Goal: Information Seeking & Learning: Check status

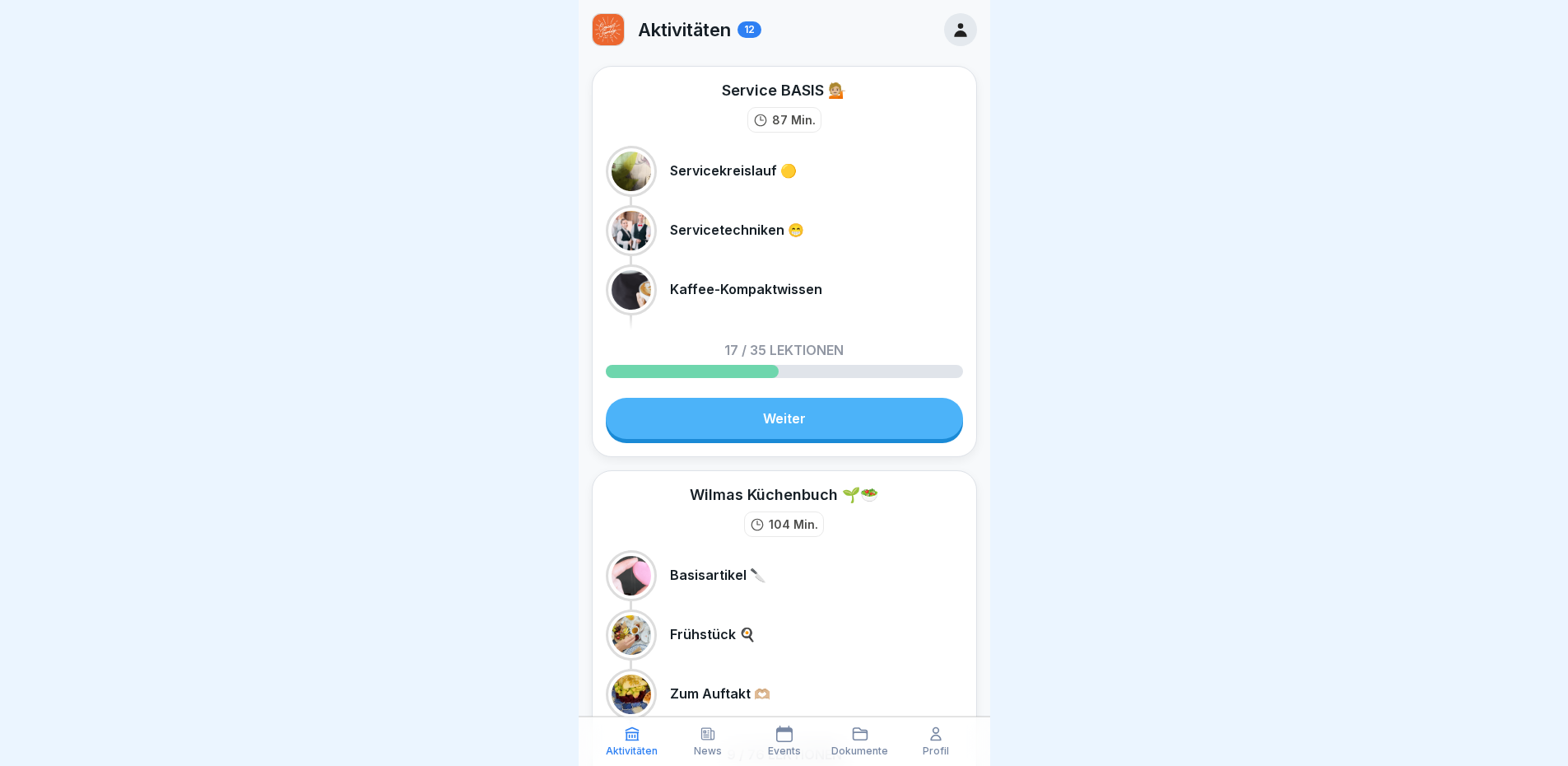
click at [625, 29] on div "Aktivitäten 12" at bounding box center [677, 30] width 170 height 33
click at [615, 37] on img at bounding box center [608, 29] width 31 height 31
click at [944, 38] on div at bounding box center [960, 30] width 33 height 33
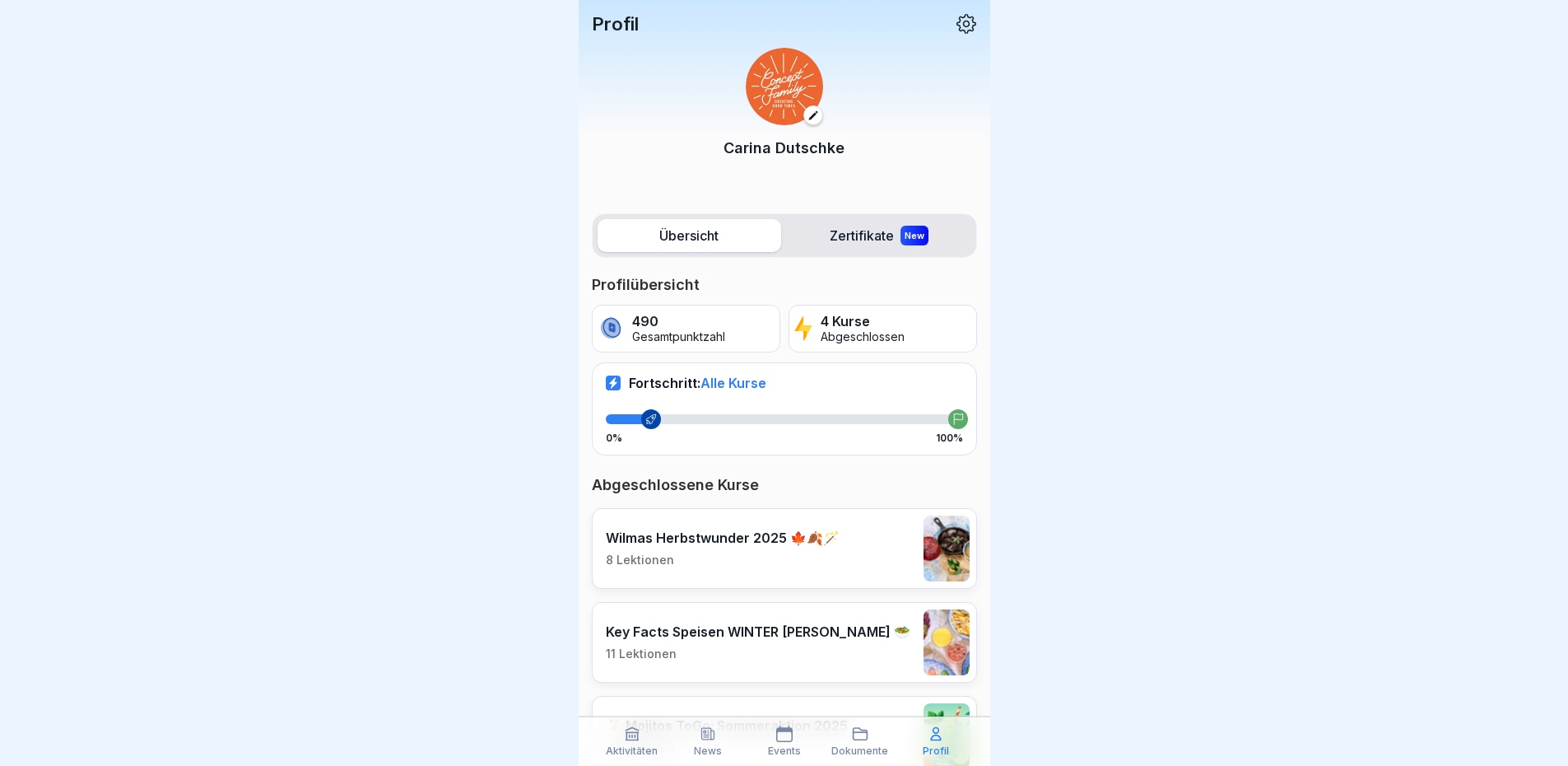
click at [957, 18] on icon at bounding box center [966, 23] width 20 height 20
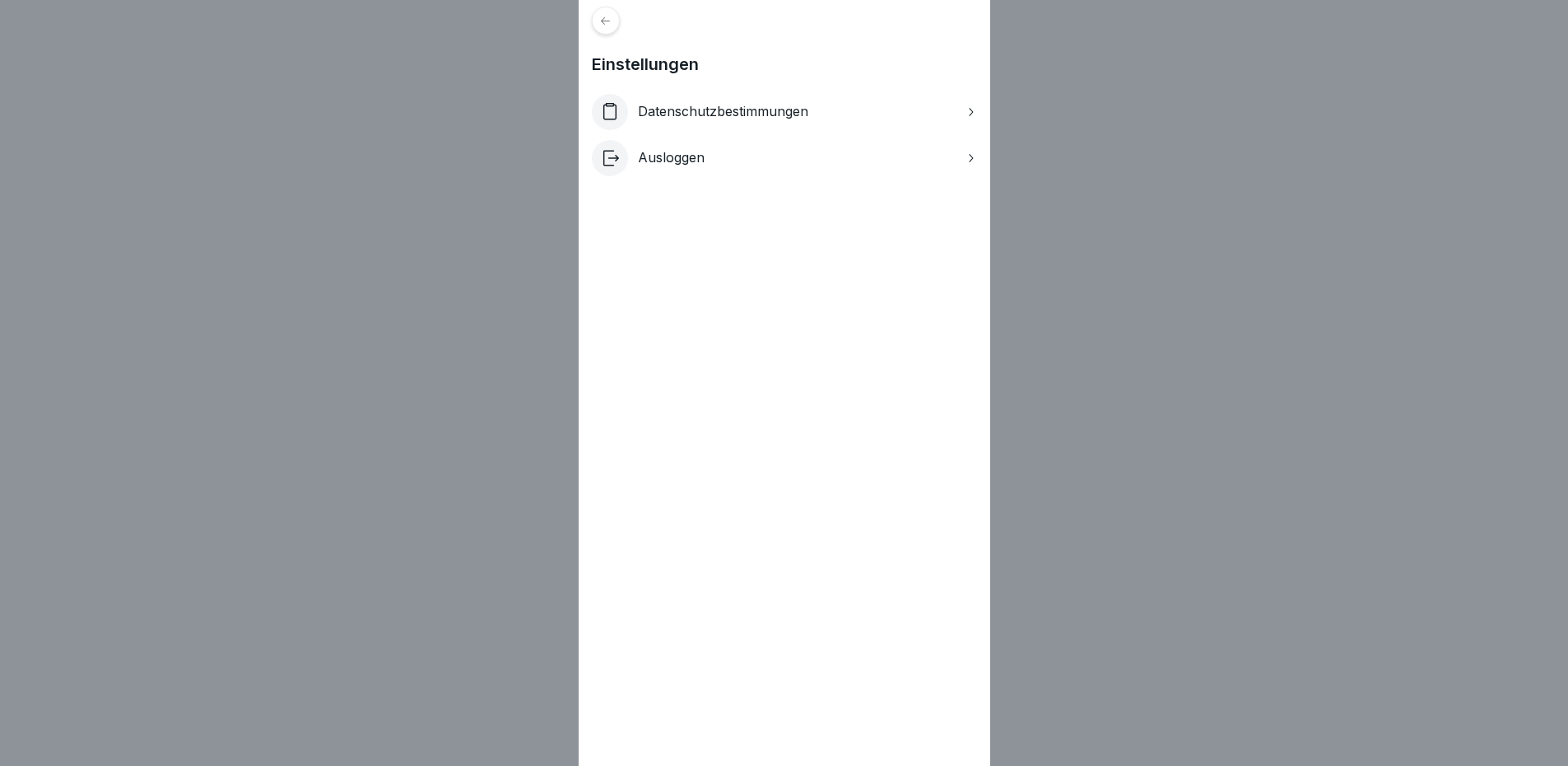
click at [698, 153] on p "Ausloggen" at bounding box center [671, 157] width 67 height 15
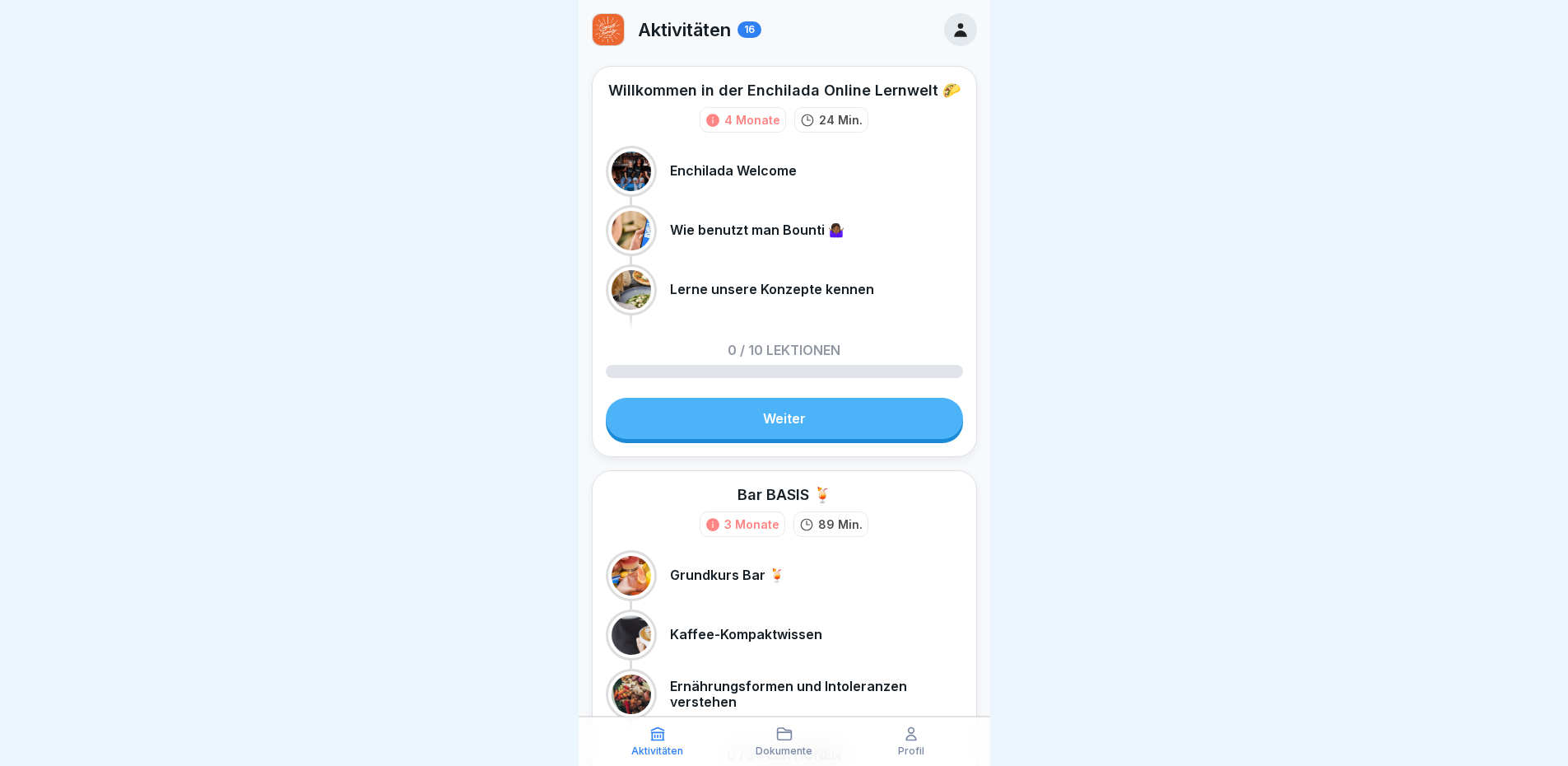
click at [954, 27] on icon at bounding box center [960, 30] width 13 height 14
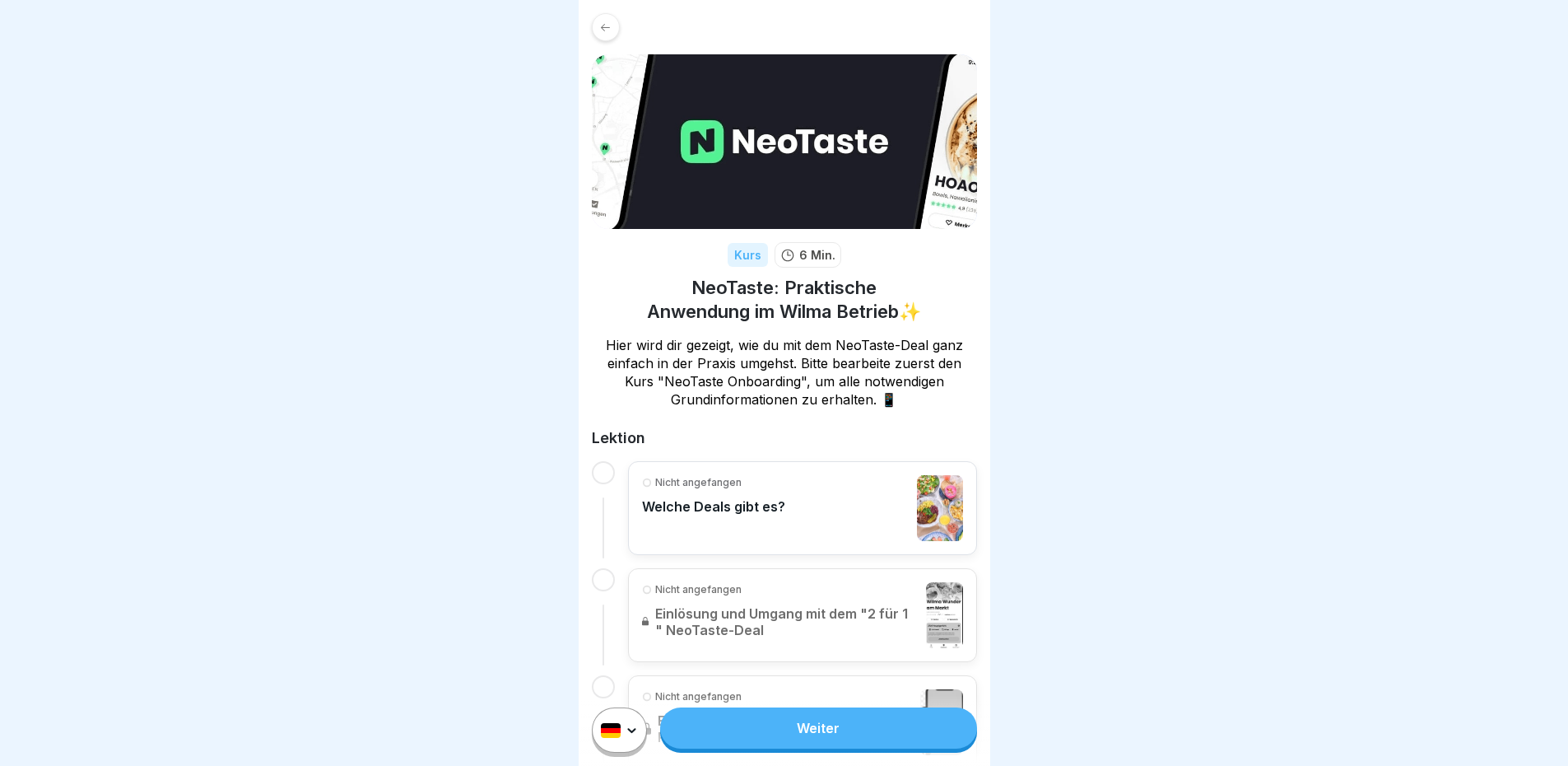
click at [601, 27] on icon at bounding box center [605, 26] width 9 height 8
click at [610, 23] on icon at bounding box center [605, 27] width 13 height 13
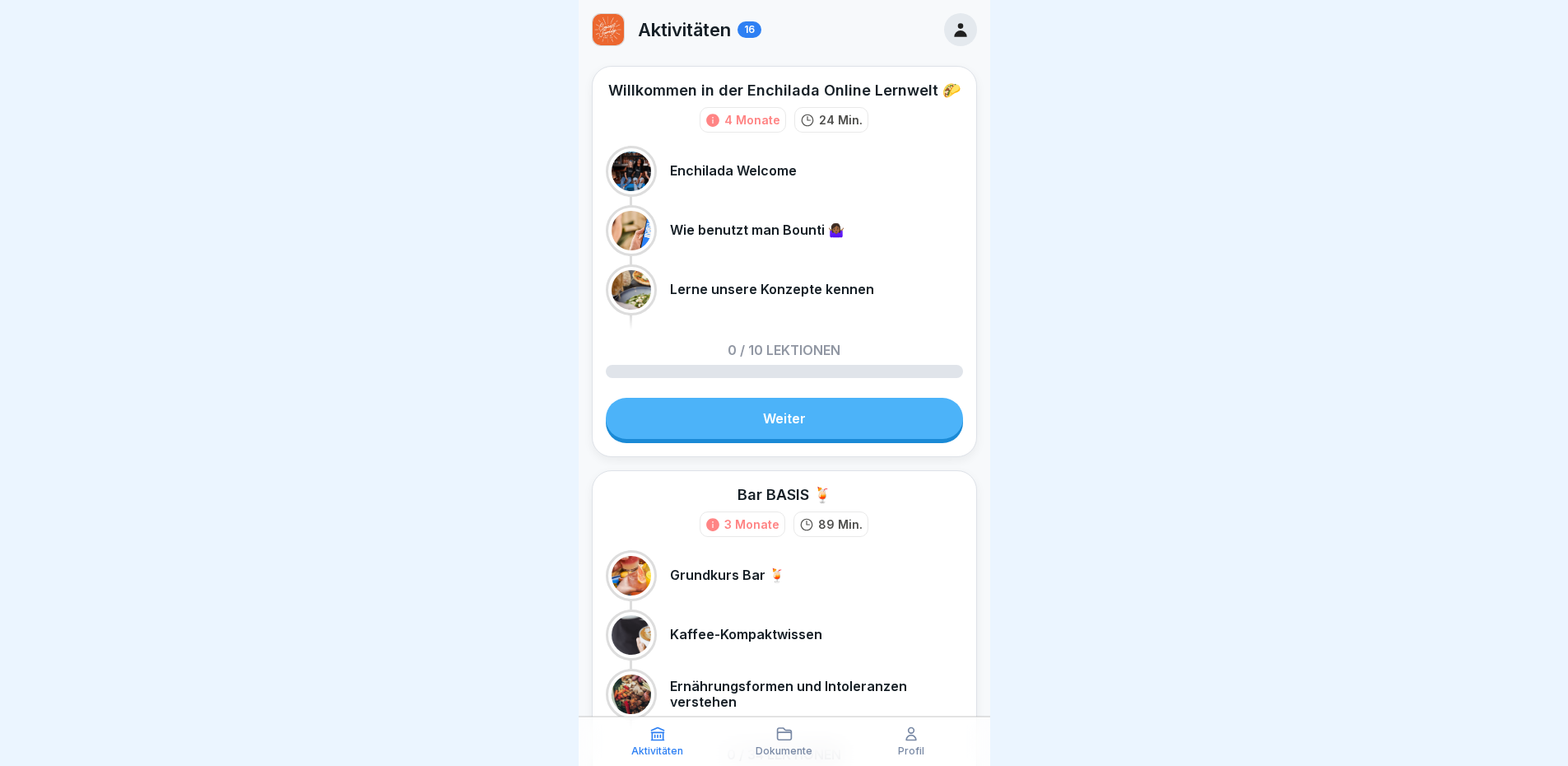
click at [914, 746] on p "Profil" at bounding box center [911, 751] width 26 height 12
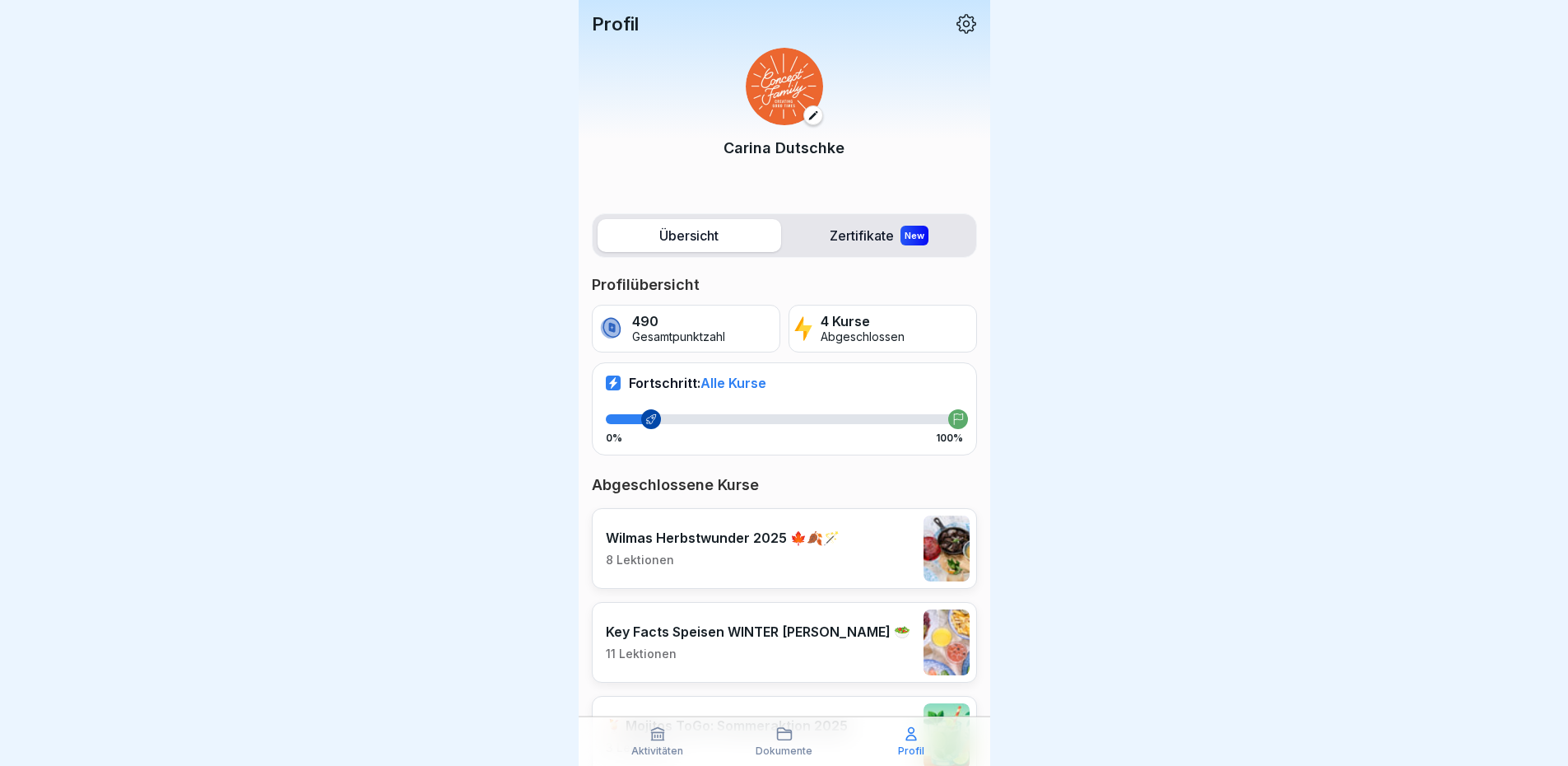
click at [956, 20] on icon at bounding box center [966, 24] width 21 height 21
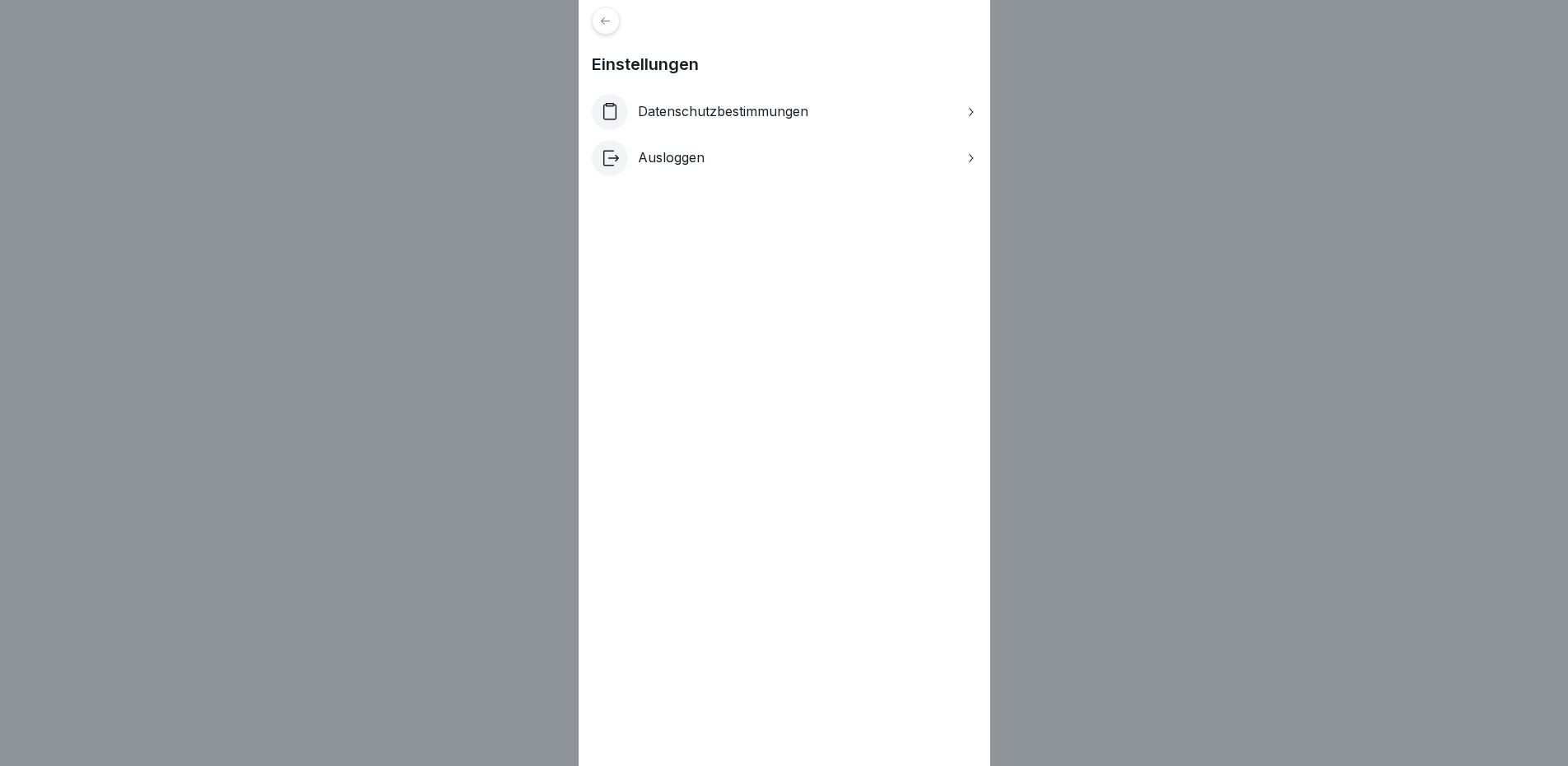
click at [839, 115] on div "Datenschutzbestimmungen" at bounding box center [784, 112] width 385 height 37
click at [606, 20] on icon at bounding box center [605, 20] width 13 height 13
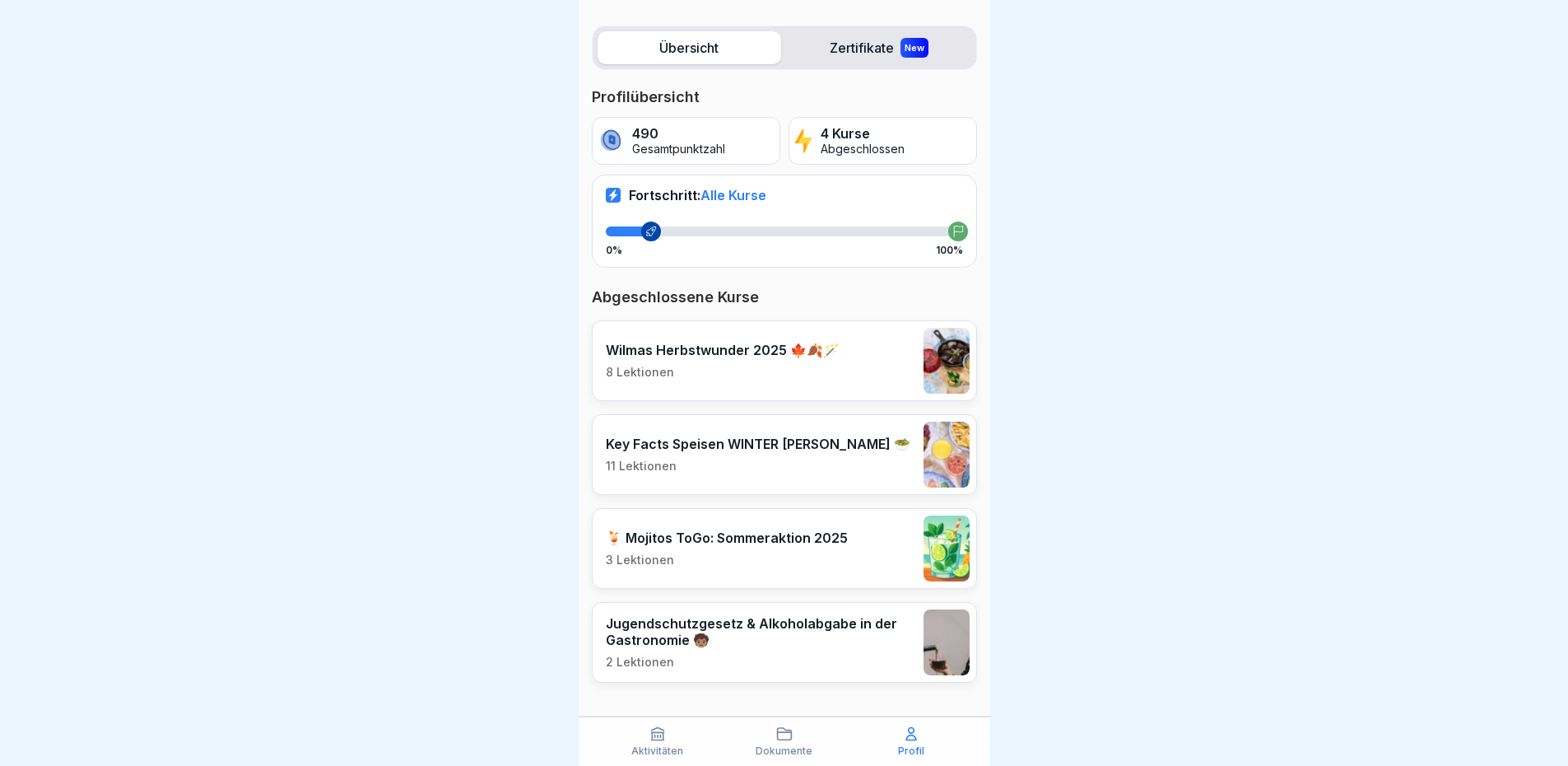
scroll to position [13, 0]
click at [650, 728] on icon at bounding box center [657, 733] width 16 height 16
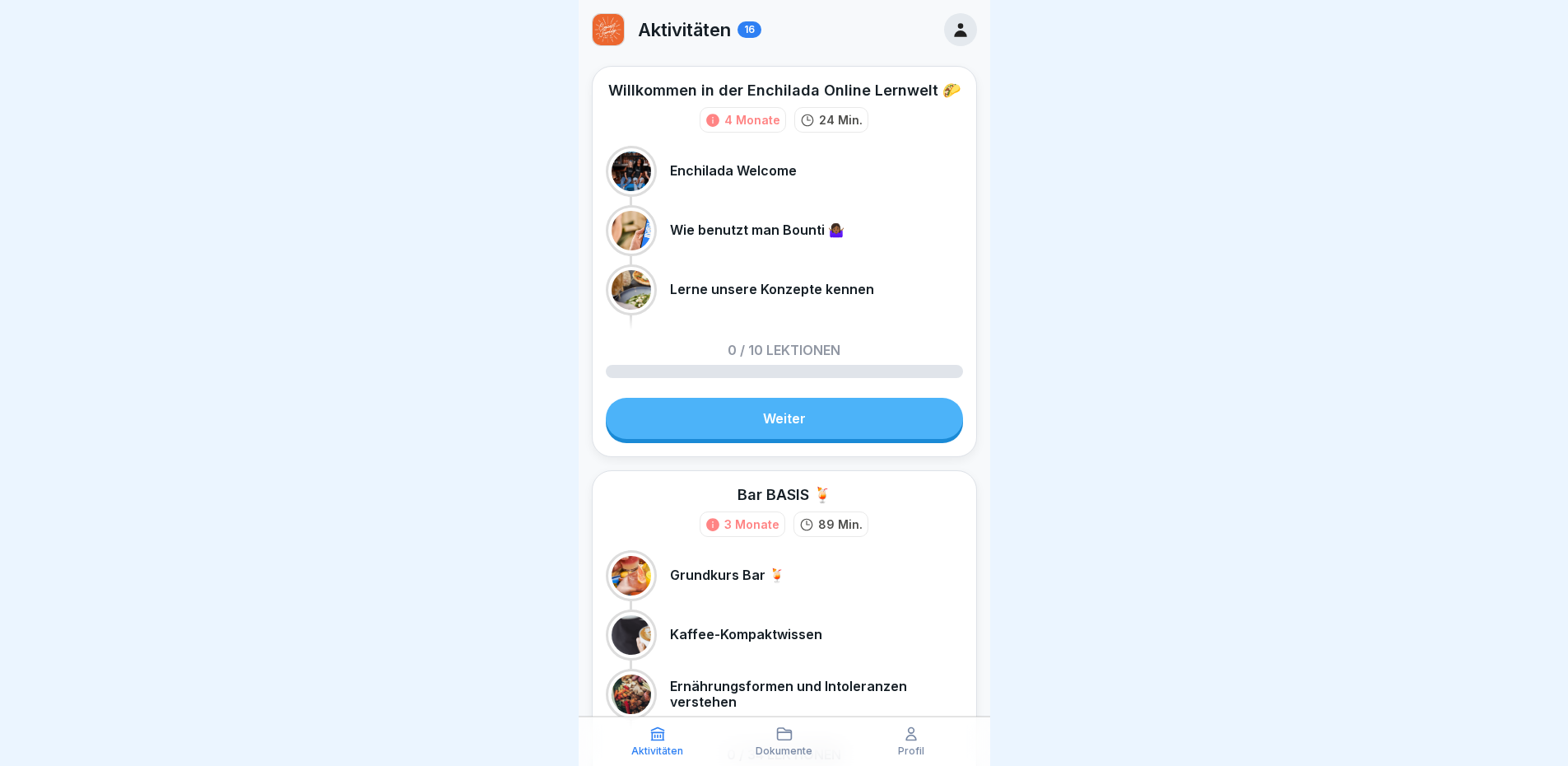
click at [954, 26] on icon at bounding box center [960, 29] width 18 height 18
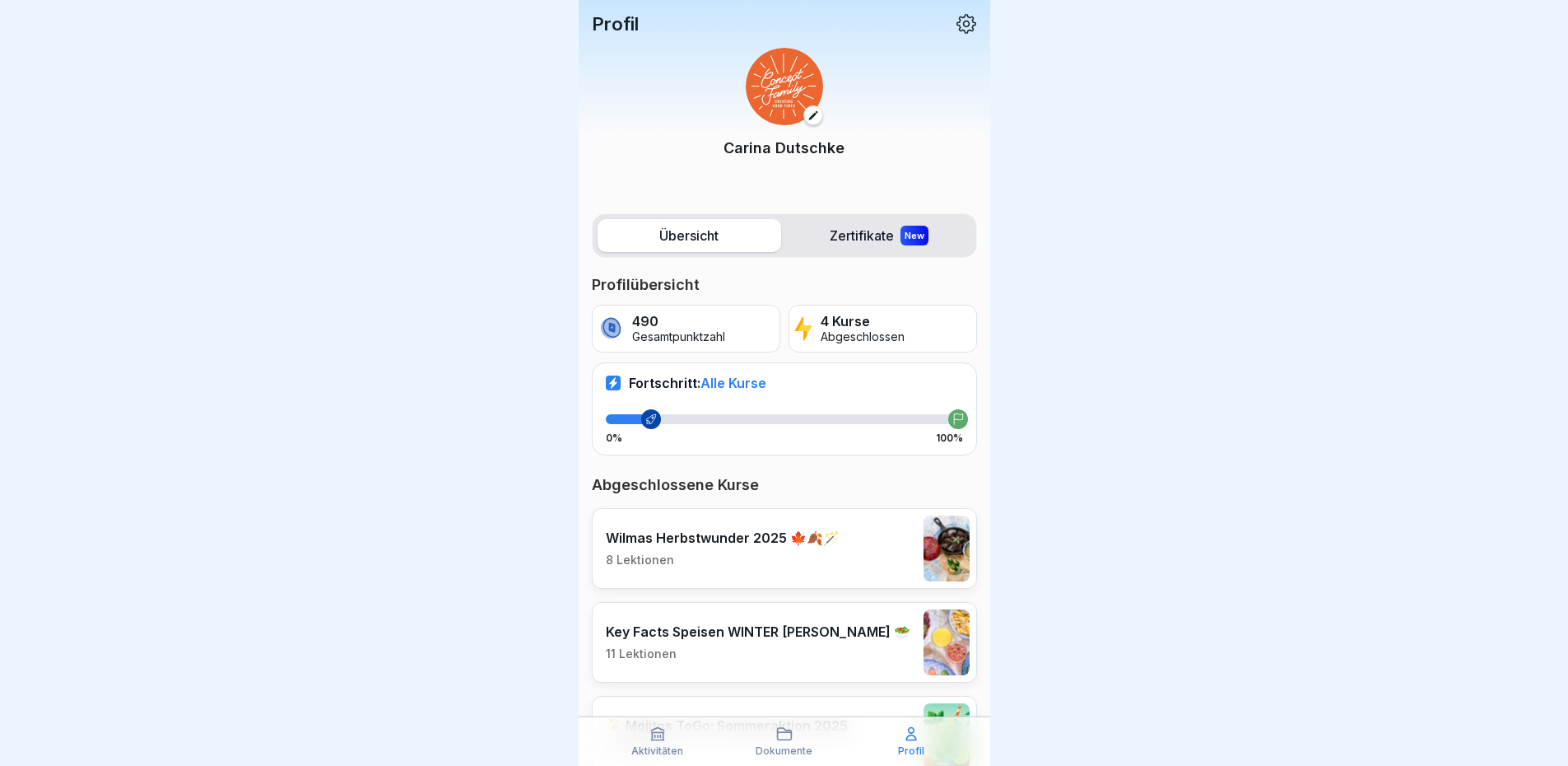
click at [956, 19] on icon at bounding box center [966, 24] width 21 height 21
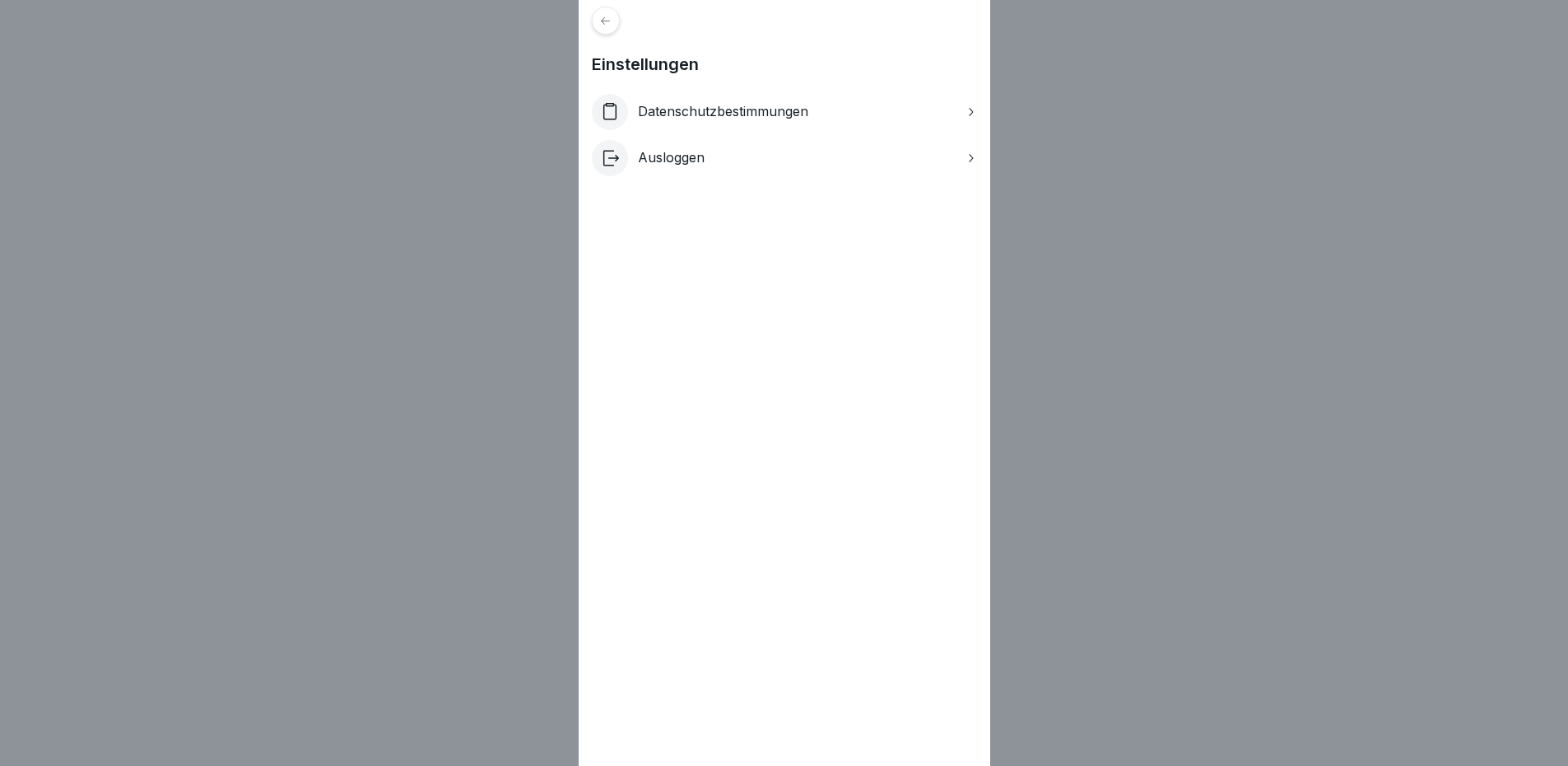
click at [975, 161] on icon at bounding box center [970, 158] width 14 height 14
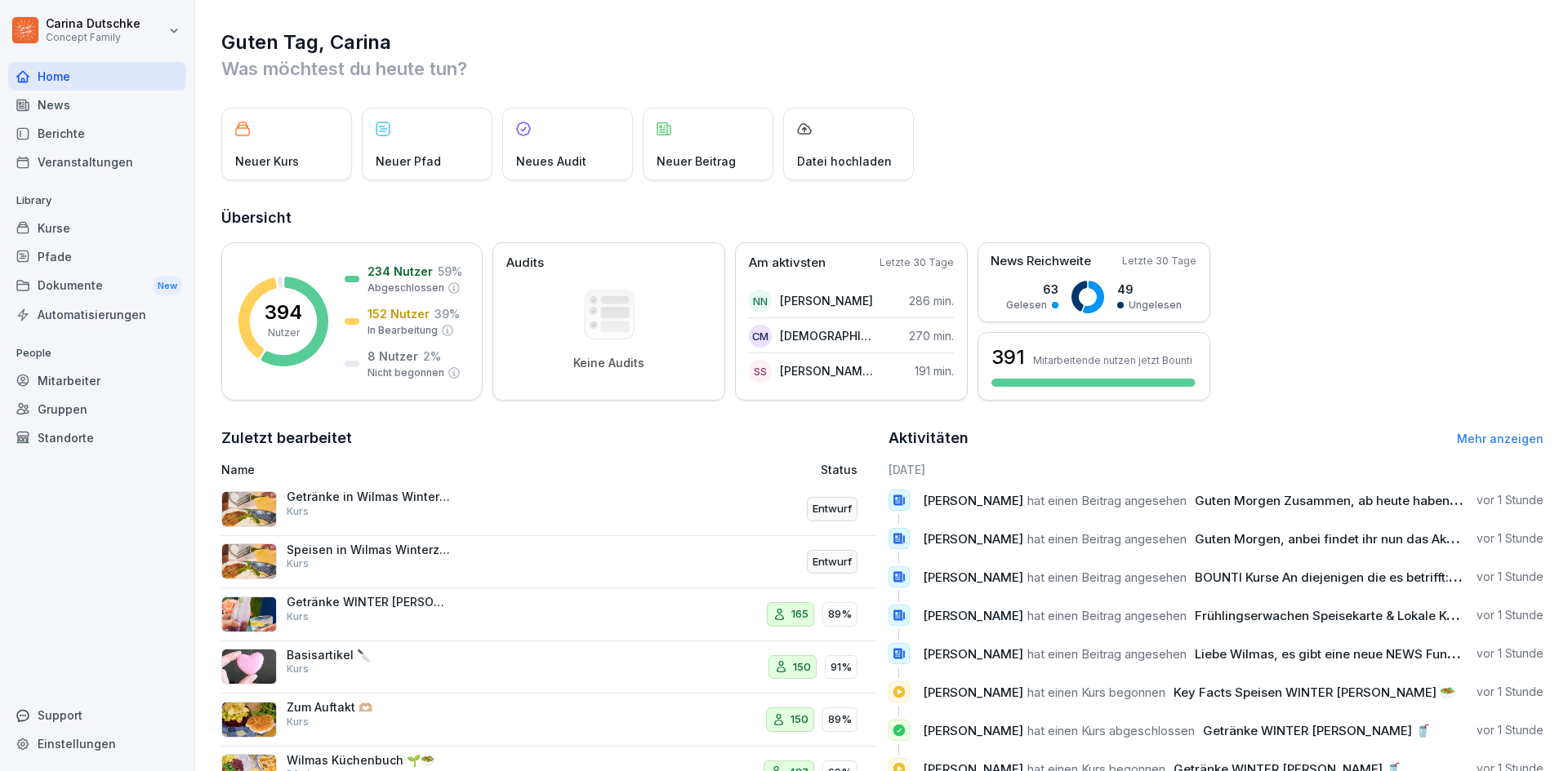
click at [100, 125] on div "Berichte" at bounding box center [97, 134] width 178 height 29
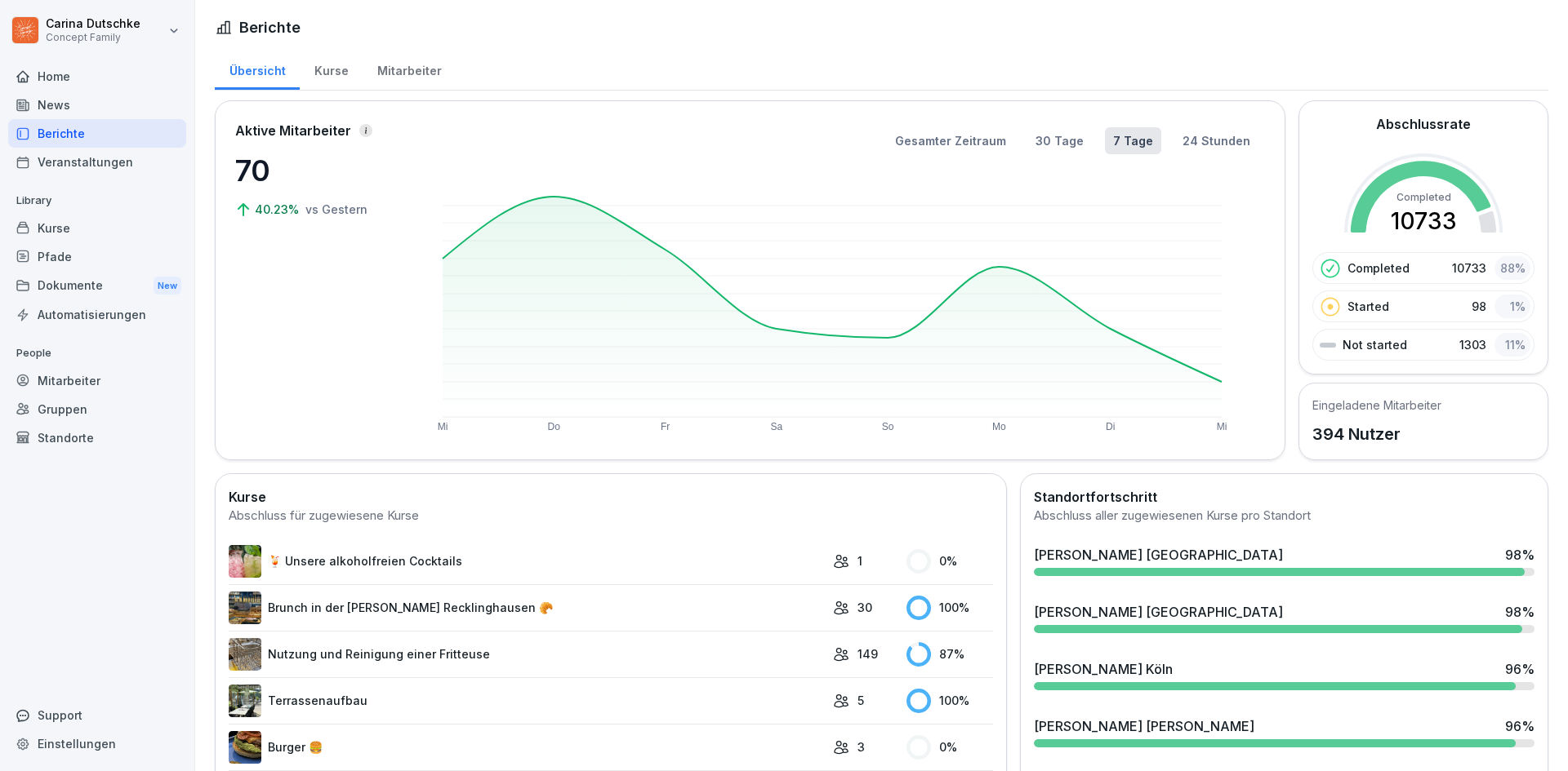
click at [392, 80] on div "Mitarbeiter" at bounding box center [408, 68] width 93 height 41
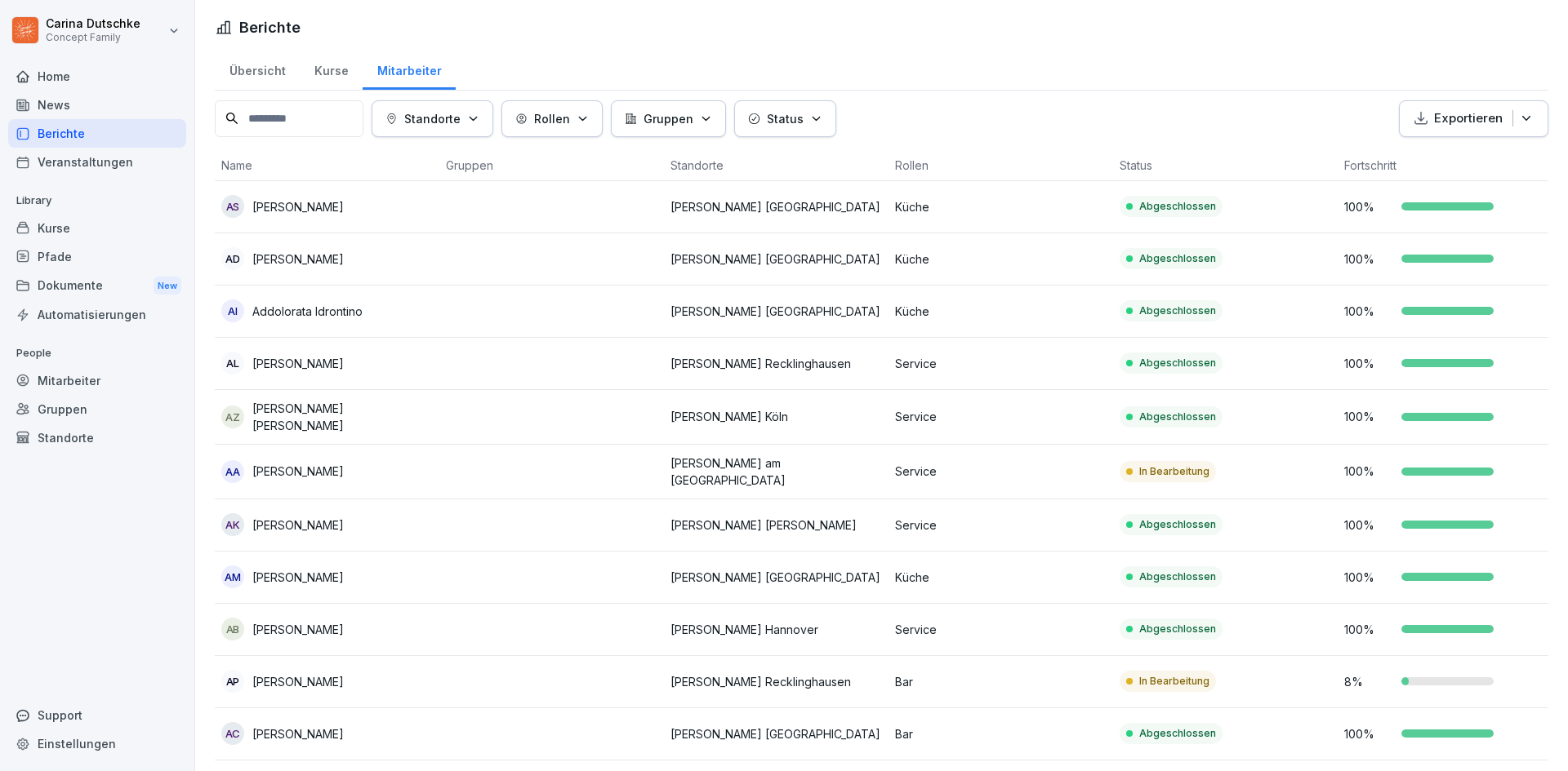
click at [675, 120] on p "Gruppen" at bounding box center [668, 119] width 50 height 17
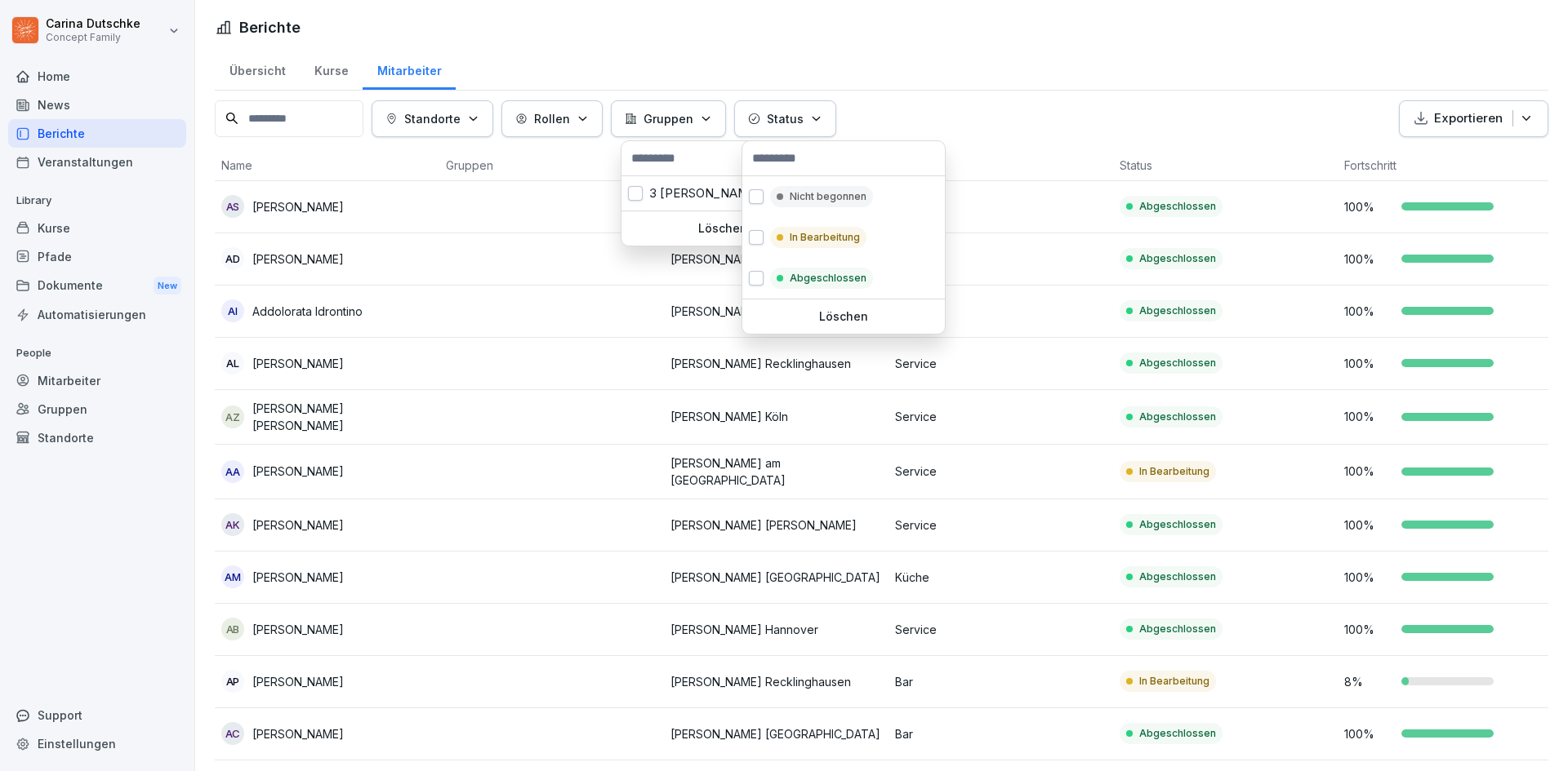
click at [787, 107] on button "Status" at bounding box center [785, 119] width 102 height 37
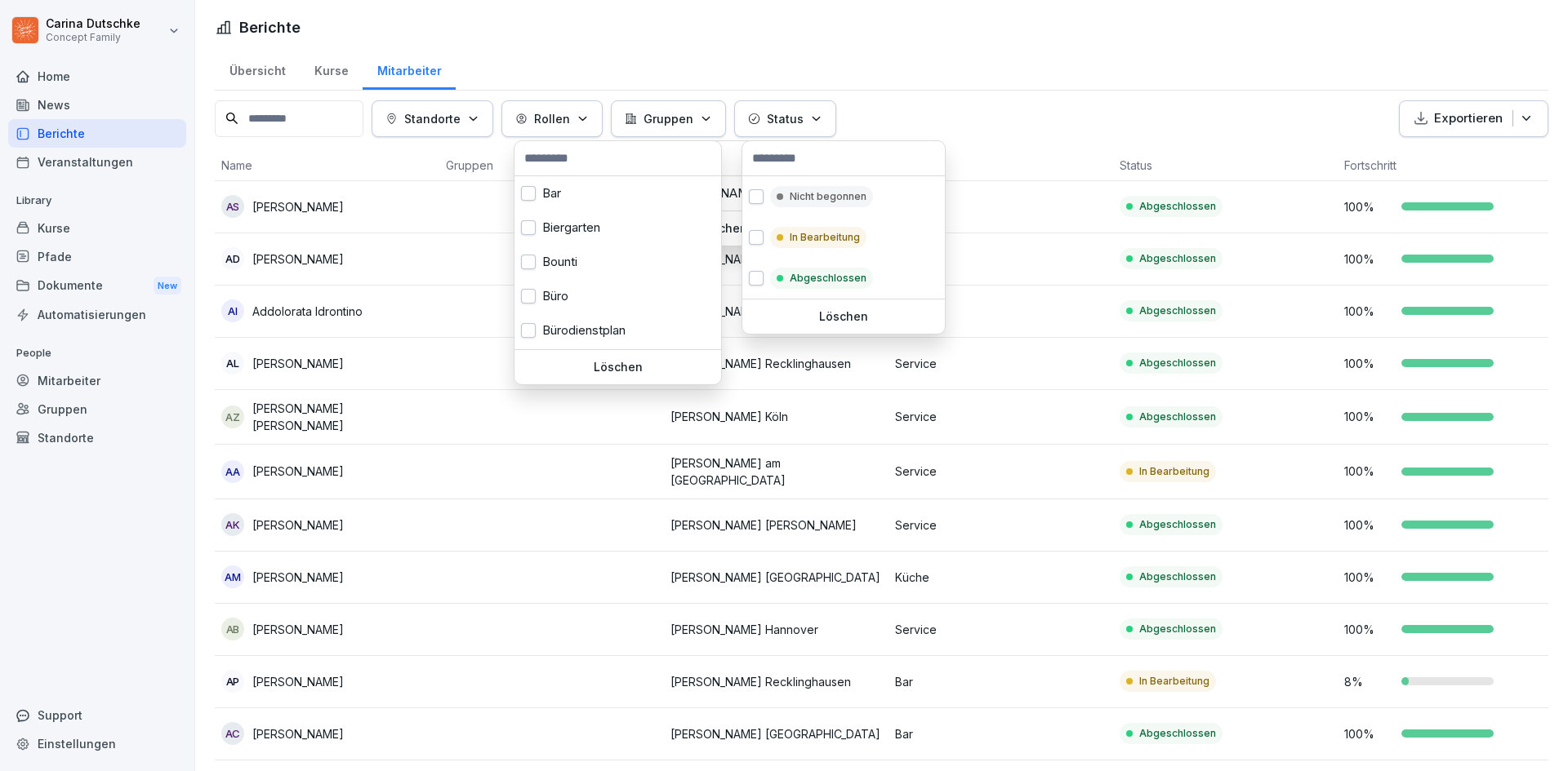
click at [565, 107] on button "Rollen" at bounding box center [552, 119] width 101 height 37
click at [315, 104] on html "Carina Dutschke Concept Family Home News Berichte Veranstaltungen Library Kurse…" at bounding box center [784, 386] width 1568 height 771
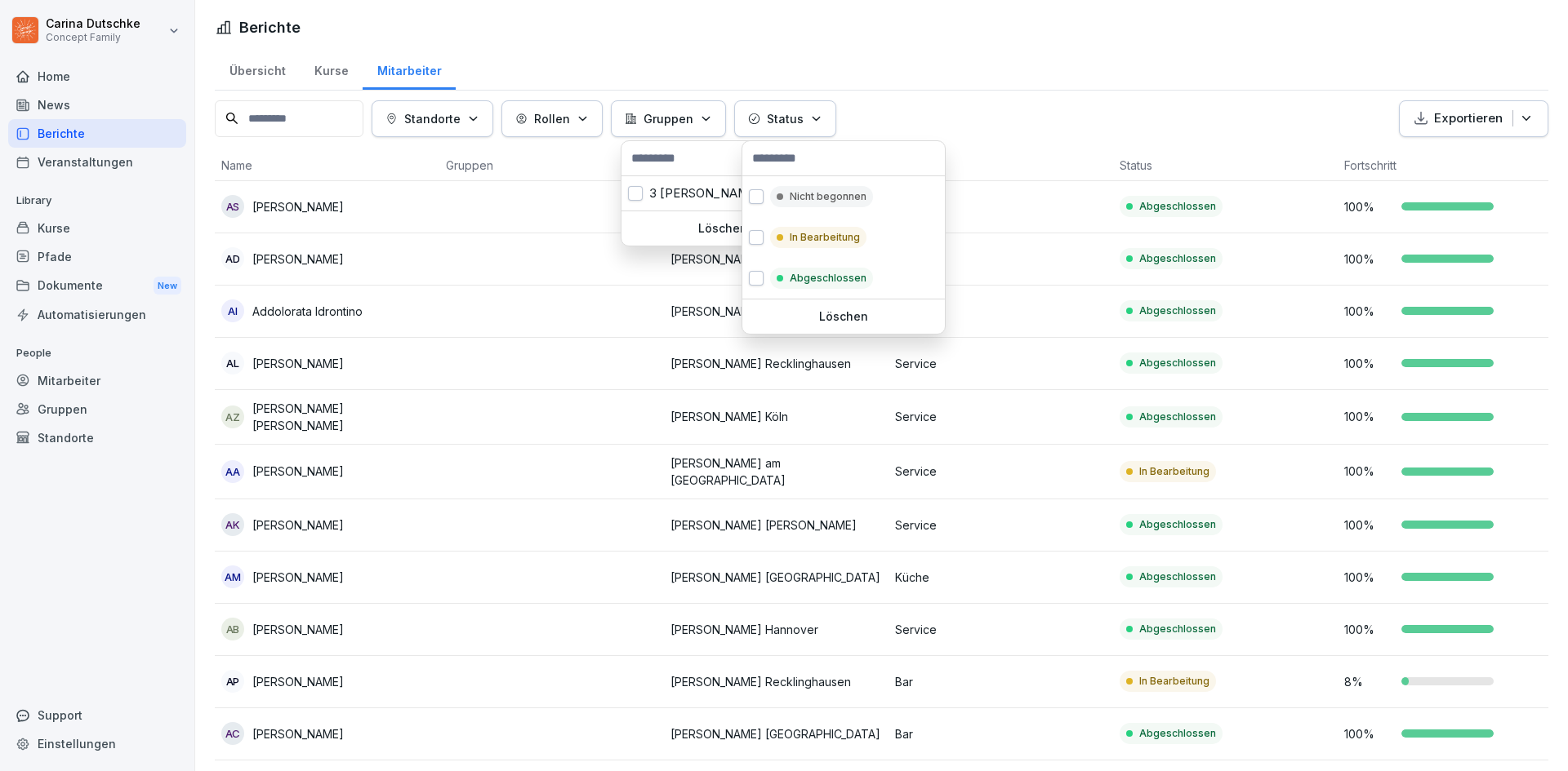
click at [244, 58] on html "Carina Dutschke Concept Family Home News Berichte Veranstaltungen Library Kurse…" at bounding box center [784, 386] width 1568 height 771
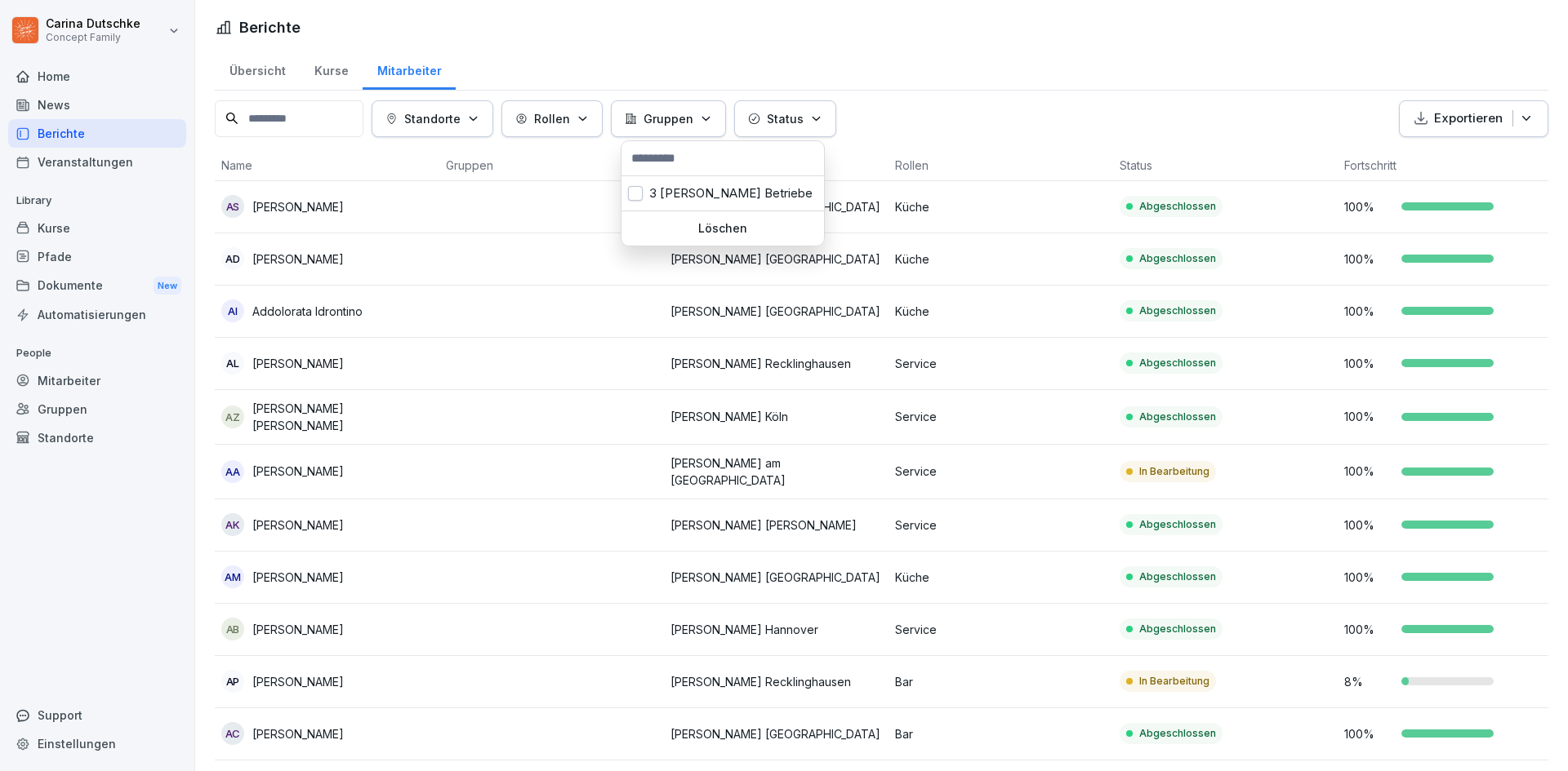
click at [319, 69] on html "Carina Dutschke Concept Family Home News Berichte Veranstaltungen Library Kurse…" at bounding box center [784, 386] width 1568 height 771
click at [328, 73] on div "Kurse" at bounding box center [331, 68] width 63 height 41
click at [333, 69] on div "Kurse" at bounding box center [331, 68] width 63 height 41
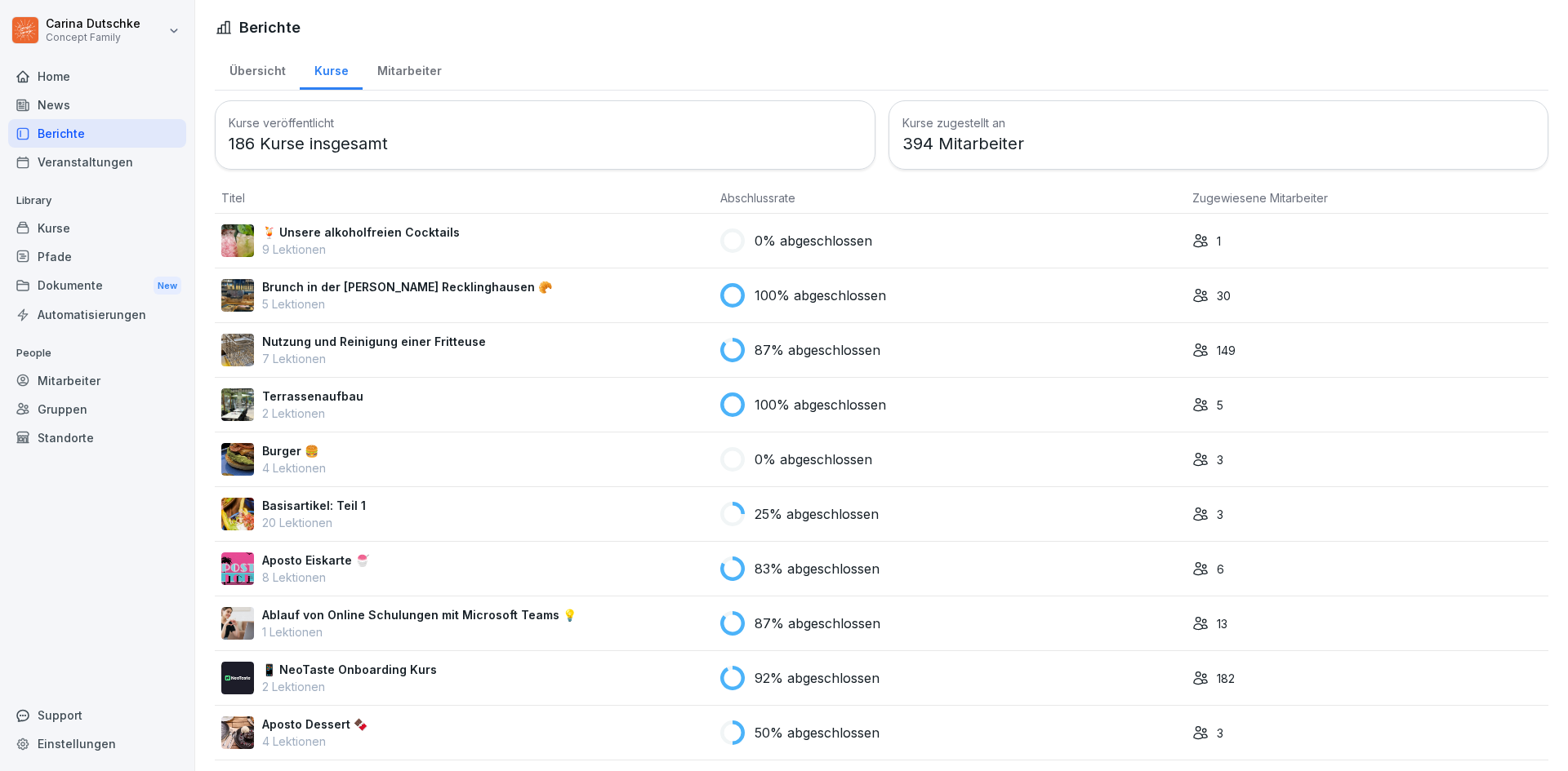
click at [263, 66] on div "Übersicht" at bounding box center [257, 68] width 85 height 41
click at [268, 63] on div "Übersicht" at bounding box center [257, 68] width 85 height 41
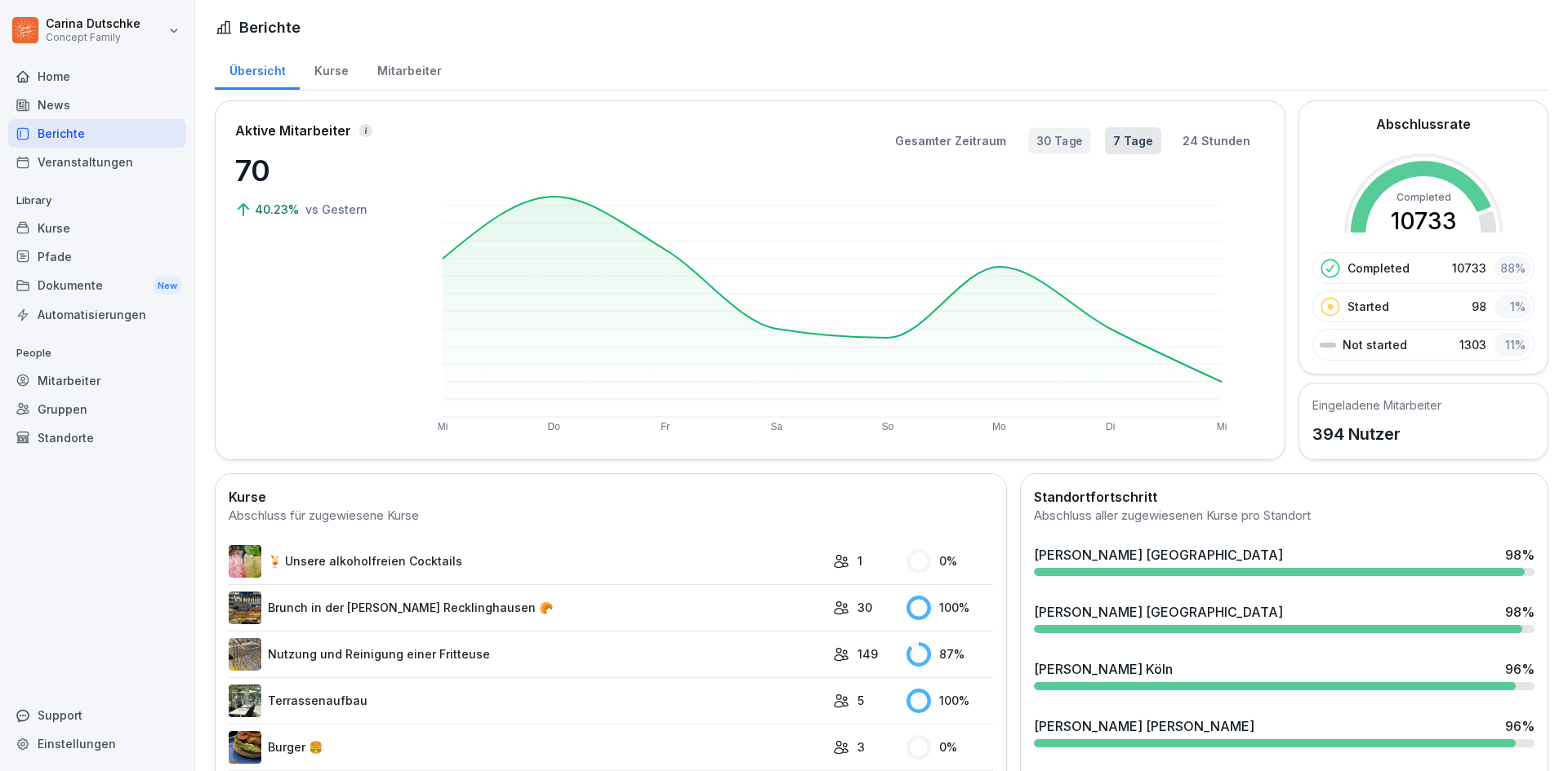
click at [1057, 141] on button "30 Tage" at bounding box center [1059, 141] width 62 height 26
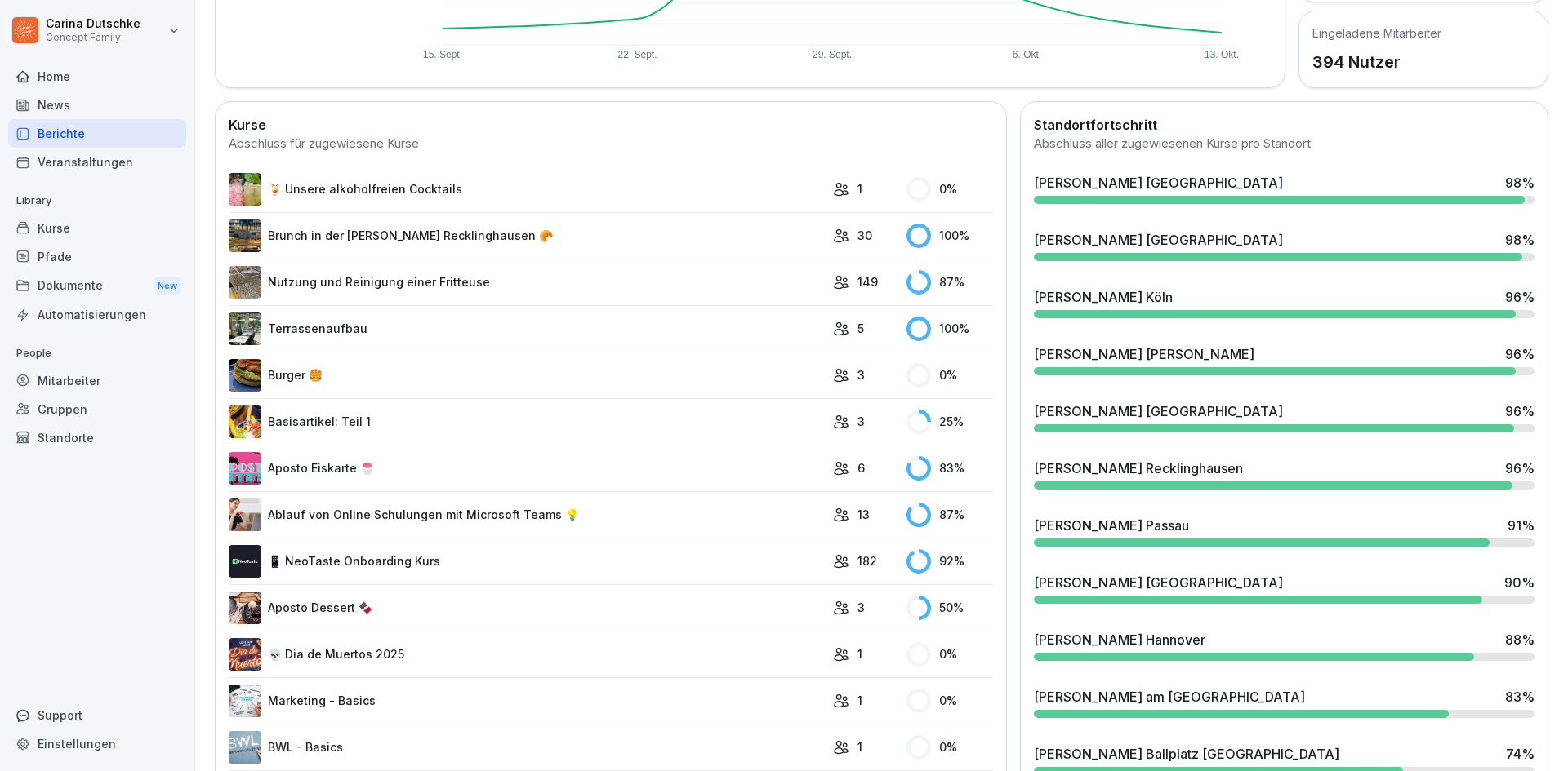
scroll to position [419, 0]
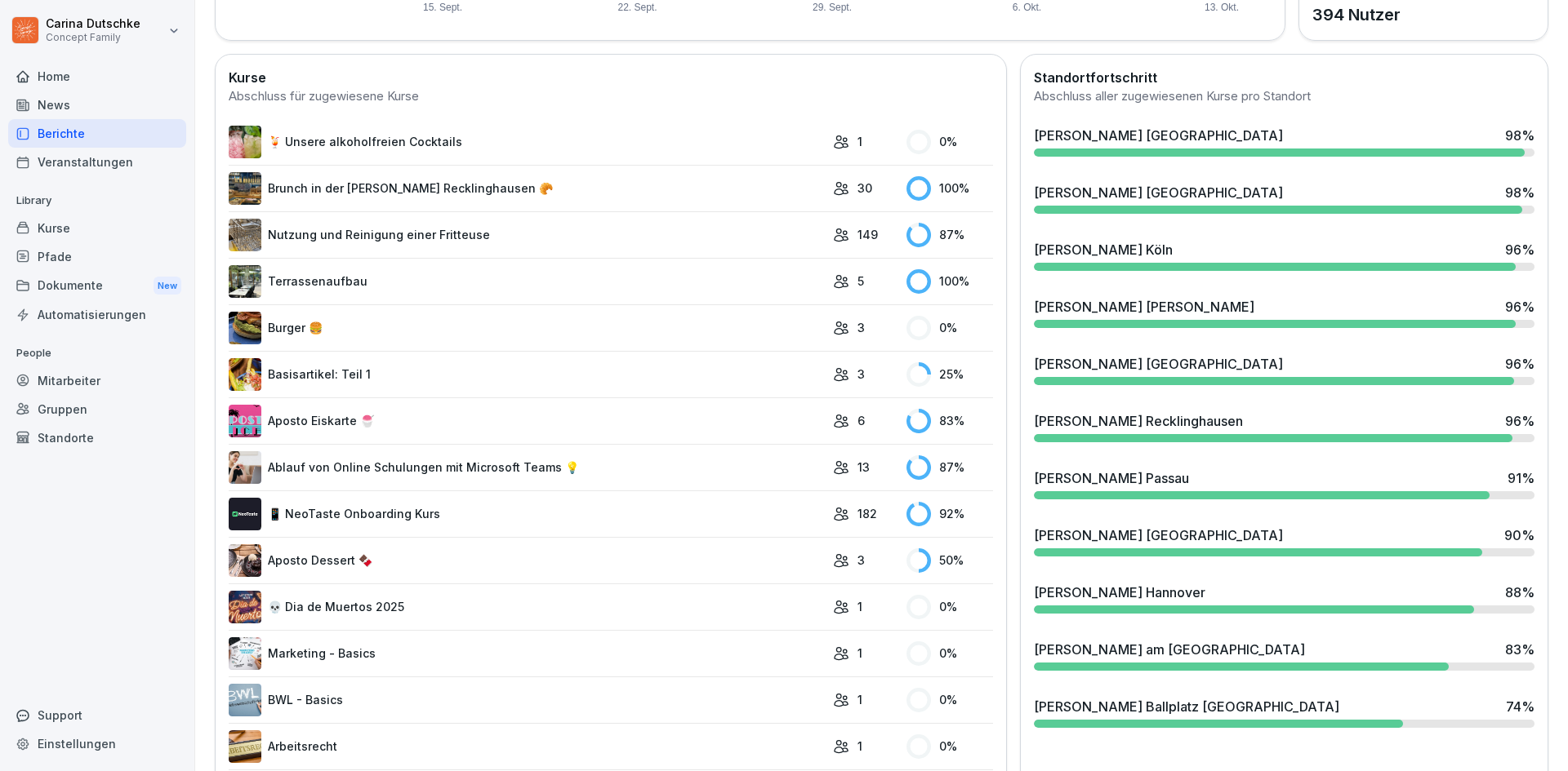
click at [66, 391] on div "Mitarbeiter" at bounding box center [97, 380] width 178 height 29
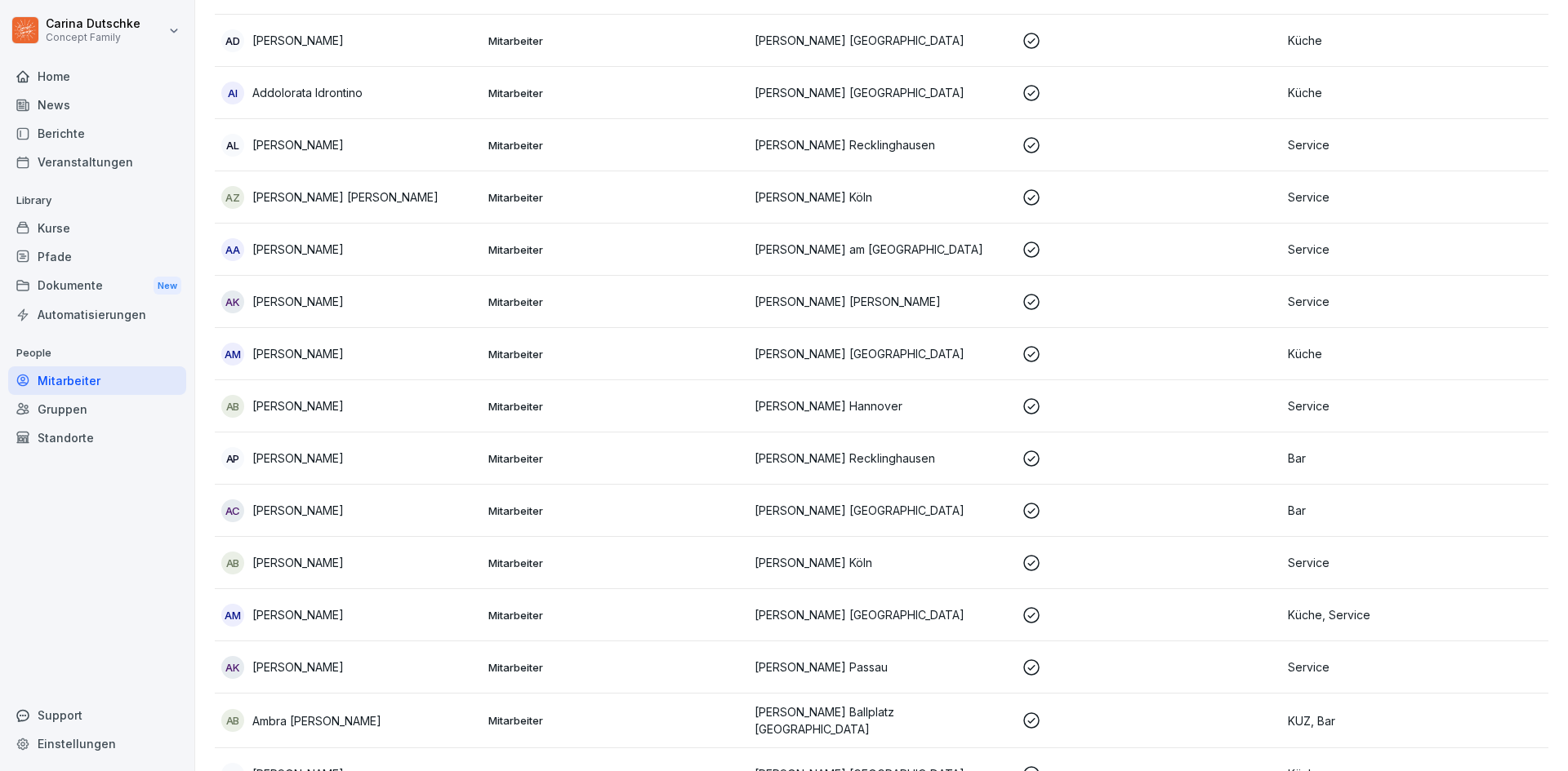
scroll to position [16, 0]
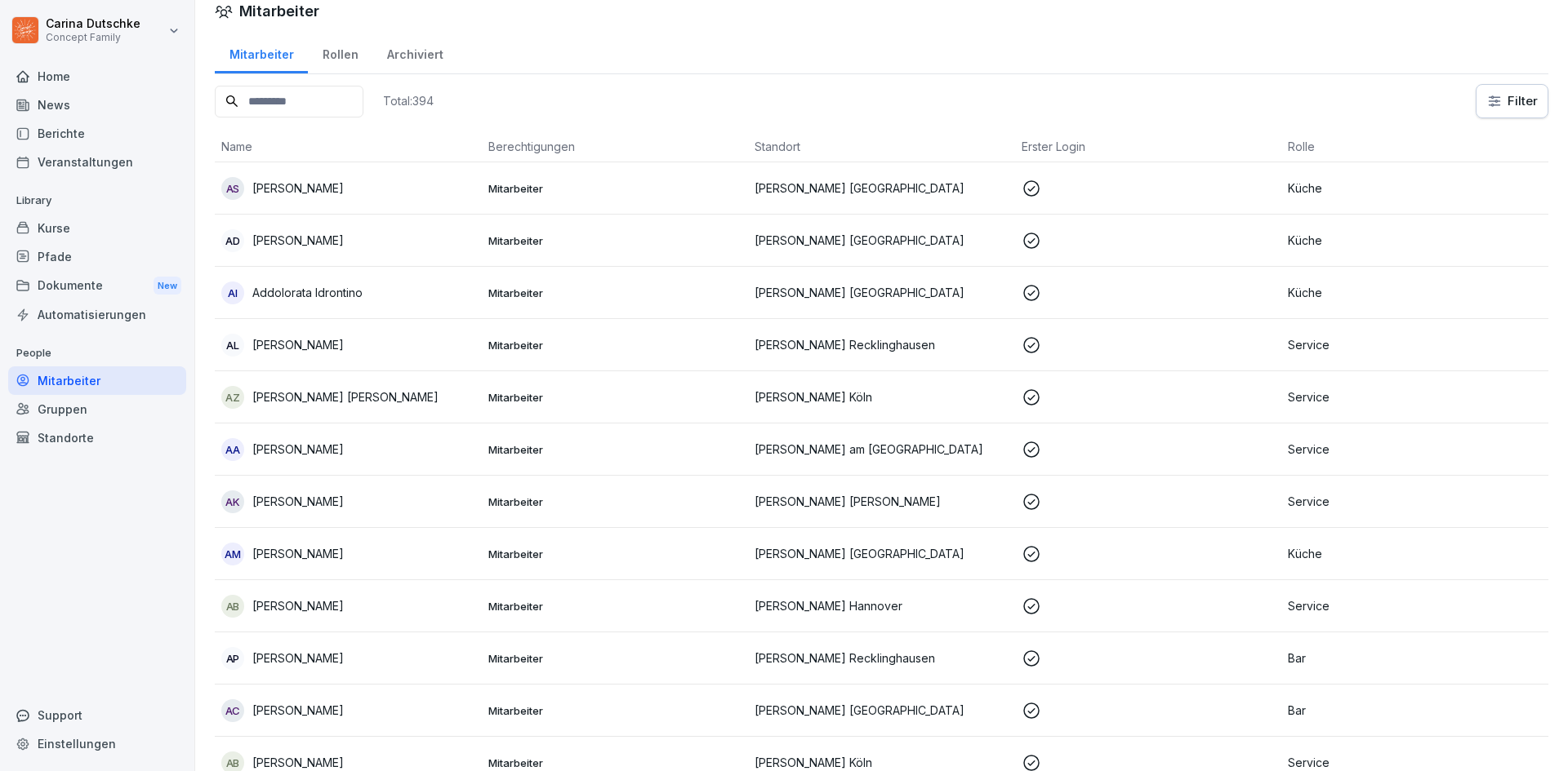
click at [84, 130] on div "Berichte" at bounding box center [97, 134] width 178 height 29
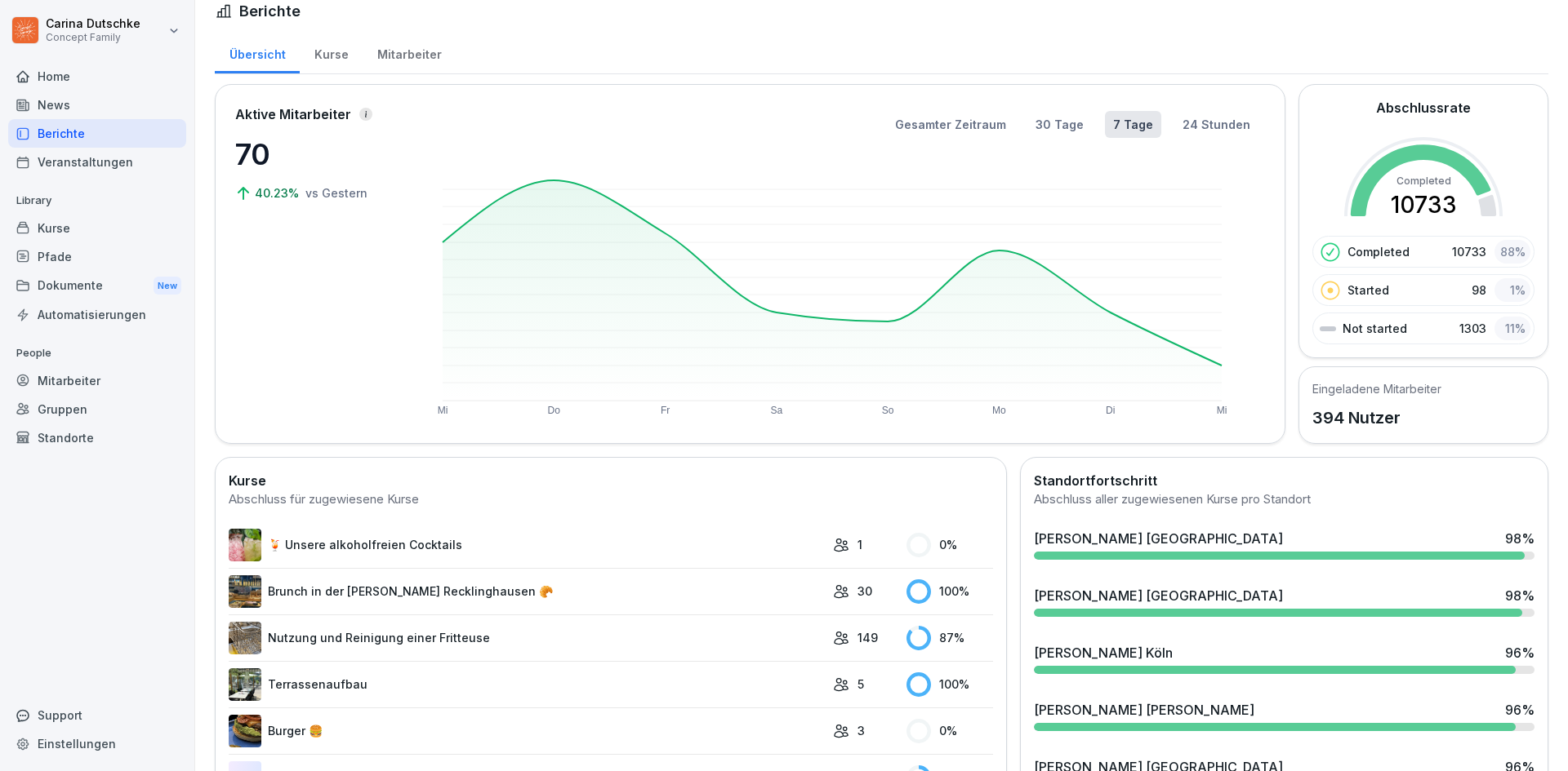
click at [387, 58] on div "Mitarbeiter" at bounding box center [408, 52] width 93 height 41
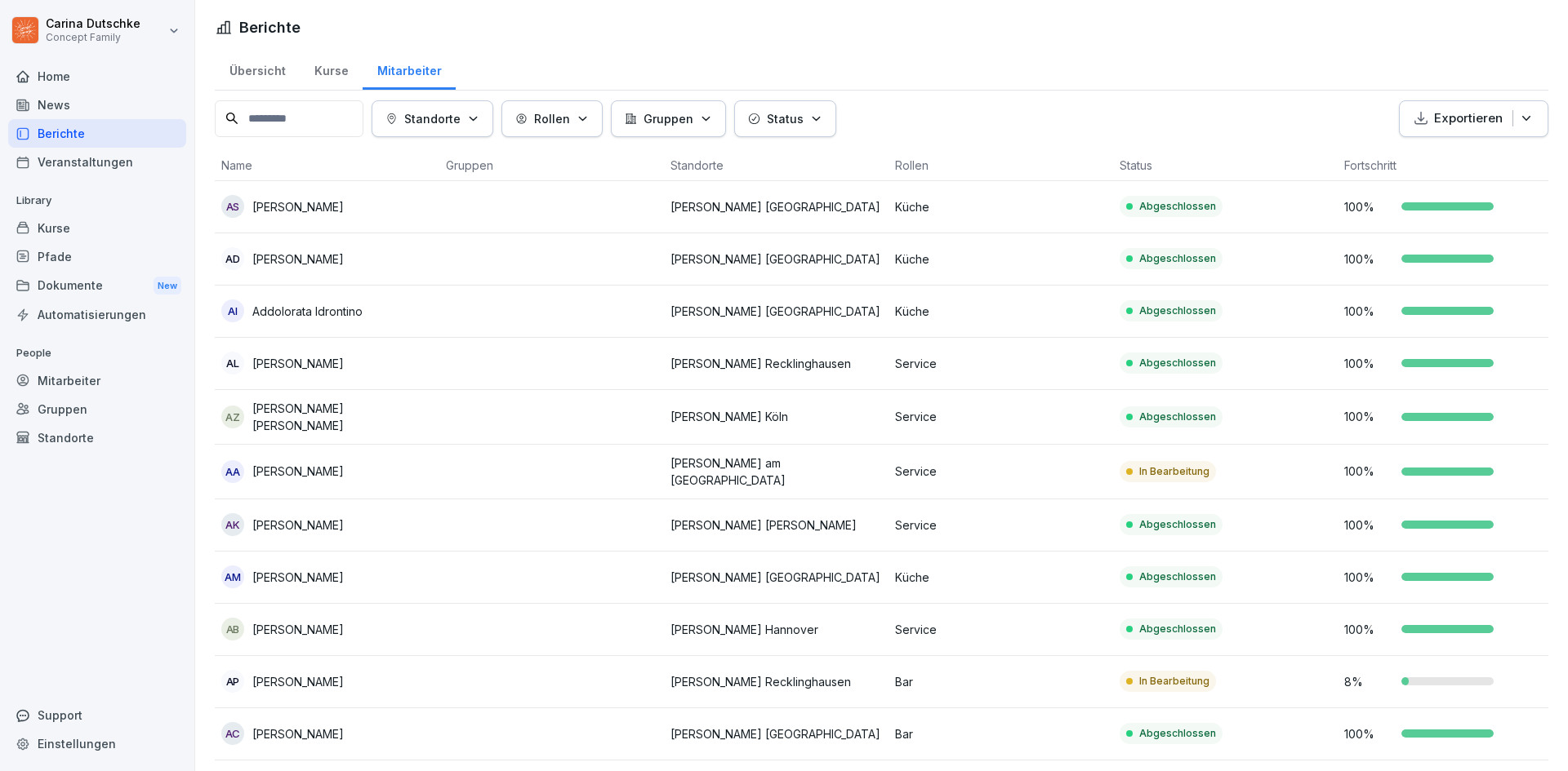
click at [752, 128] on button "Status" at bounding box center [785, 119] width 102 height 37
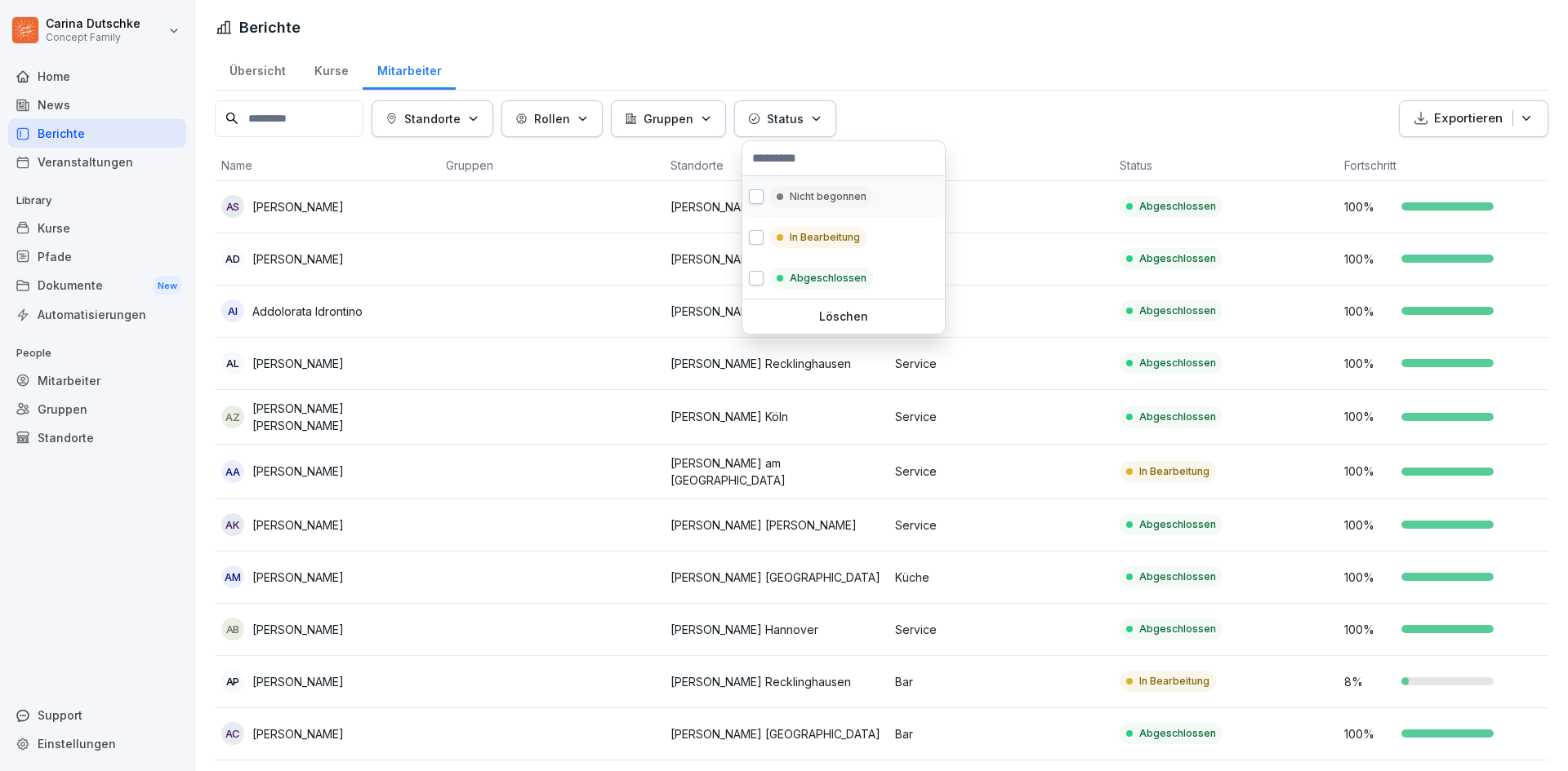
click at [760, 201] on button "button" at bounding box center [755, 196] width 14 height 14
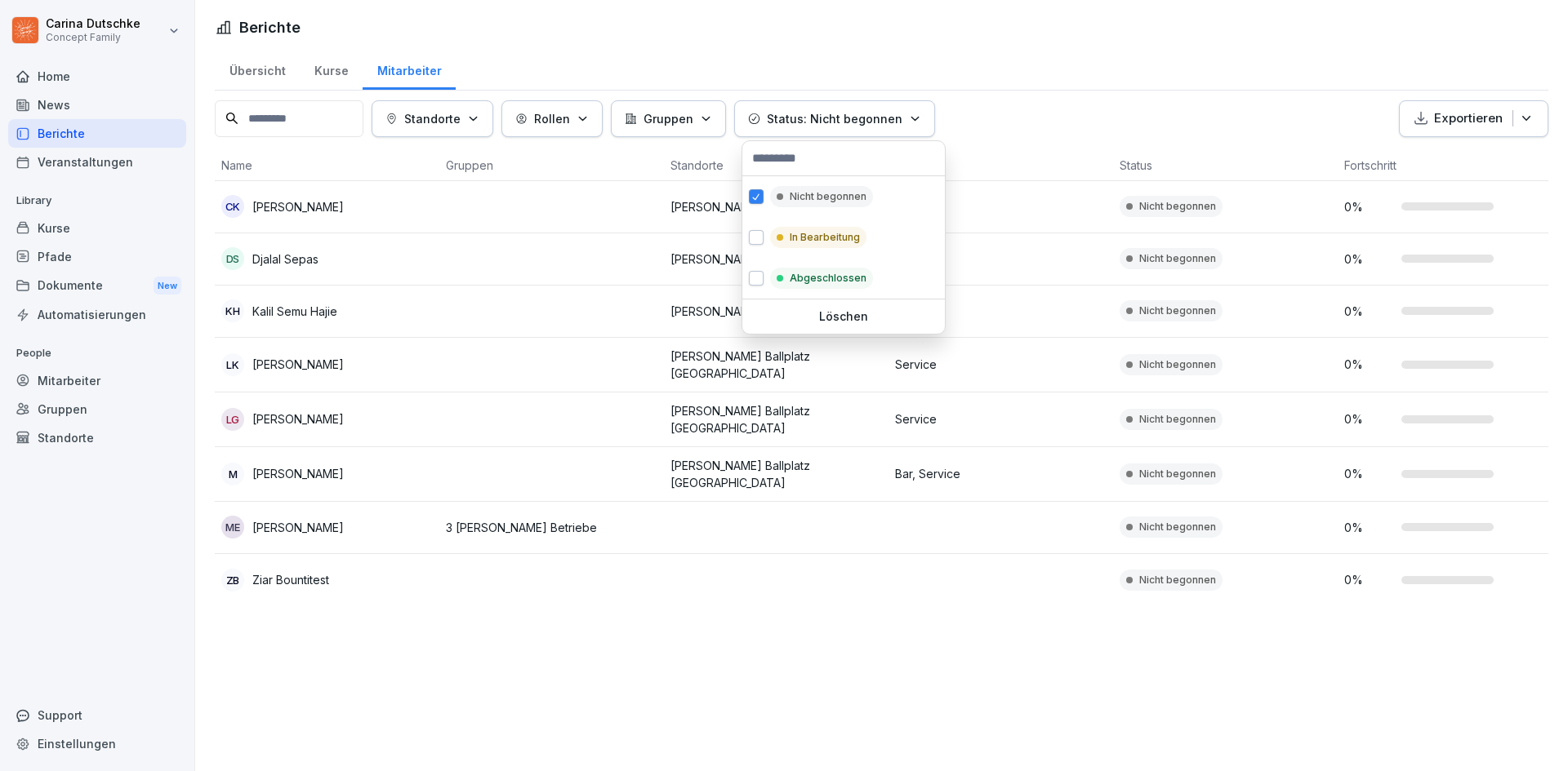
click at [680, 663] on html "Carina Dutschke Concept Family Home News Berichte Veranstaltungen Library Kurse…" at bounding box center [784, 386] width 1568 height 771
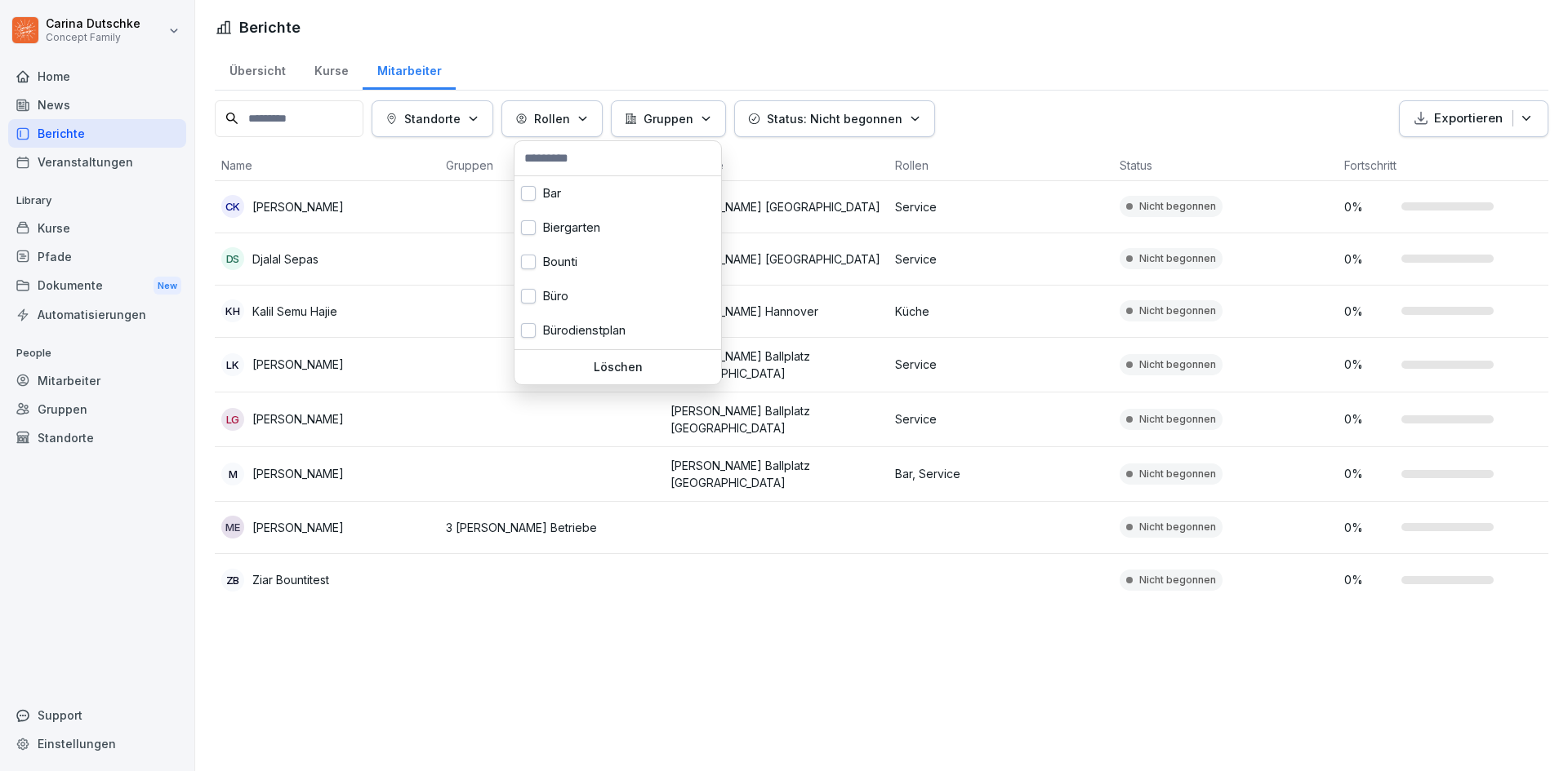
click at [584, 132] on button "Rollen" at bounding box center [552, 119] width 101 height 37
click at [460, 113] on p "Standorte" at bounding box center [432, 119] width 56 height 17
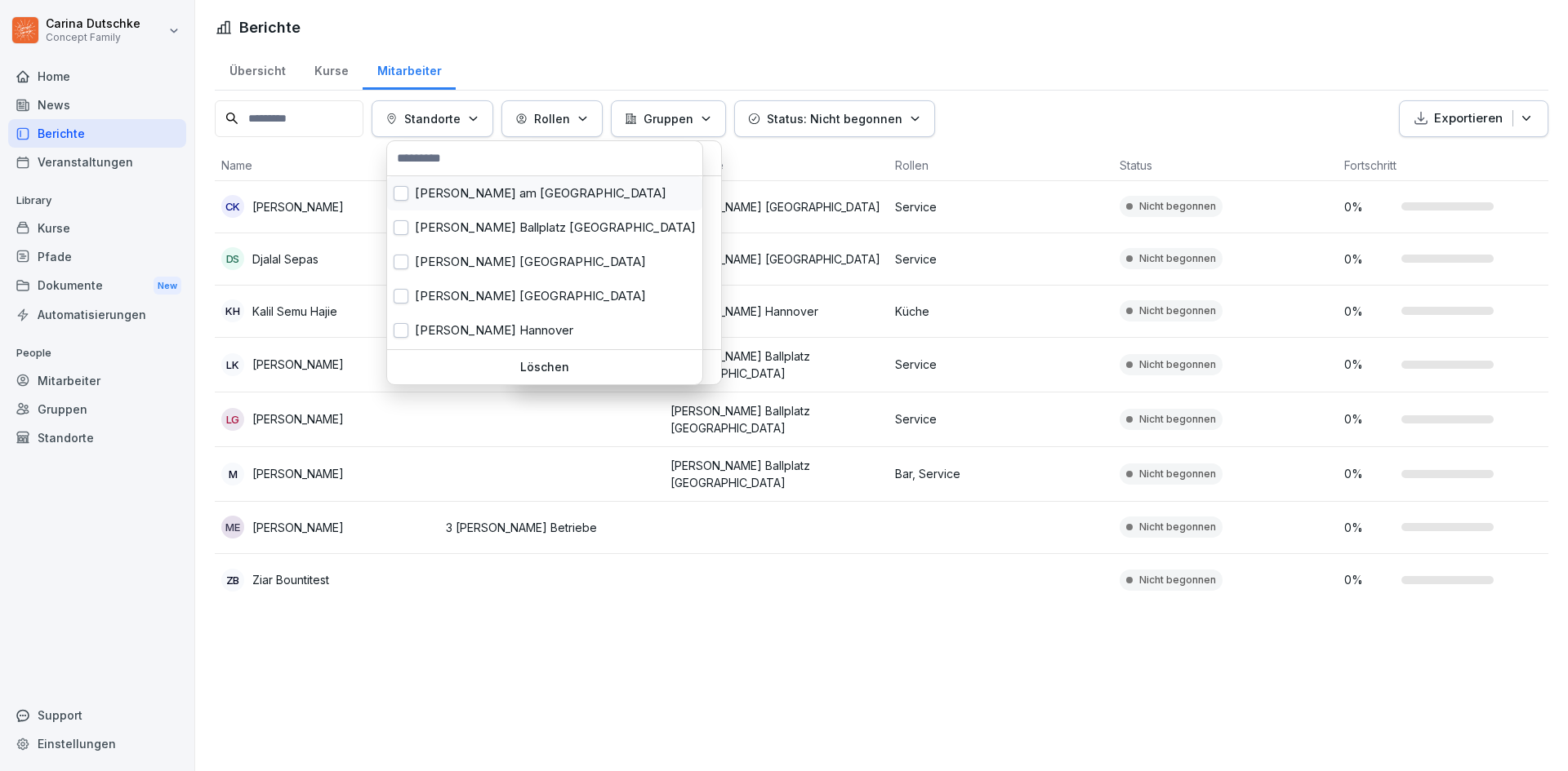
click at [404, 195] on button "button" at bounding box center [400, 193] width 14 height 14
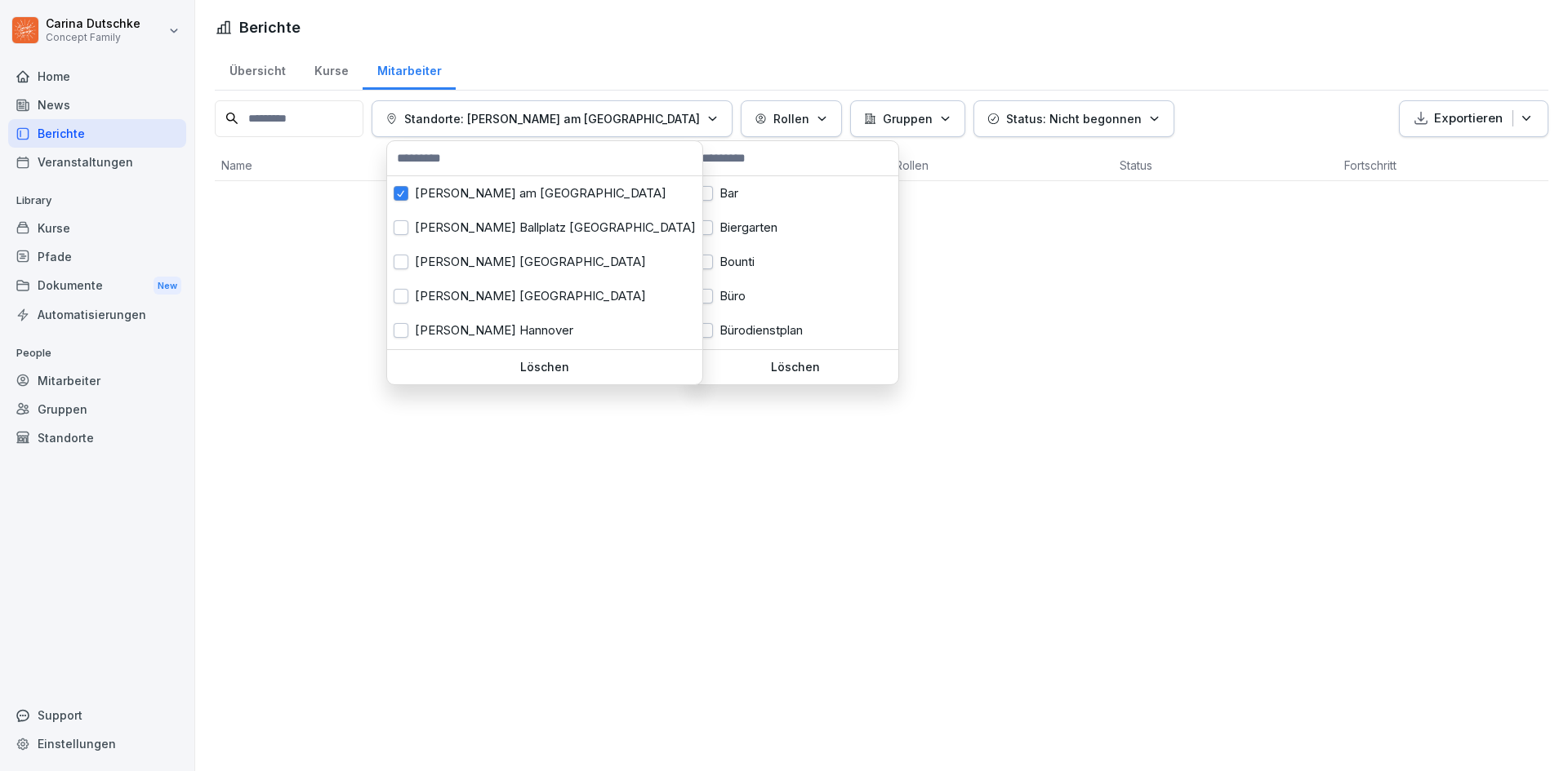
click at [1006, 120] on p "Status: Nicht begonnen" at bounding box center [1074, 119] width 136 height 17
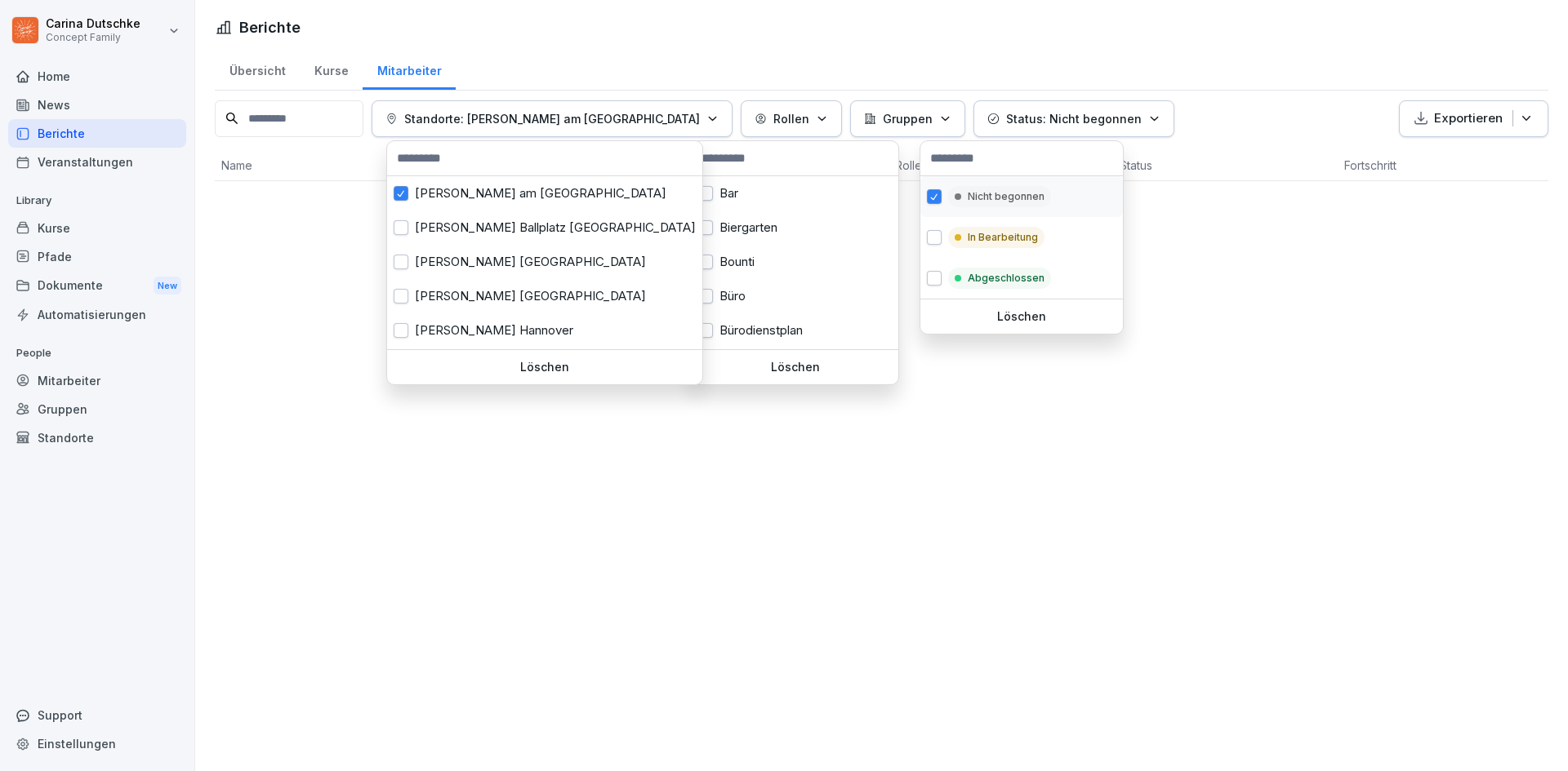
click at [936, 190] on button "button" at bounding box center [933, 196] width 14 height 14
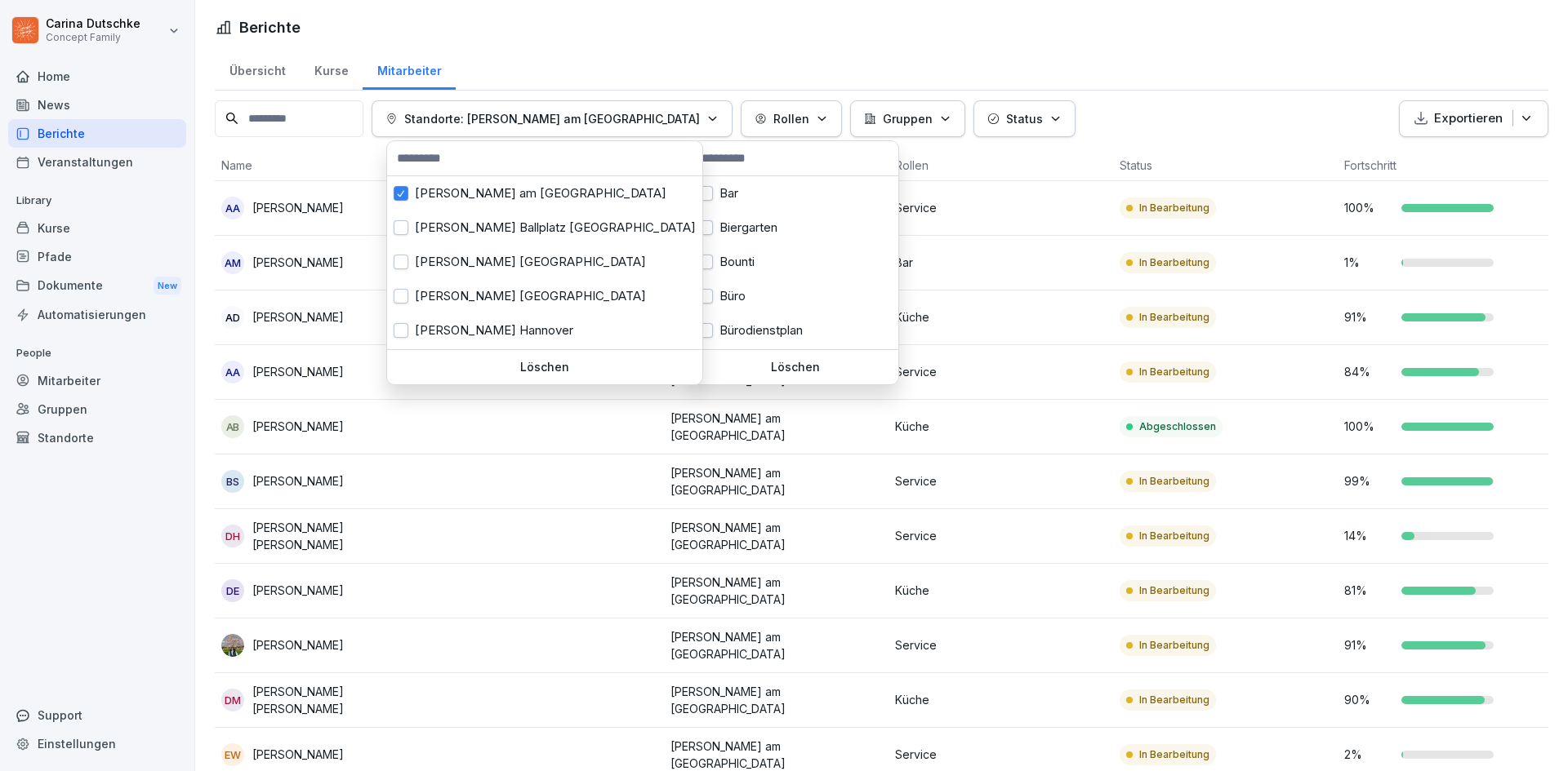
click at [1208, 51] on html "Carina Dutschke Concept Family Home News Berichte Veranstaltungen Library Kurse…" at bounding box center [784, 386] width 1568 height 771
click at [1184, 72] on html "Carina Dutschke Concept Family Home News Berichte Veranstaltungen Library Kurse…" at bounding box center [784, 386] width 1568 height 771
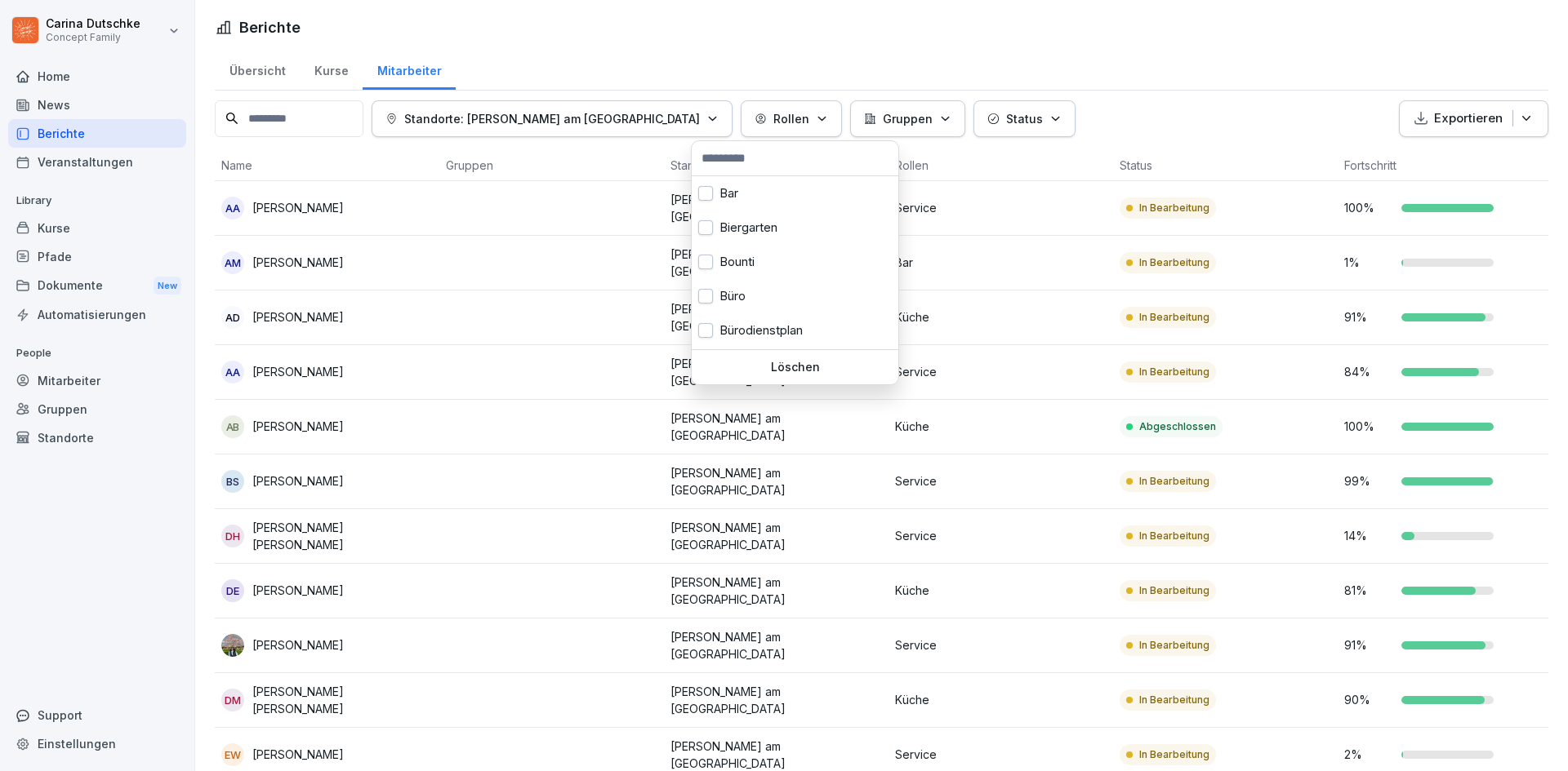
click at [1170, 68] on html "Carina Dutschke Concept Family Home News Berichte Veranstaltungen Library Kurse…" at bounding box center [784, 386] width 1568 height 771
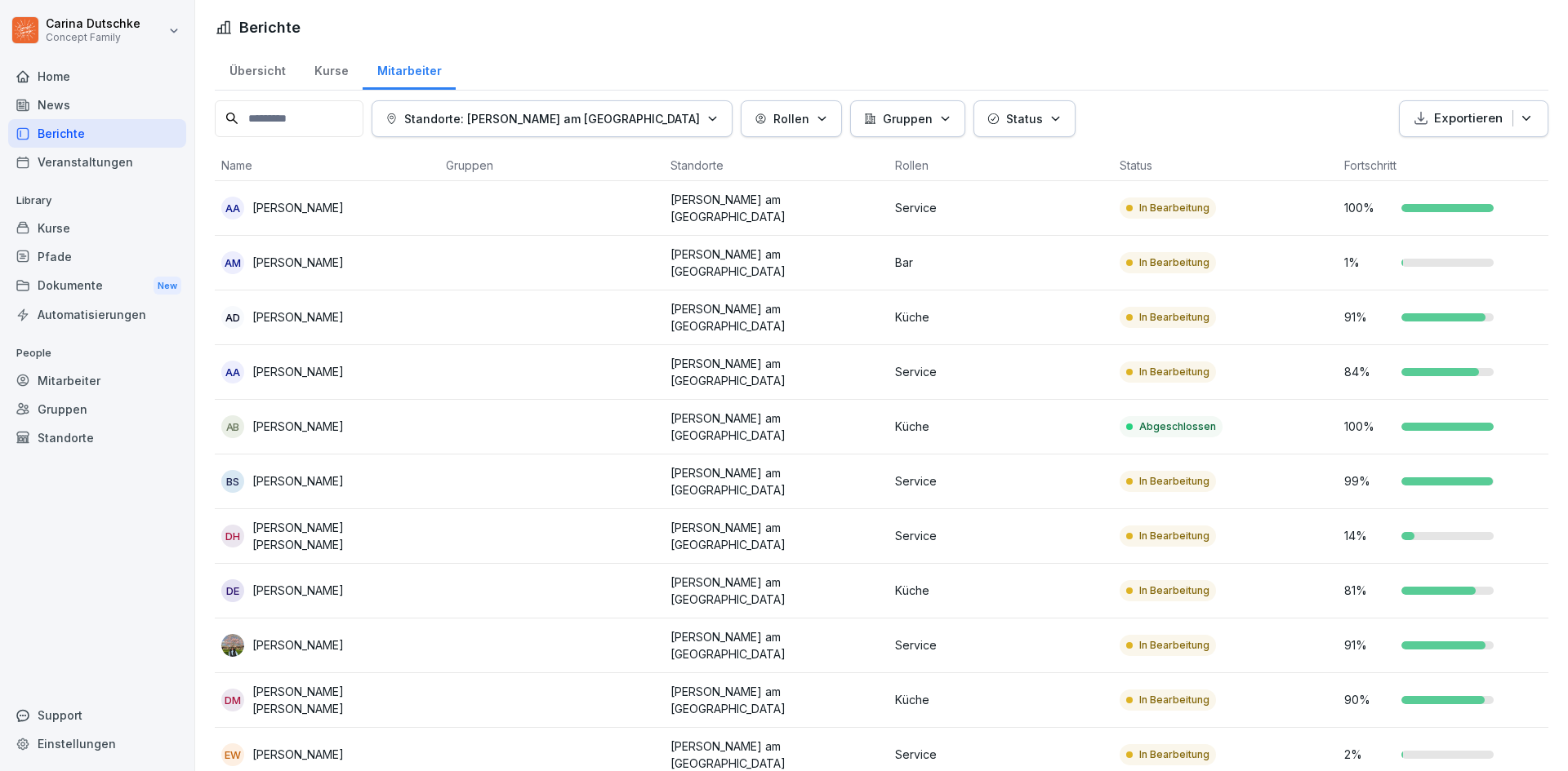
drag, startPoint x: 981, startPoint y: 128, endPoint x: 1079, endPoint y: 78, distance: 110.0
click at [1079, 78] on div "Übersicht Kurse Mitarbeiter" at bounding box center [881, 69] width 1333 height 42
click at [64, 710] on div "Support" at bounding box center [97, 715] width 178 height 29
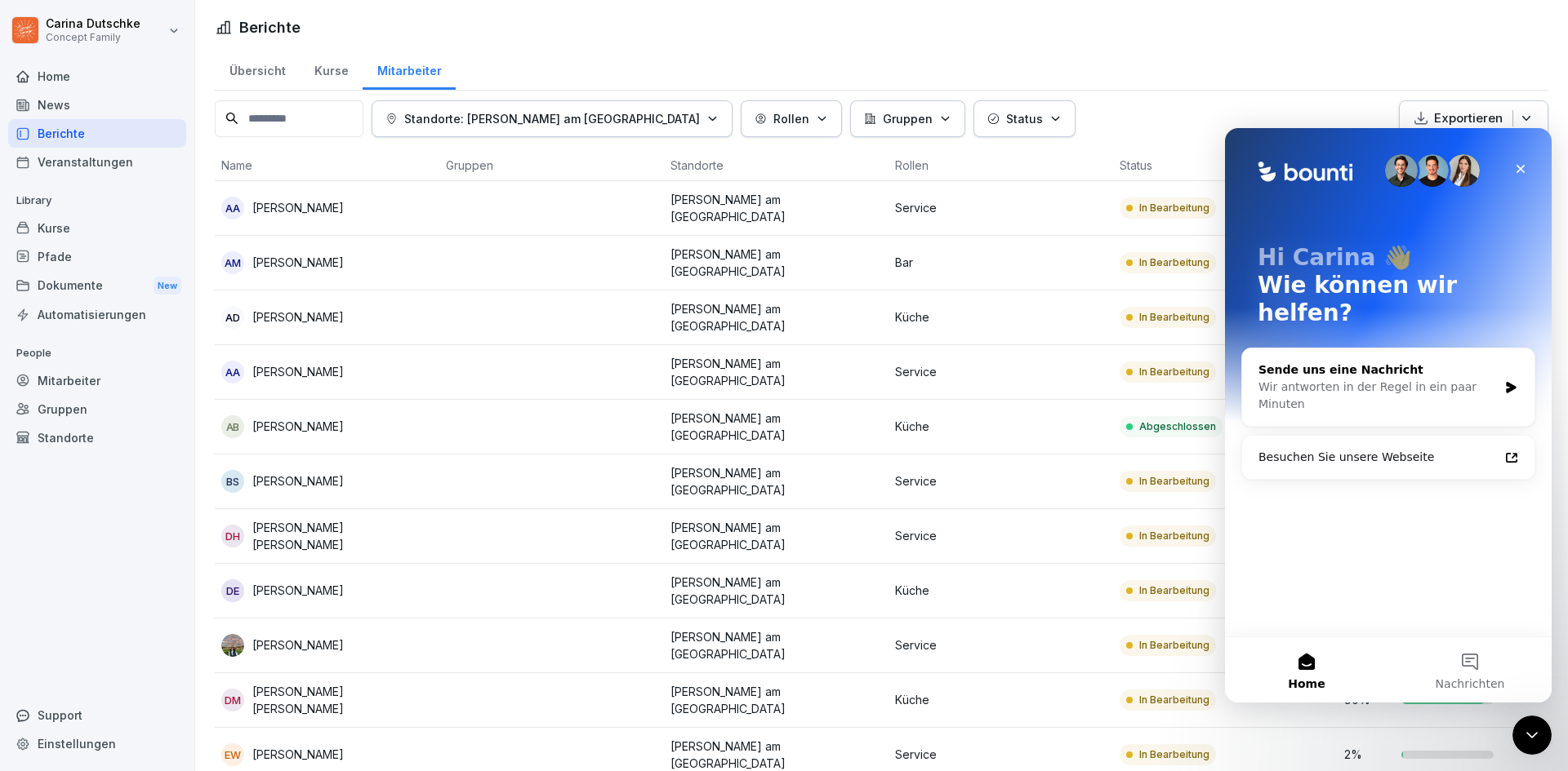
click at [1366, 379] on div "Wir antworten in der Regel in ein paar Minuten" at bounding box center [1378, 396] width 239 height 35
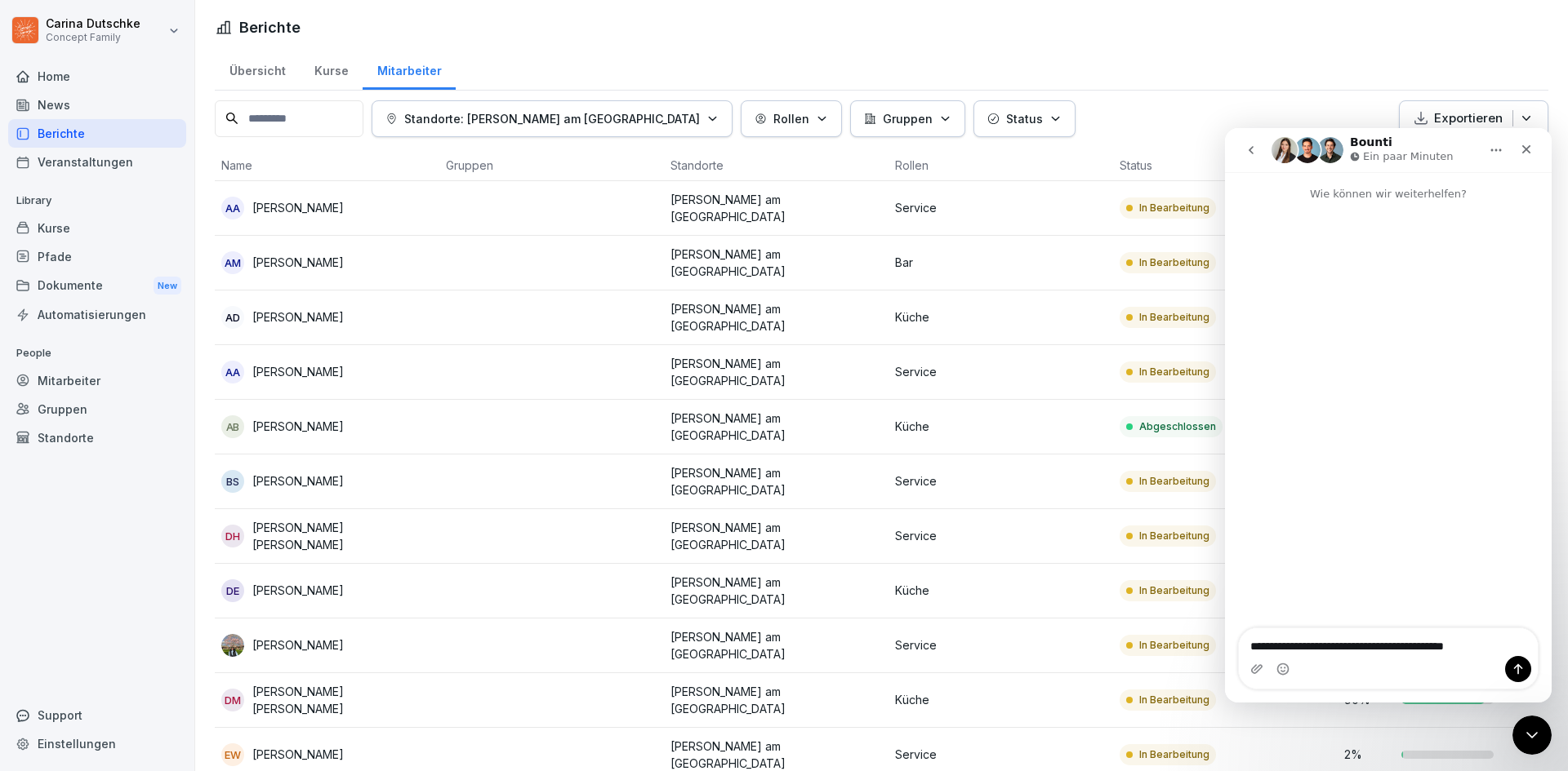
type textarea "**********"
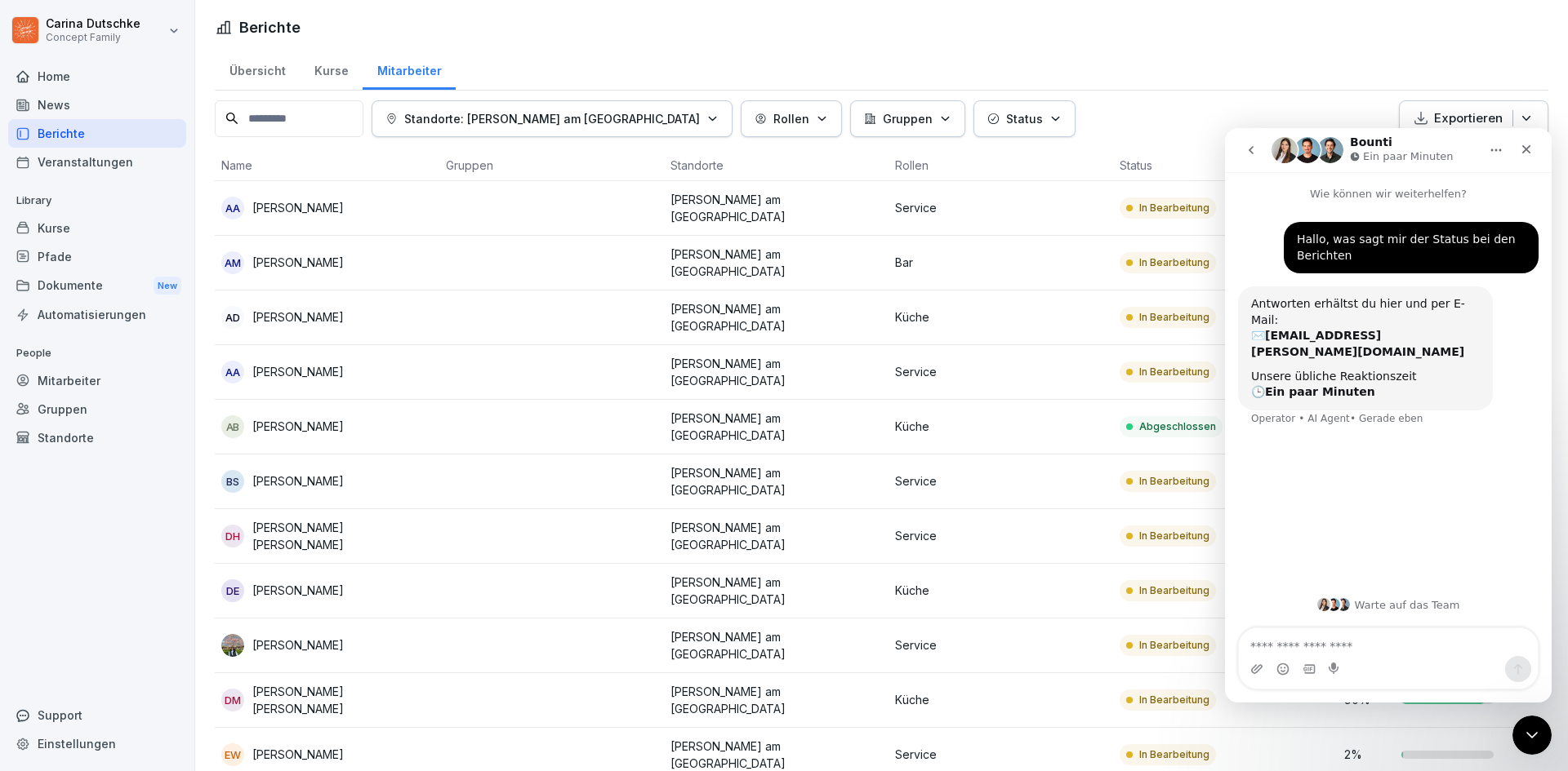
drag, startPoint x: 29, startPoint y: 467, endPoint x: 85, endPoint y: 613, distance: 156.4
click at [85, 613] on div "Home News Berichte Veranstaltungen Library Kurse Pfade Dokumente New Automatisi…" at bounding box center [97, 407] width 178 height 710
click at [104, 234] on div "Kurse" at bounding box center [97, 228] width 178 height 29
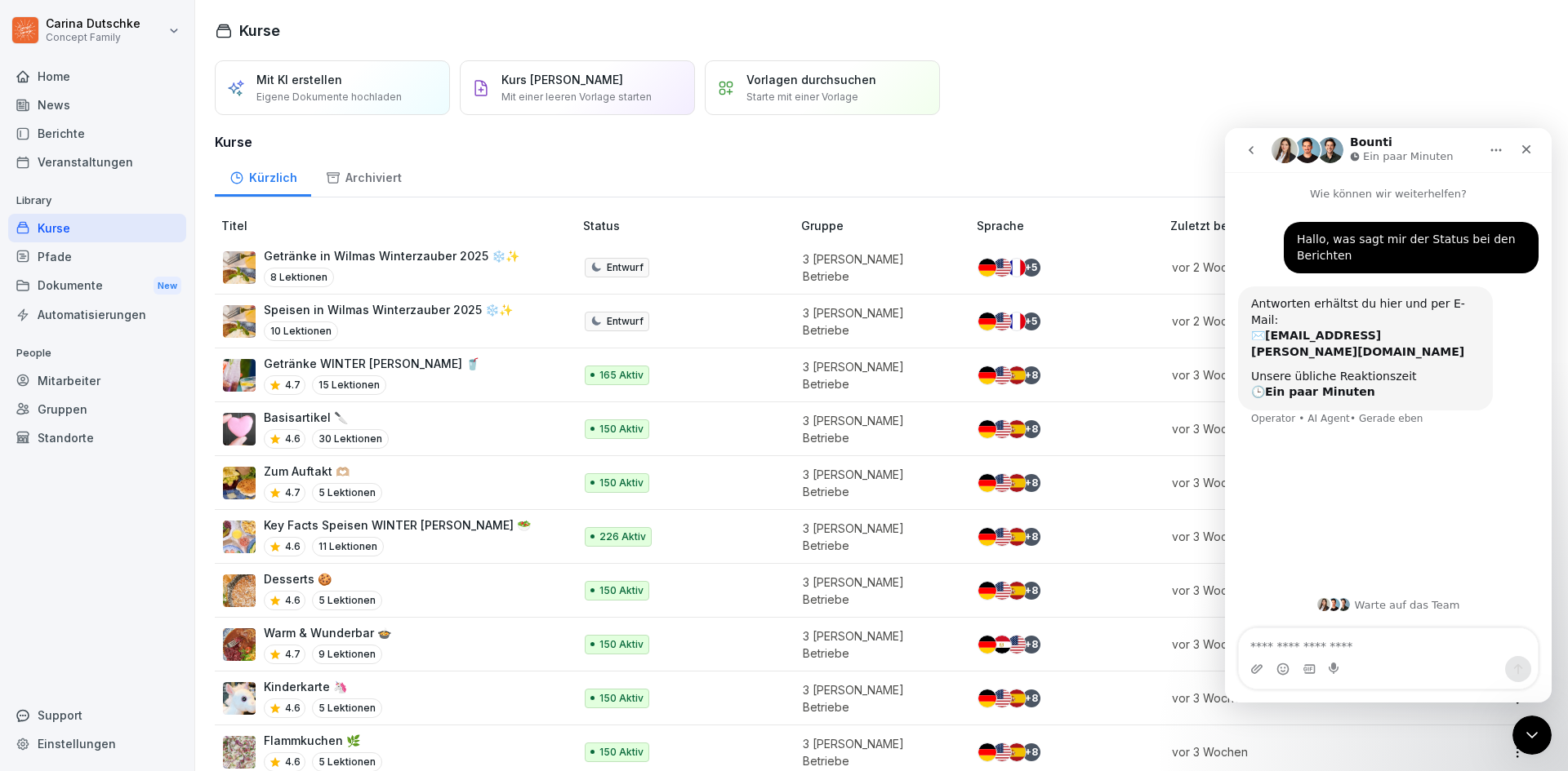
click at [107, 262] on div "Pfade" at bounding box center [97, 257] width 178 height 29
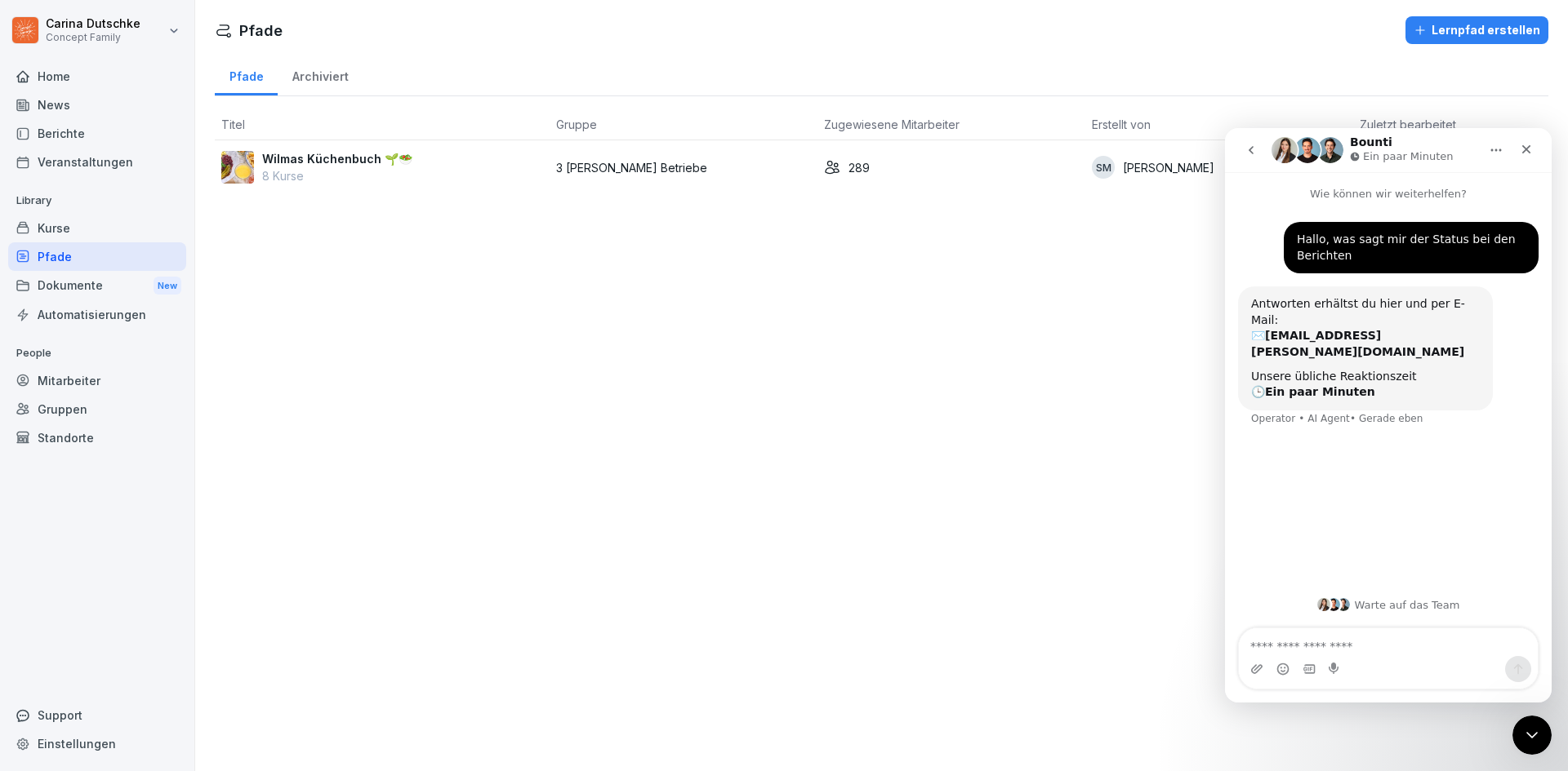
click at [82, 295] on div "Dokumente New" at bounding box center [97, 286] width 178 height 30
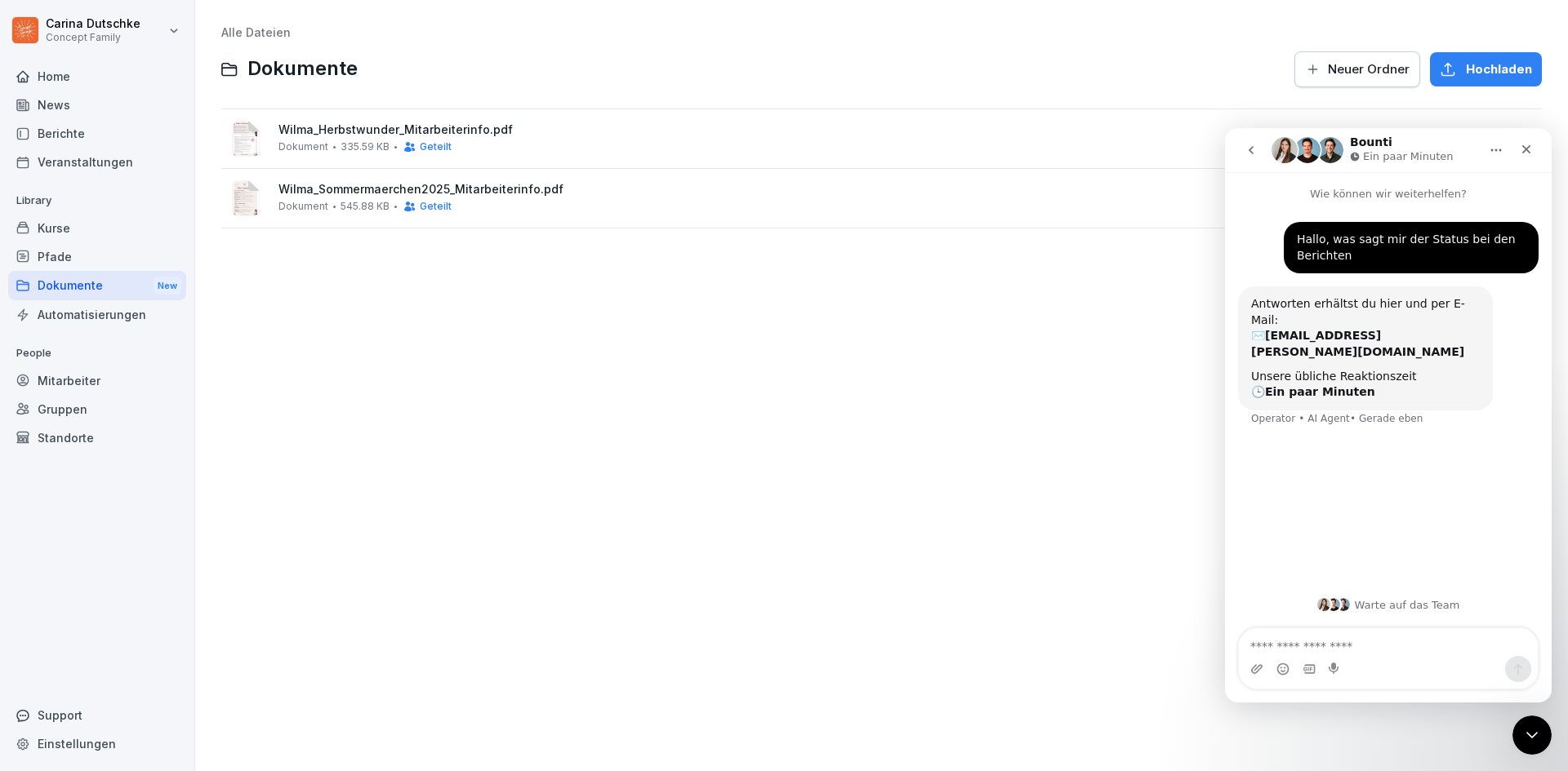
click at [84, 321] on div "Automatisierungen" at bounding box center [97, 315] width 178 height 29
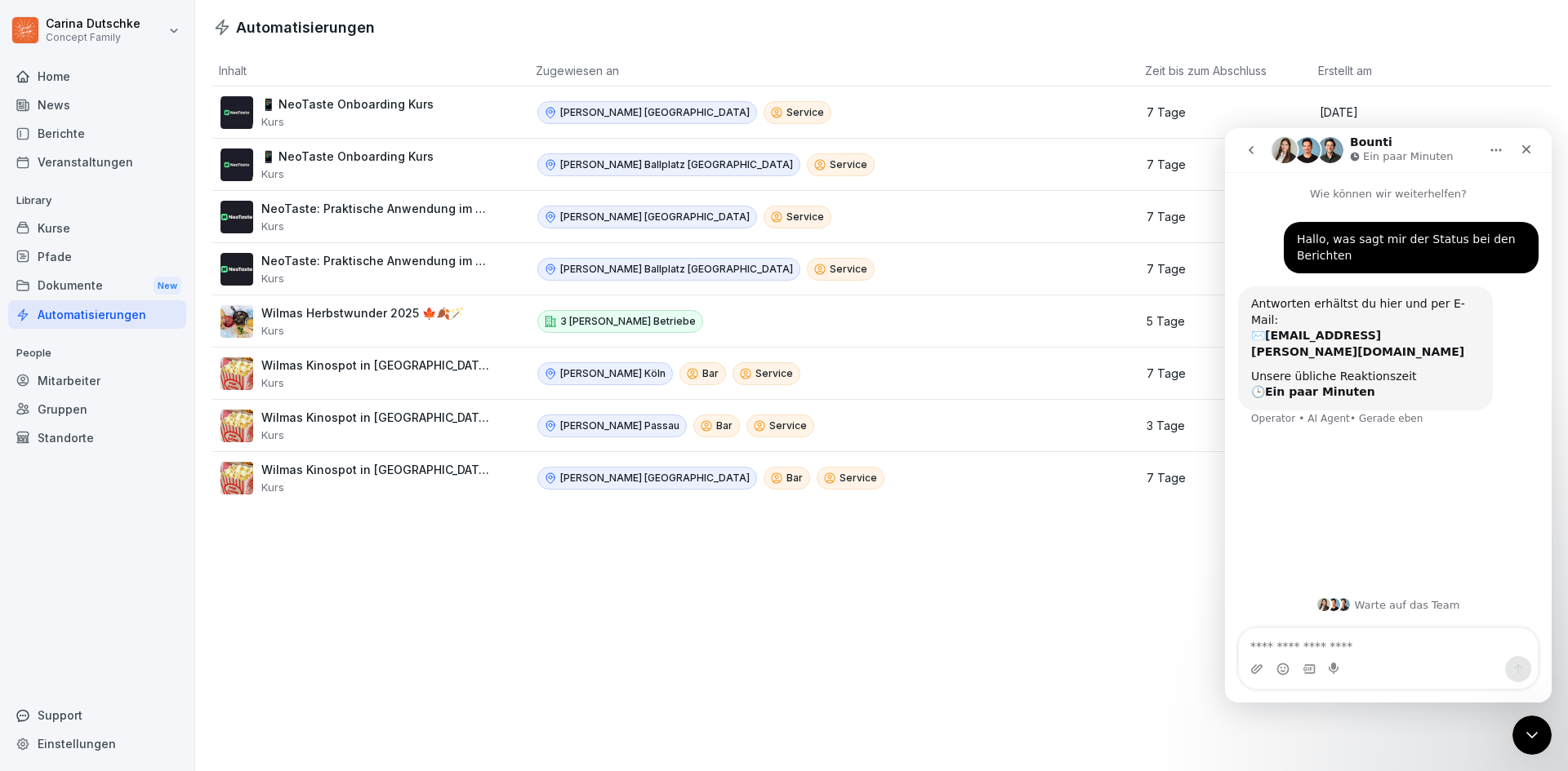
click at [75, 386] on div "Mitarbeiter" at bounding box center [97, 380] width 178 height 29
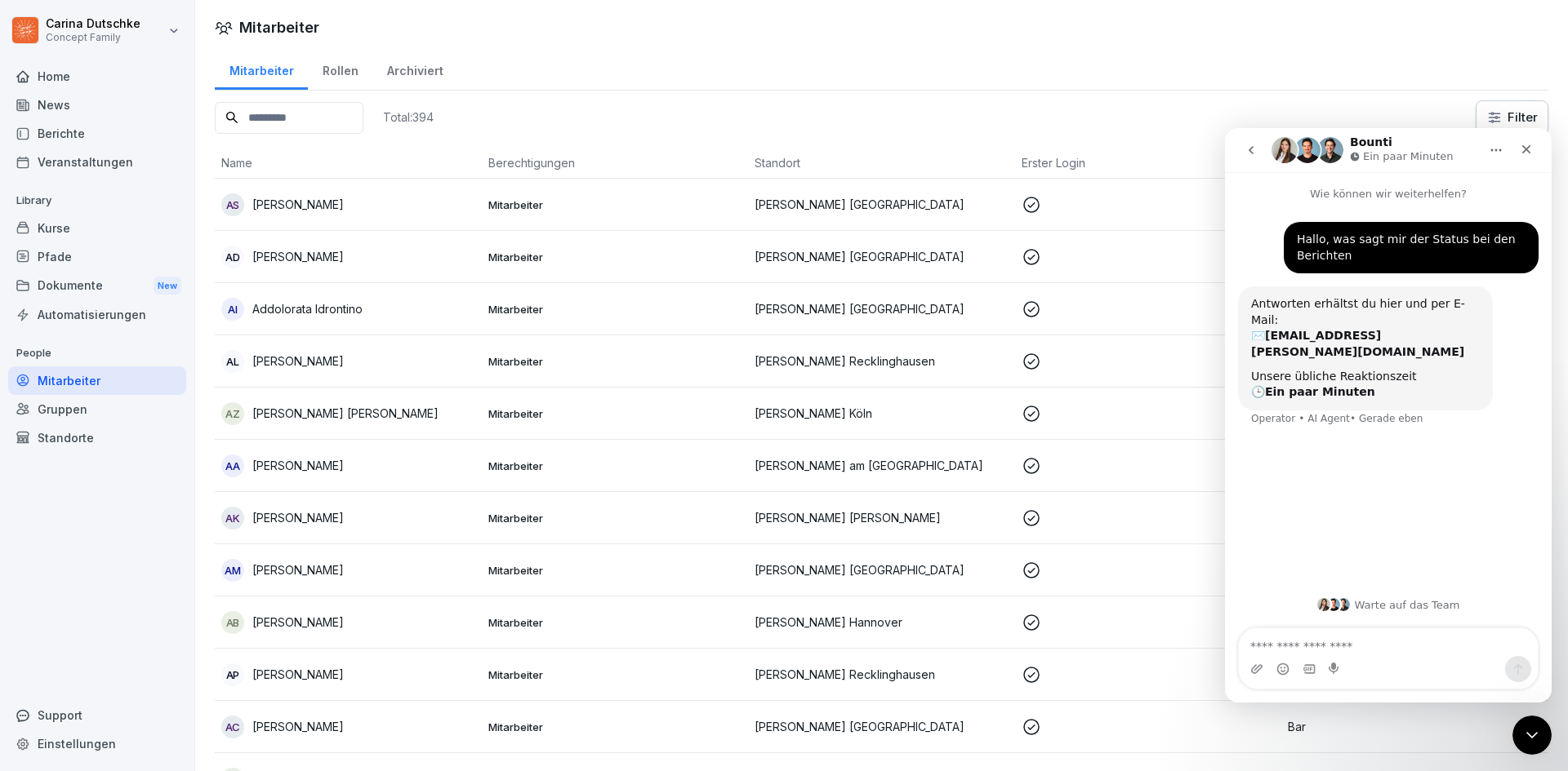
click at [347, 66] on div "Rollen" at bounding box center [340, 68] width 65 height 41
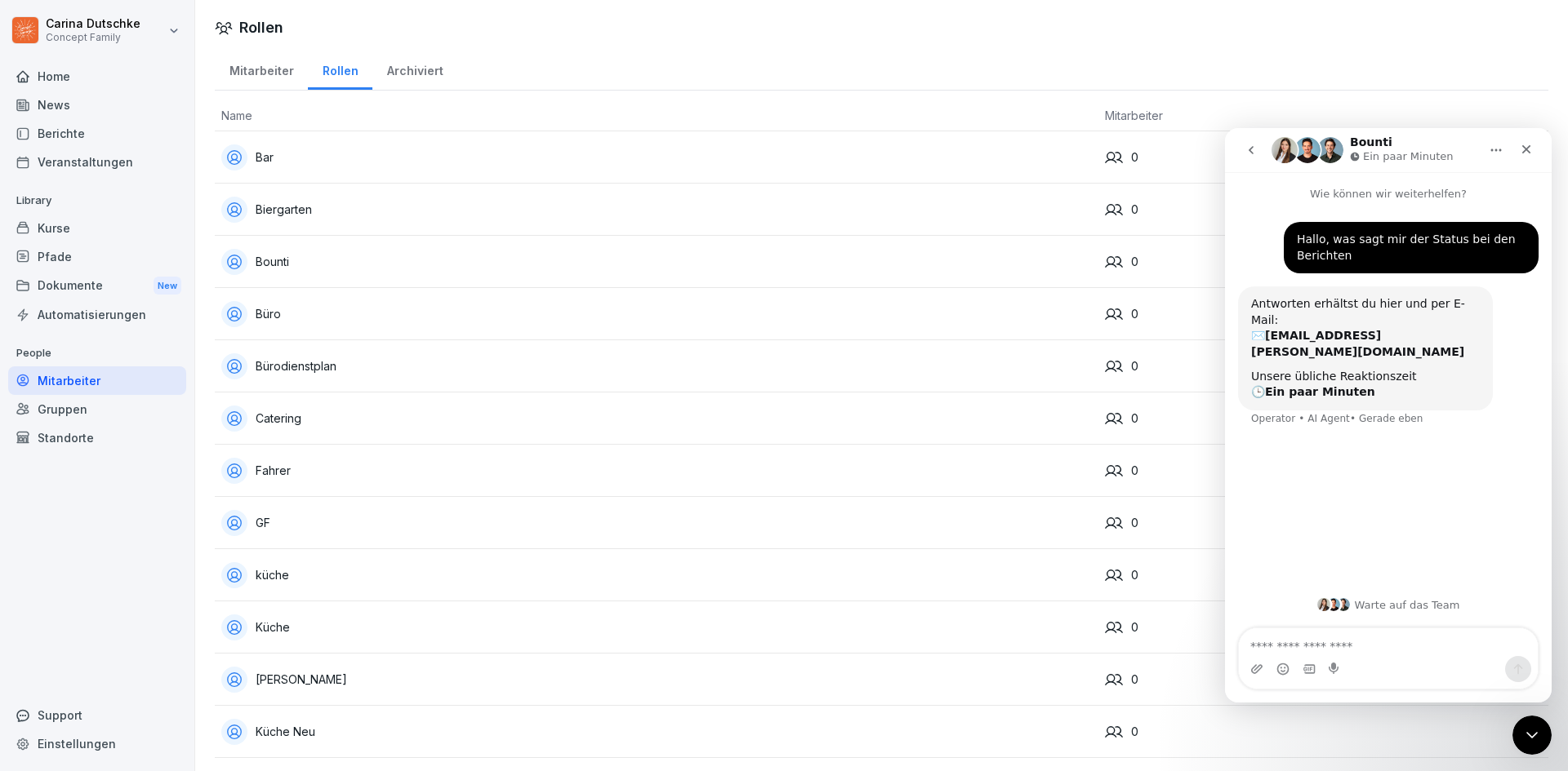
click at [412, 67] on div "Archiviert" at bounding box center [414, 68] width 85 height 41
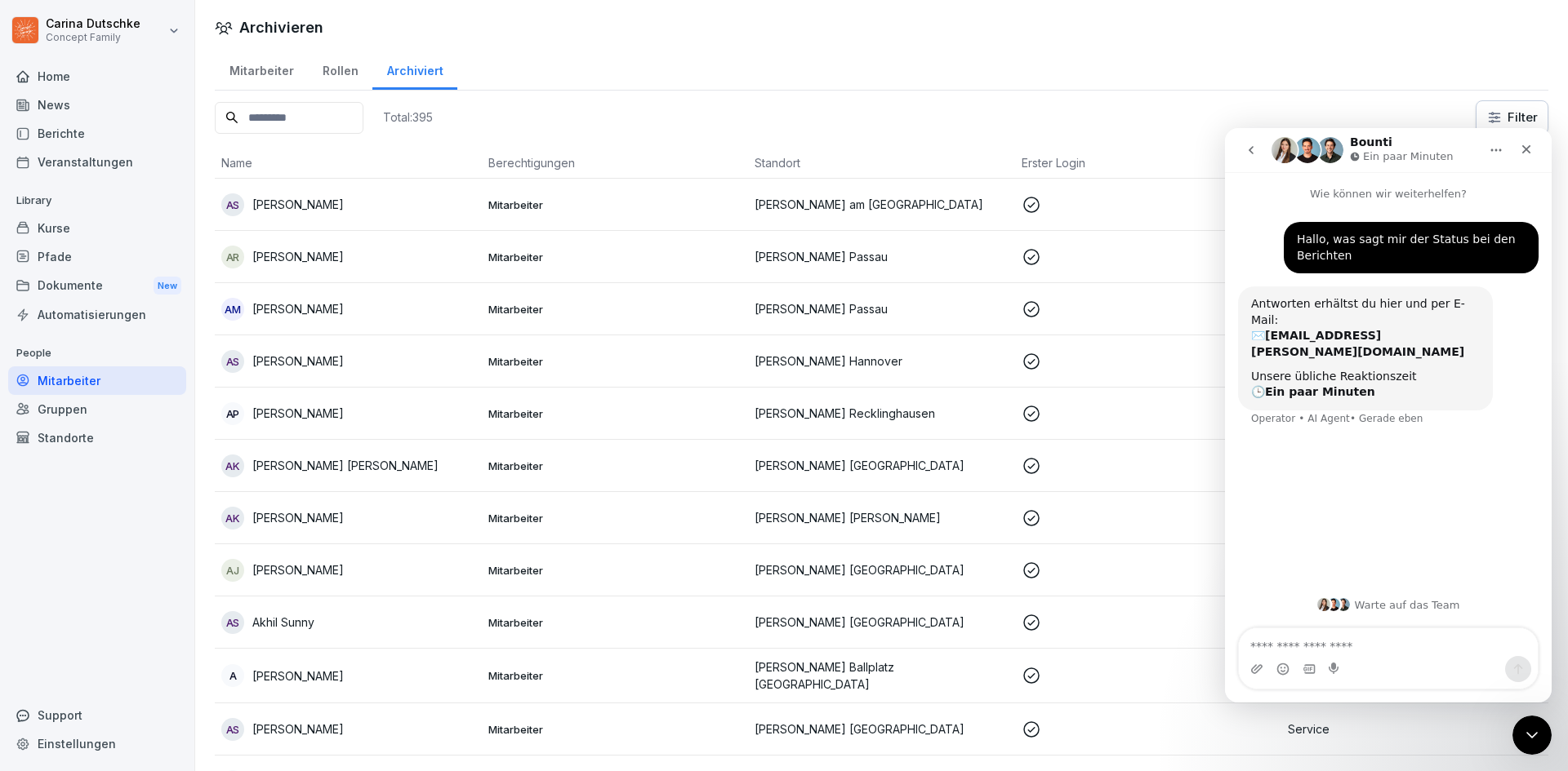
click at [23, 75] on icon at bounding box center [23, 77] width 13 height 13
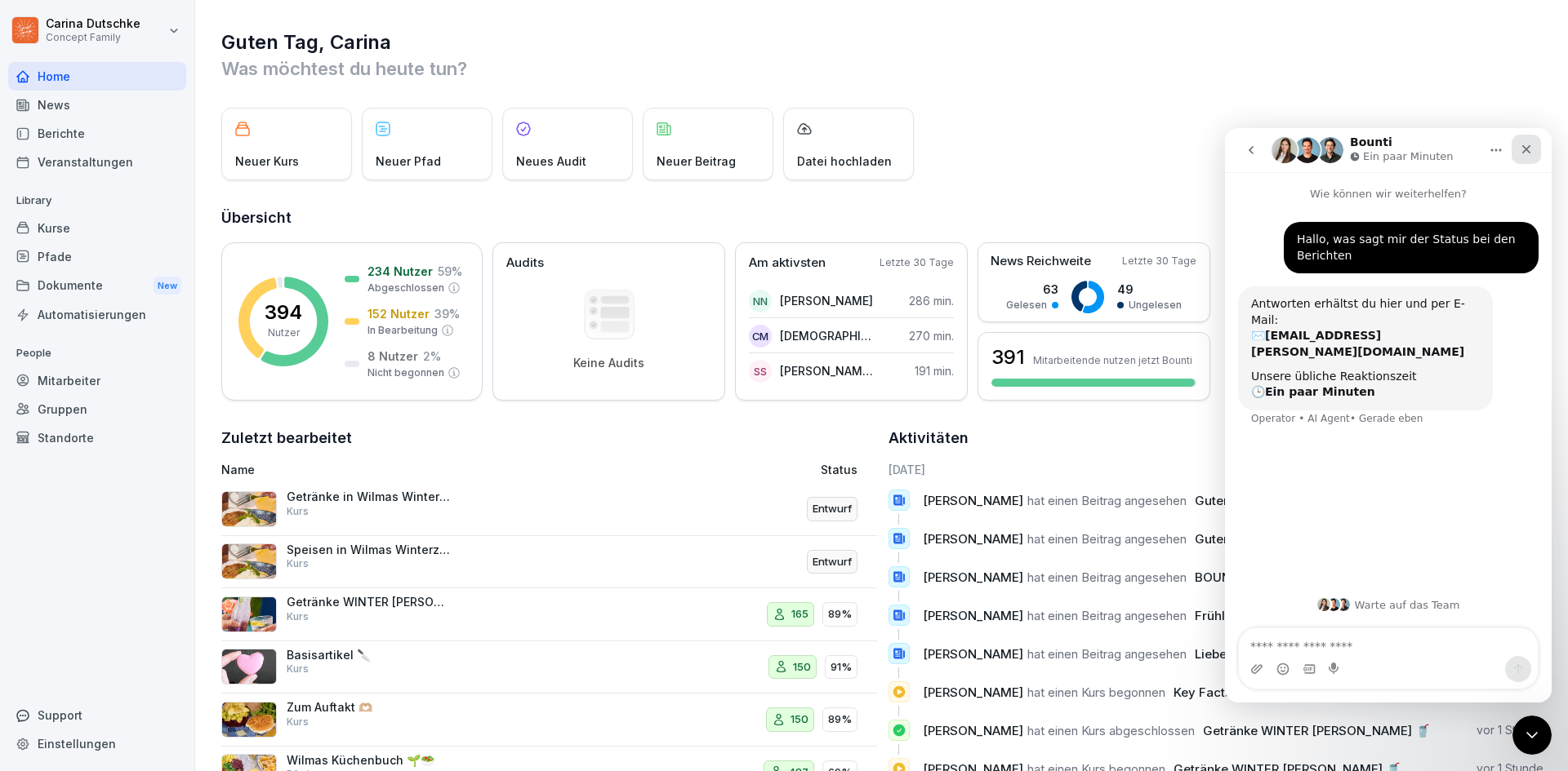
click at [1533, 156] on div "Schließen" at bounding box center [1526, 149] width 29 height 29
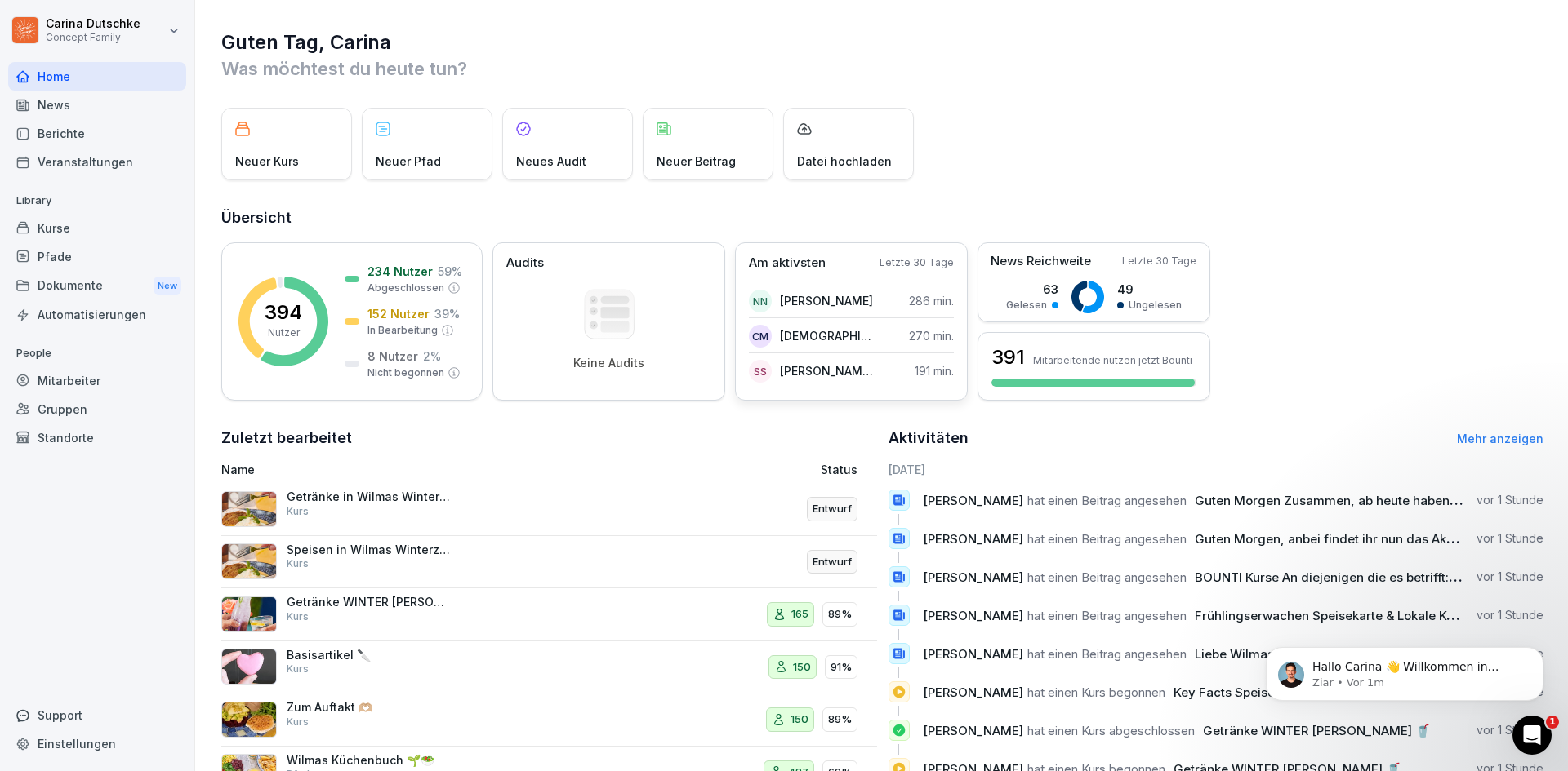
click at [909, 260] on p "Letzte 30 Tage" at bounding box center [916, 262] width 74 height 14
click at [828, 265] on div "Am aktivsten Letzte 30 Tage" at bounding box center [851, 263] width 205 height 19
click at [793, 262] on p "Am aktivsten" at bounding box center [787, 263] width 77 height 19
click at [578, 138] on div "Neues Audit" at bounding box center [567, 144] width 131 height 72
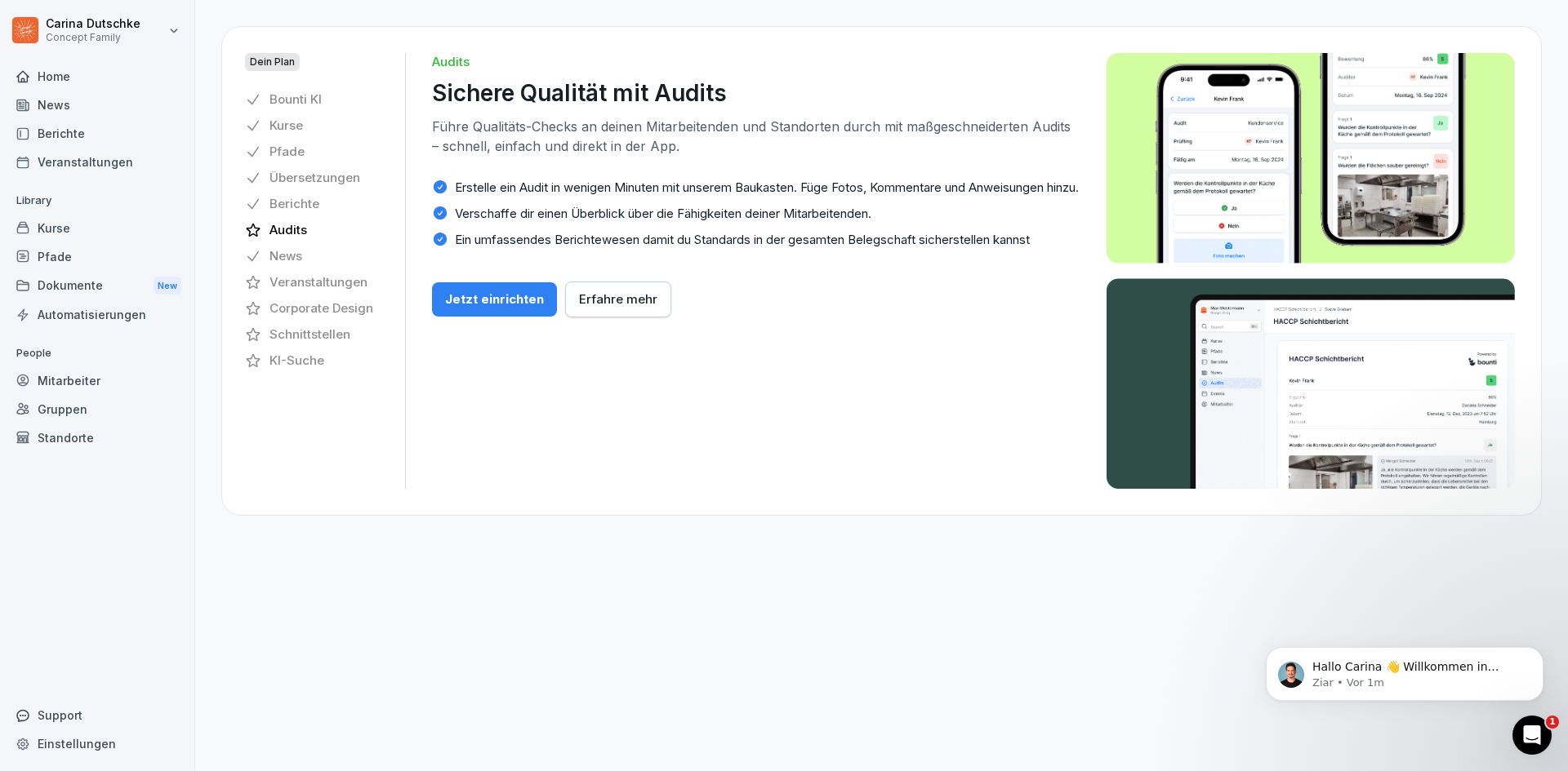
click at [70, 77] on div "Home" at bounding box center [97, 77] width 178 height 29
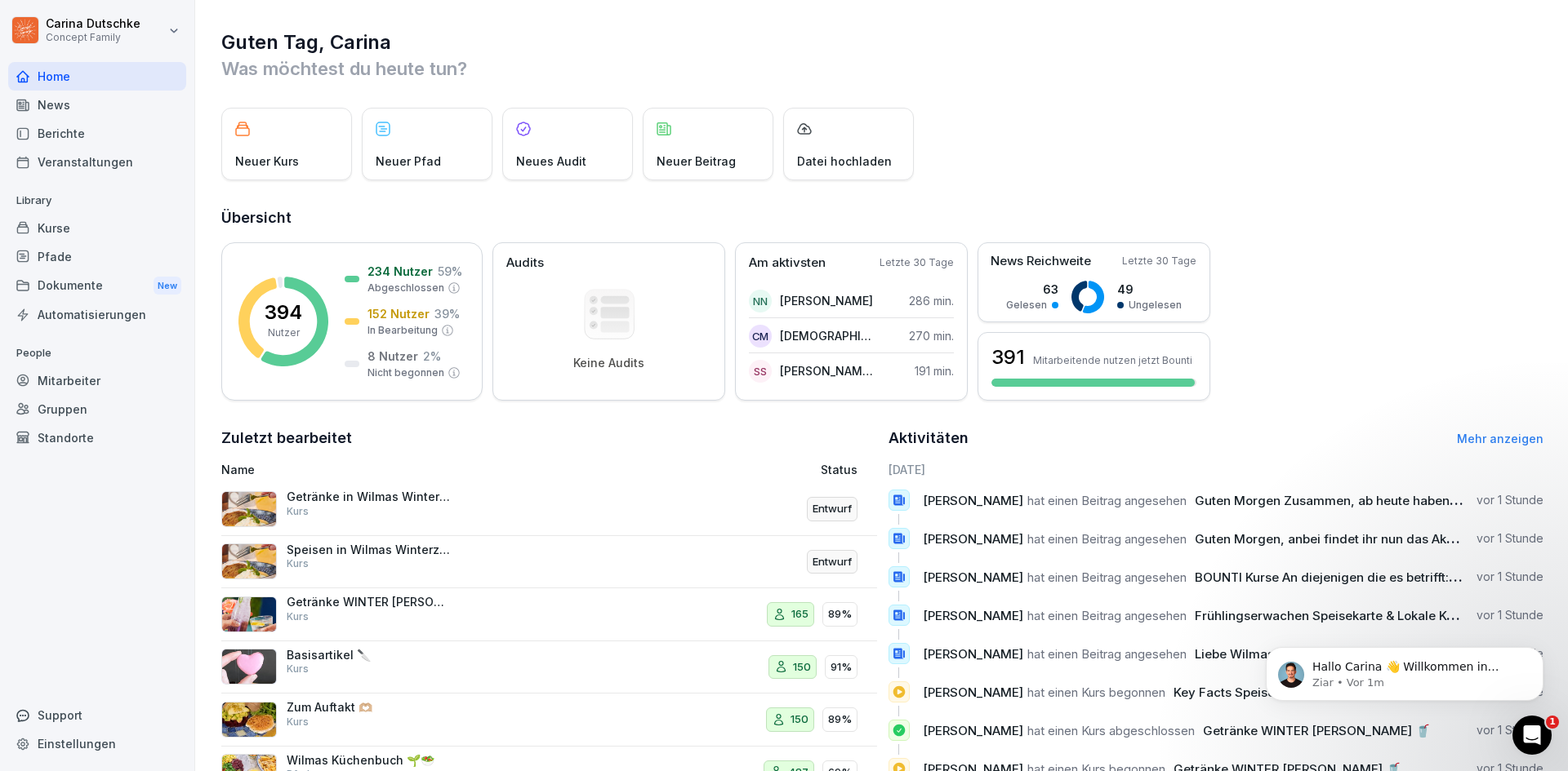
click at [163, 25] on html "Carina Dutschke Concept Family Home News Berichte Veranstaltungen Library Kurse…" at bounding box center [784, 386] width 1568 height 771
click at [154, 216] on html "Carina Dutschke Concept Family Home News Berichte Veranstaltungen Library Kurse…" at bounding box center [784, 386] width 1568 height 771
click at [118, 281] on div "Dokumente New" at bounding box center [97, 286] width 178 height 30
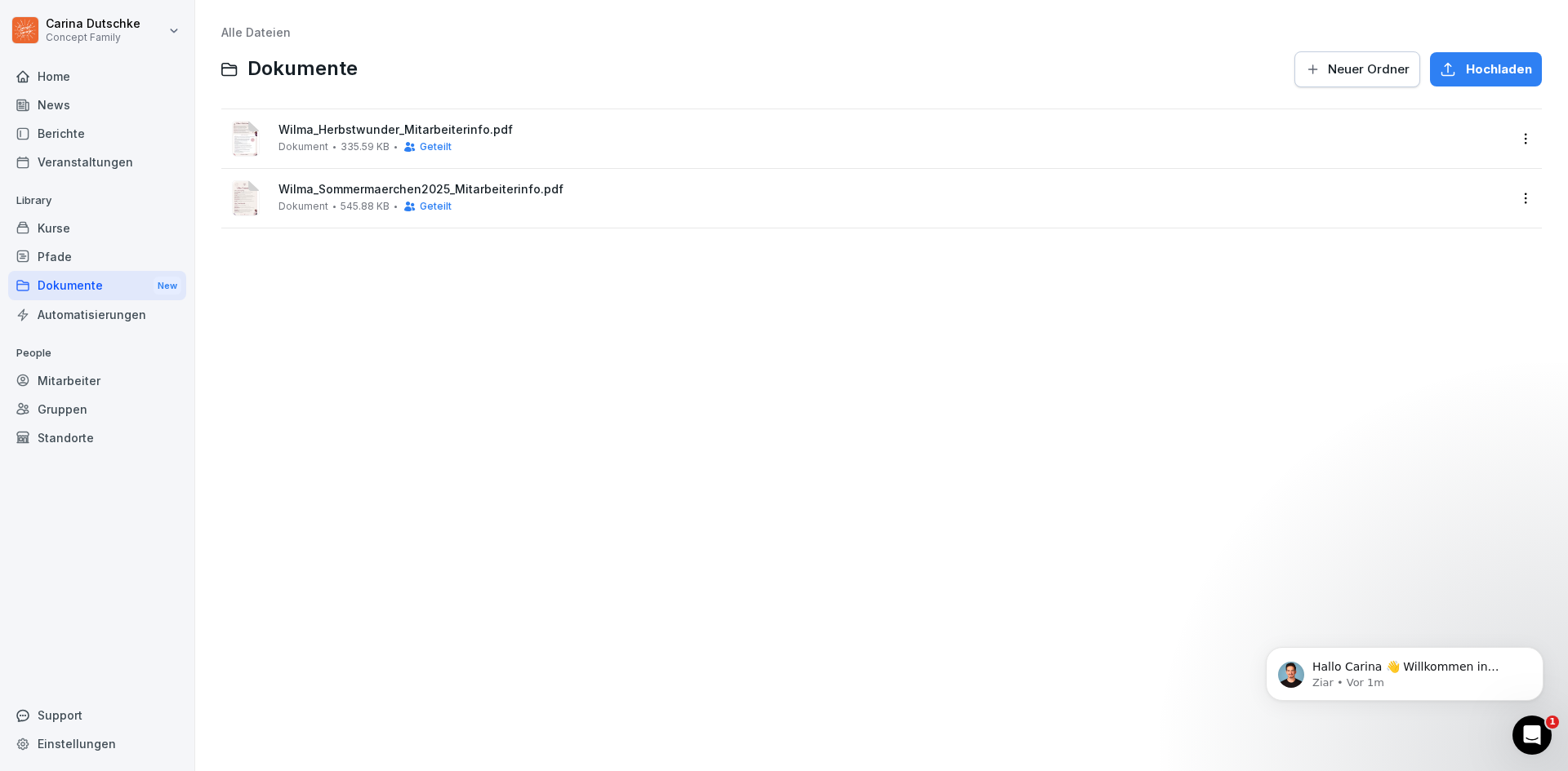
click at [70, 130] on div "Berichte" at bounding box center [97, 134] width 178 height 29
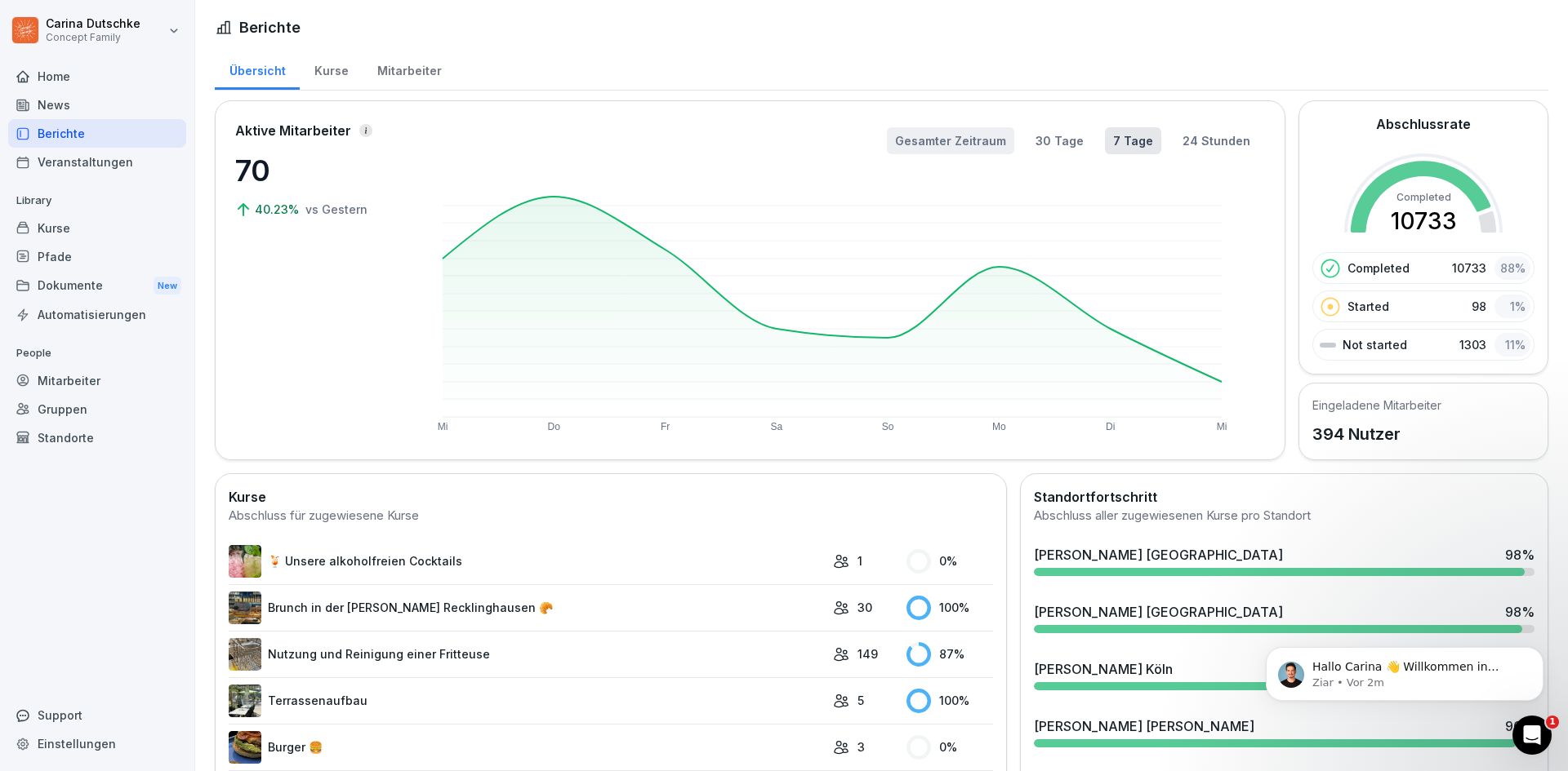
click at [994, 146] on button "Gesamter Zeitraum" at bounding box center [950, 141] width 127 height 27
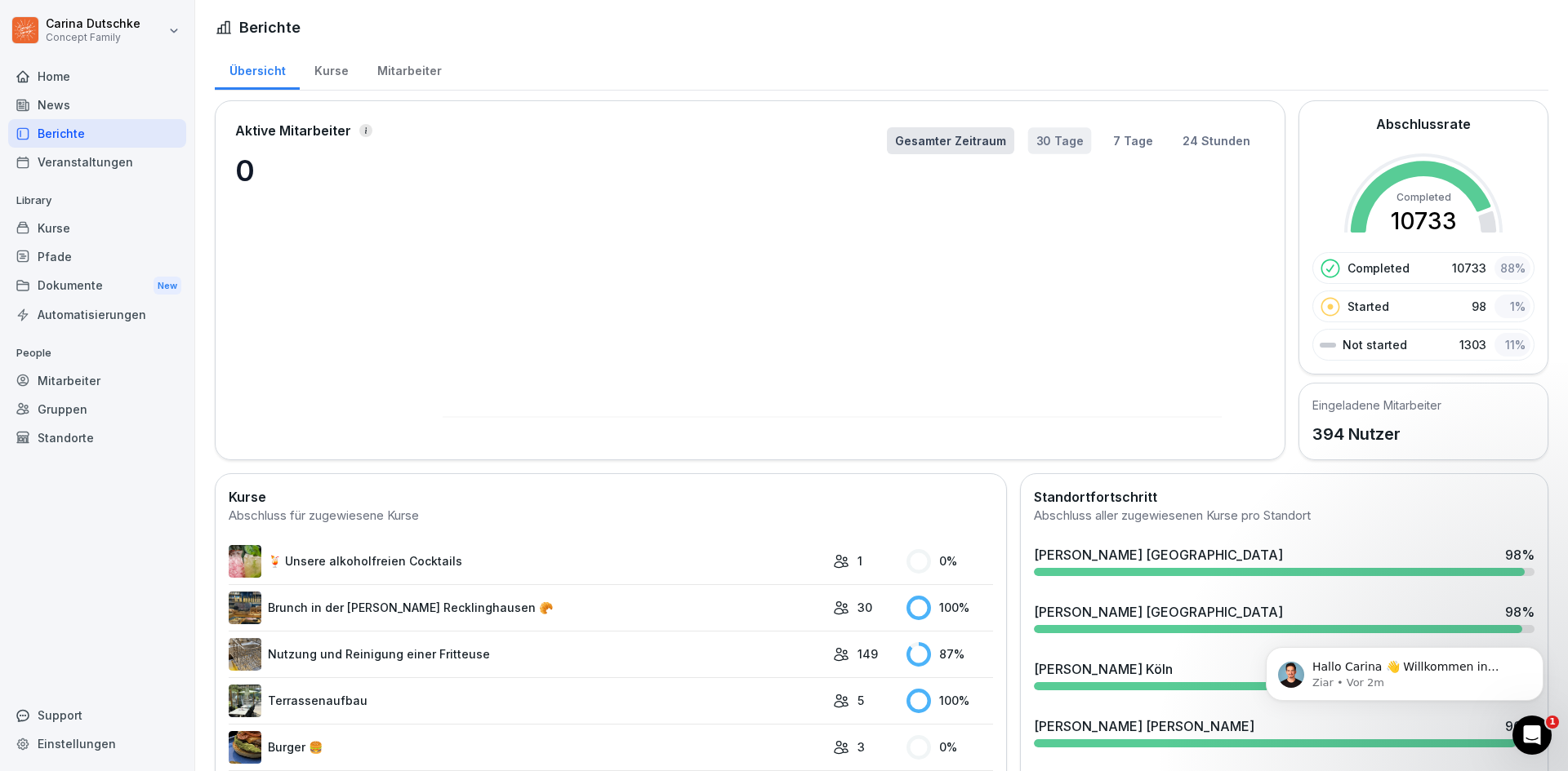
click at [1035, 140] on button "30 Tage" at bounding box center [1060, 140] width 64 height 26
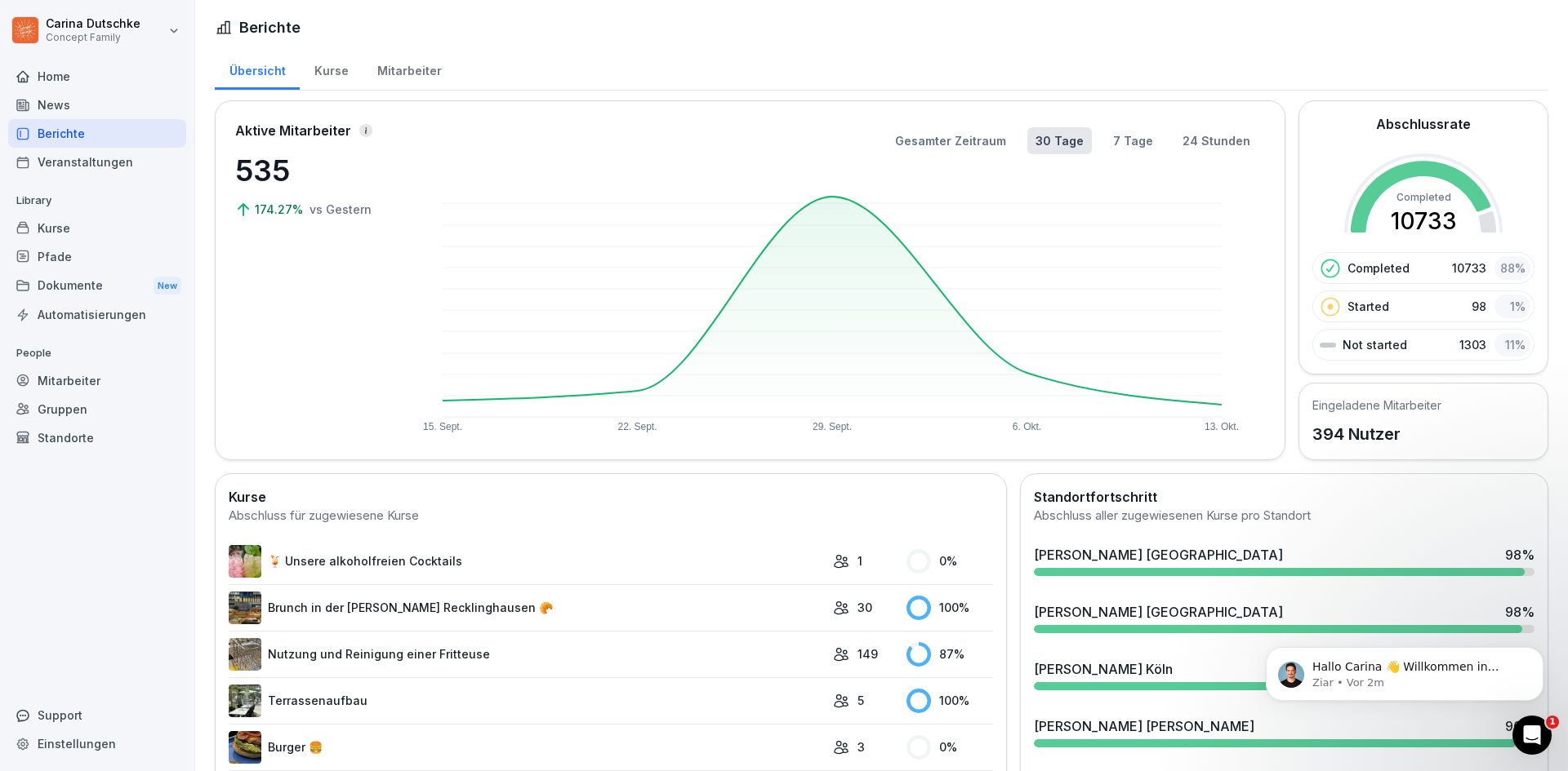
click at [1353, 341] on p "Not started" at bounding box center [1374, 344] width 65 height 17
click at [1441, 343] on div "Not started 1303 11 %" at bounding box center [1423, 345] width 222 height 32
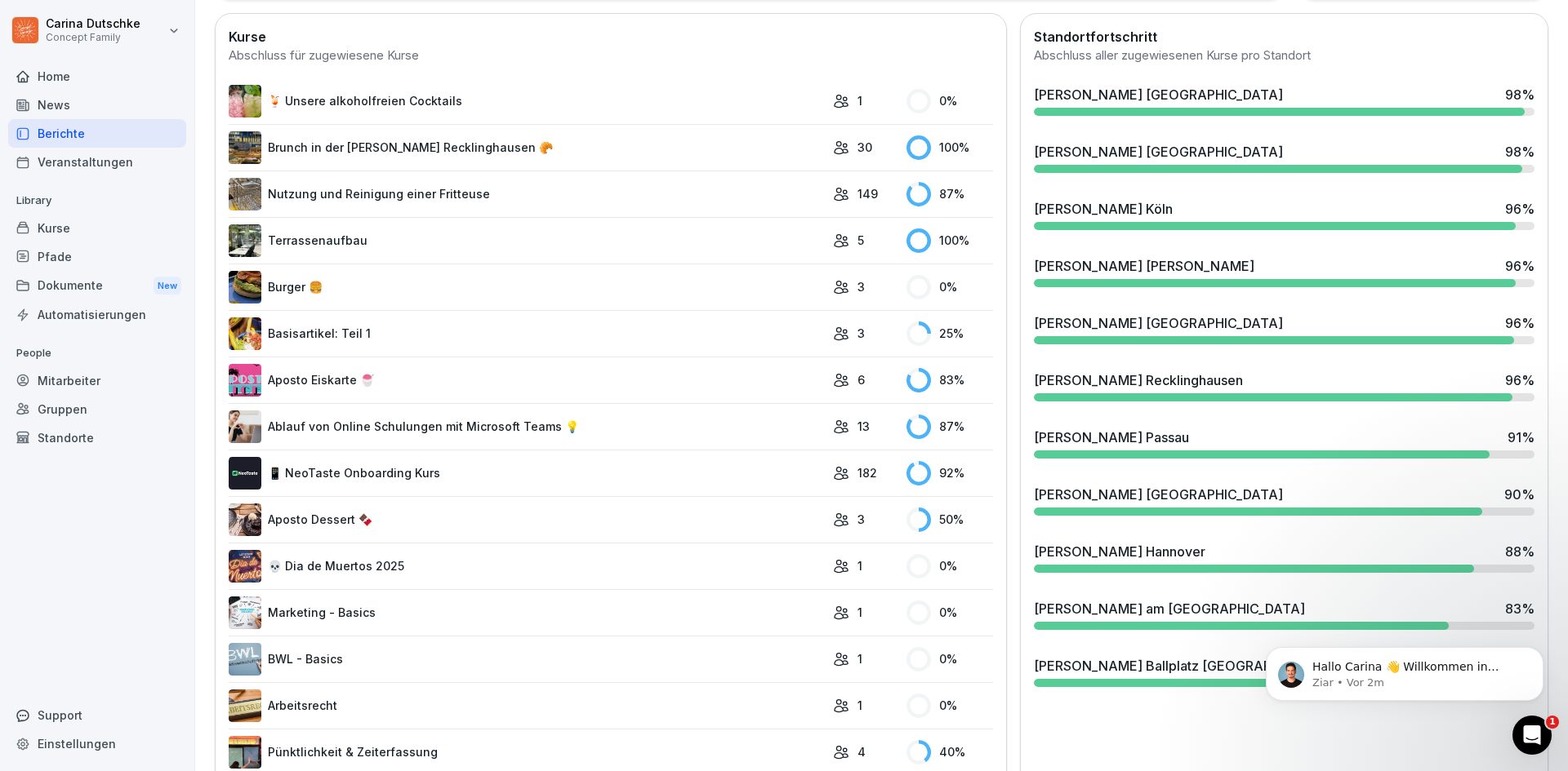
scroll to position [490, 0]
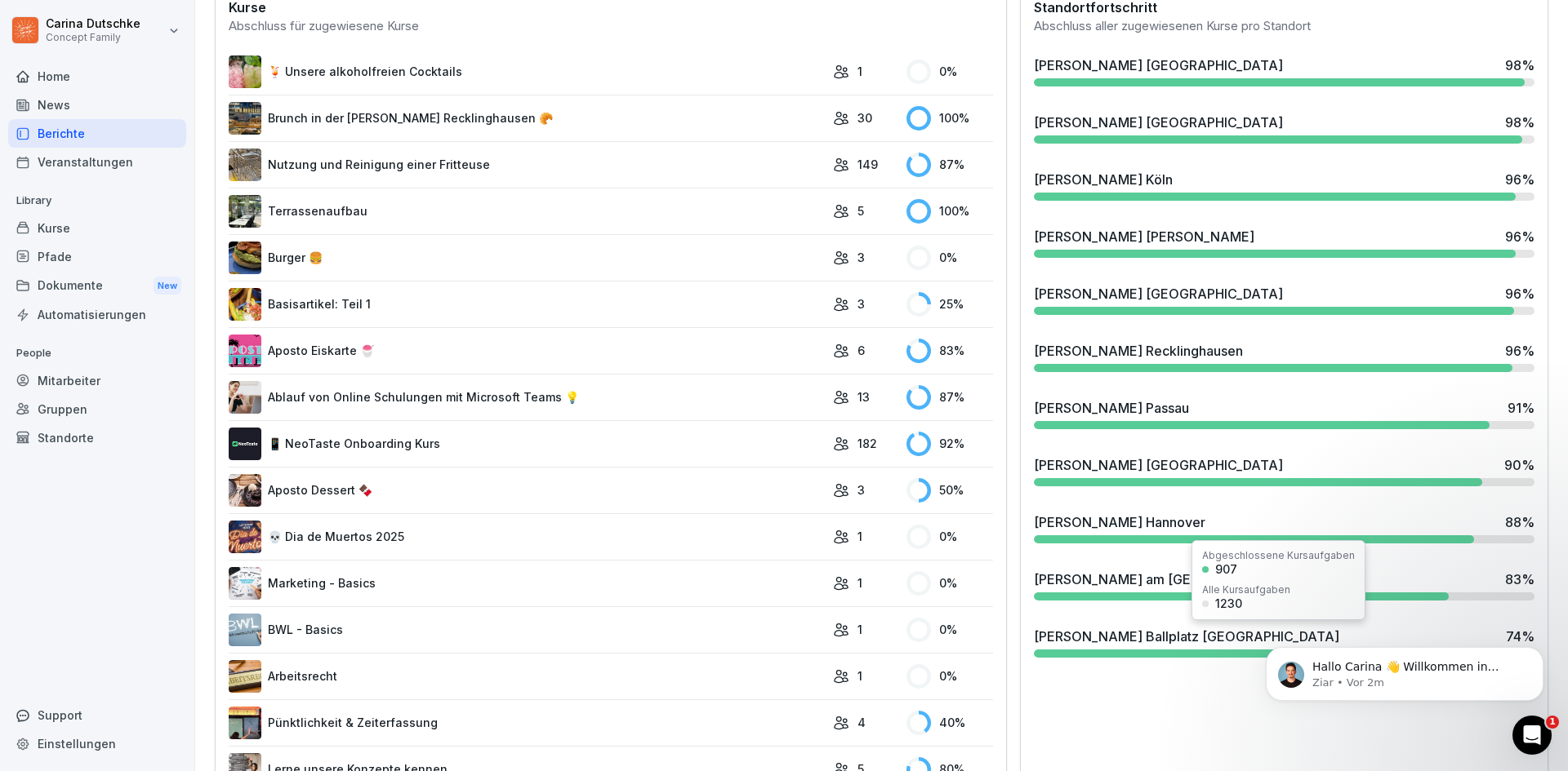
click at [1215, 651] on div at bounding box center [1218, 654] width 369 height 8
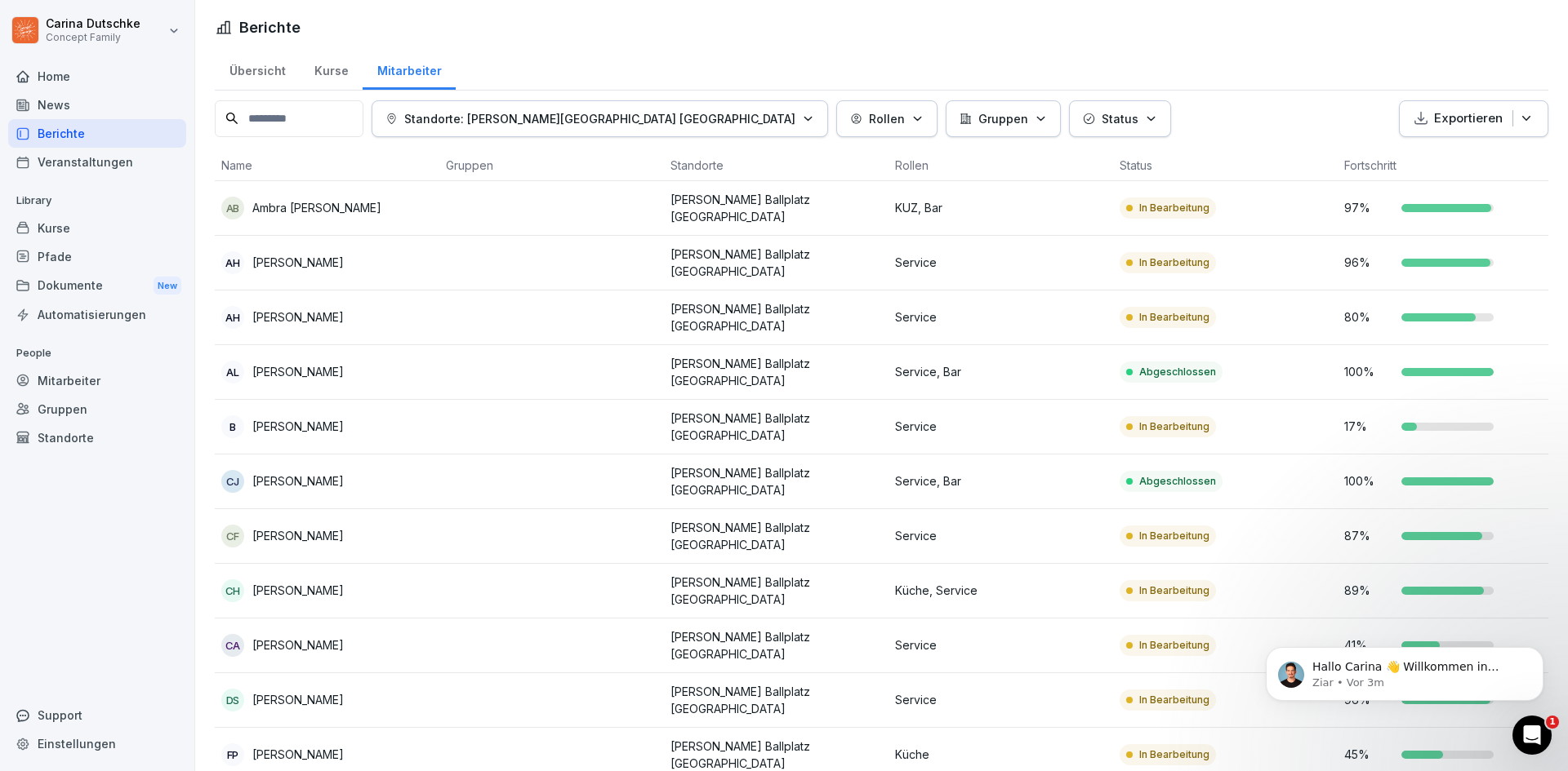
click at [281, 120] on input at bounding box center [289, 119] width 148 height 37
click at [86, 76] on div "Home" at bounding box center [97, 77] width 178 height 29
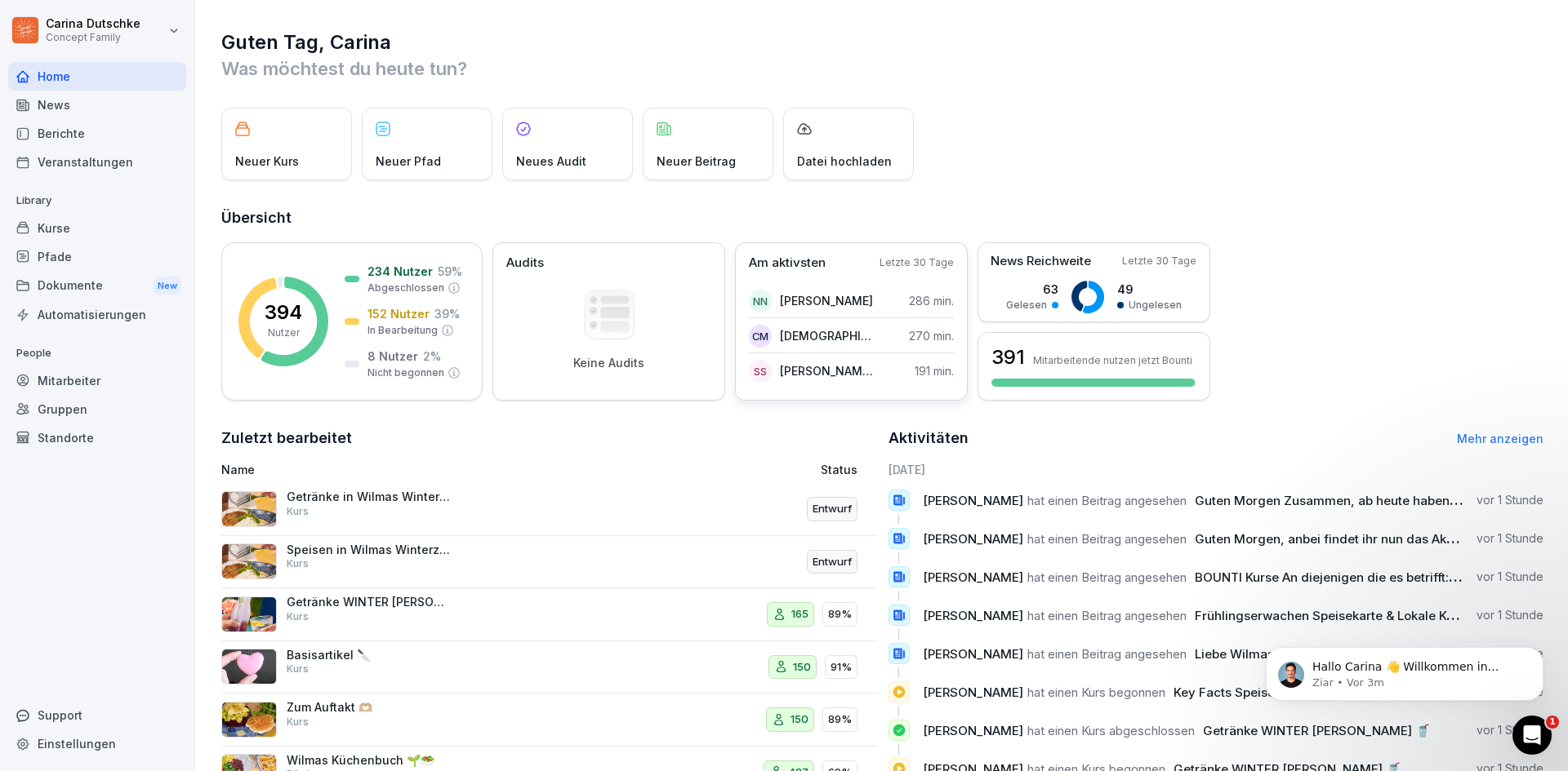
click at [806, 391] on div "Am aktivsten Letzte 30 Tage NN Nan Yu Nwe 286 min. CM Christian Adjei Mensah 27…" at bounding box center [851, 322] width 232 height 158
click at [344, 347] on div "394 Nutzer 234 Nutzer 59 % Abgeschlossen 152 Nutzer 39 % In Bearbeitung 8 Nutze…" at bounding box center [352, 322] width 261 height 158
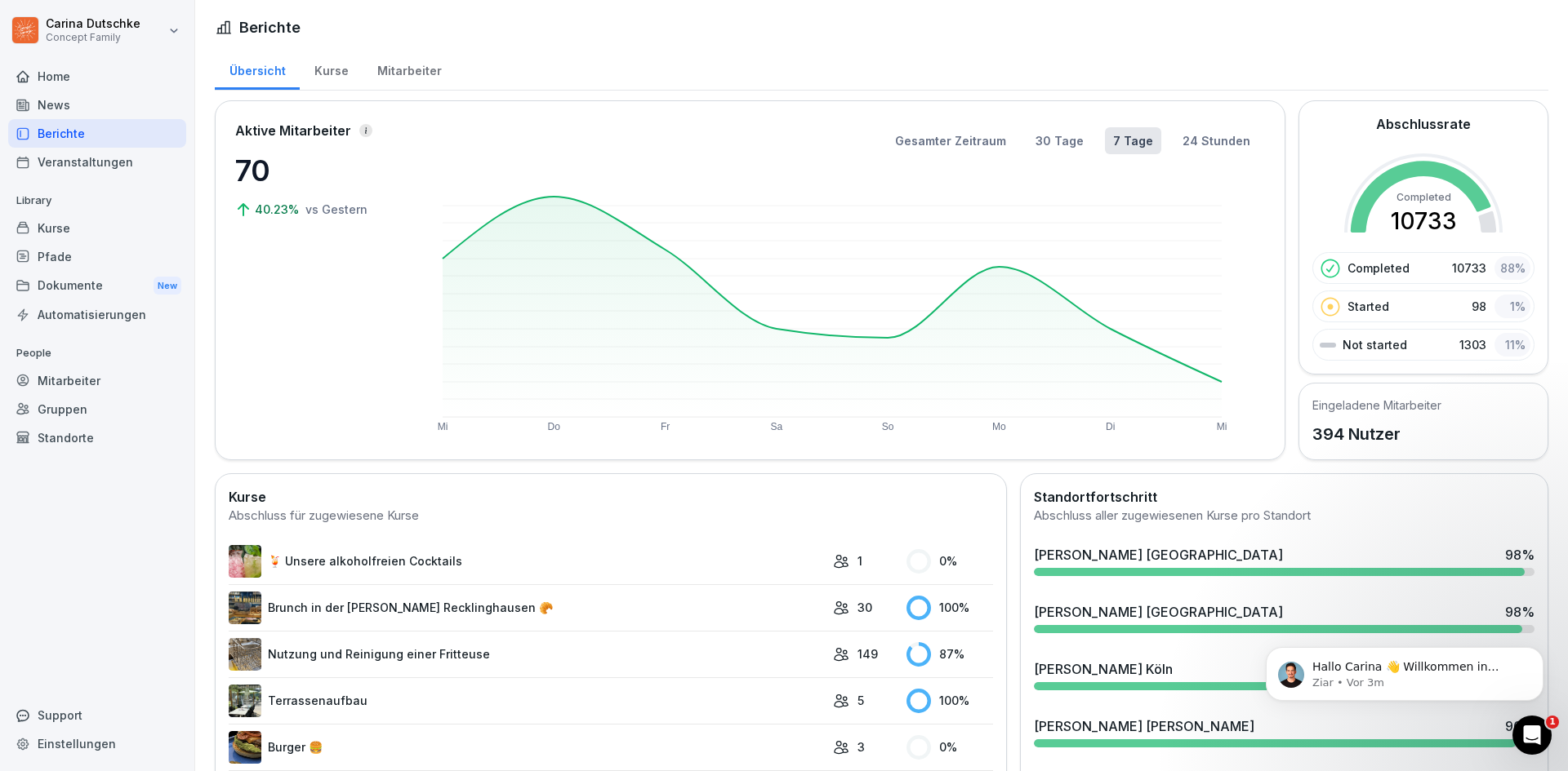
click at [377, 66] on div "Mitarbeiter" at bounding box center [408, 68] width 93 height 41
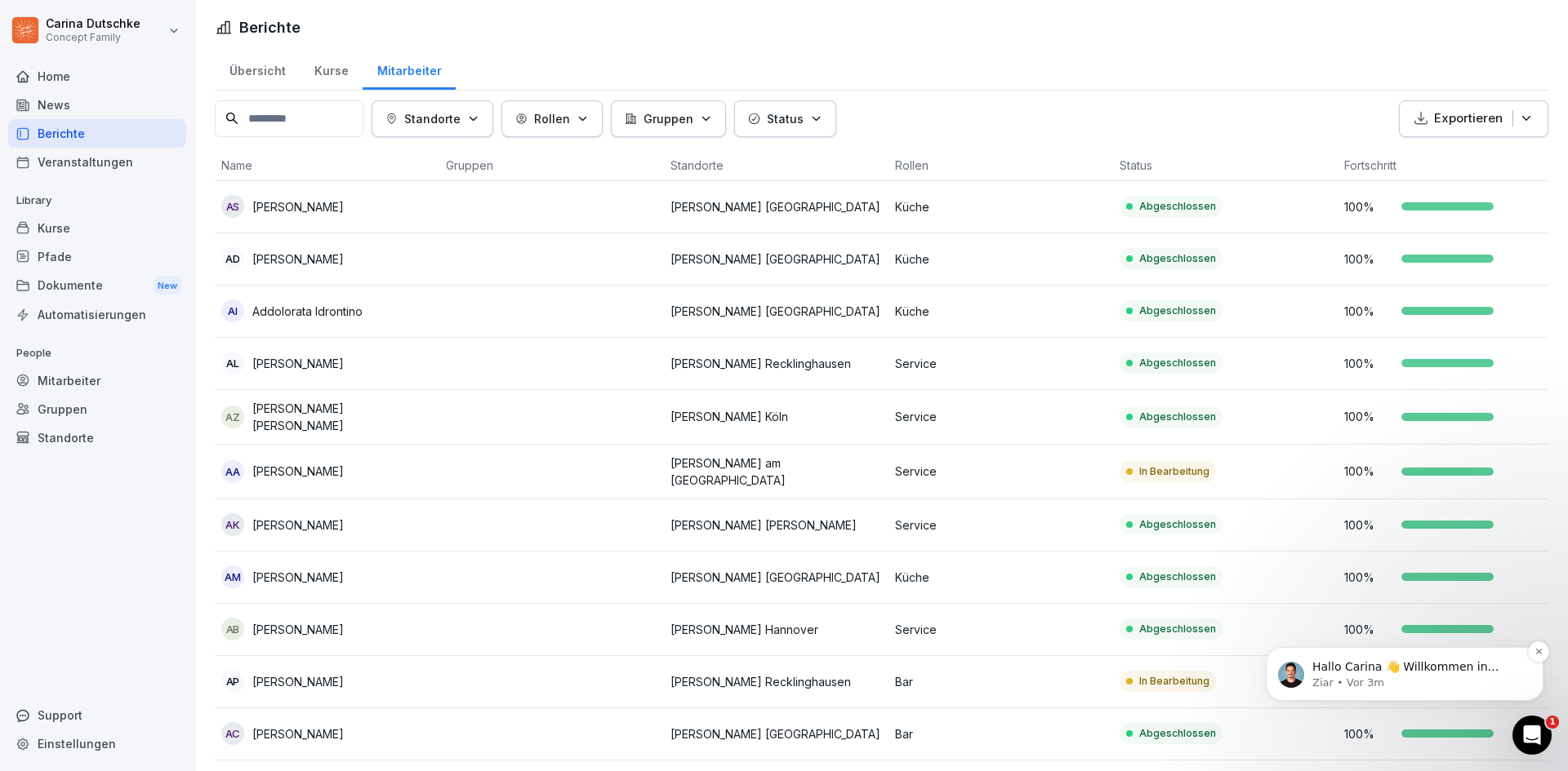
drag, startPoint x: 2147, startPoint y: 1135, endPoint x: 1437, endPoint y: 669, distance: 849.3
click at [1437, 722] on span "Hallo Carina 👋 Willkommen in Bounti 🙌 Schaue dich um! Wenn du Fragen hast, antw…" at bounding box center [1416, 691] width 208 height 62
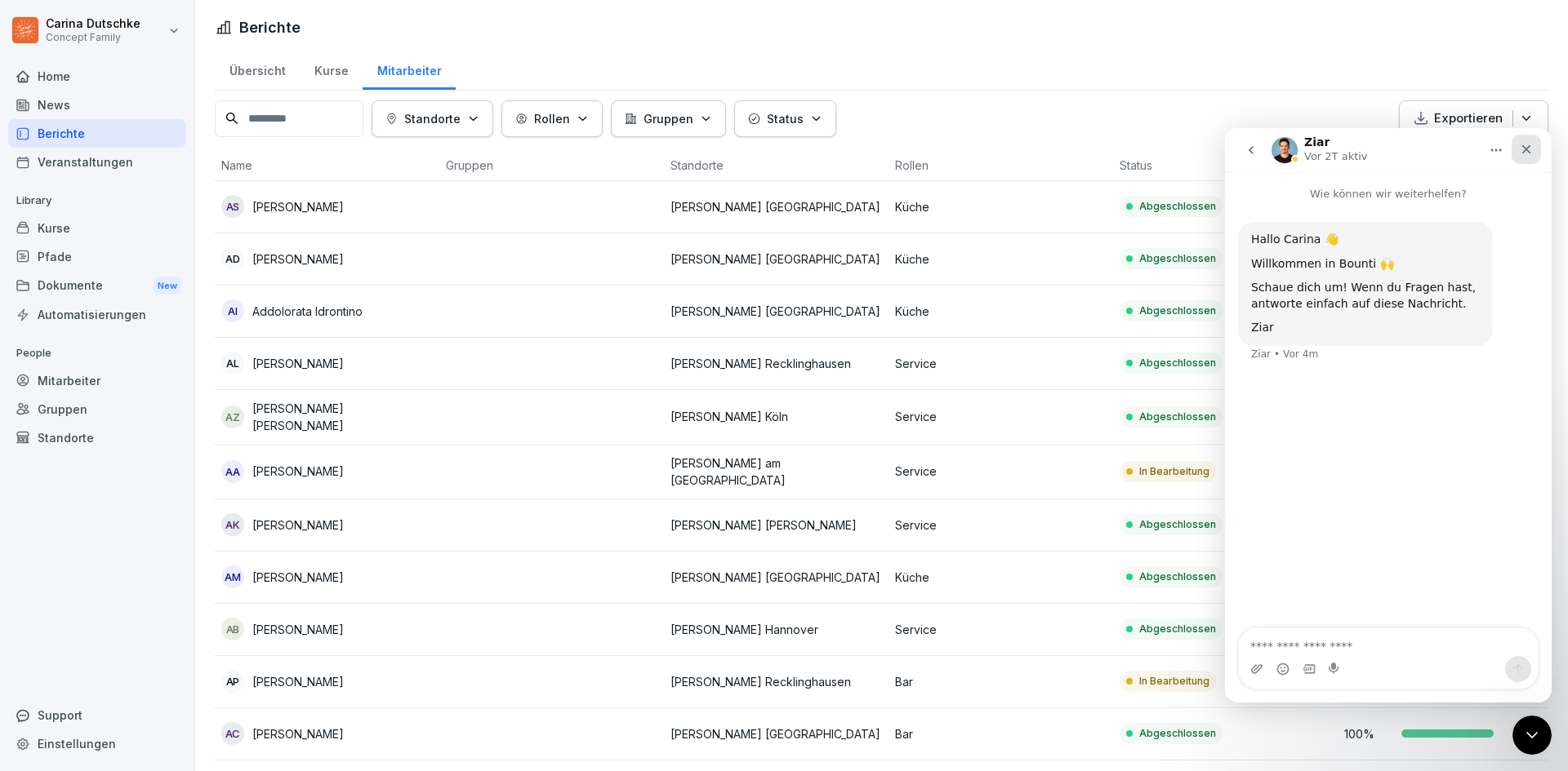
click at [1522, 150] on icon "Schließen" at bounding box center [1526, 150] width 13 height 13
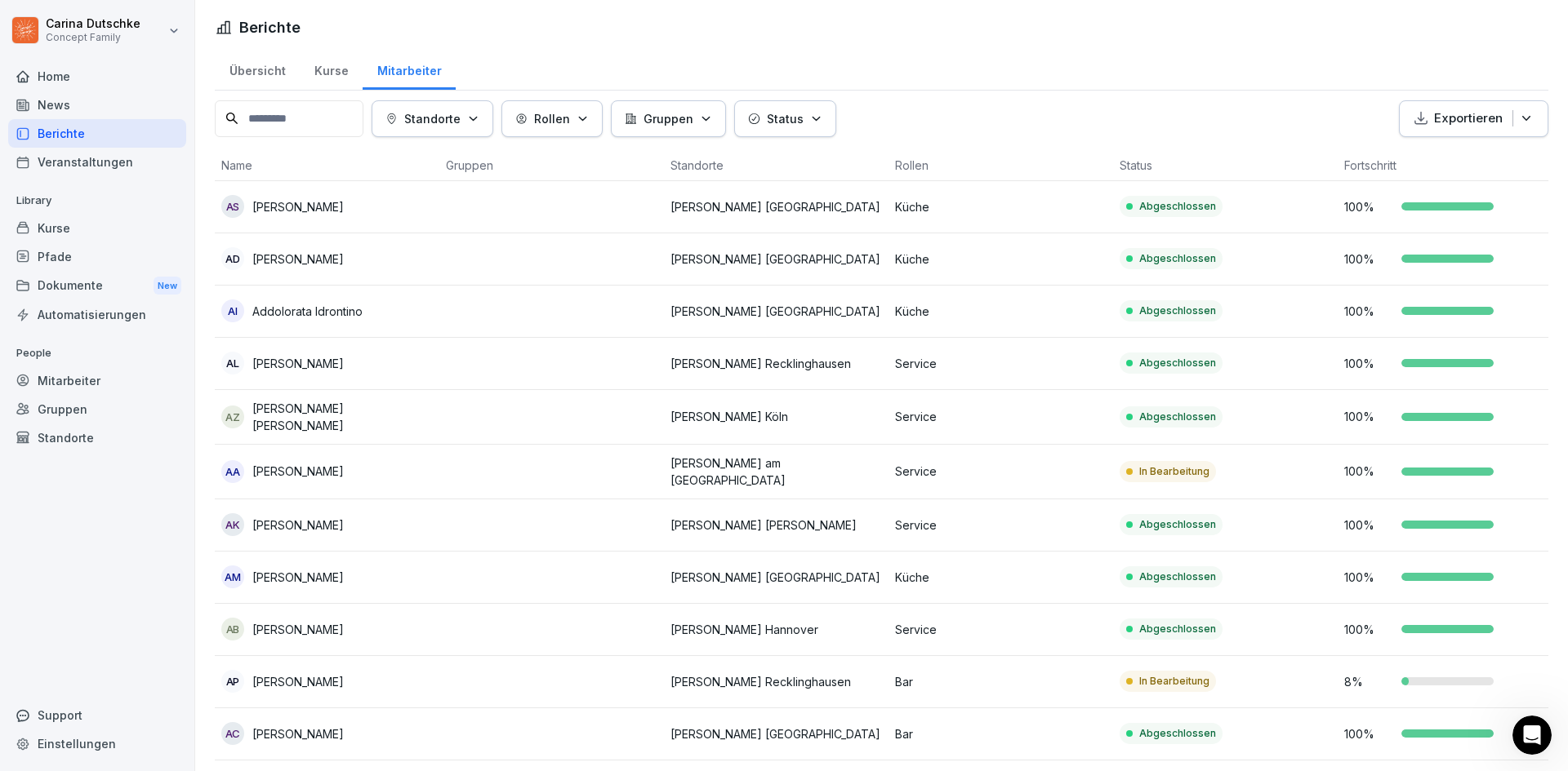
click at [257, 61] on div "Übersicht" at bounding box center [257, 68] width 85 height 41
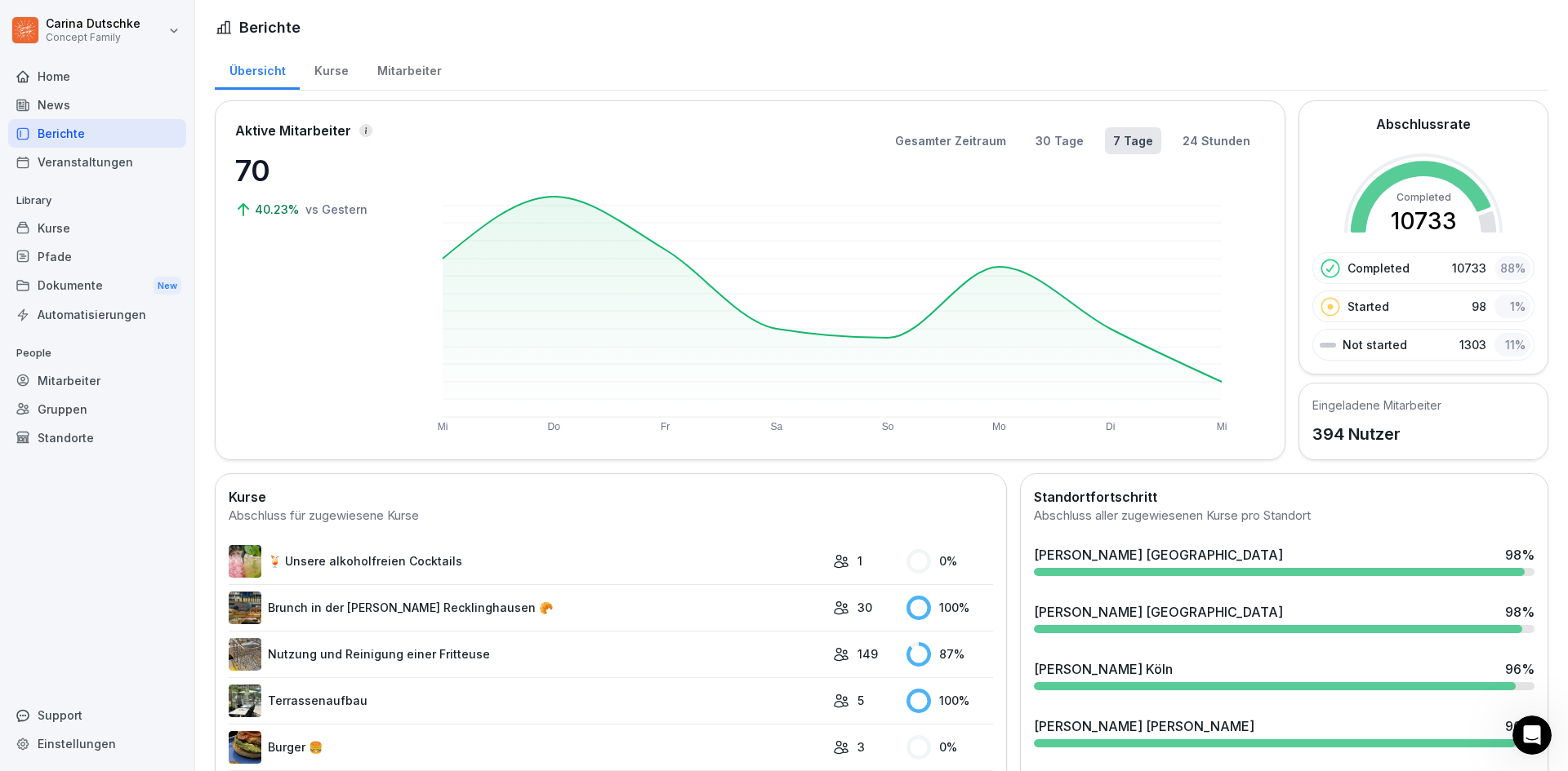
click at [1363, 350] on p "Not started" at bounding box center [1374, 344] width 65 height 17
click at [384, 62] on div "Mitarbeiter" at bounding box center [408, 68] width 93 height 41
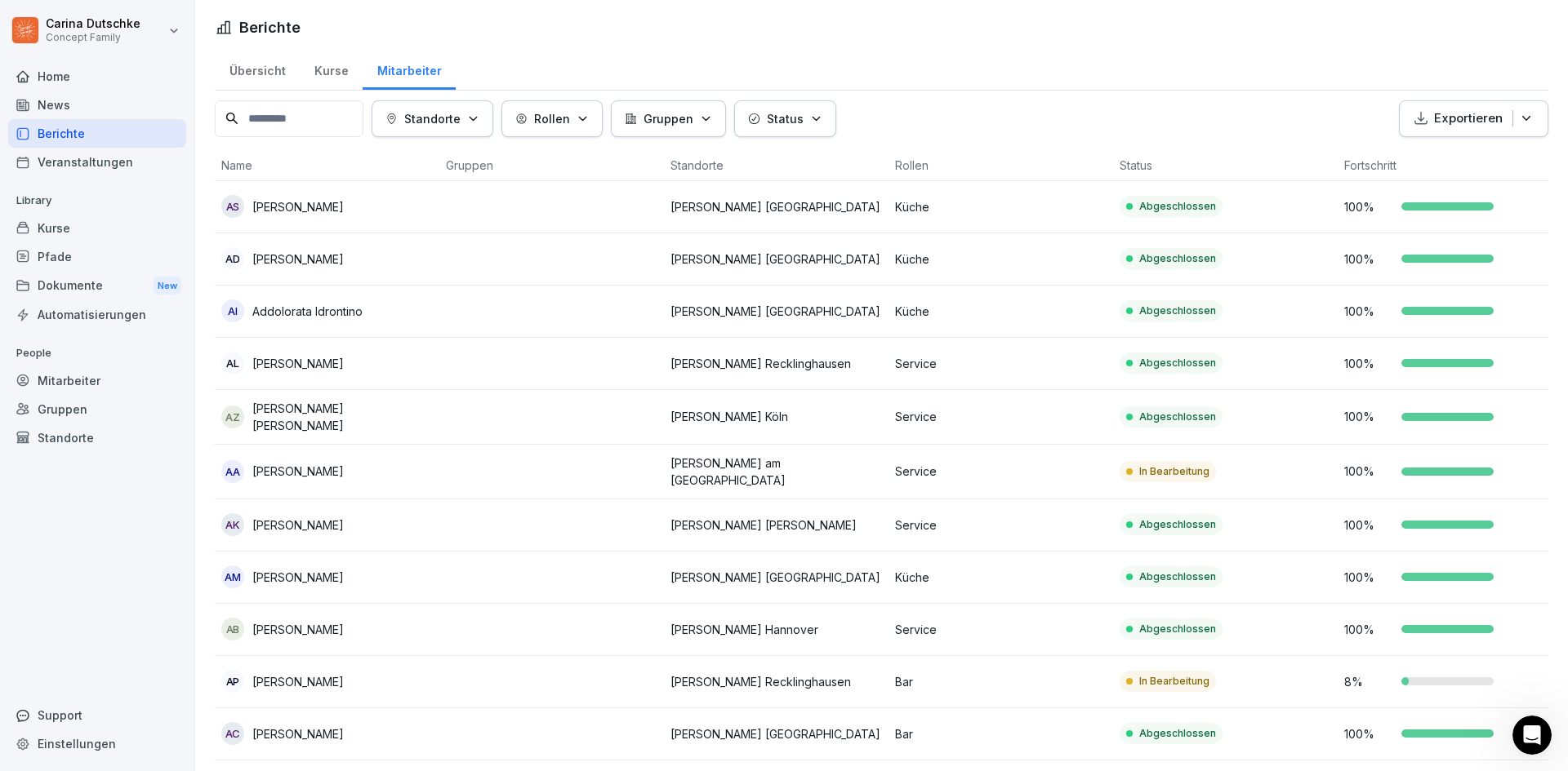
click at [749, 112] on button "Status" at bounding box center [785, 119] width 102 height 37
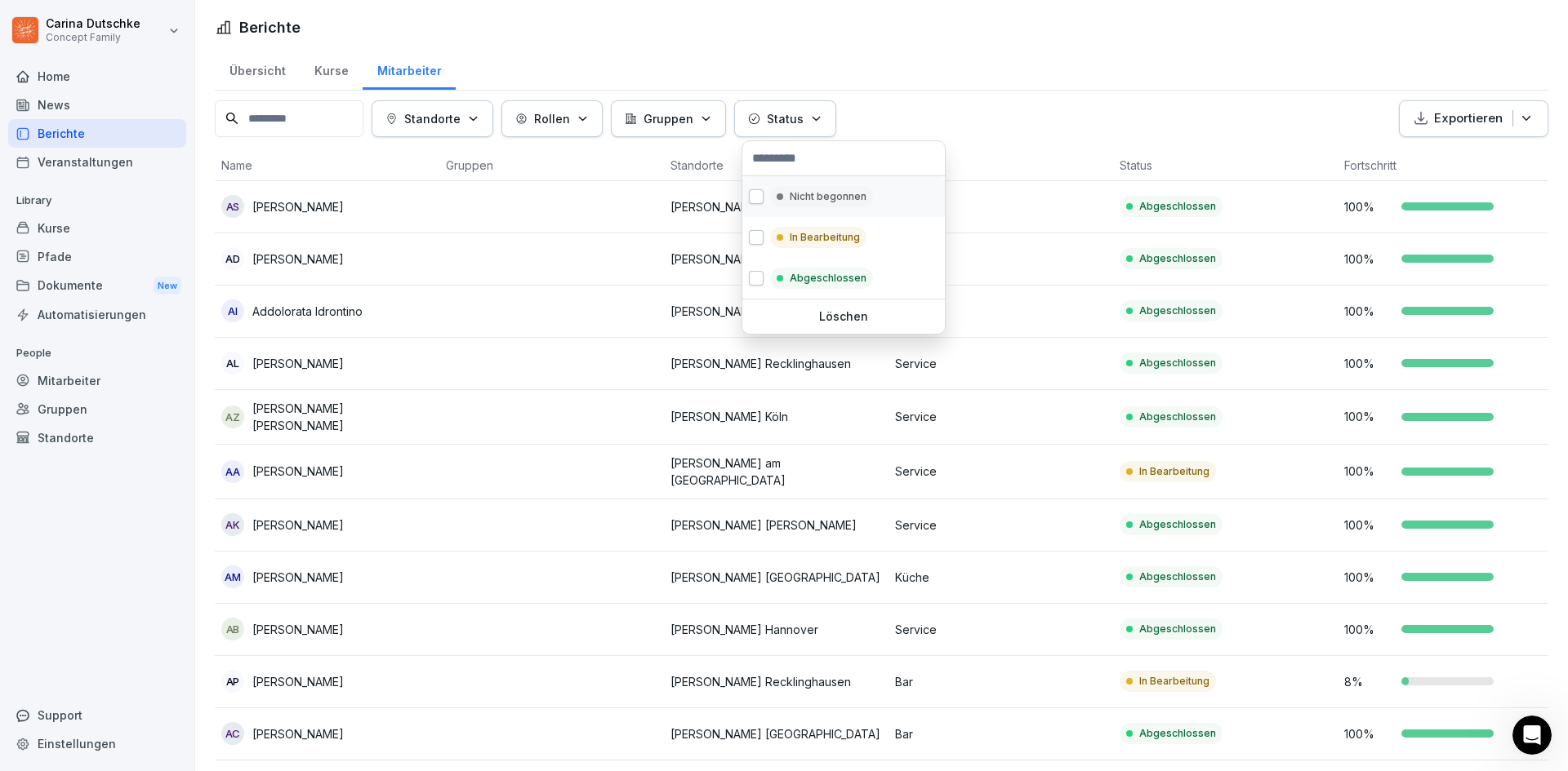
click at [814, 203] on p "Nicht begonnen" at bounding box center [828, 196] width 77 height 14
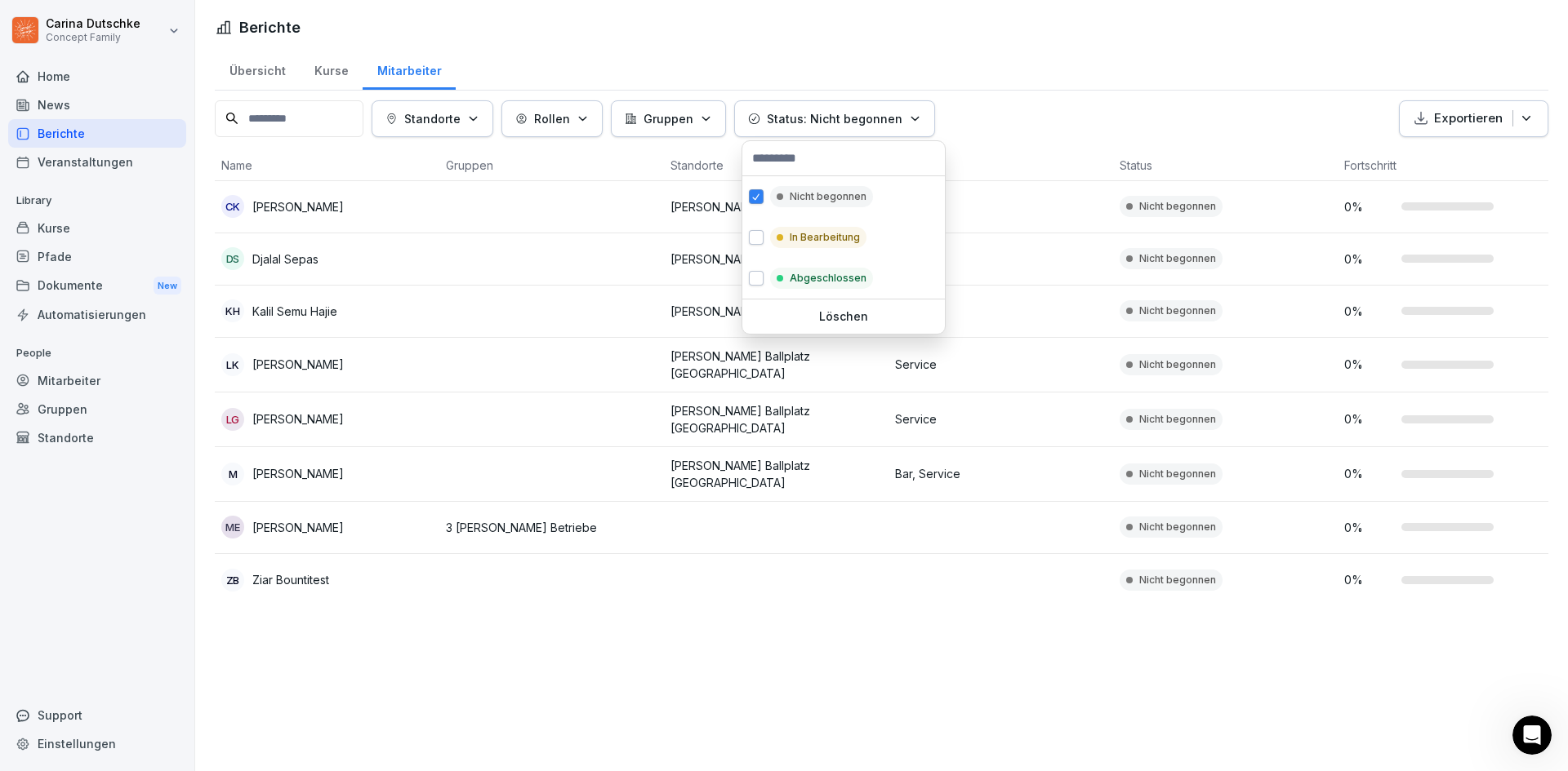
click at [965, 113] on html "Carina Dutschke Concept Family Home News Berichte Veranstaltungen Library Kurse…" at bounding box center [784, 386] width 1568 height 771
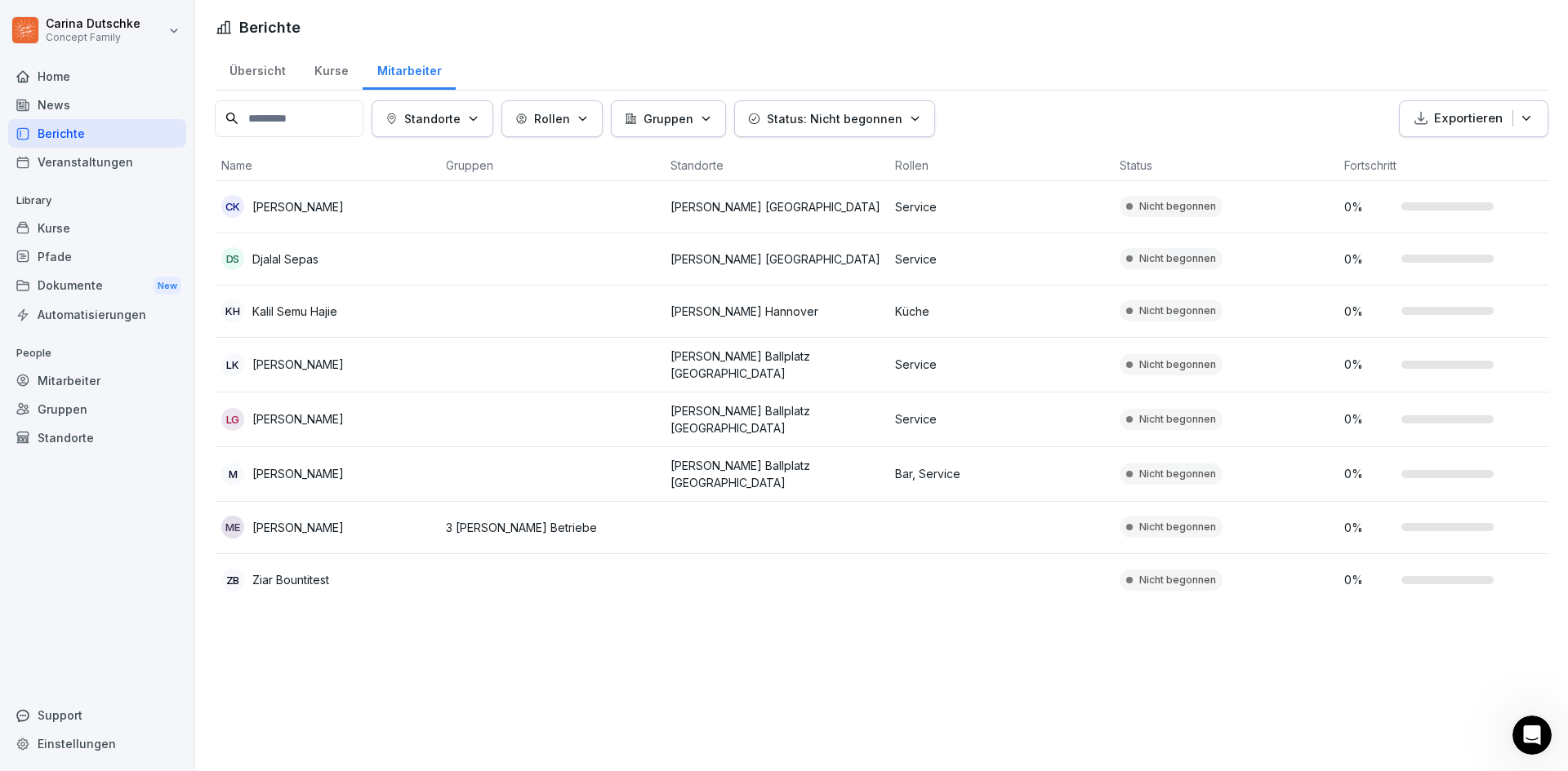
click at [516, 210] on td at bounding box center [552, 207] width 225 height 52
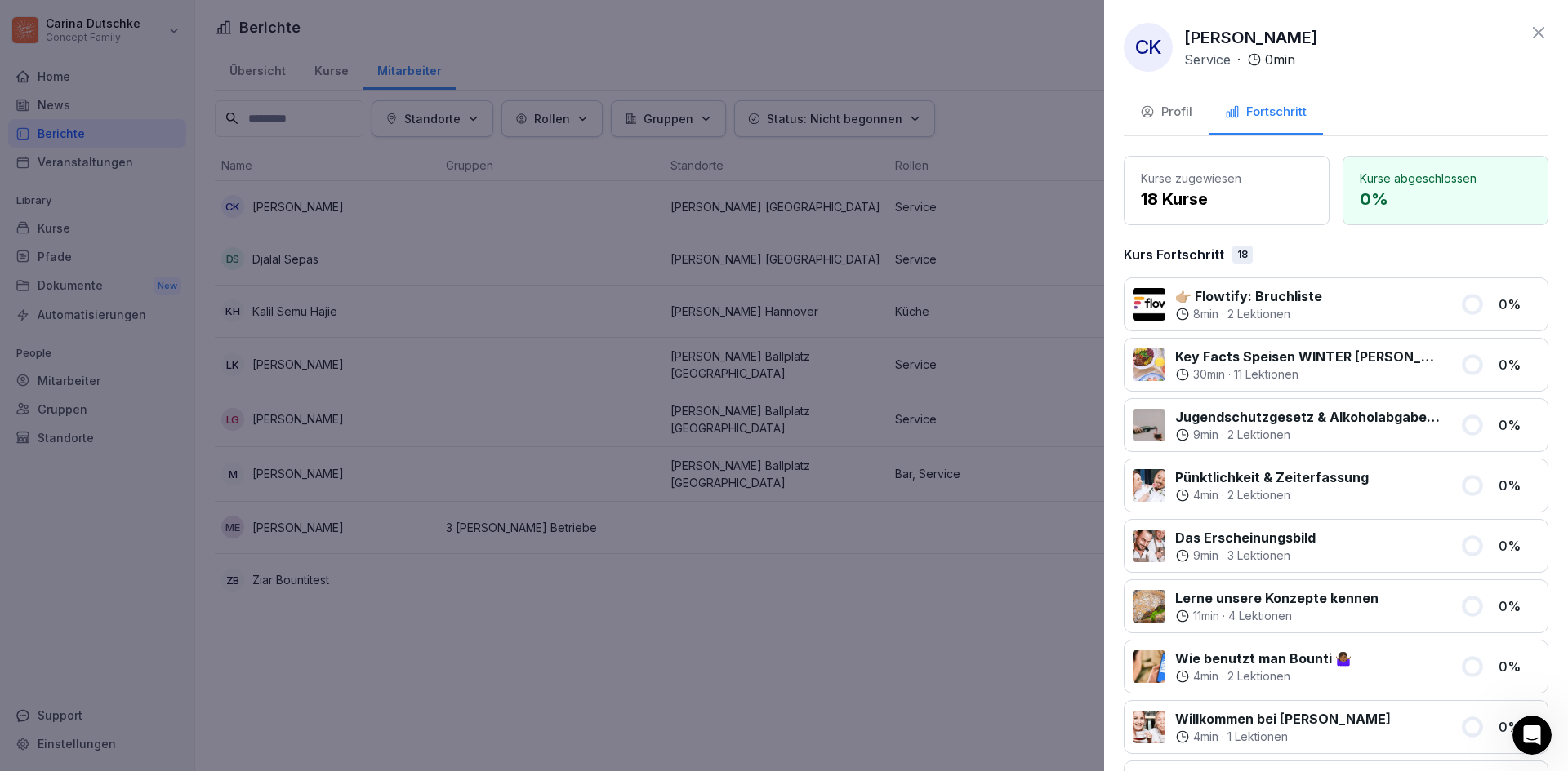
click at [1147, 108] on icon "button" at bounding box center [1147, 111] width 14 height 14
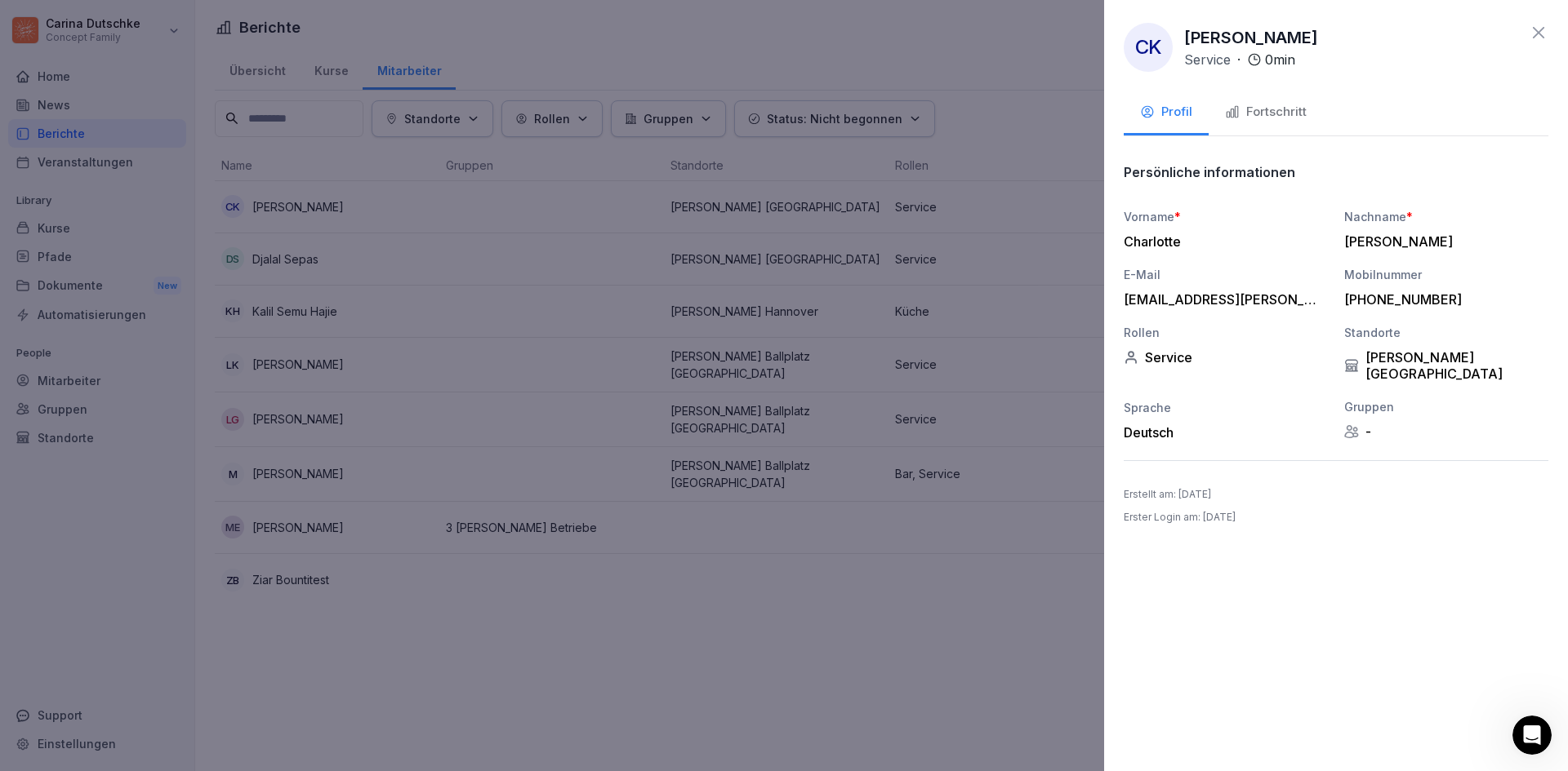
click at [1225, 114] on icon "button" at bounding box center [1231, 111] width 14 height 14
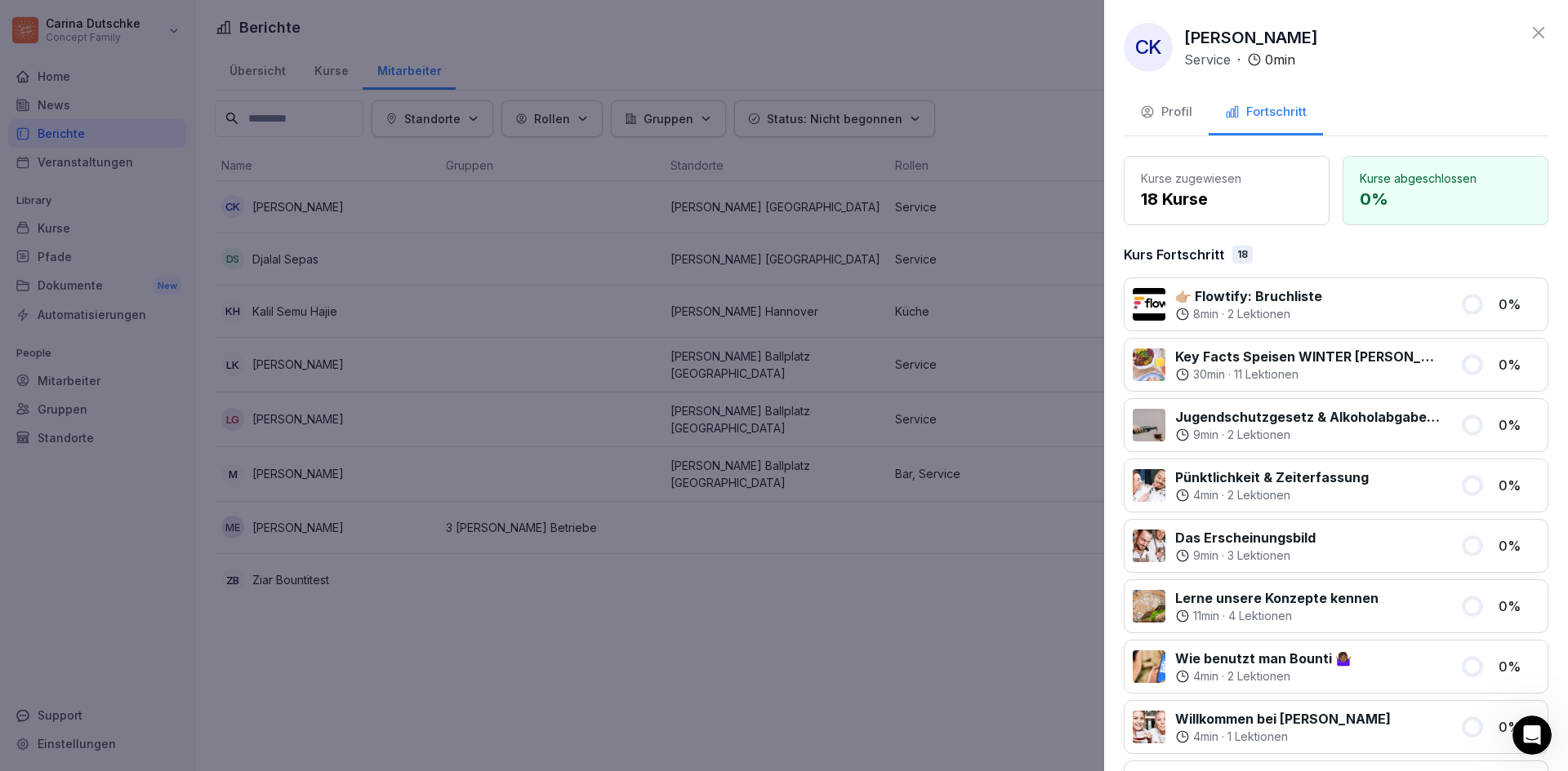
click at [1165, 105] on div "Profil" at bounding box center [1166, 112] width 52 height 19
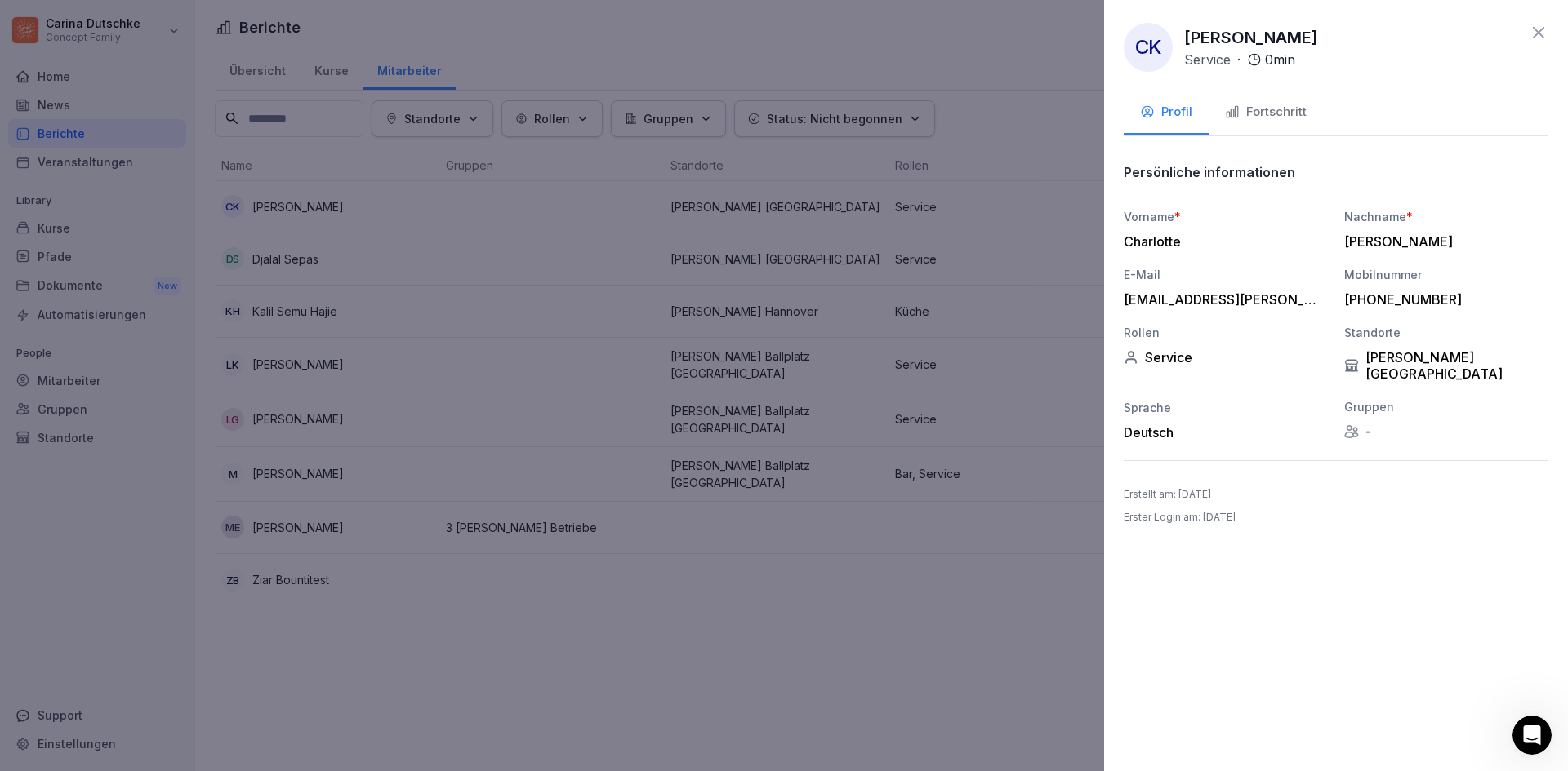
click at [1540, 39] on icon at bounding box center [1538, 32] width 19 height 19
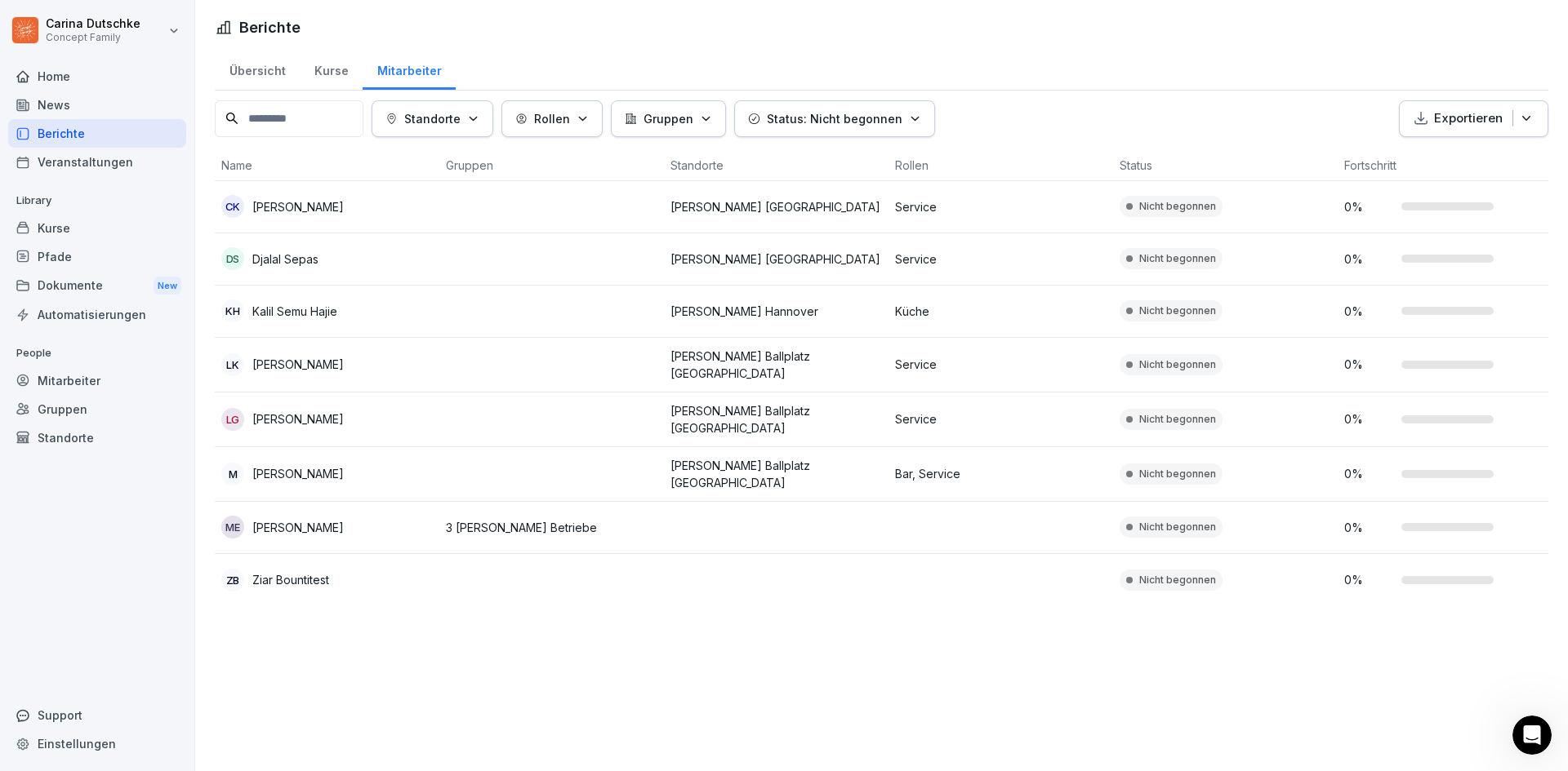
click at [737, 258] on p "Wilma Wunder Stuttgart" at bounding box center [776, 259] width 211 height 17
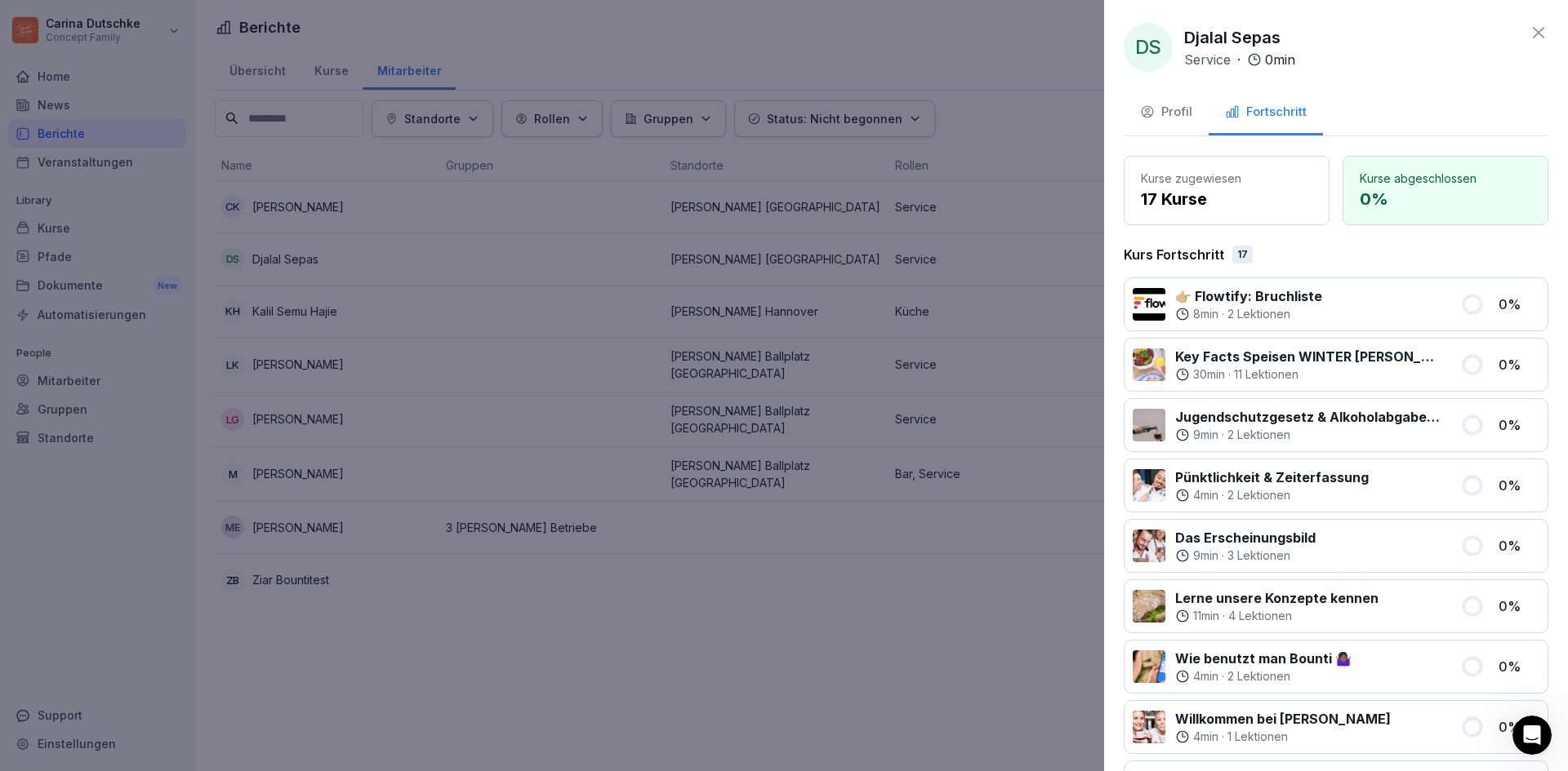
click at [1528, 29] on icon at bounding box center [1538, 32] width 19 height 19
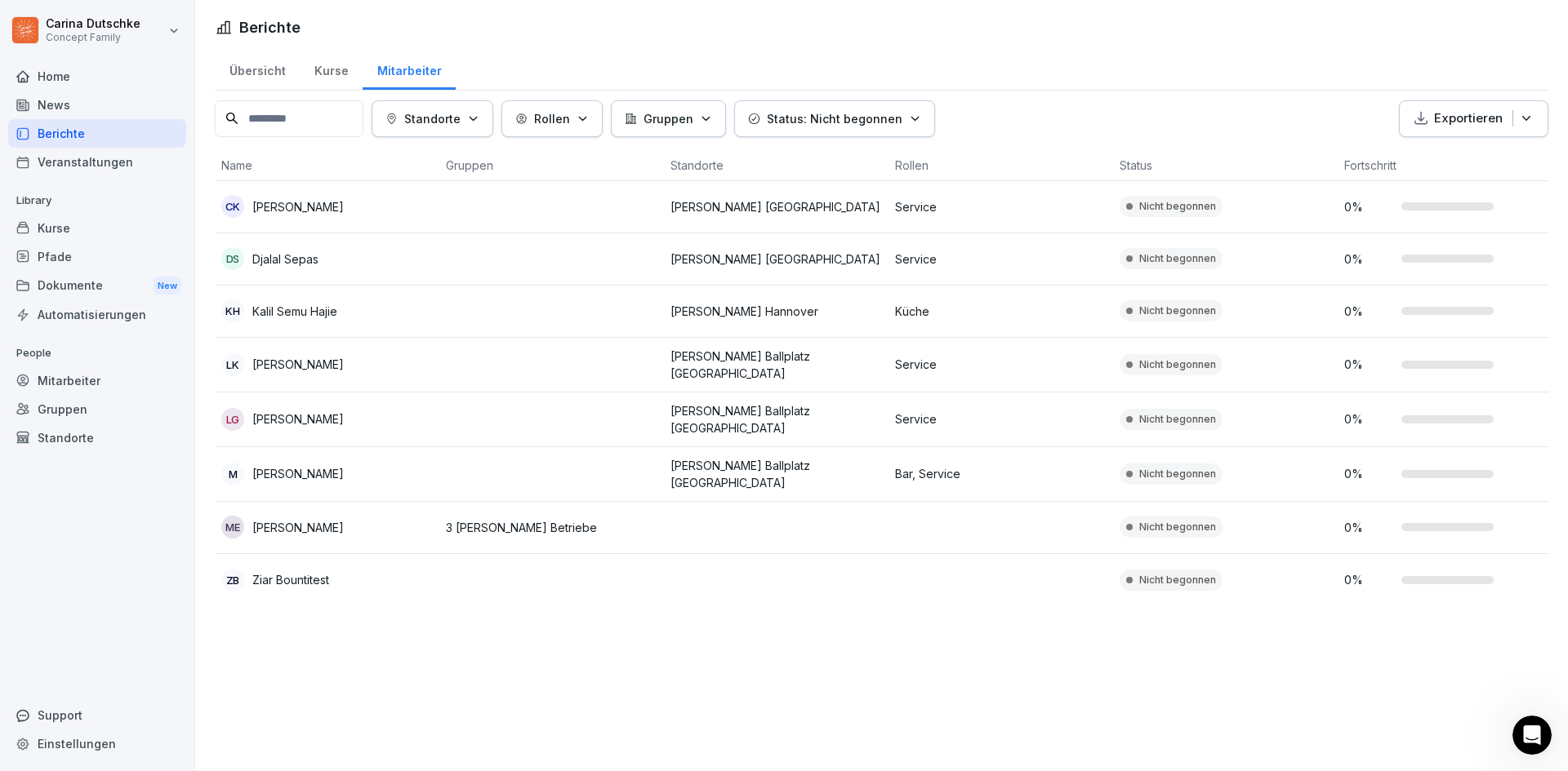
click at [745, 353] on td "Wilma Wunder Ballplatz Mainz" at bounding box center [776, 364] width 225 height 55
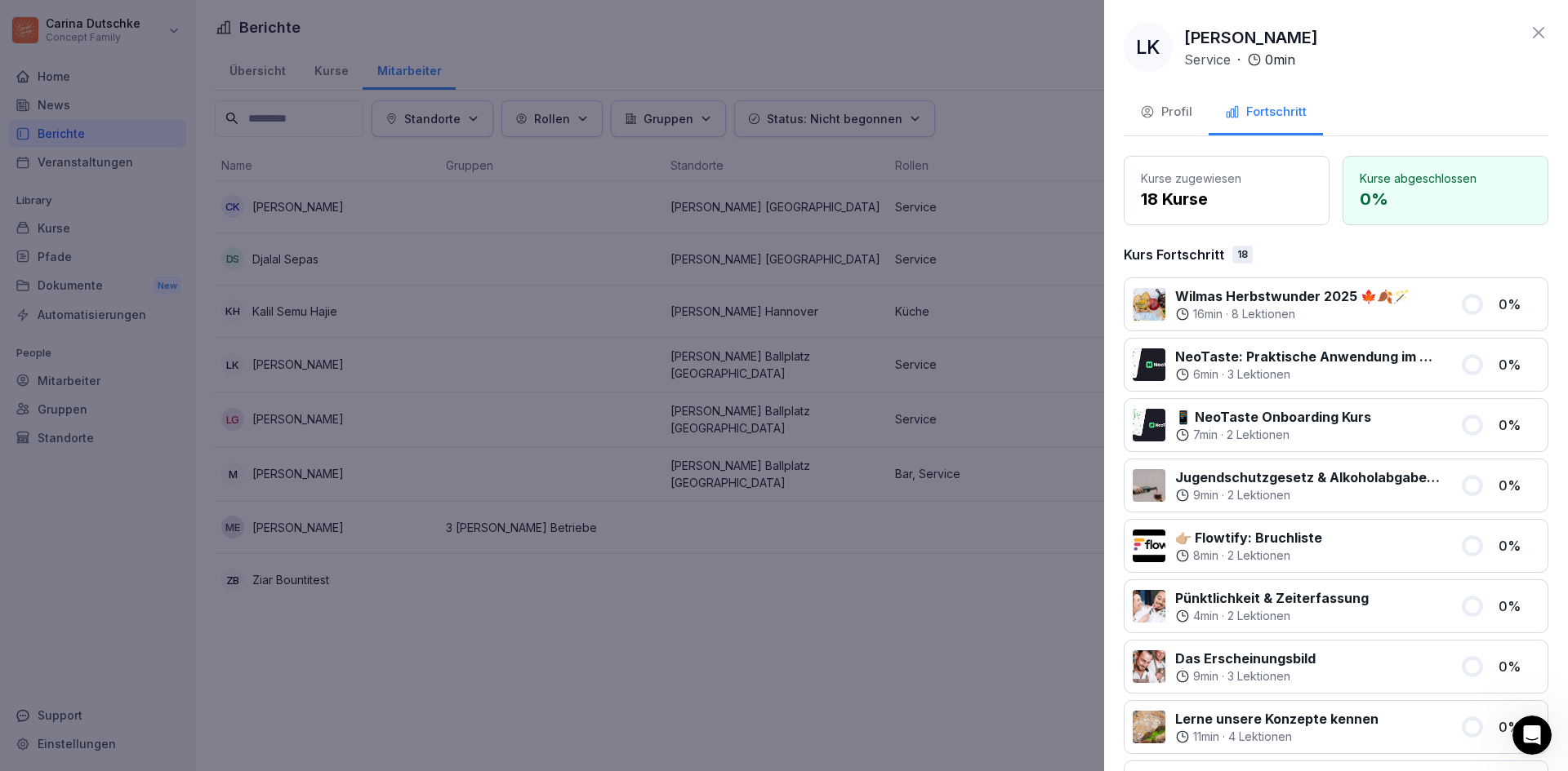
click at [1528, 37] on icon at bounding box center [1538, 32] width 19 height 19
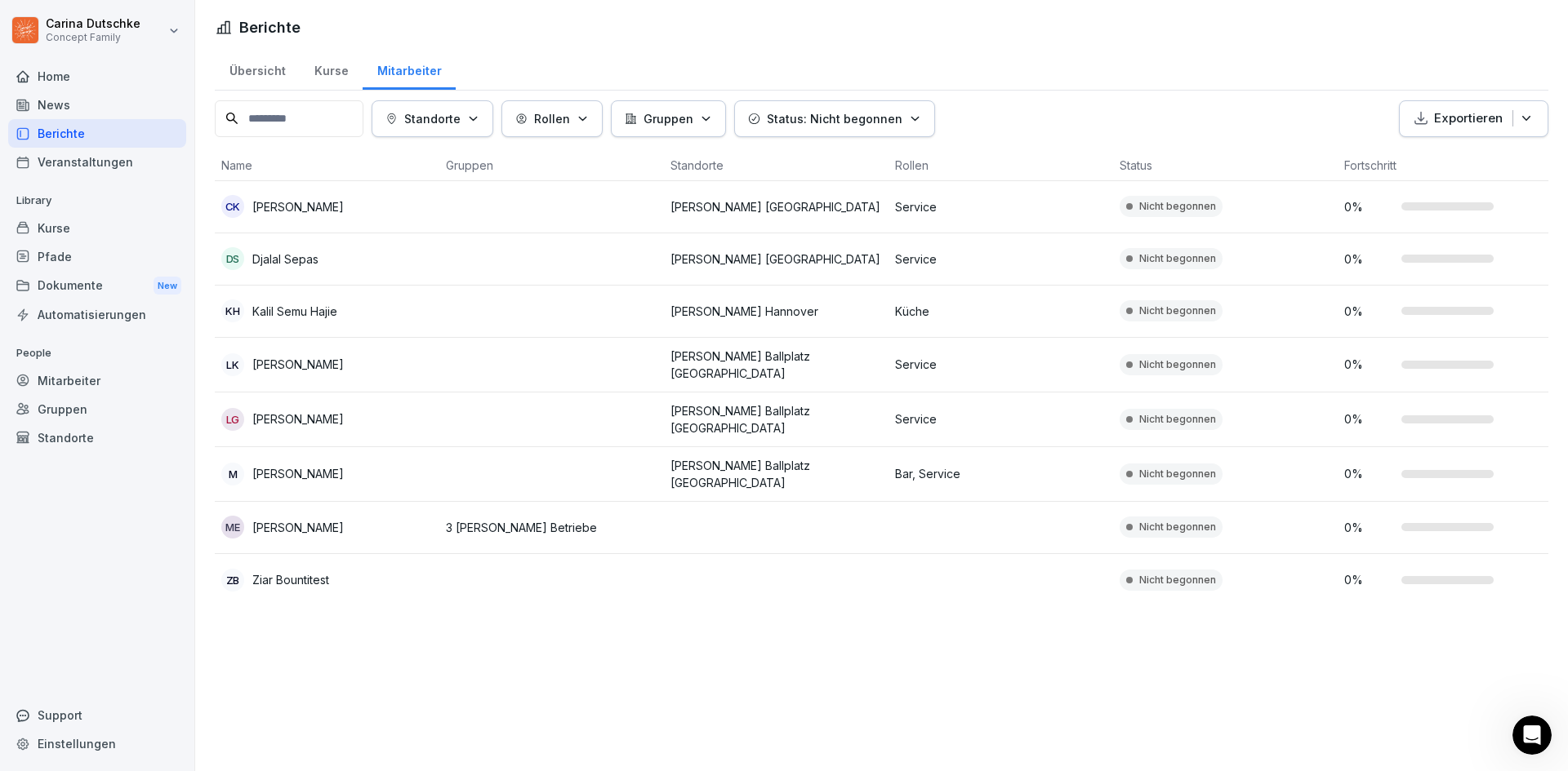
click at [579, 519] on p "3 Wilma Wunder Betriebe" at bounding box center [551, 528] width 211 height 17
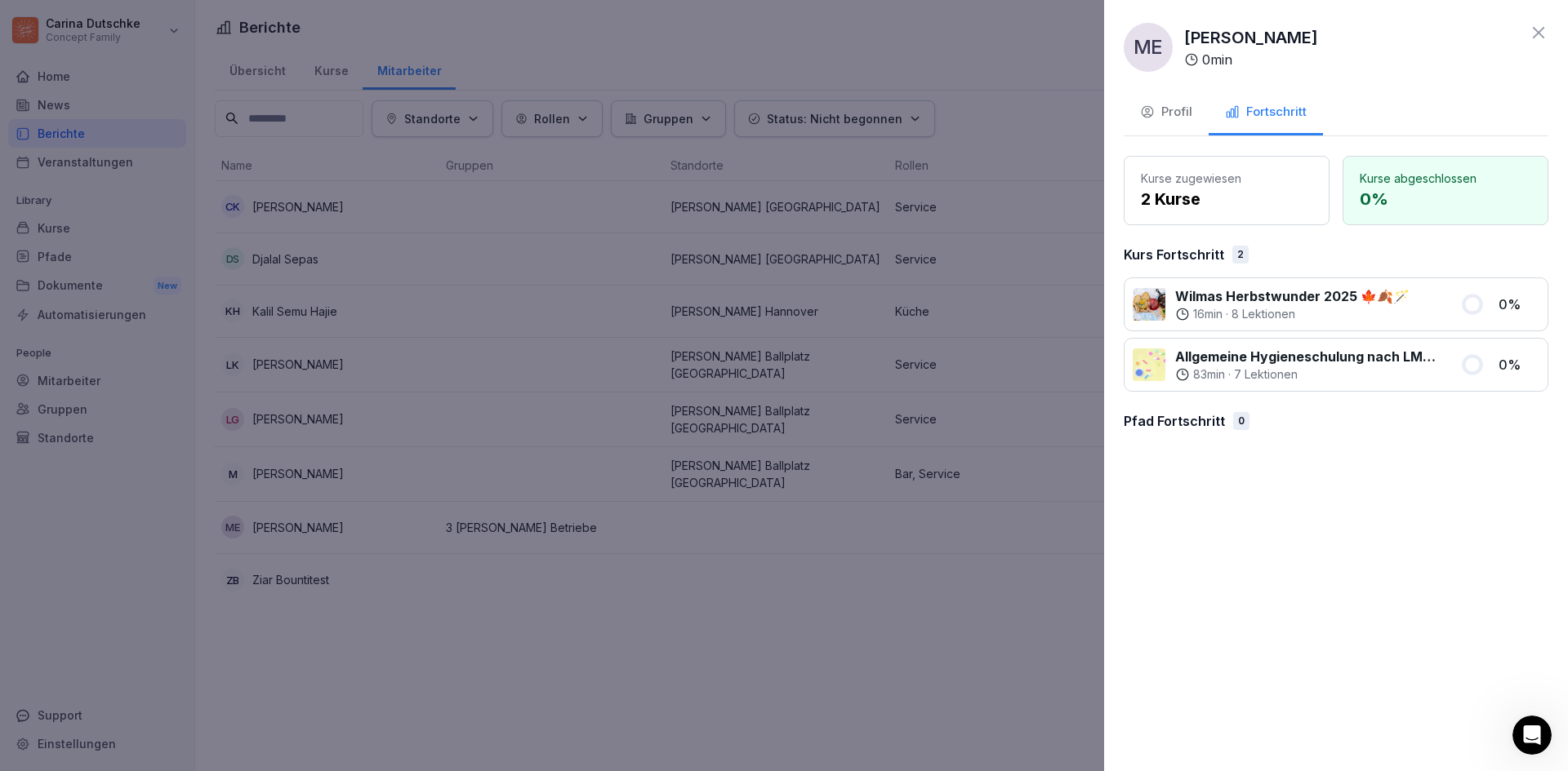
click at [1175, 104] on div "Profil" at bounding box center [1166, 112] width 52 height 19
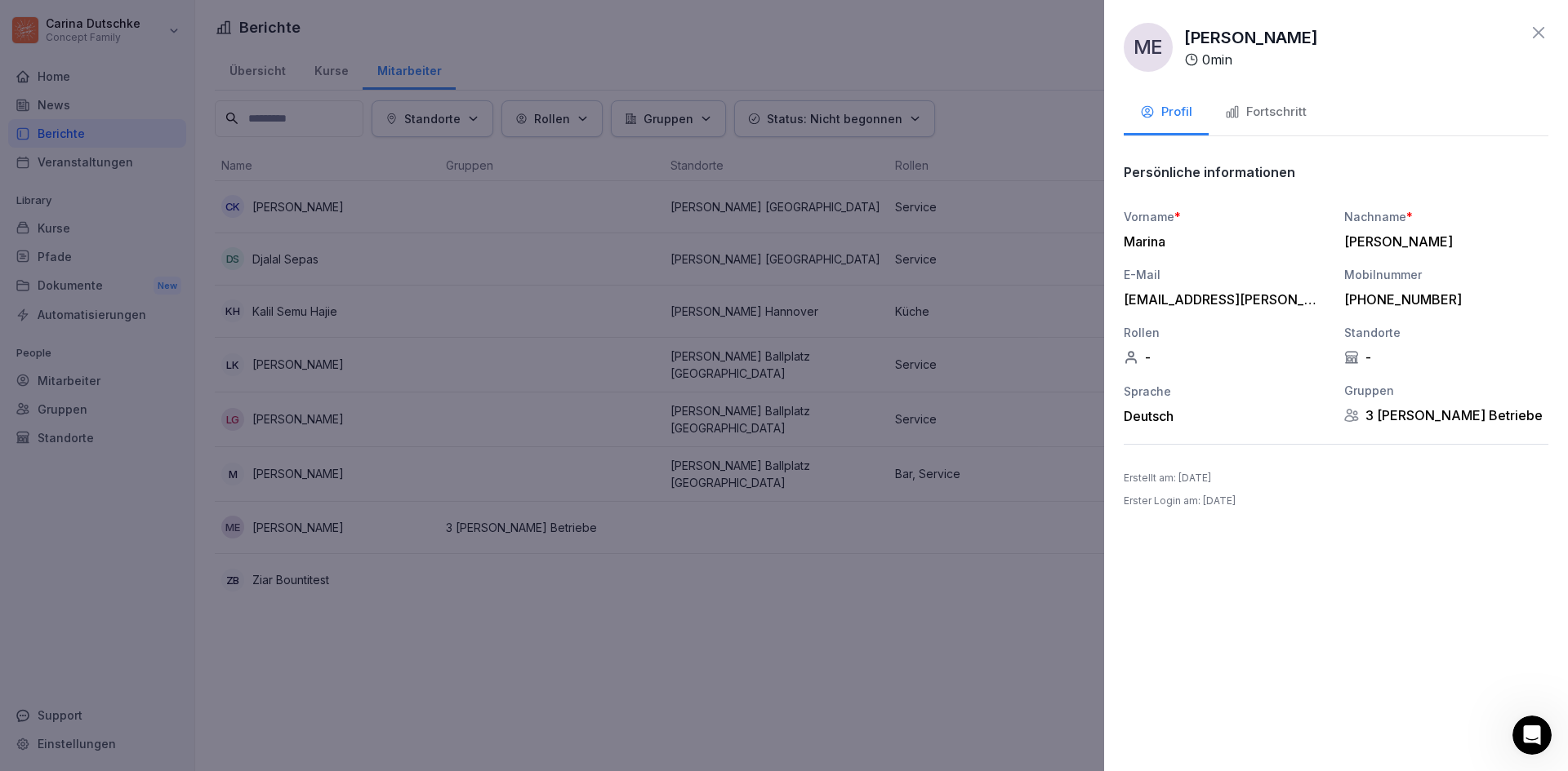
click at [1533, 29] on icon at bounding box center [1538, 32] width 19 height 19
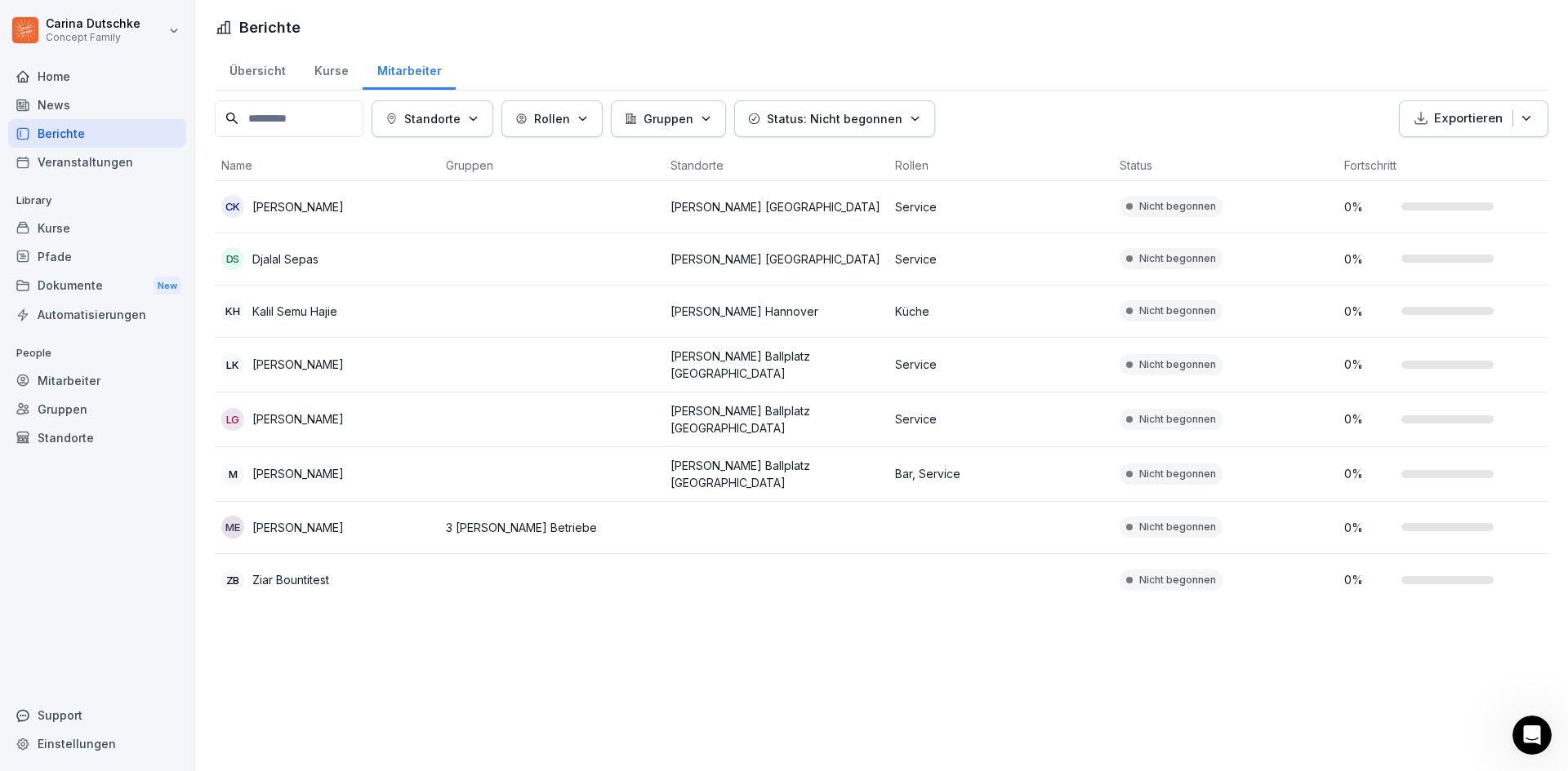
click at [297, 557] on td "ZB Ziar Bountitest" at bounding box center [327, 580] width 225 height 52
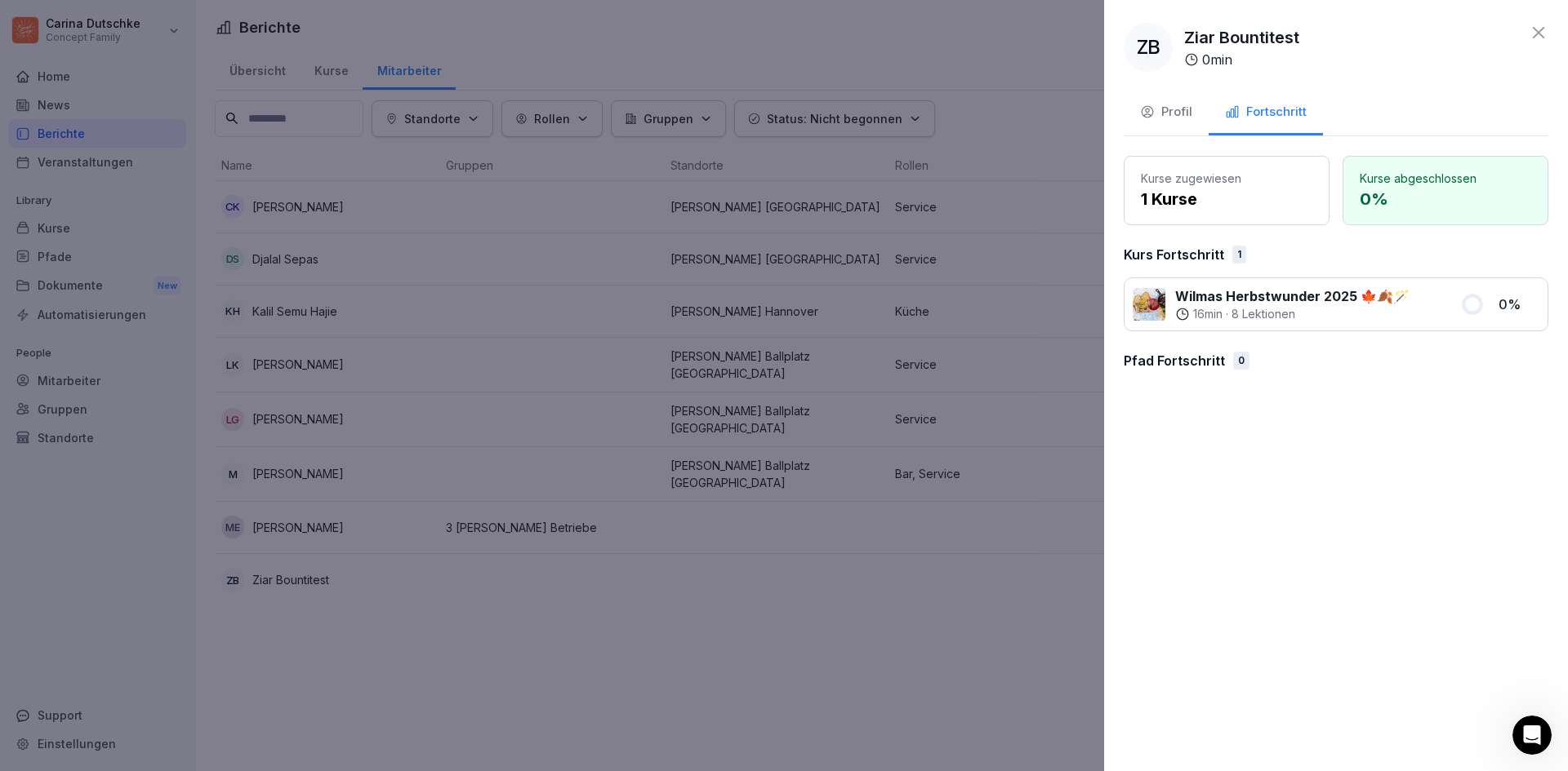
click at [1543, 37] on icon at bounding box center [1539, 33] width 12 height 12
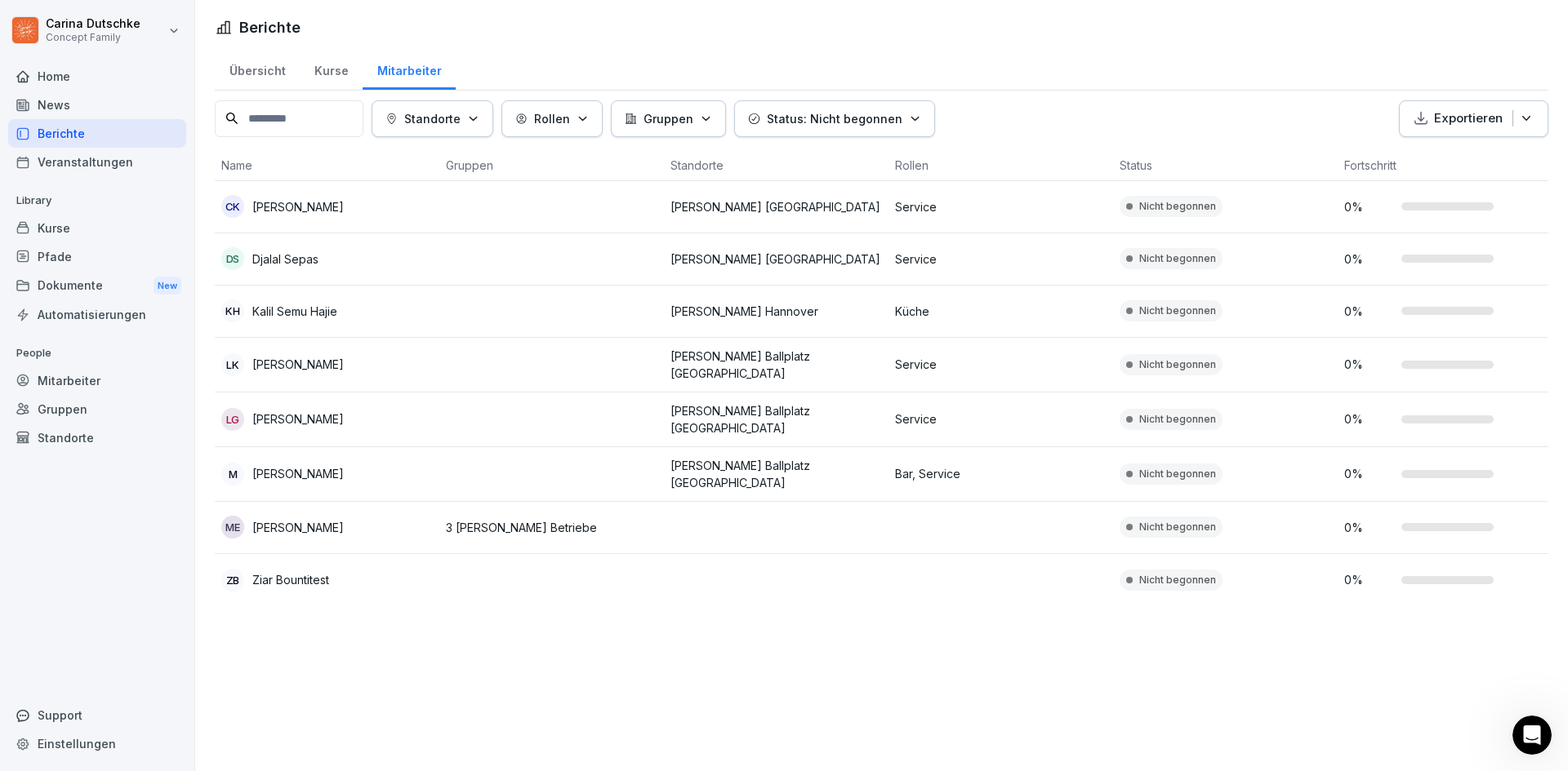
click at [885, 127] on button "Status: Nicht begonnen" at bounding box center [835, 119] width 201 height 37
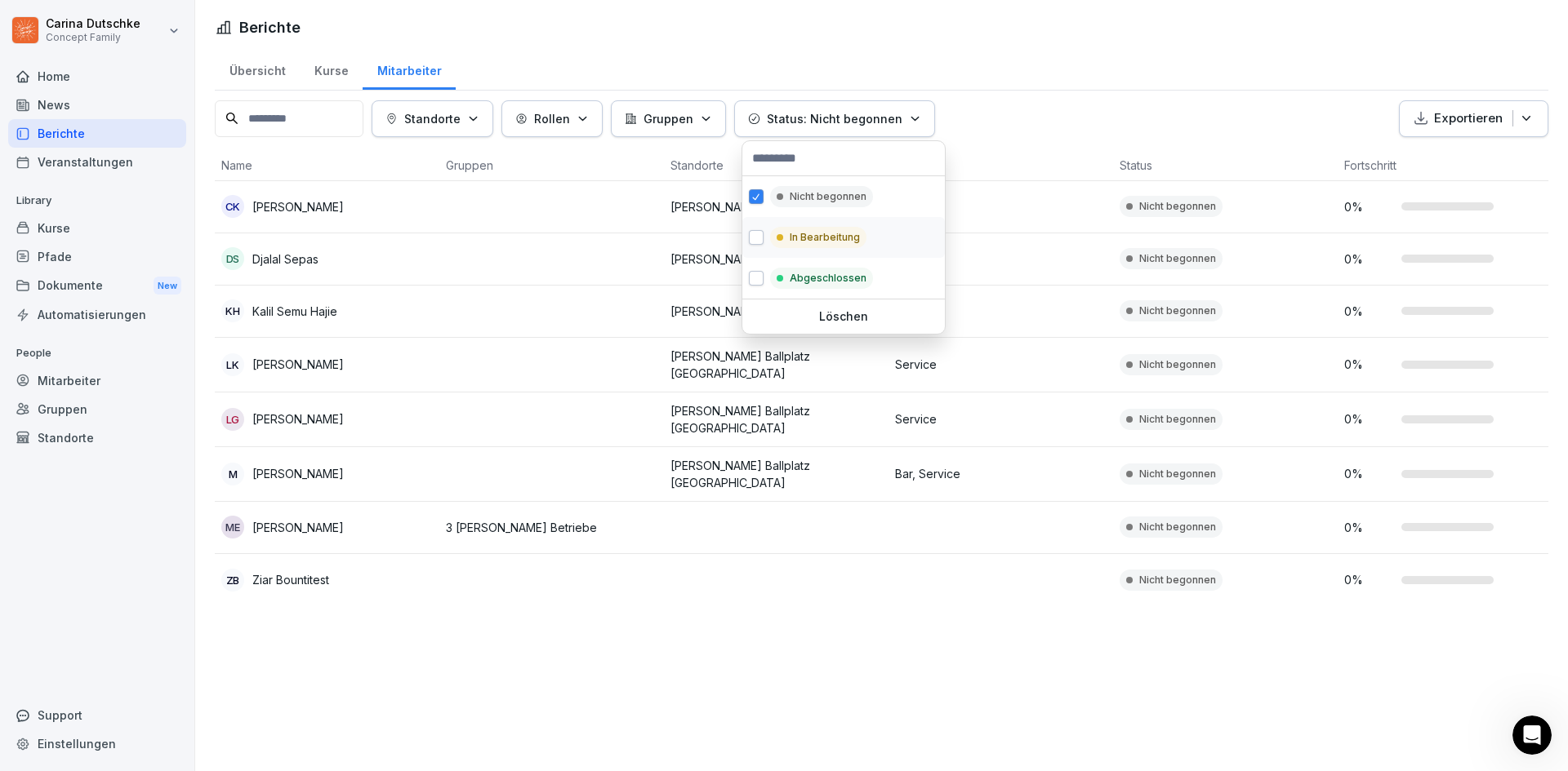
click at [827, 242] on p "In Bearbeitung" at bounding box center [824, 237] width 70 height 14
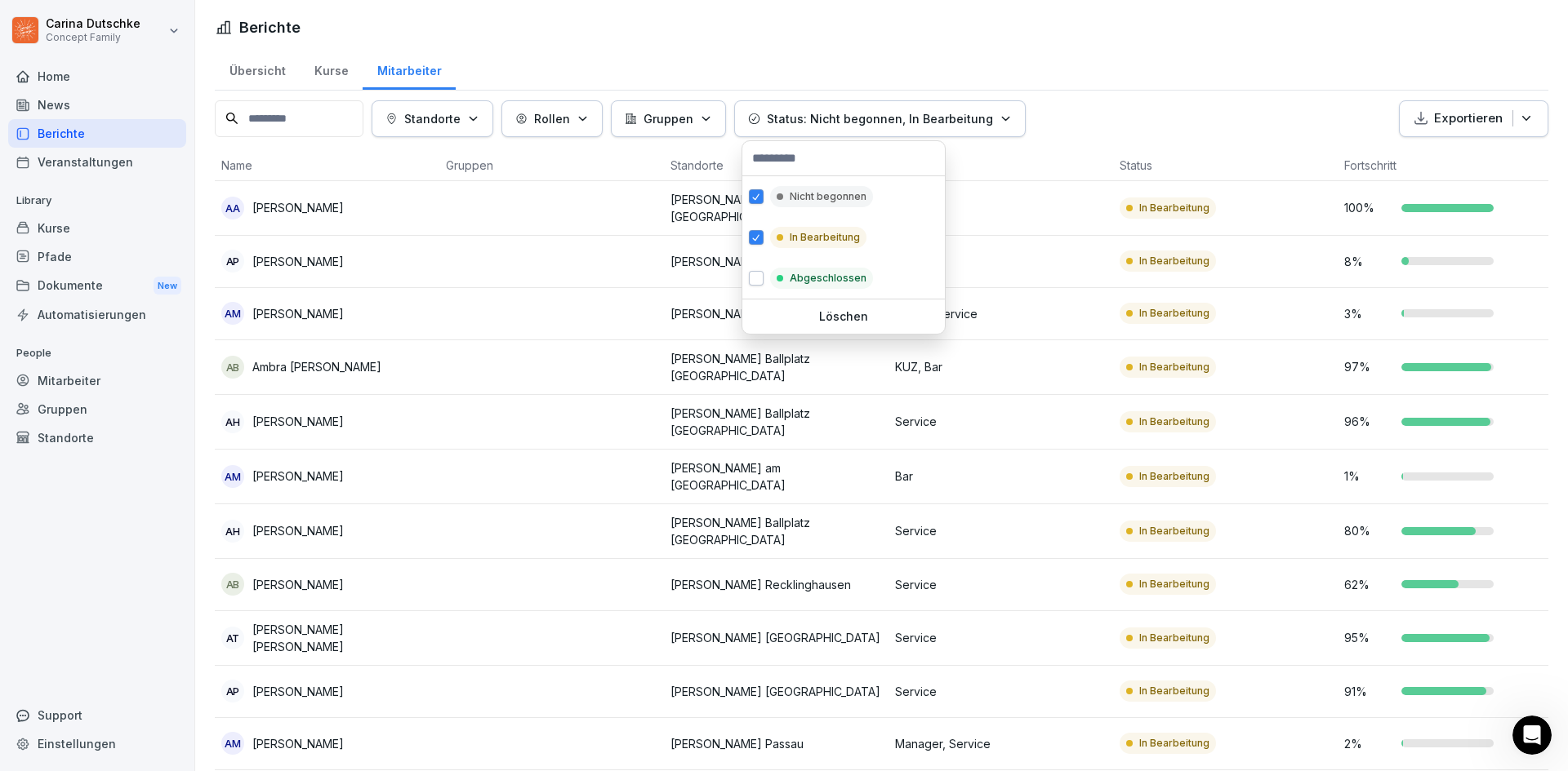
click at [1087, 105] on html "Carina Dutschke Concept Family Home News Berichte Veranstaltungen Library Kurse…" at bounding box center [784, 386] width 1568 height 771
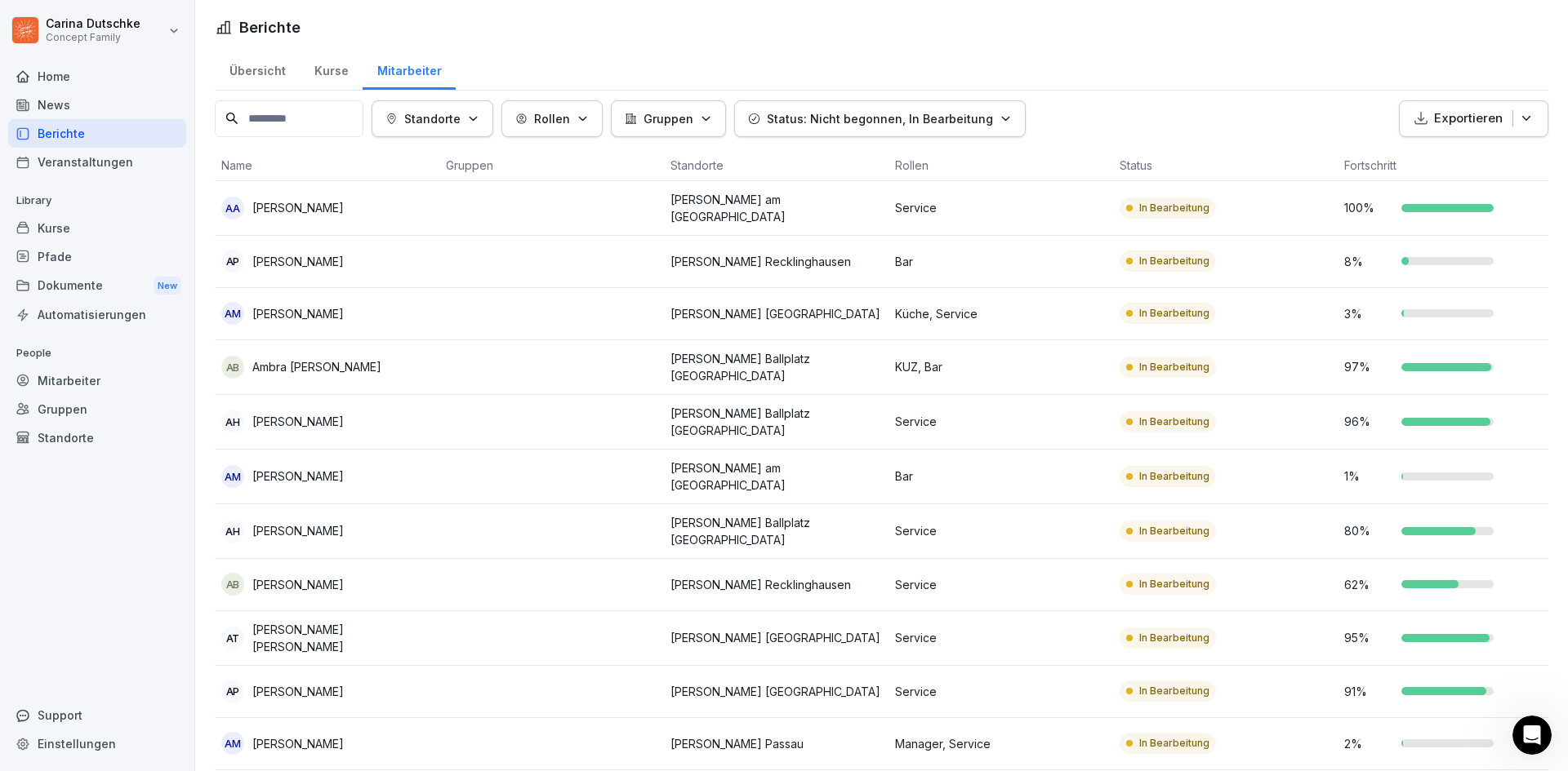
click at [968, 256] on p "Bar" at bounding box center [1000, 262] width 211 height 17
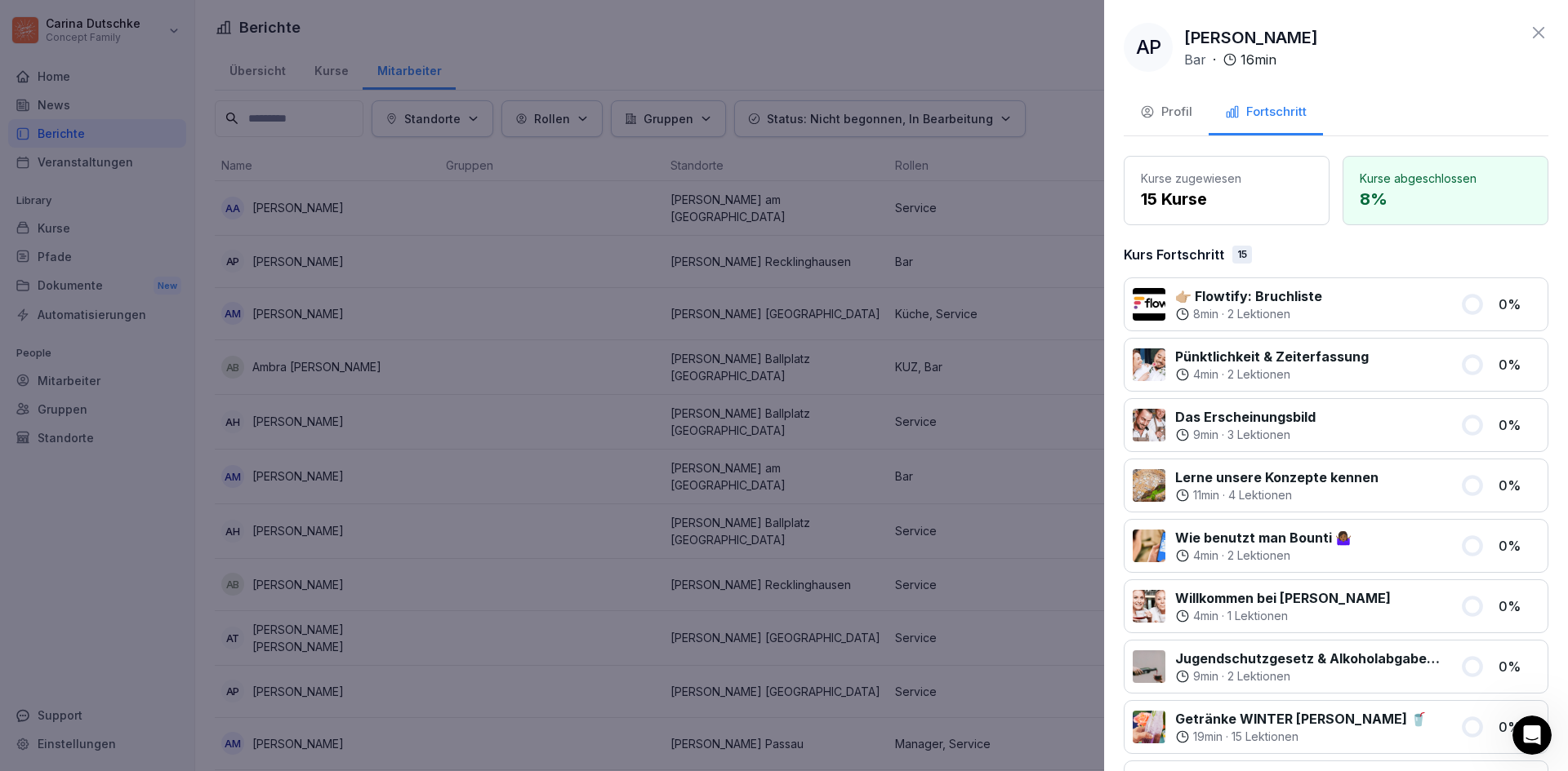
click at [1172, 116] on div "Profil" at bounding box center [1166, 112] width 52 height 19
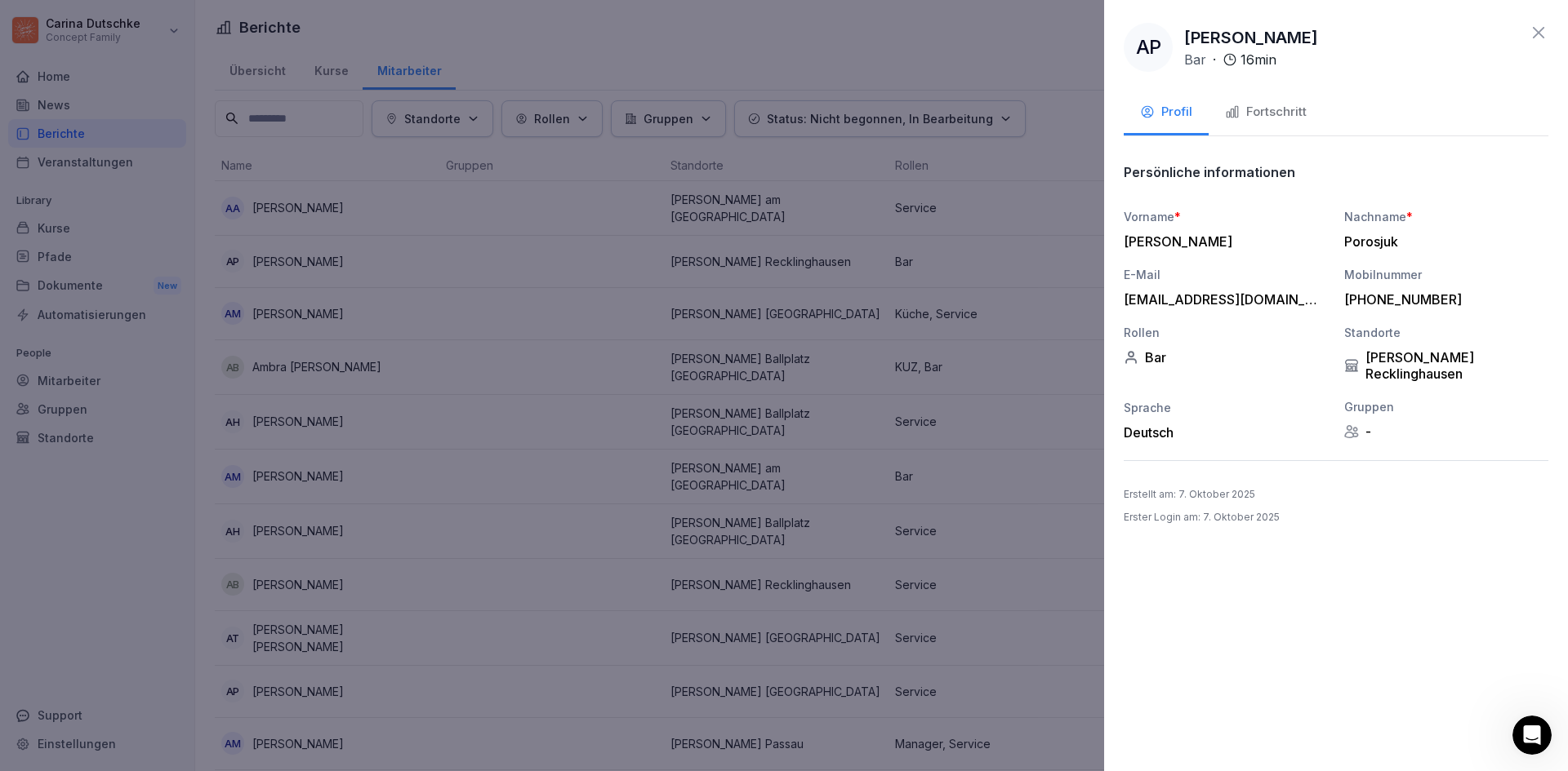
click at [1266, 117] on div "Fortschritt" at bounding box center [1265, 112] width 82 height 19
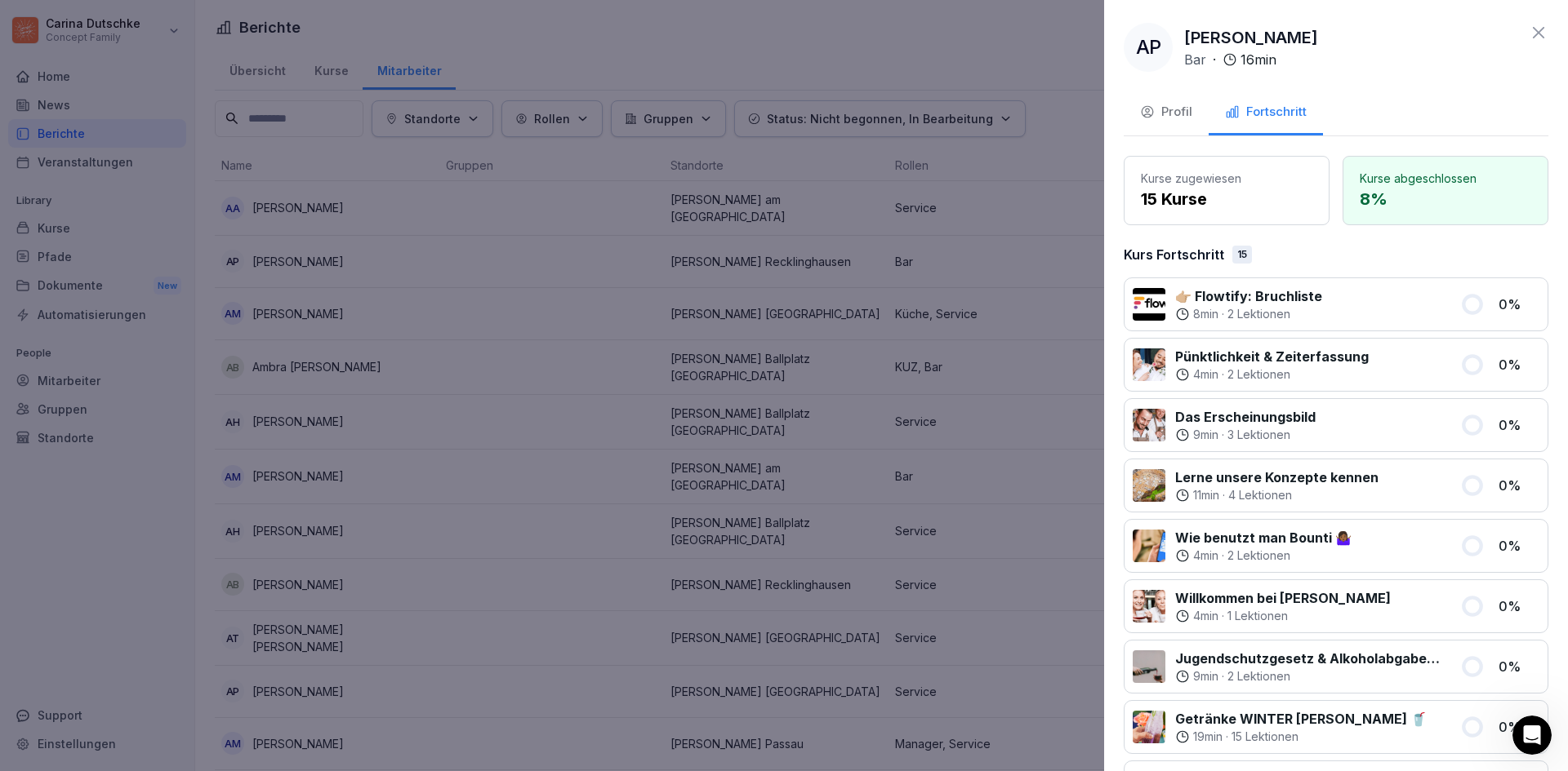
drag, startPoint x: 1266, startPoint y: 130, endPoint x: 1398, endPoint y: 93, distance: 137.1
click at [1398, 93] on div "Profil Fortschritt" at bounding box center [1336, 114] width 424 height 45
click at [1528, 40] on icon at bounding box center [1538, 32] width 19 height 19
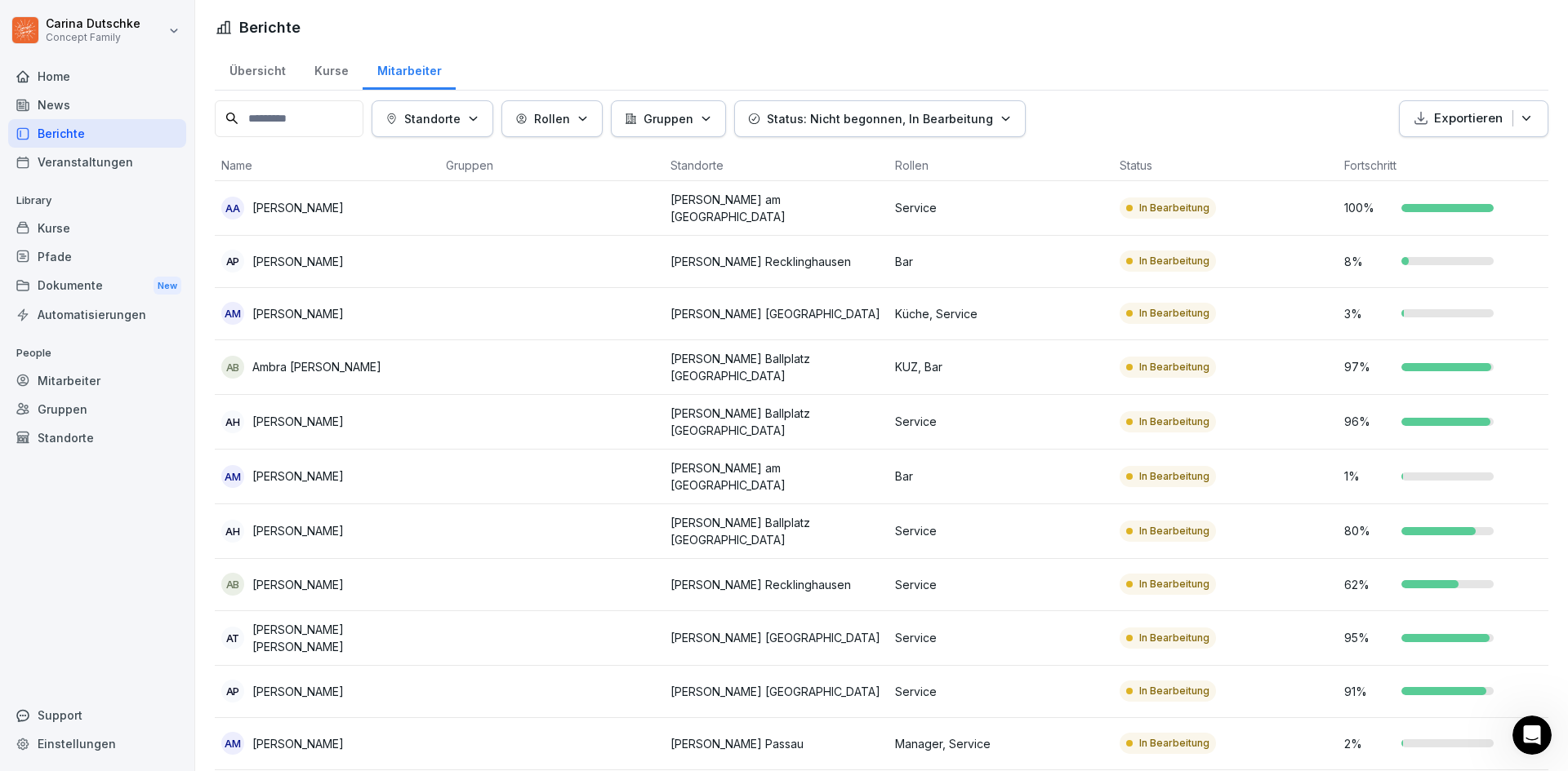
click at [1168, 216] on div "In Bearbeitung" at bounding box center [1167, 208] width 96 height 21
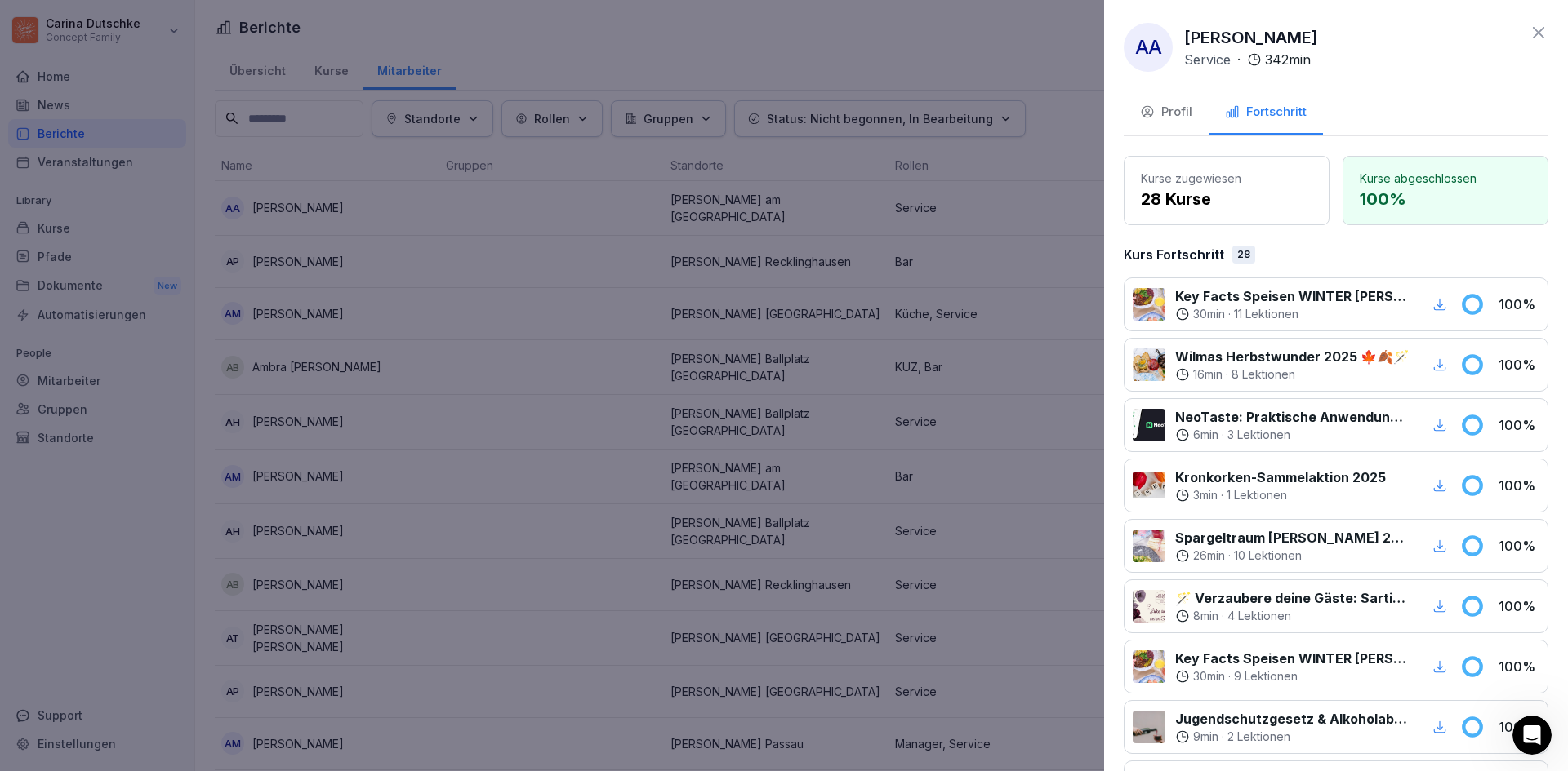
click at [1529, 35] on icon at bounding box center [1538, 32] width 19 height 19
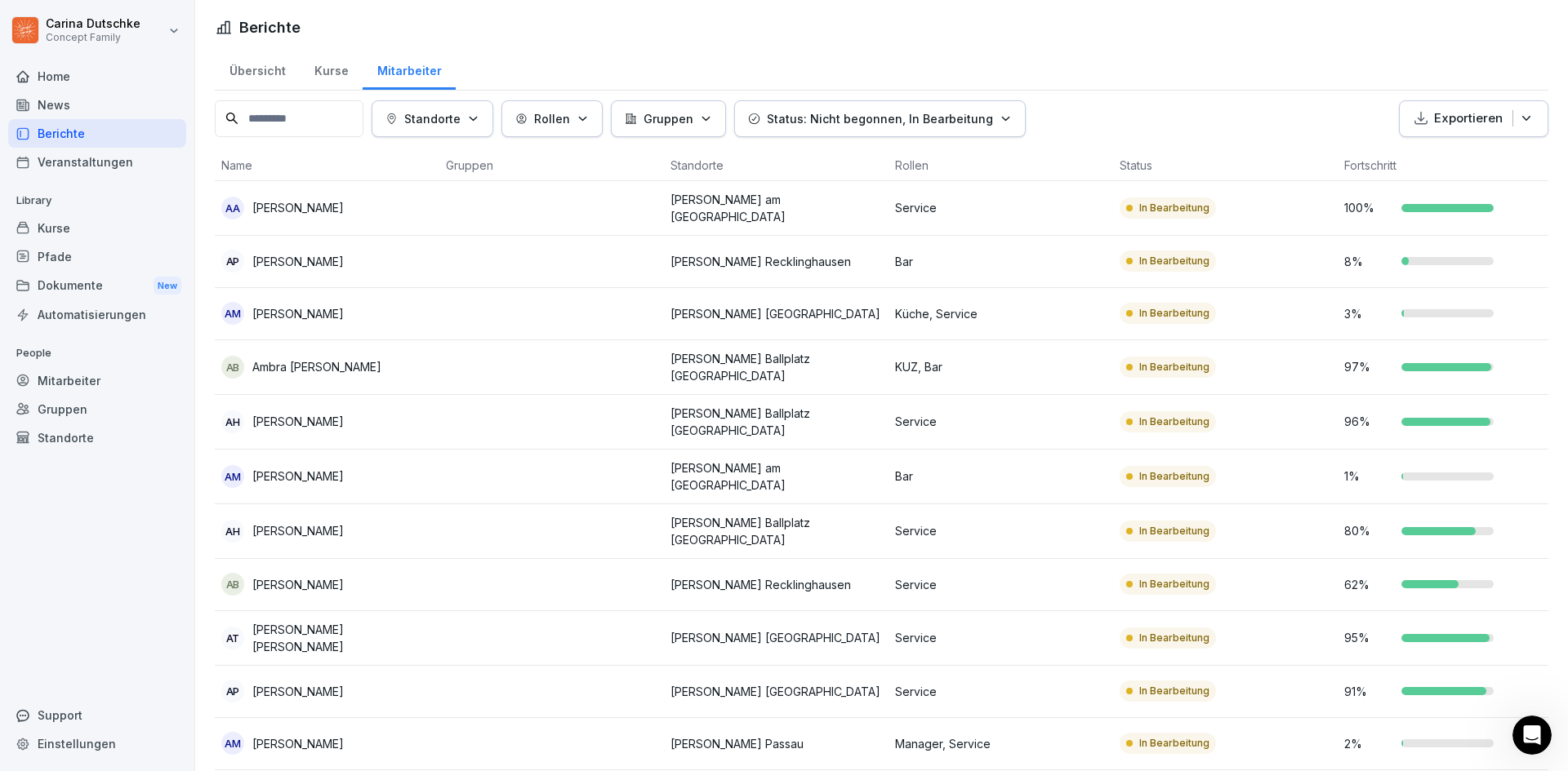
click at [882, 119] on p "Status: Nicht begonnen, In Bearbeitung" at bounding box center [879, 119] width 227 height 17
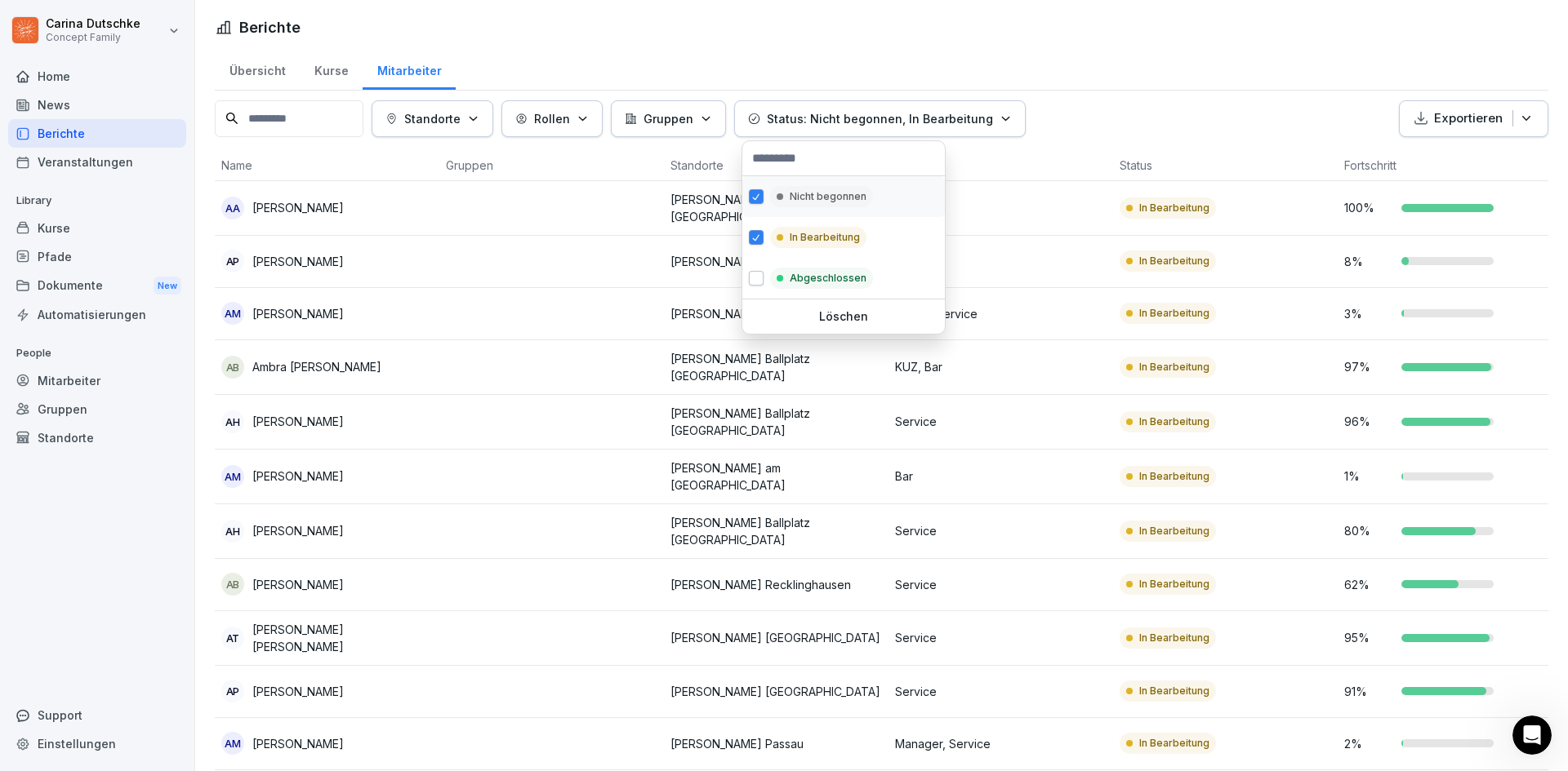
click at [798, 199] on p "Nicht begonnen" at bounding box center [828, 196] width 77 height 14
click at [702, 126] on div "Gruppen" at bounding box center [669, 119] width 88 height 17
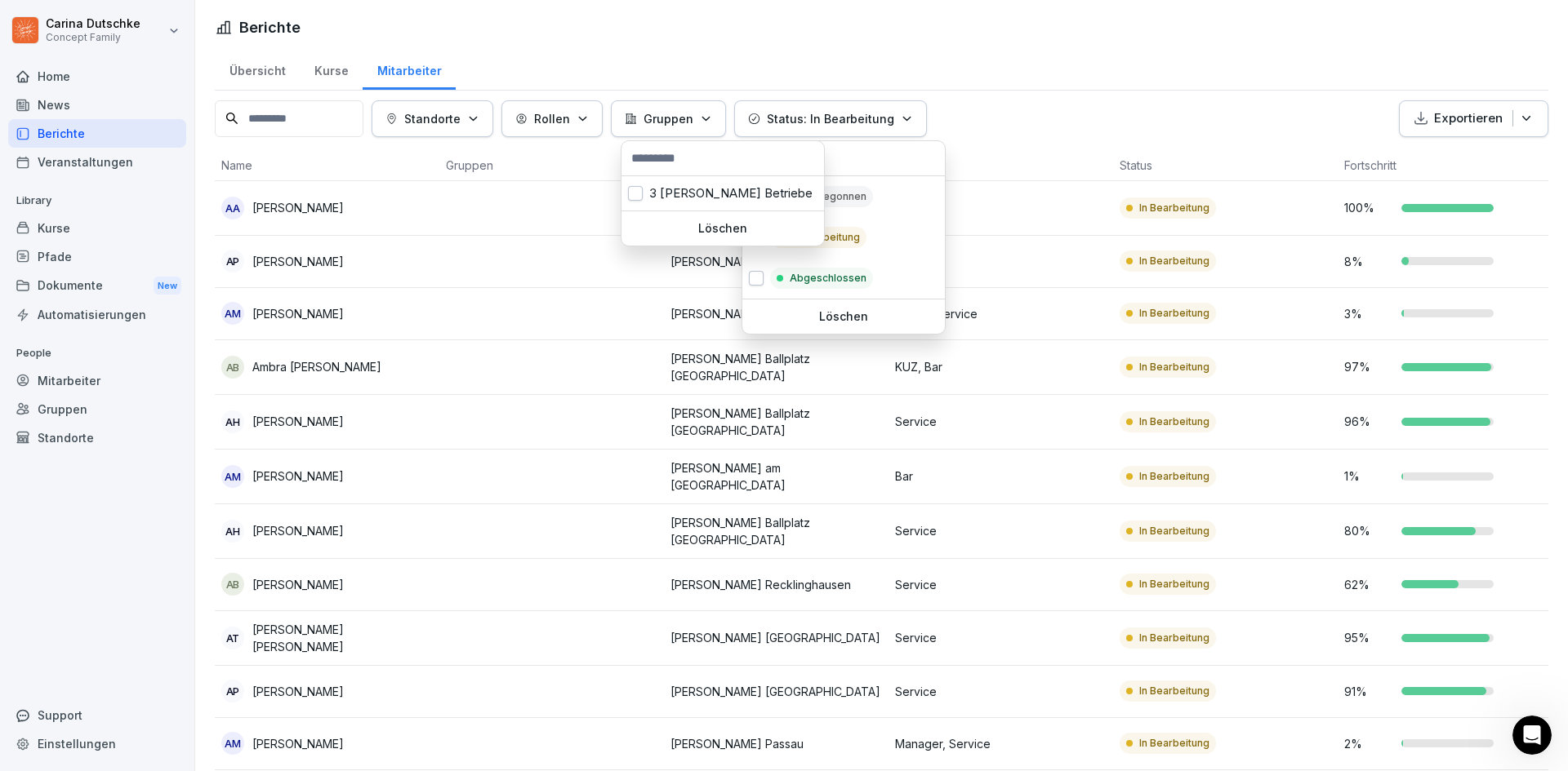
click at [570, 117] on p "Rollen" at bounding box center [552, 119] width 36 height 17
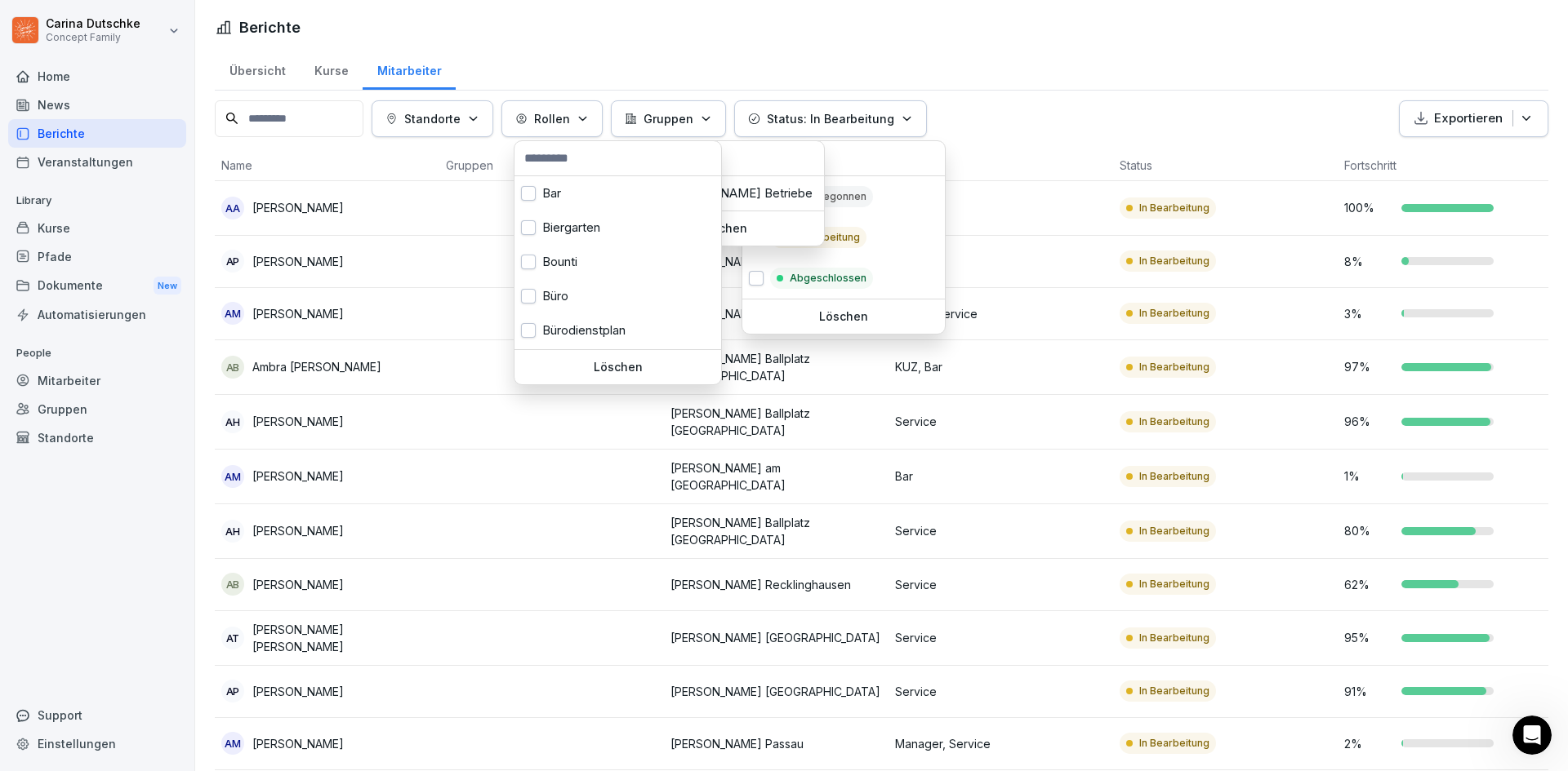
click at [476, 119] on icon "button" at bounding box center [473, 119] width 7 height 3
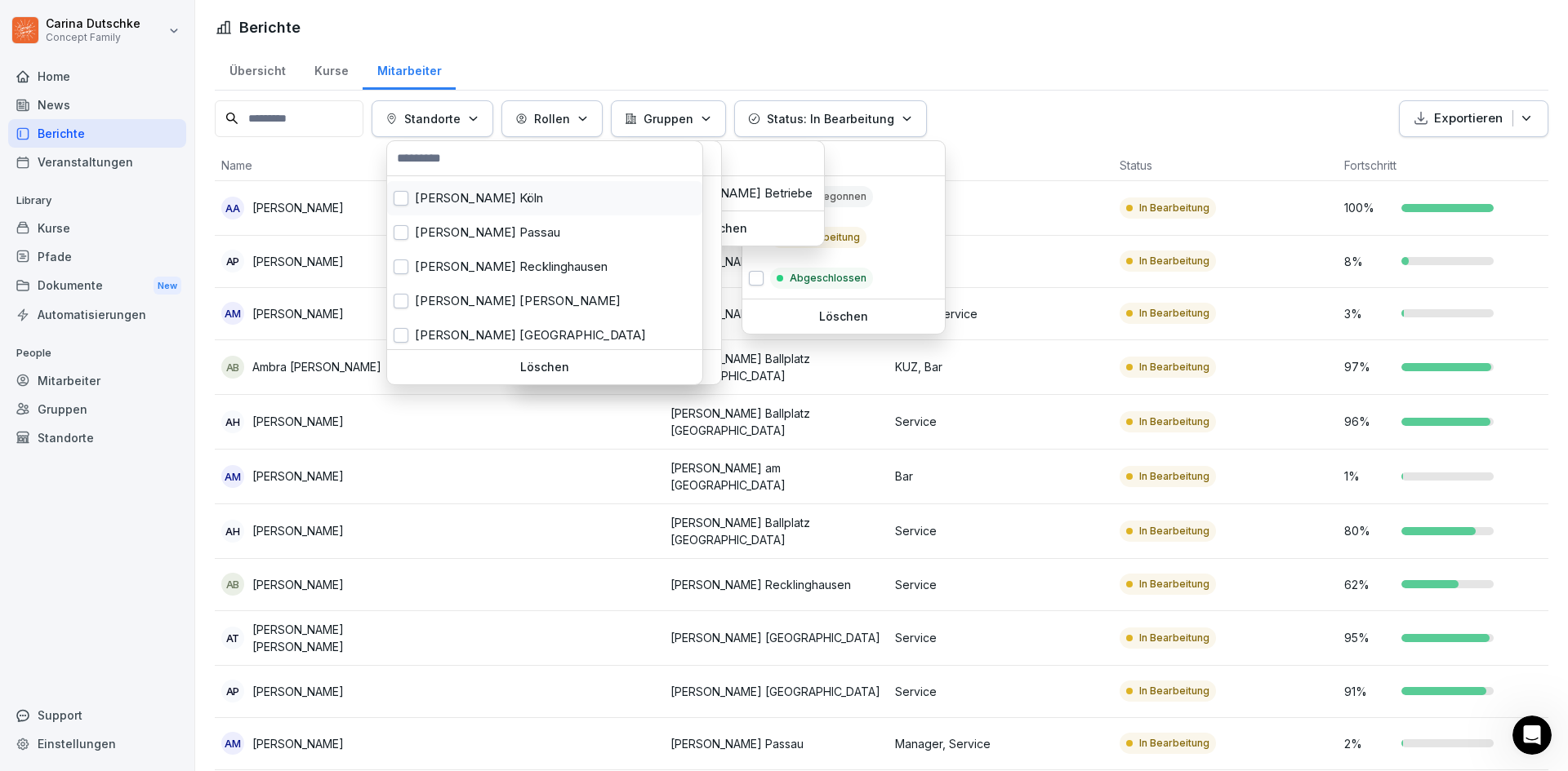
scroll to position [204, 0]
click at [403, 266] on button "button" at bounding box center [400, 263] width 14 height 14
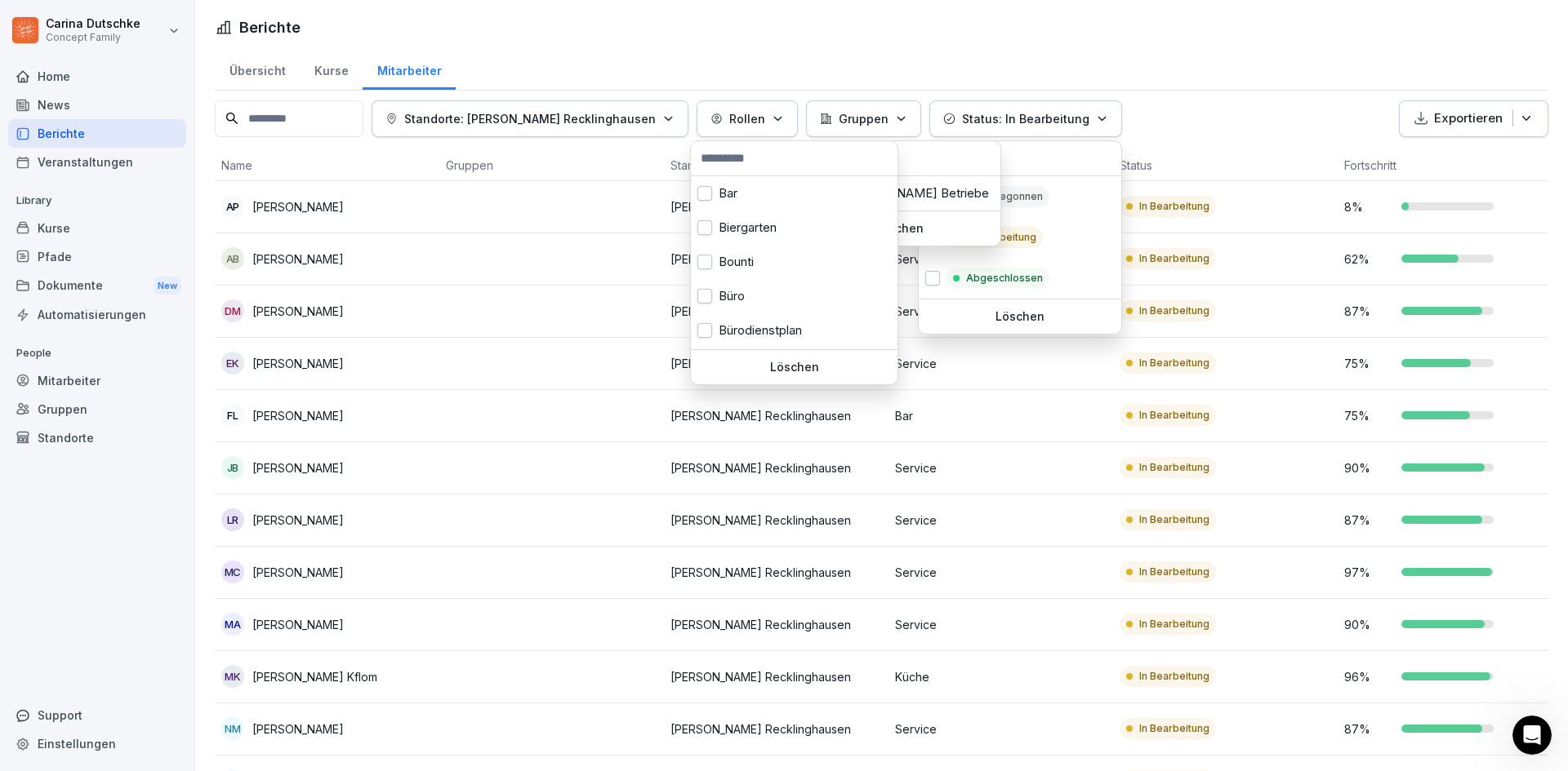
click at [1189, 88] on html "Carina Dutschke Concept Family Home News Berichte Veranstaltungen Library Kurse…" at bounding box center [784, 386] width 1568 height 771
click at [1189, 89] on html "Carina Dutschke Concept Family Home News Berichte Veranstaltungen Library Kurse…" at bounding box center [784, 386] width 1568 height 771
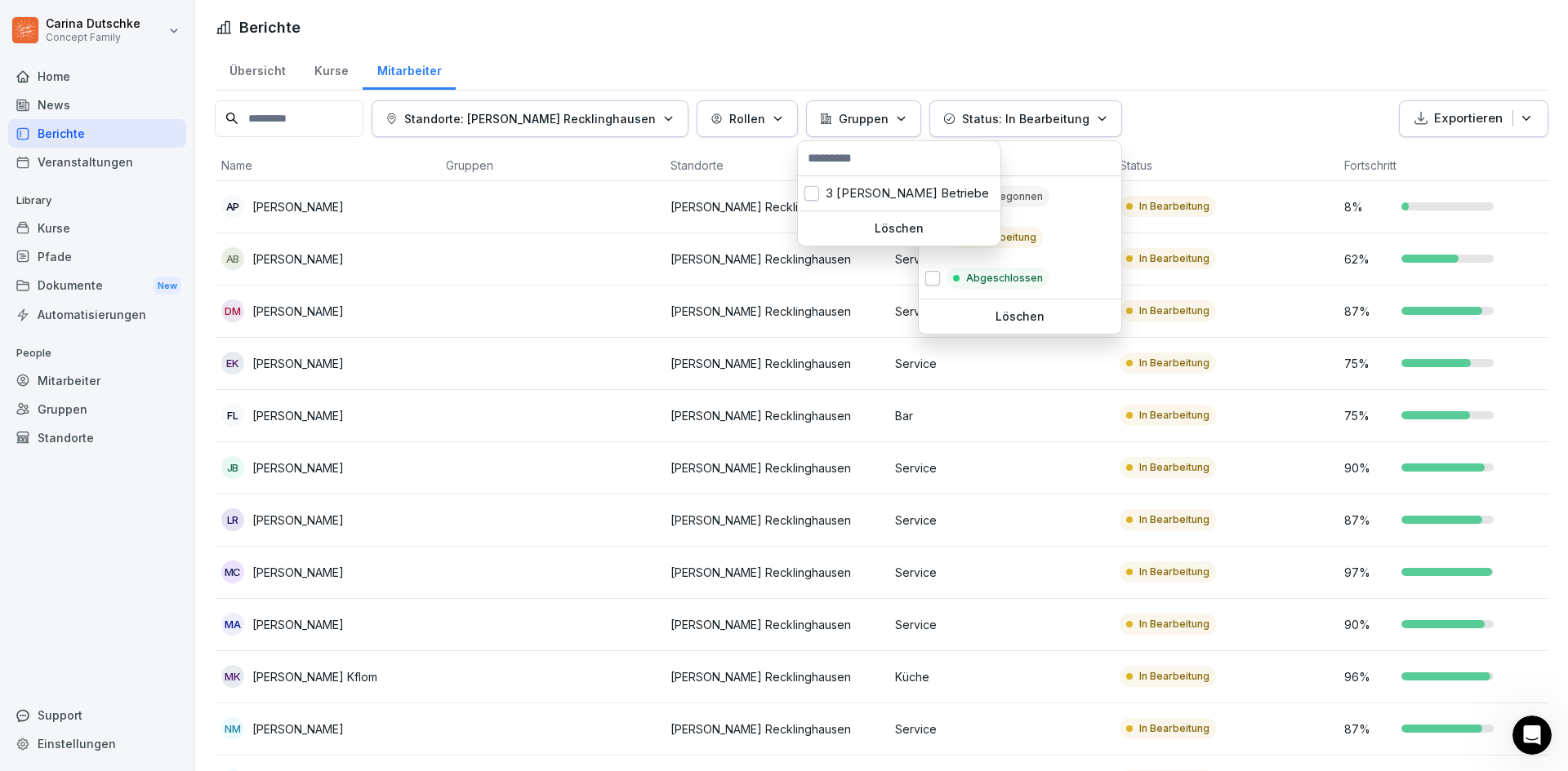
click at [1188, 90] on html "Carina Dutschke Concept Family Home News Berichte Veranstaltungen Library Kurse…" at bounding box center [784, 386] width 1568 height 771
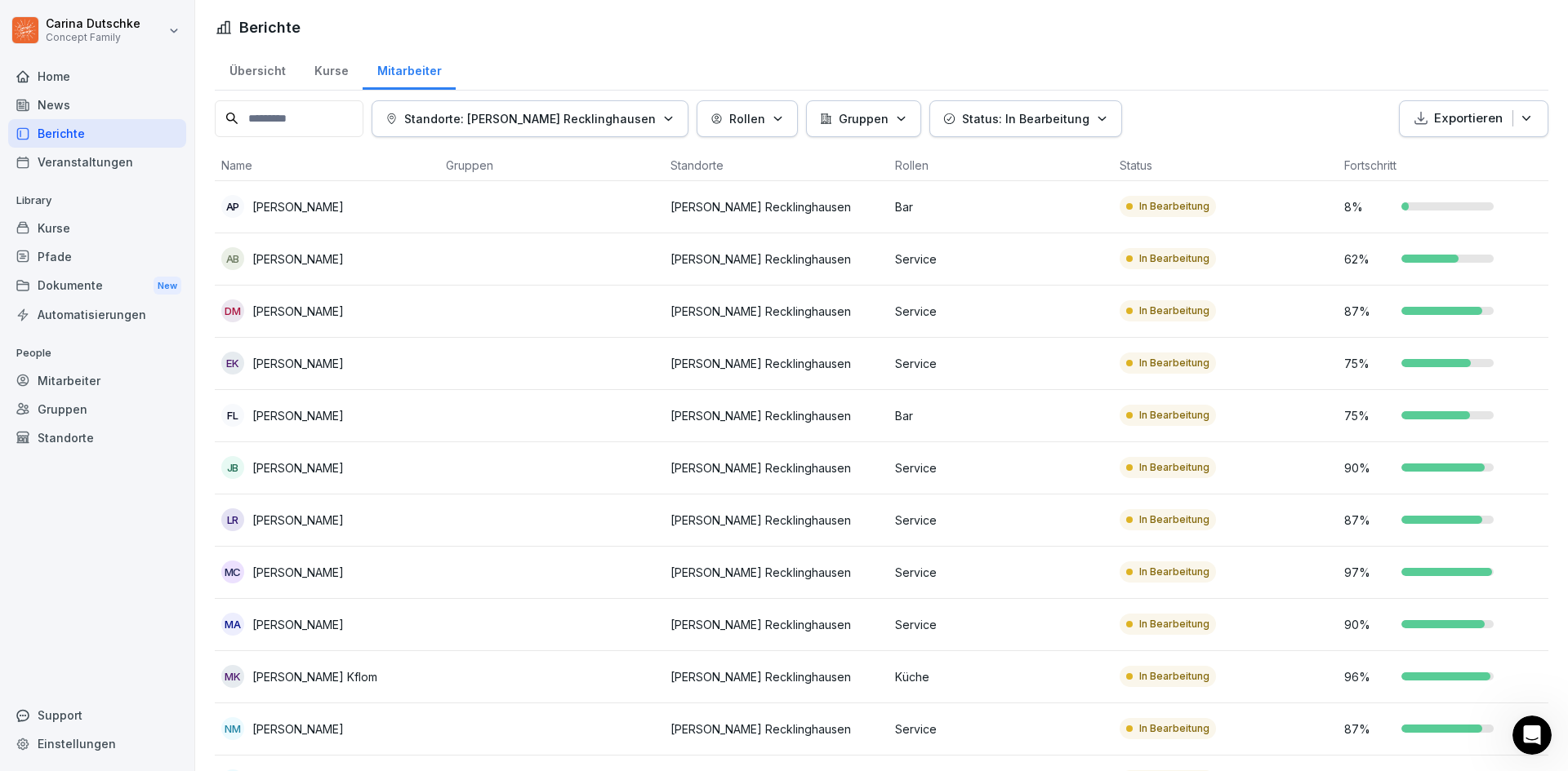
click at [1186, 93] on html "Carina Dutschke Concept Family Home News Berichte Veranstaltungen Library Kurse…" at bounding box center [784, 386] width 1568 height 771
click at [1283, 264] on td "In Bearbeitung" at bounding box center [1225, 259] width 225 height 52
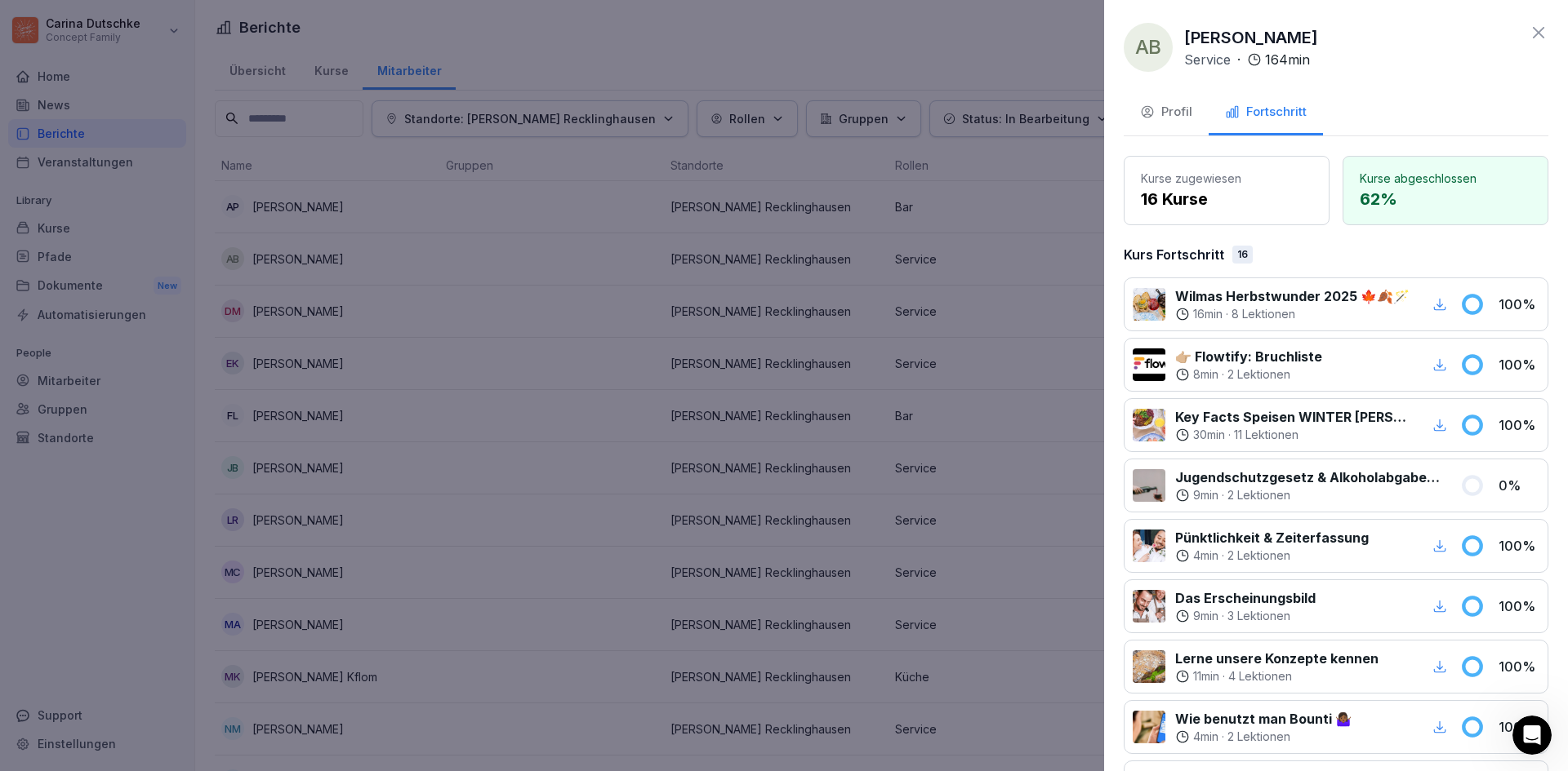
click at [1528, 30] on icon at bounding box center [1538, 32] width 19 height 19
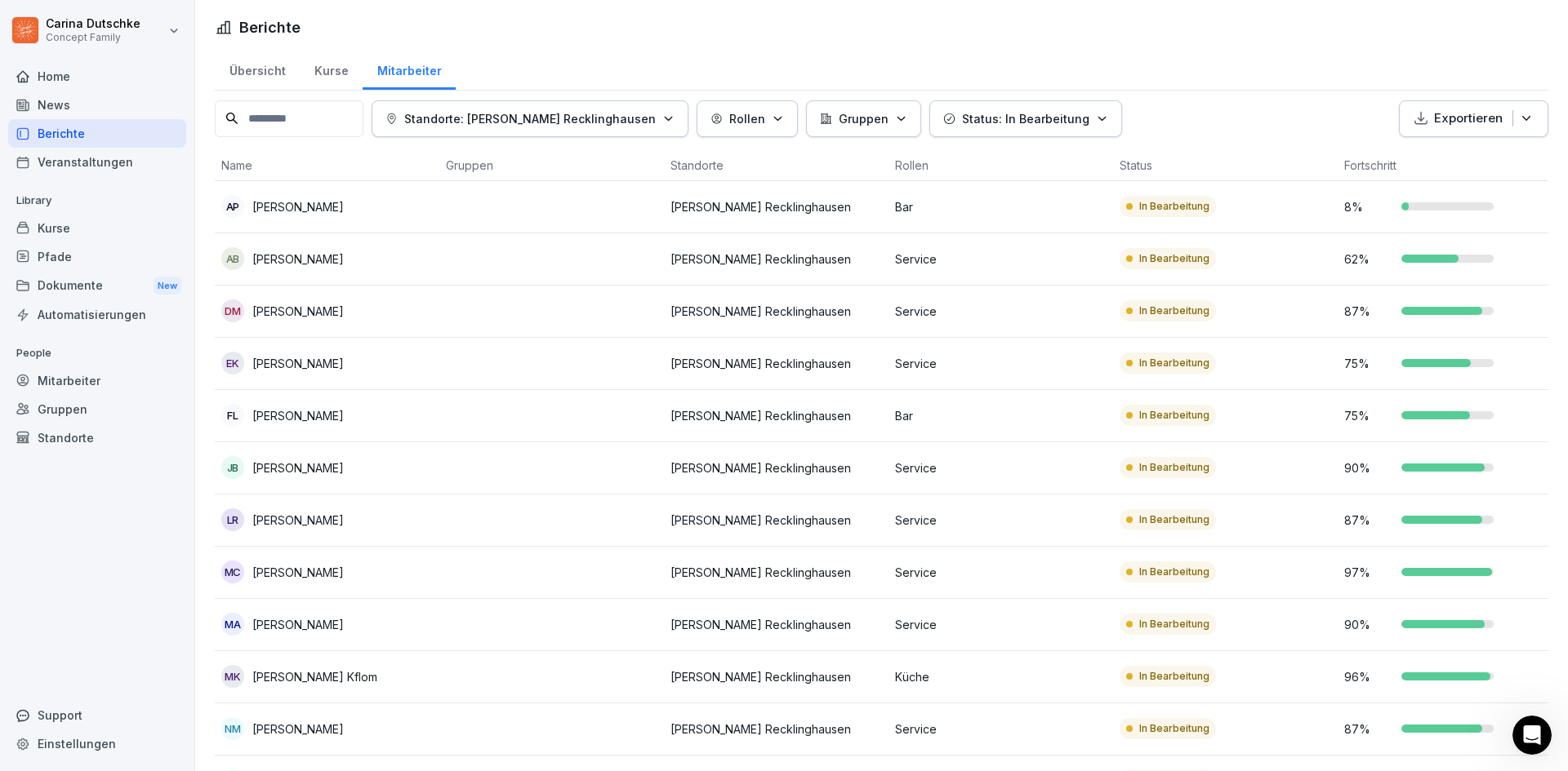
click at [662, 124] on icon "button" at bounding box center [668, 119] width 13 height 13
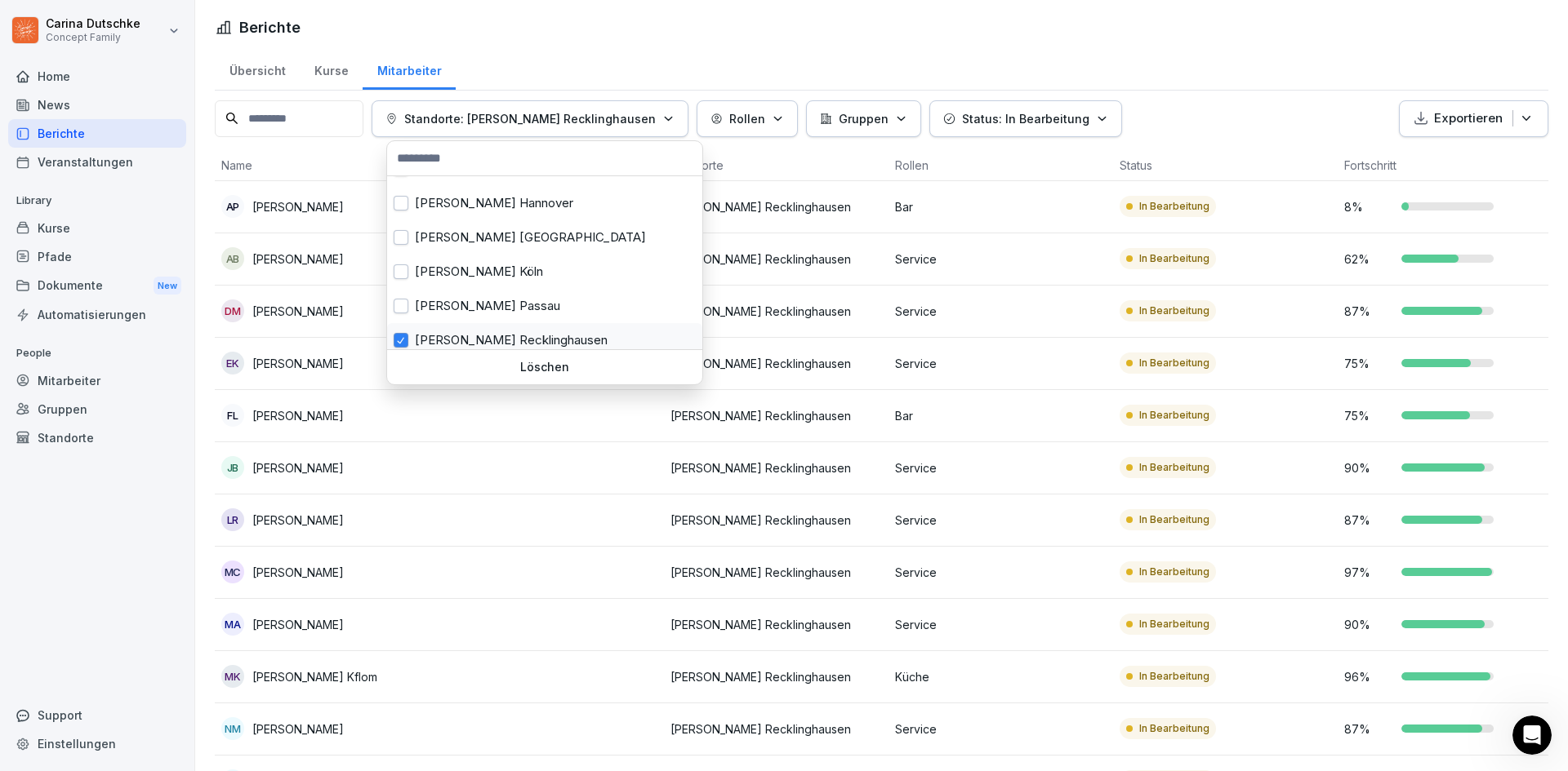
scroll to position [204, 0]
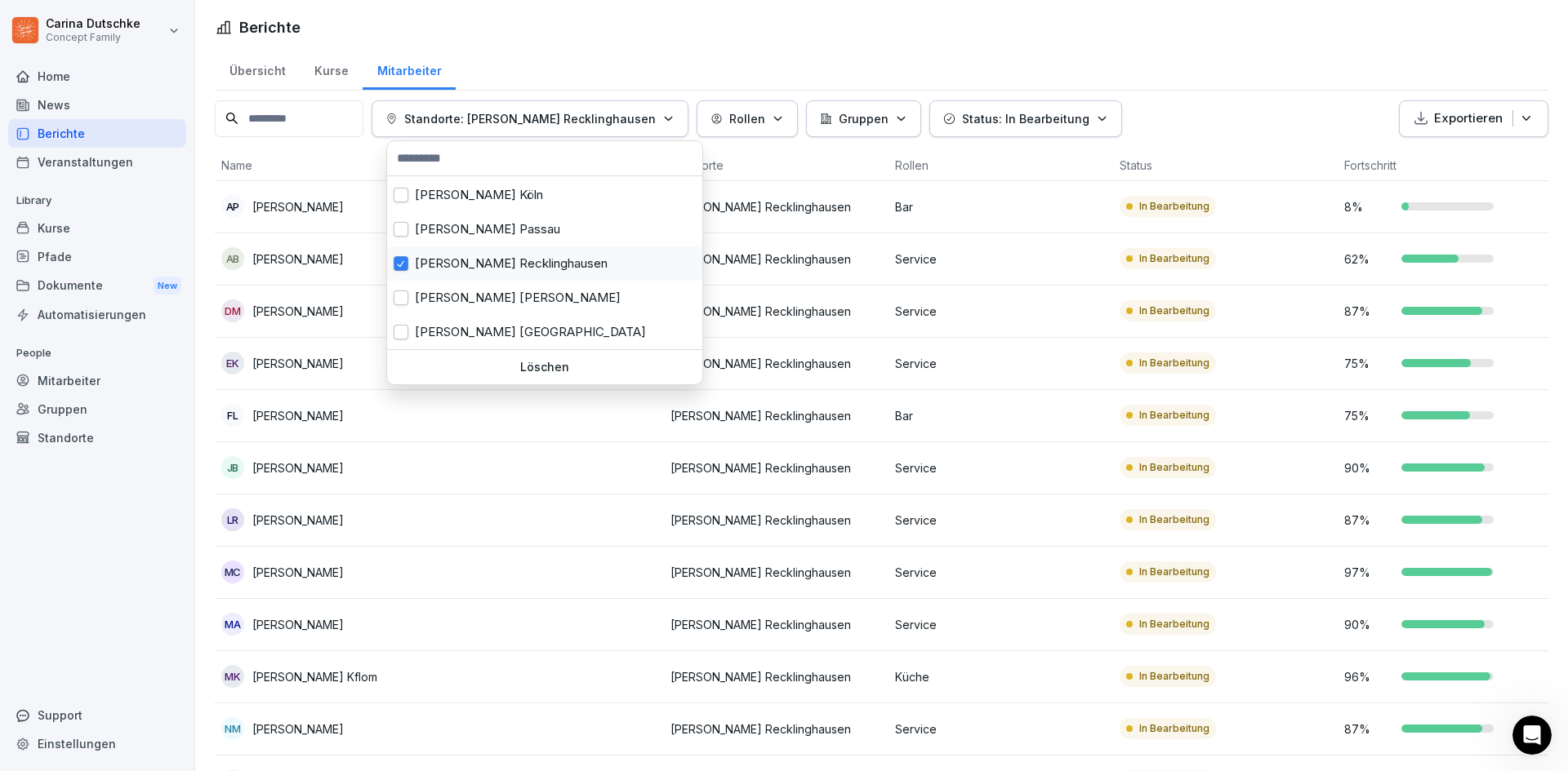
drag, startPoint x: 420, startPoint y: 258, endPoint x: 435, endPoint y: 266, distance: 17.0
click at [419, 258] on div "Wilma Wunder Recklinghausen" at bounding box center [545, 263] width 315 height 35
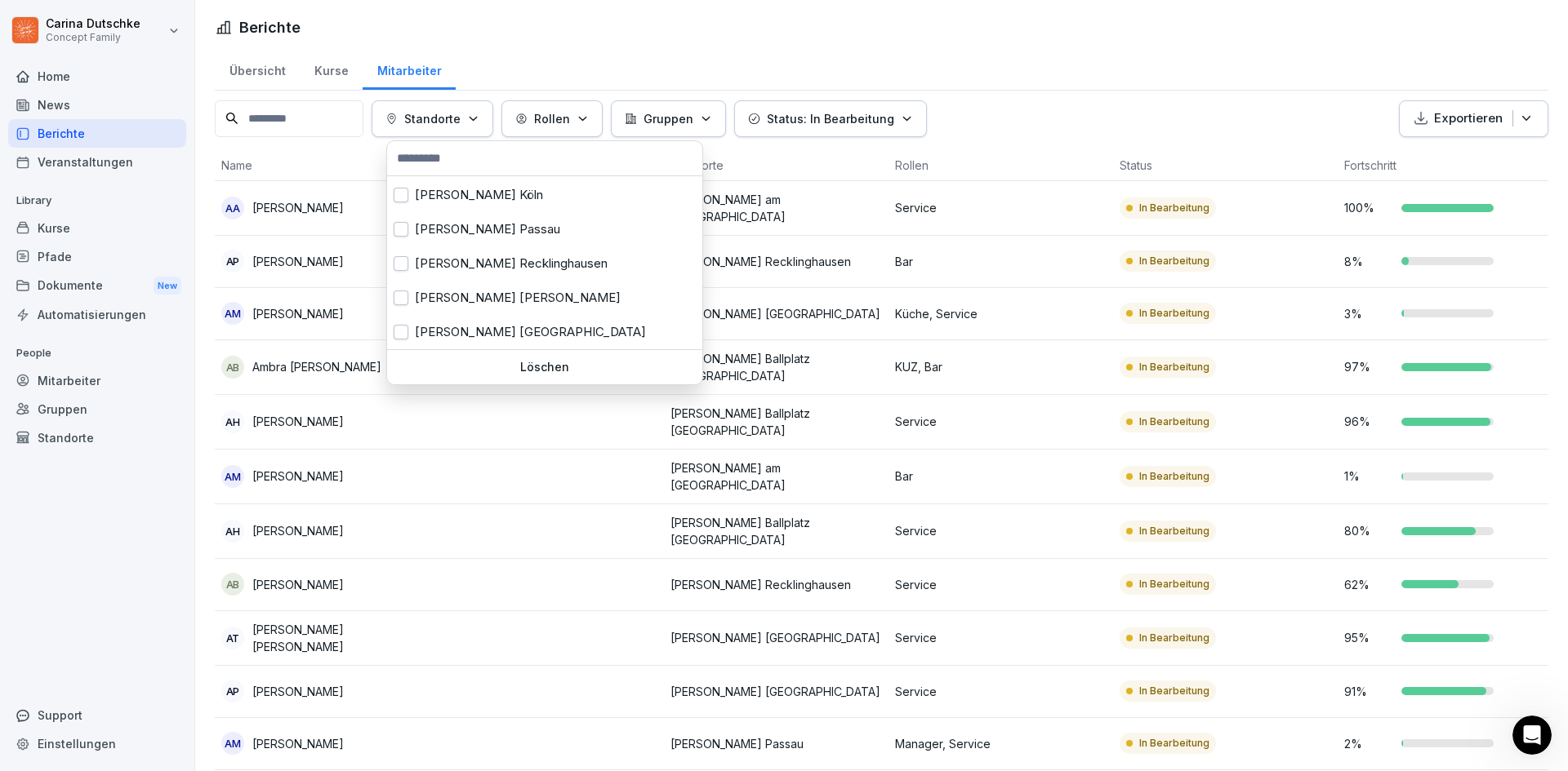
click at [1126, 81] on html "Carina Dutschke Concept Family Home News Berichte Veranstaltungen Library Kurse…" at bounding box center [784, 386] width 1568 height 771
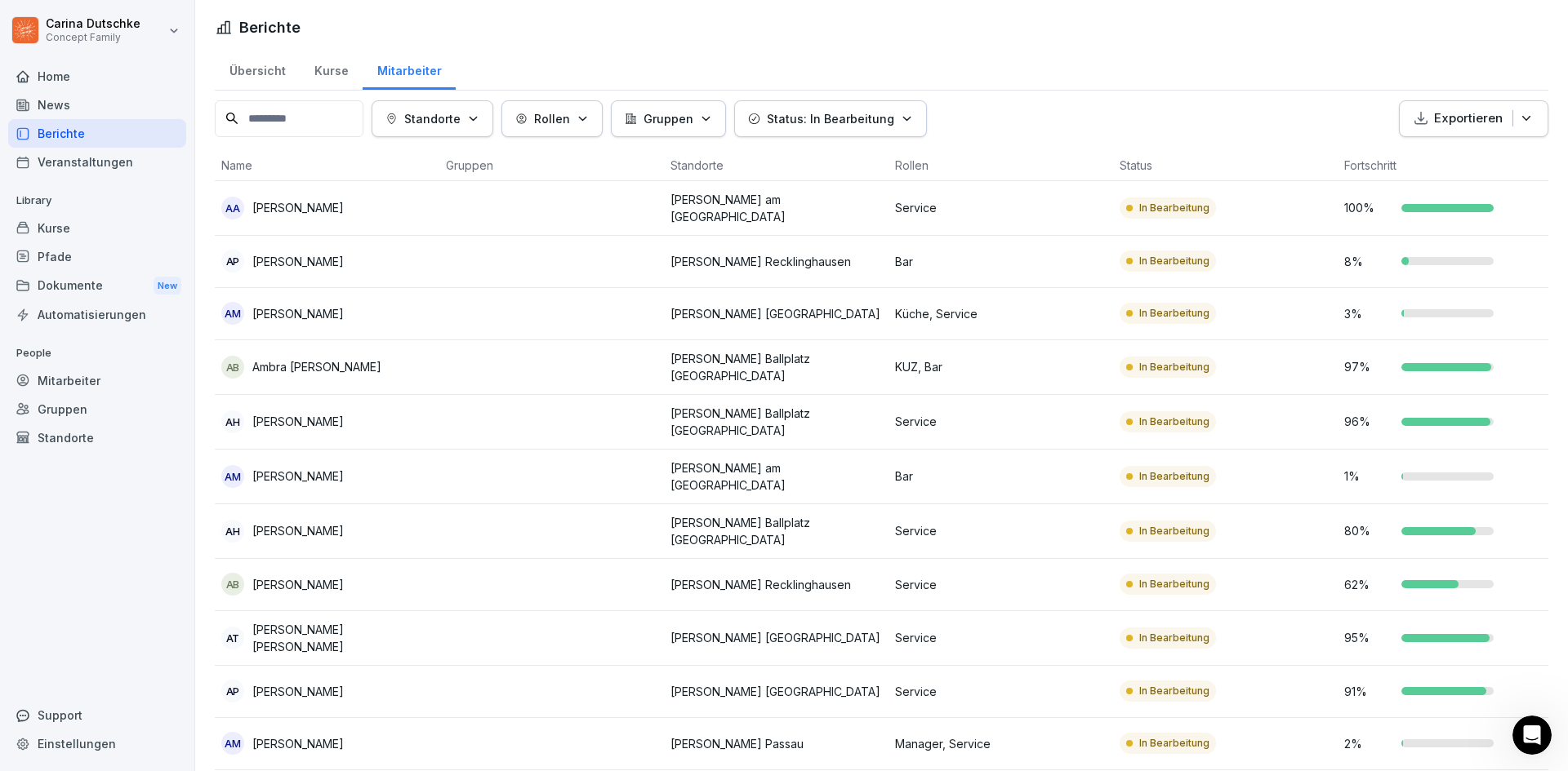
click at [479, 114] on icon "button" at bounding box center [473, 119] width 13 height 13
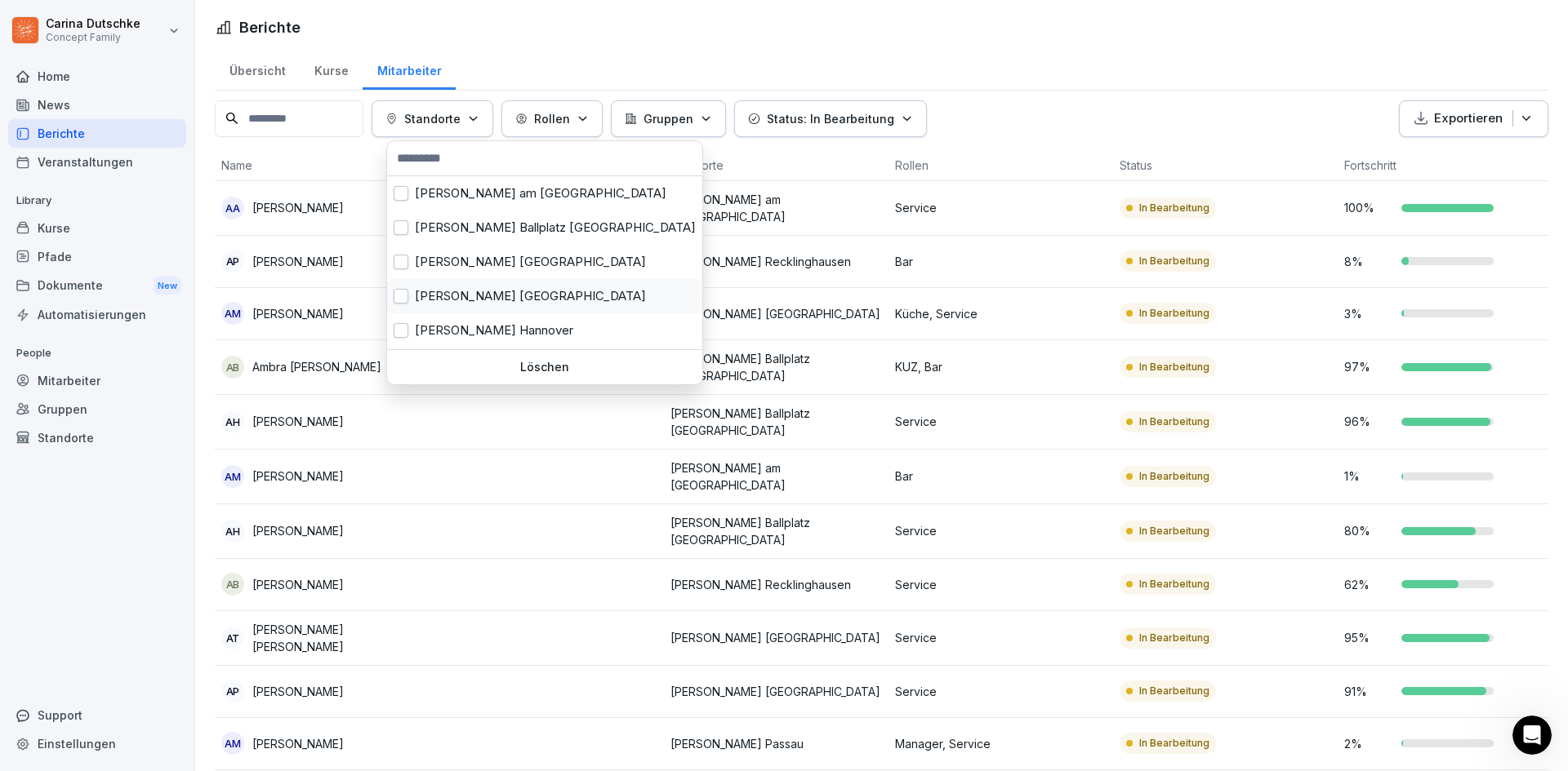
click at [418, 289] on div "Wilma Wunder Düsseldorf" at bounding box center [545, 296] width 315 height 35
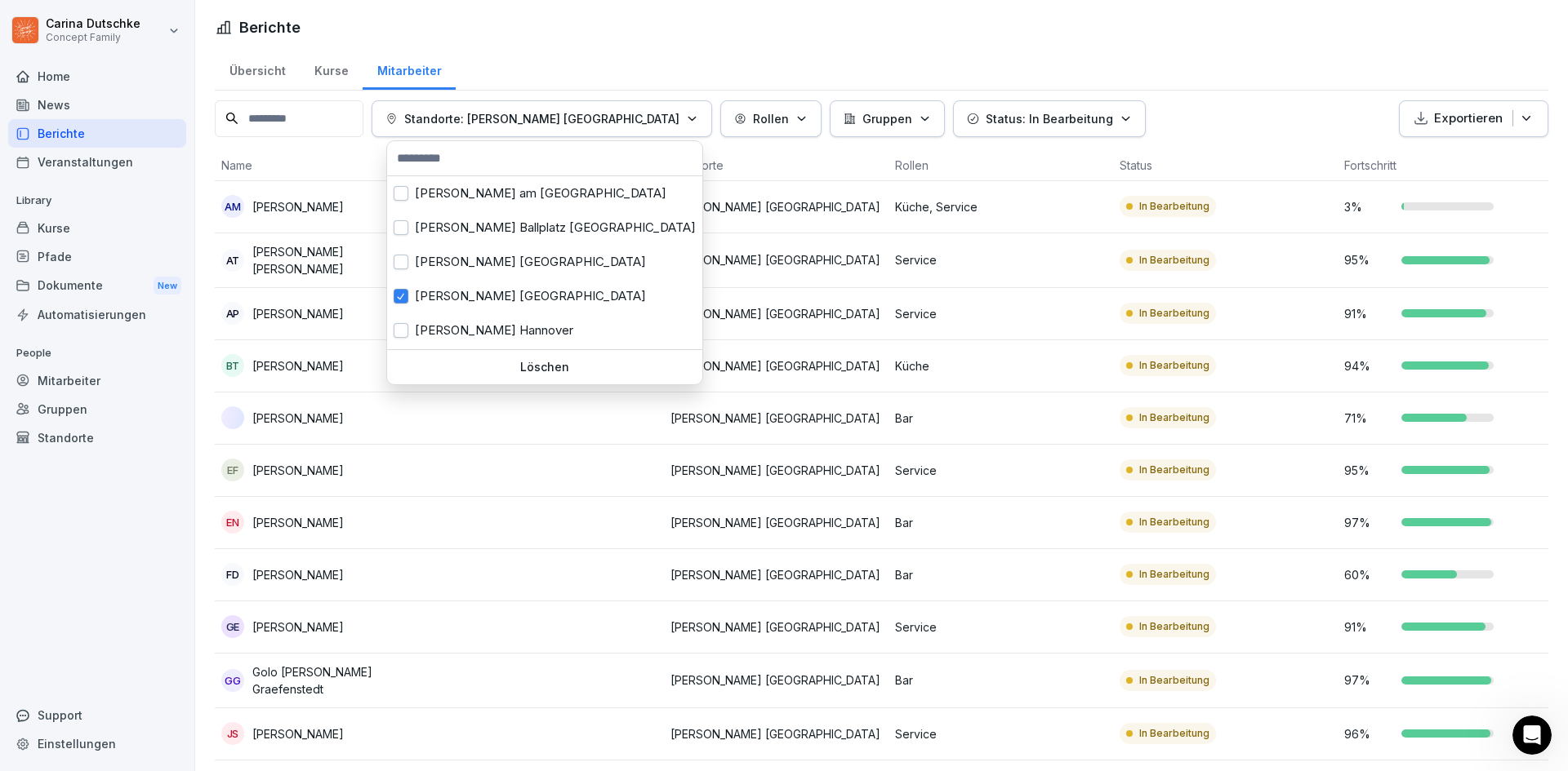
click at [1182, 99] on html "Carina Dutschke Concept Family Home News Berichte Veranstaltungen Library Kurse…" at bounding box center [784, 386] width 1568 height 771
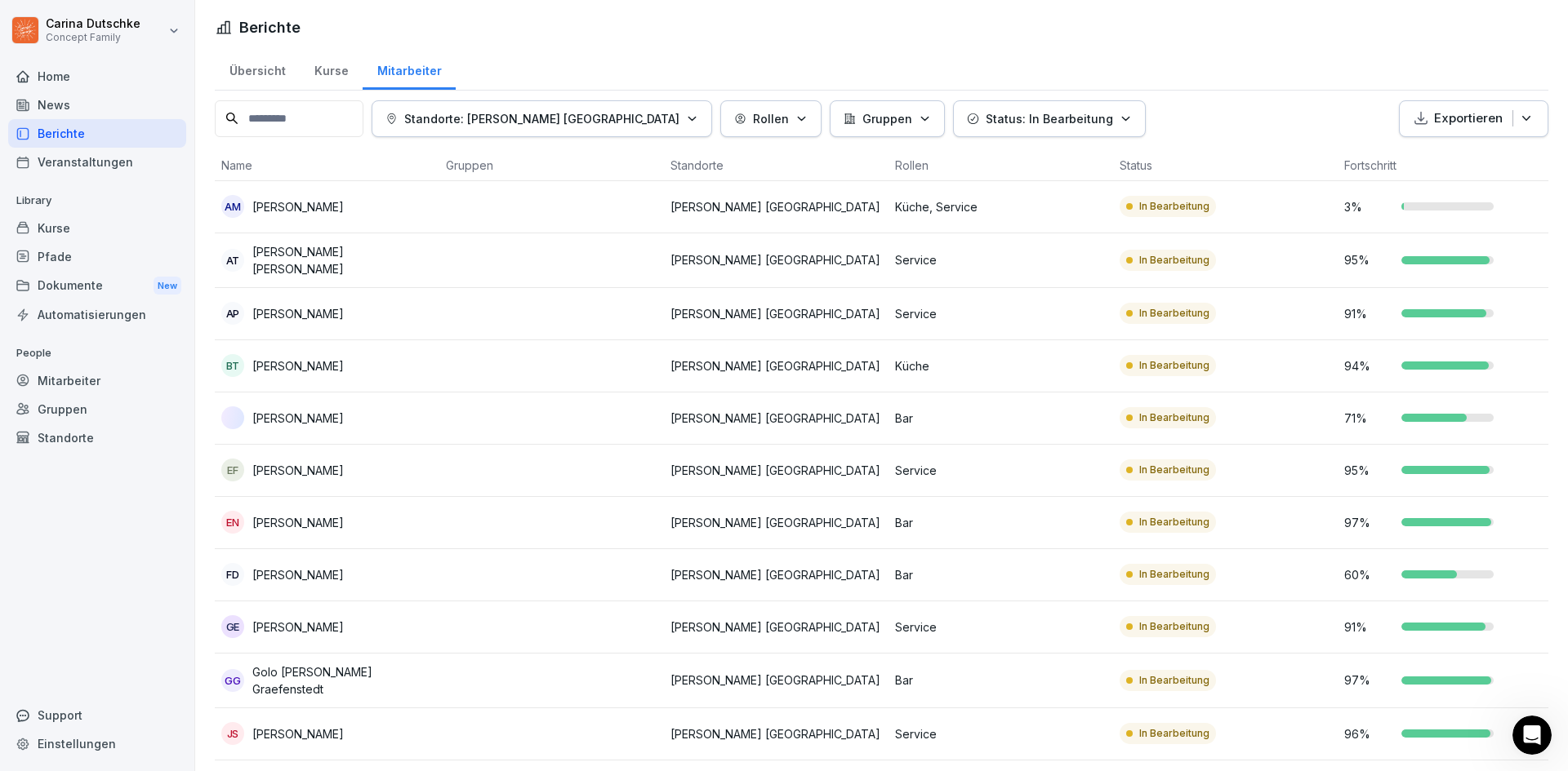
click at [429, 125] on p "Standorte: Wilma Wunder Düsseldorf" at bounding box center [541, 119] width 275 height 17
click at [504, 112] on p "Standorte: Wilma Wunder Düsseldorf" at bounding box center [541, 119] width 275 height 17
click at [606, 120] on p "Standorte: Wilma Wunder Düsseldorf" at bounding box center [541, 119] width 275 height 17
click at [834, 129] on button "Gruppen" at bounding box center [887, 119] width 115 height 37
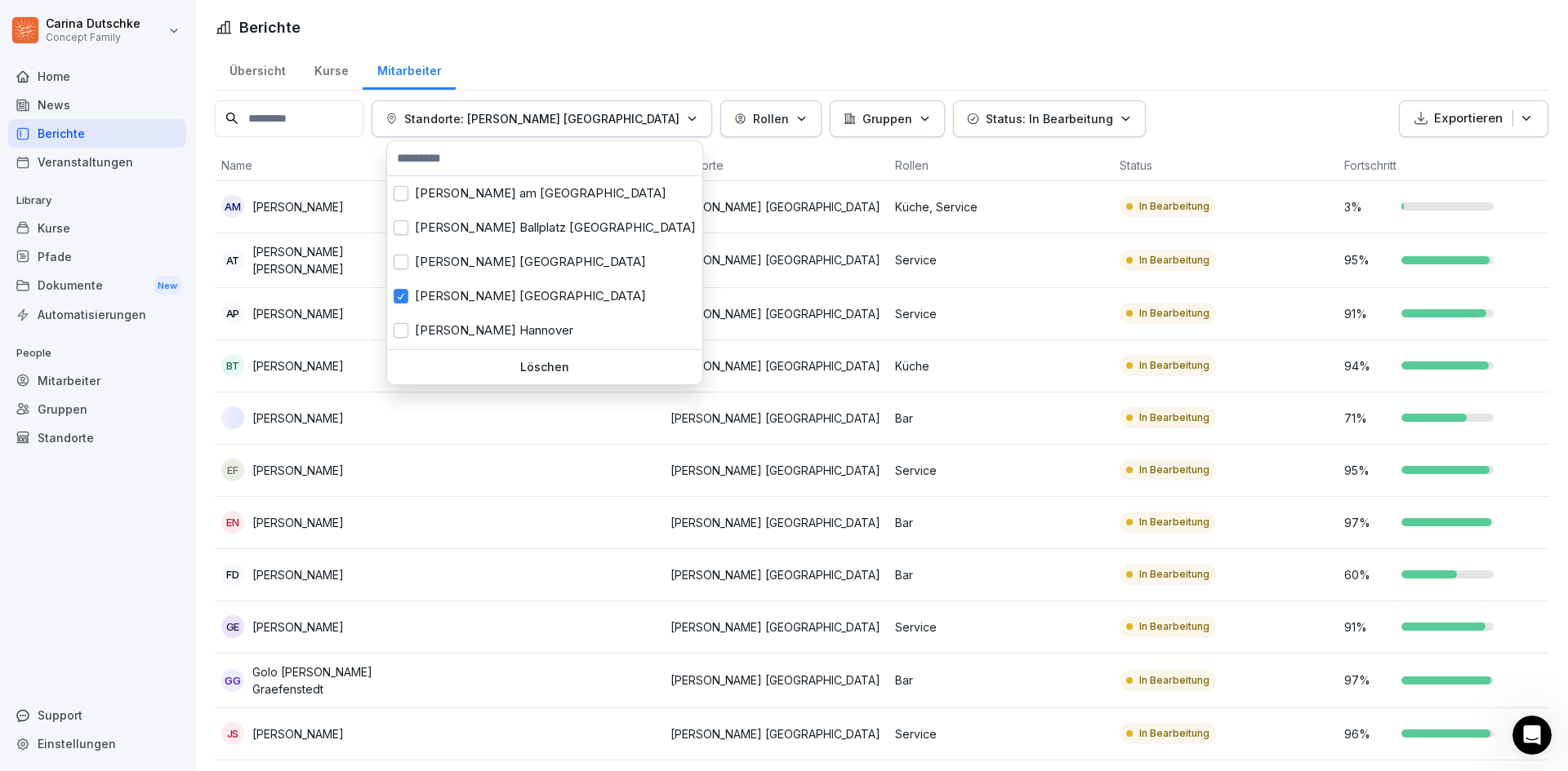
click at [531, 136] on button "Standorte: Wilma Wunder Düsseldorf" at bounding box center [541, 119] width 340 height 37
click at [404, 285] on div "Wilma Wunder Düsseldorf" at bounding box center [545, 296] width 315 height 35
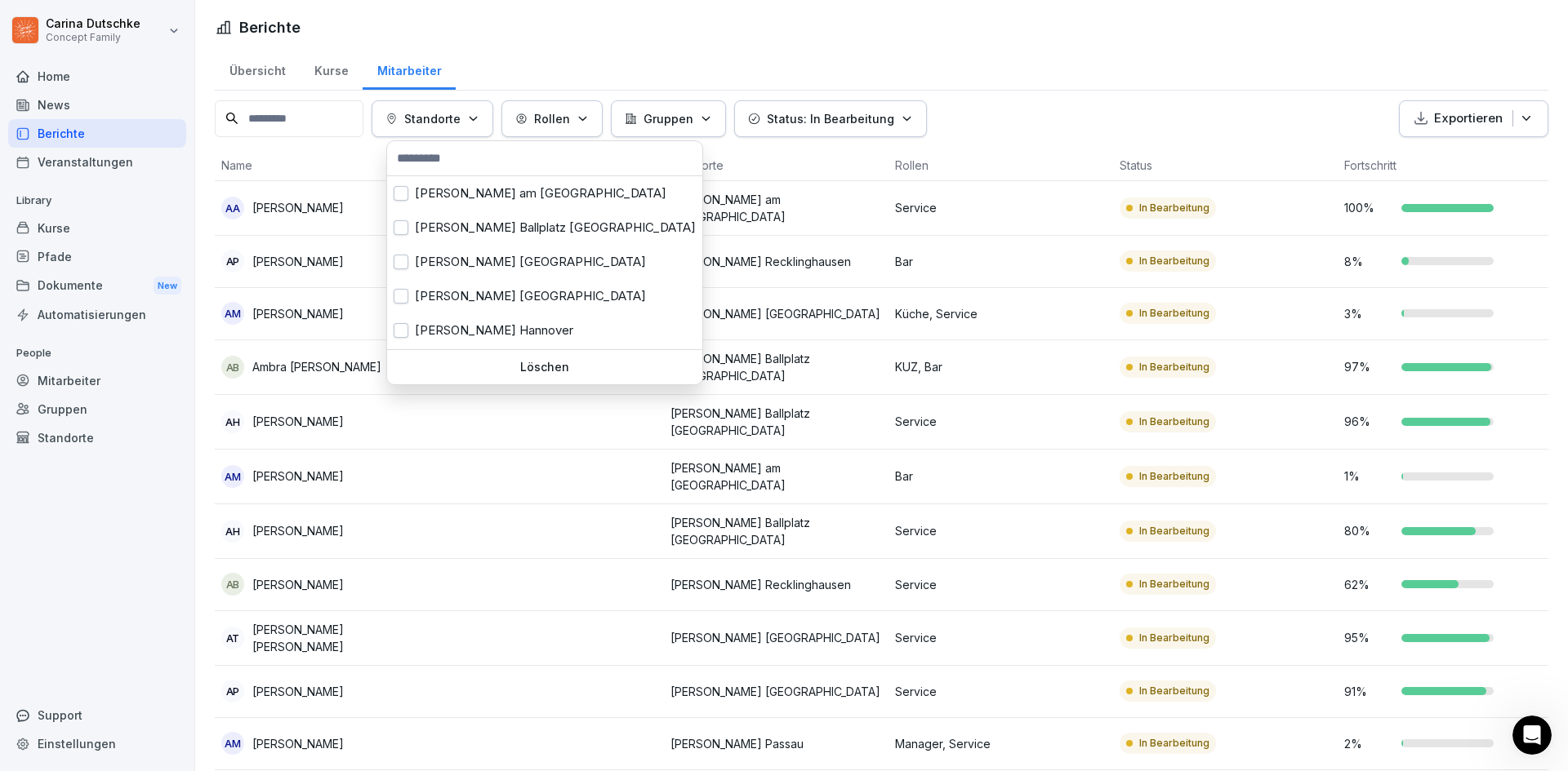
click at [1033, 83] on html "Carina Dutschke Concept Family Home News Berichte Veranstaltungen Library Kurse…" at bounding box center [784, 386] width 1568 height 771
click at [469, 108] on button "Standorte" at bounding box center [432, 119] width 121 height 37
click at [406, 191] on button "button" at bounding box center [400, 193] width 14 height 14
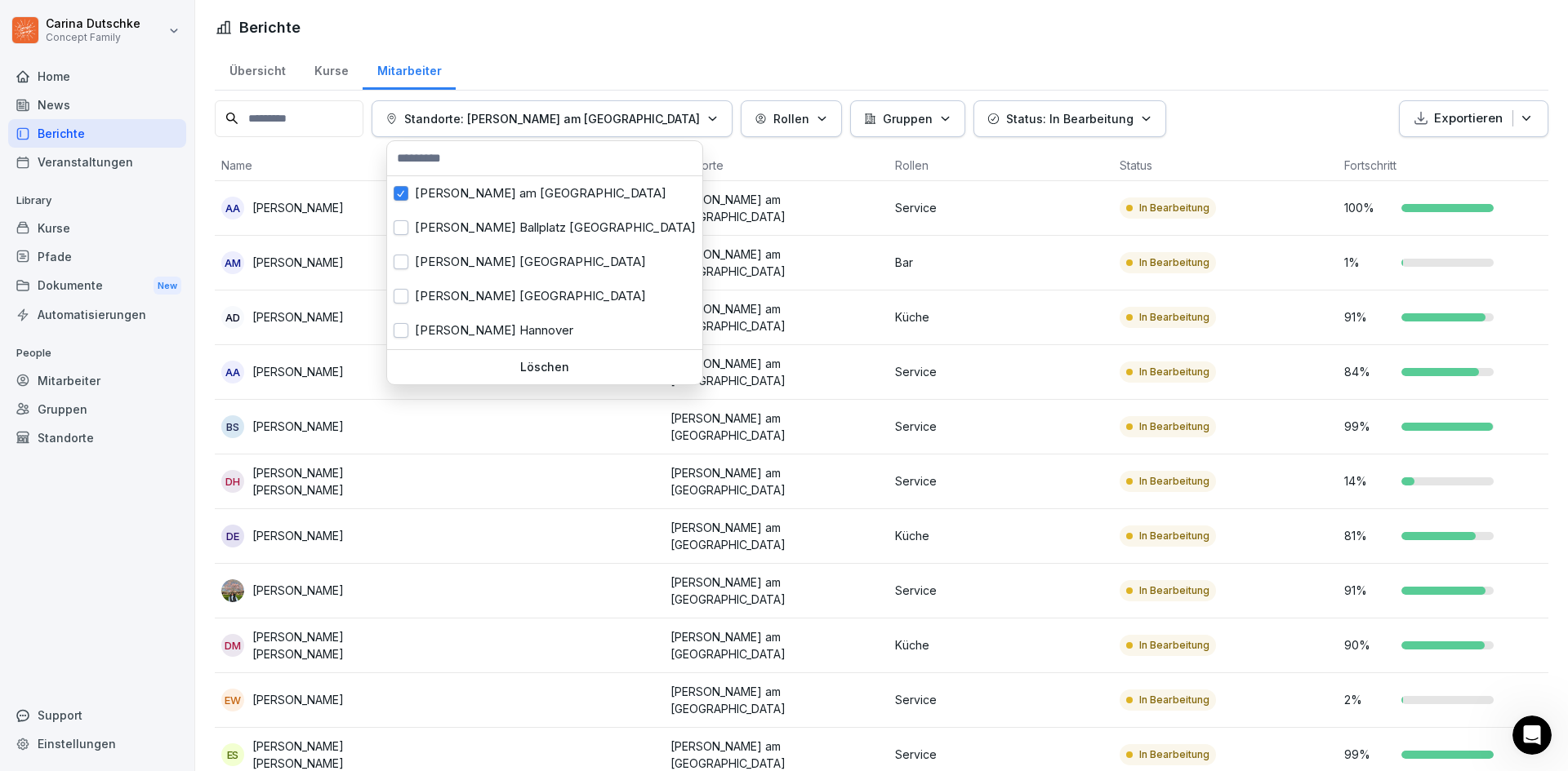
click at [1237, 95] on html "Carina Dutschke Concept Family Home News Berichte Veranstaltungen Library Kurse…" at bounding box center [784, 386] width 1568 height 771
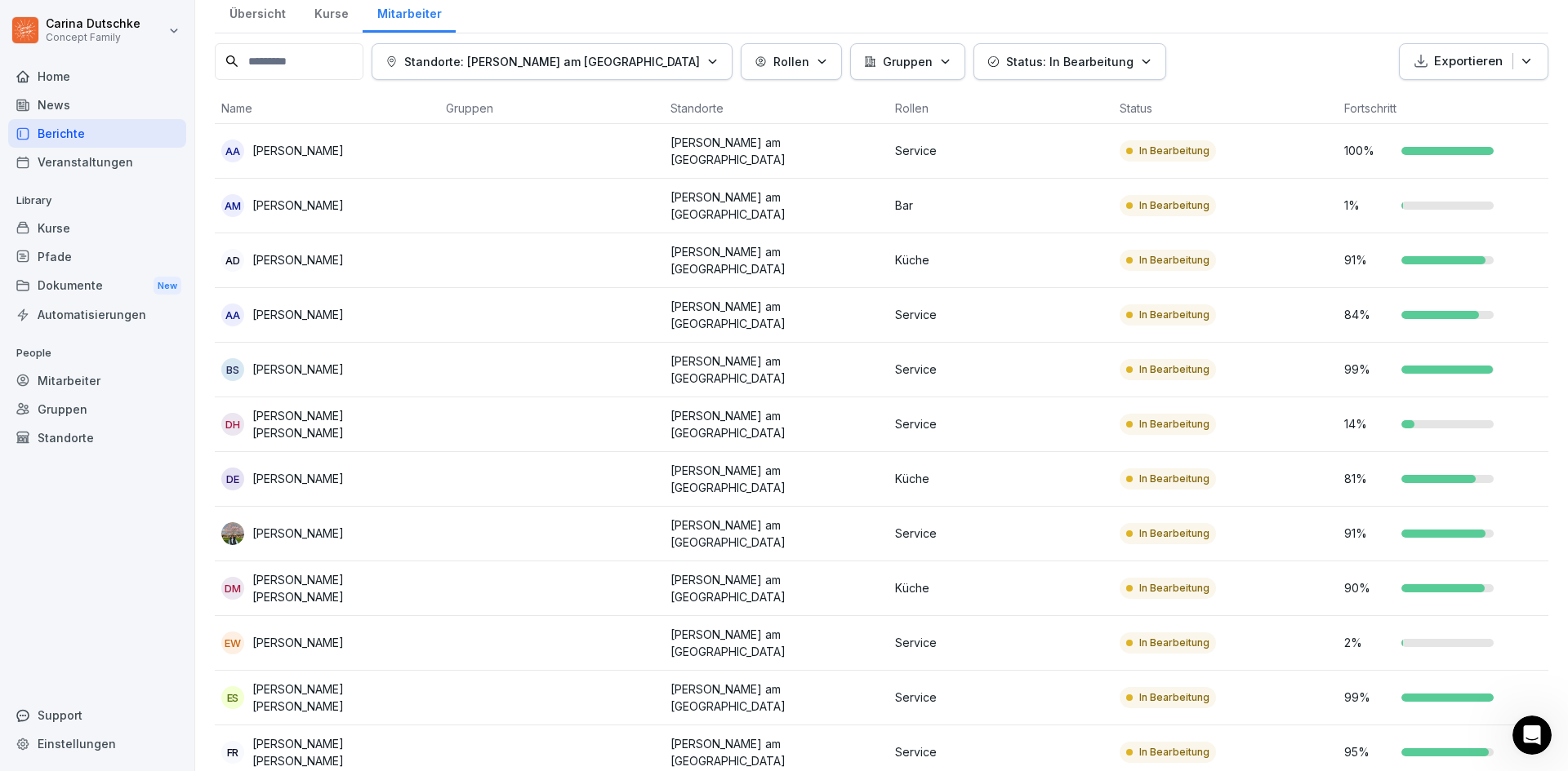
scroll to position [24, 0]
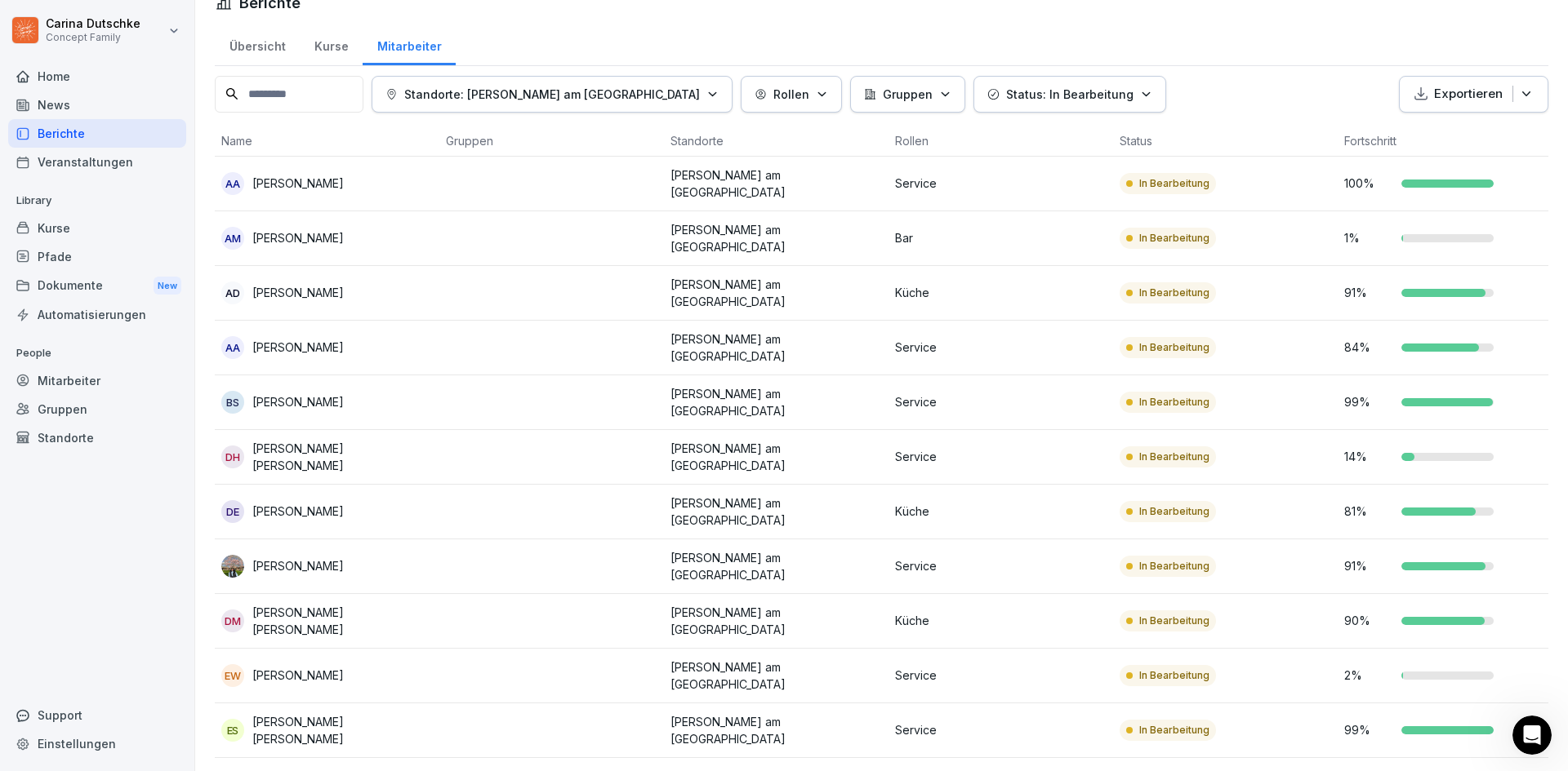
click at [560, 86] on p "Standorte: Wilma Wunder am Markt Mainz" at bounding box center [552, 94] width 296 height 17
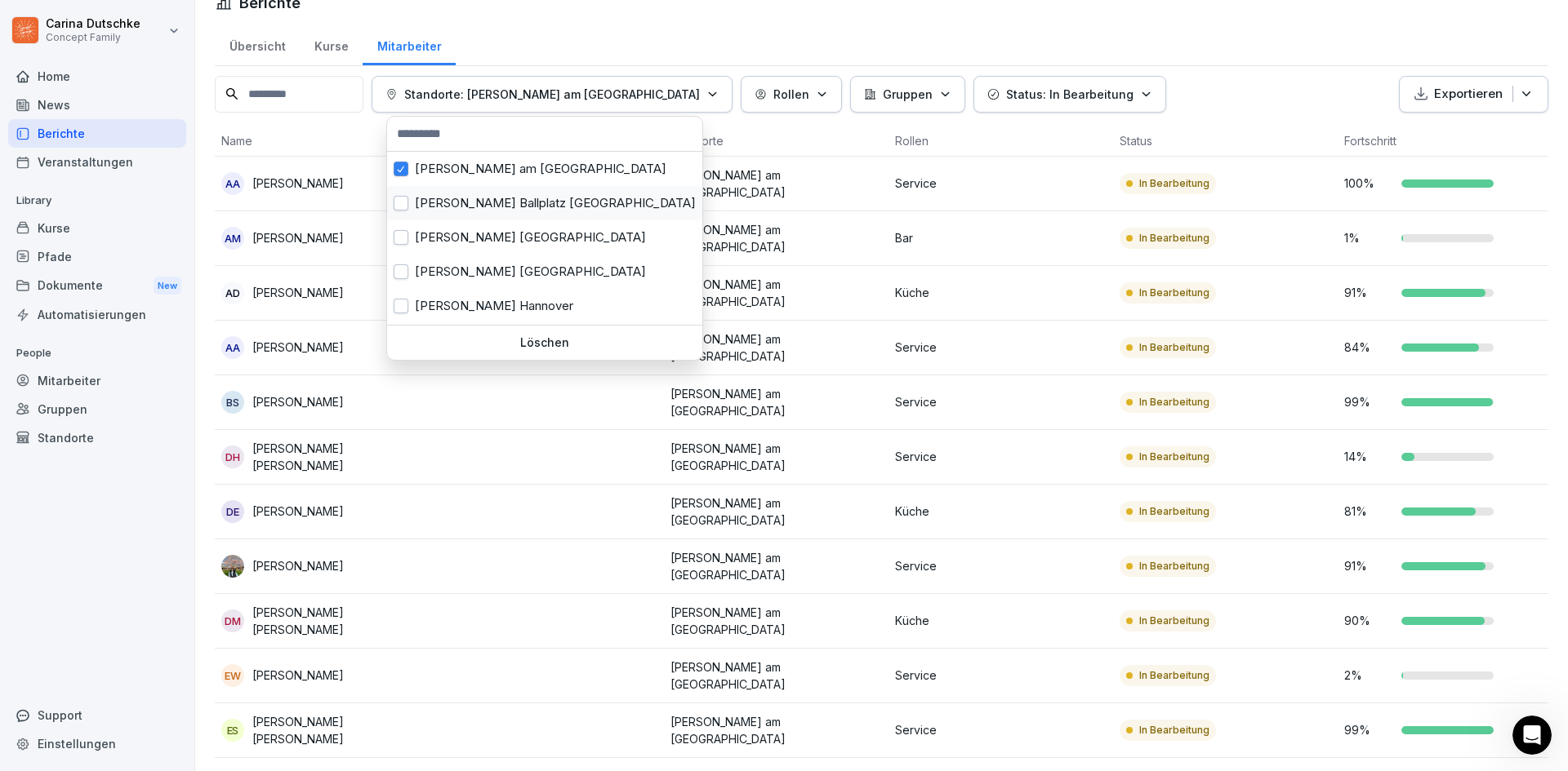
click at [408, 201] on button "button" at bounding box center [400, 203] width 14 height 14
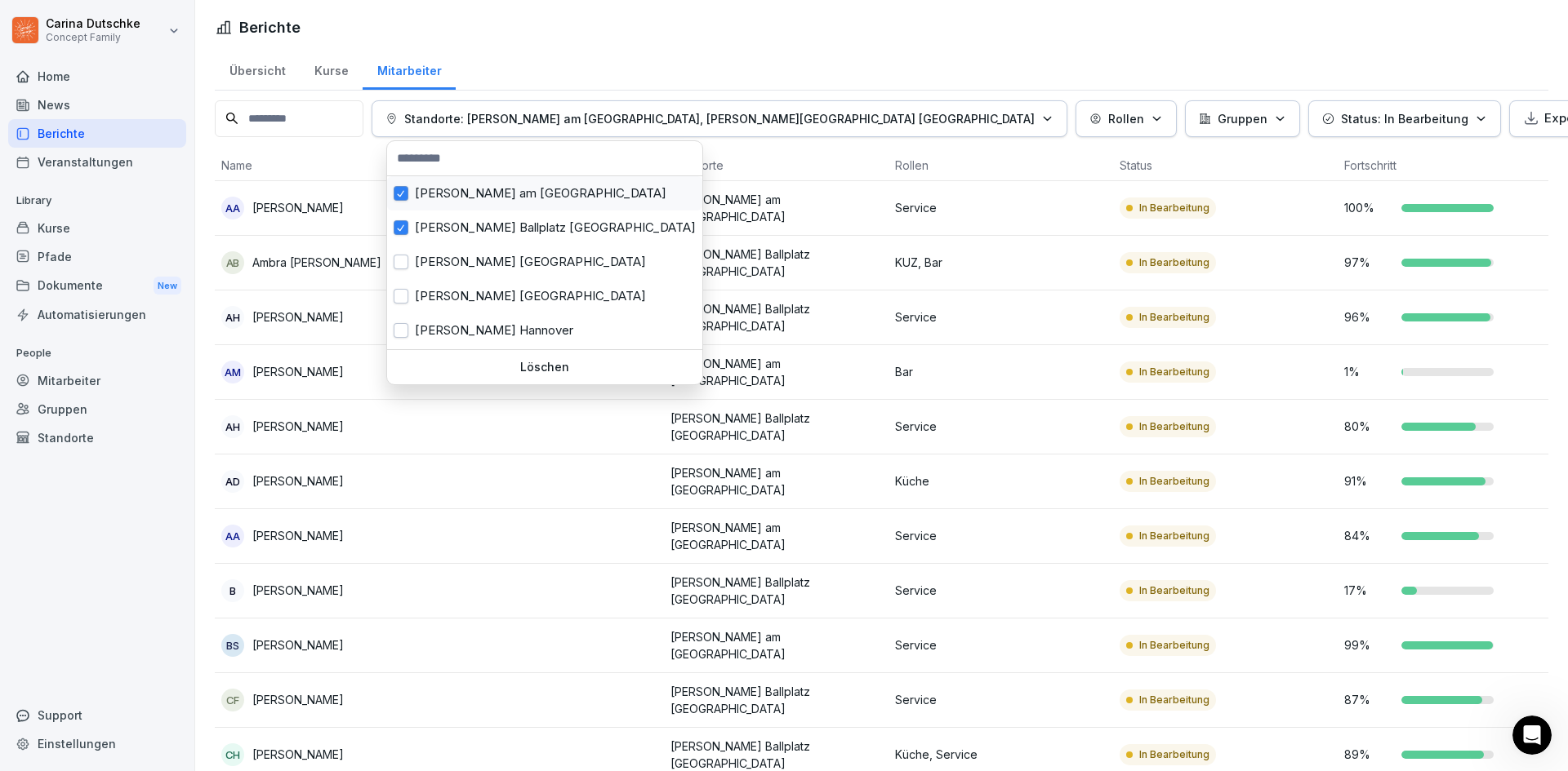
click at [408, 198] on button "button" at bounding box center [400, 193] width 14 height 14
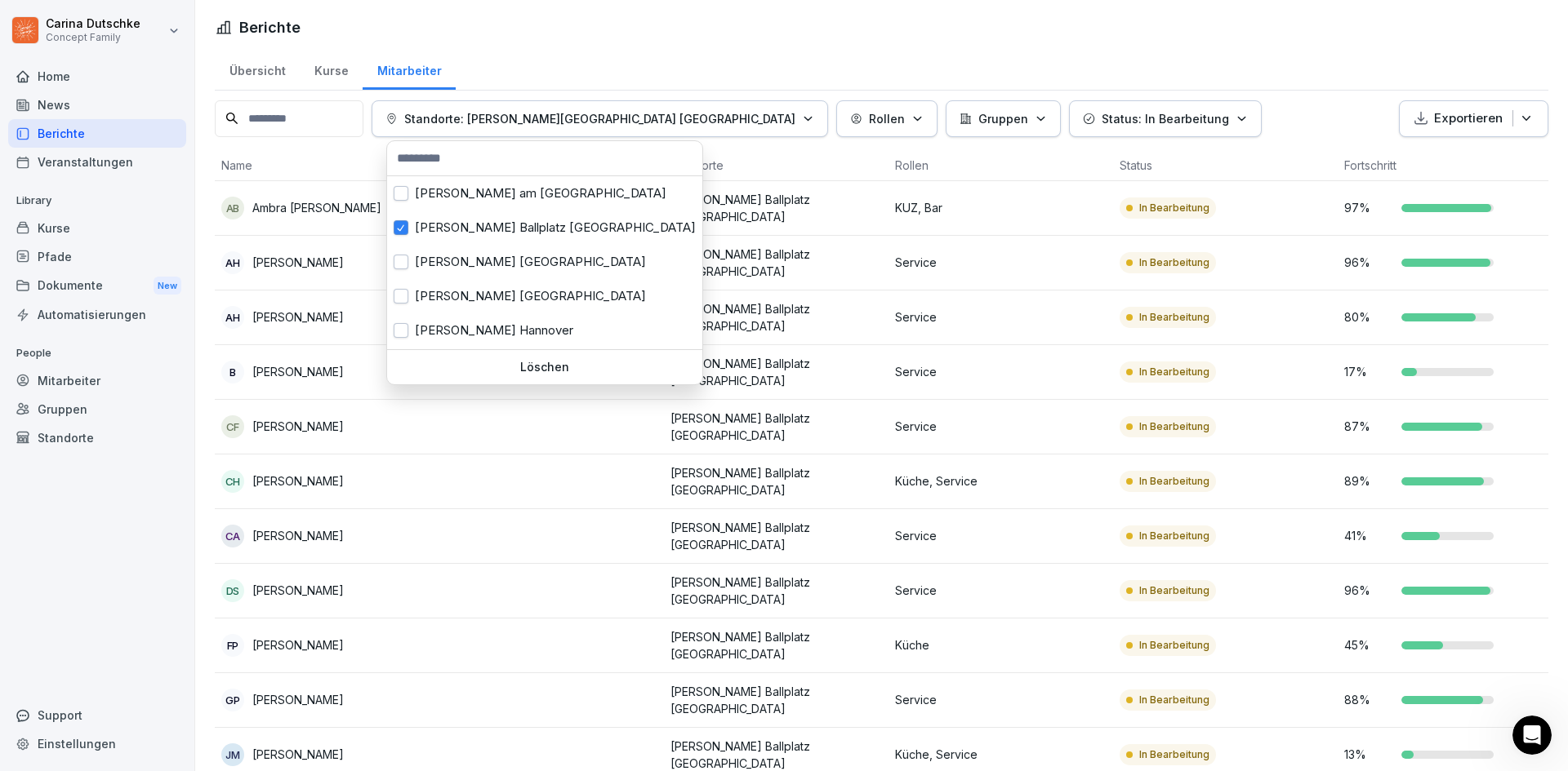
click at [1215, 104] on html "Carina Dutschke Concept Family Home News Berichte Veranstaltungen Library Kurse…" at bounding box center [784, 386] width 1568 height 771
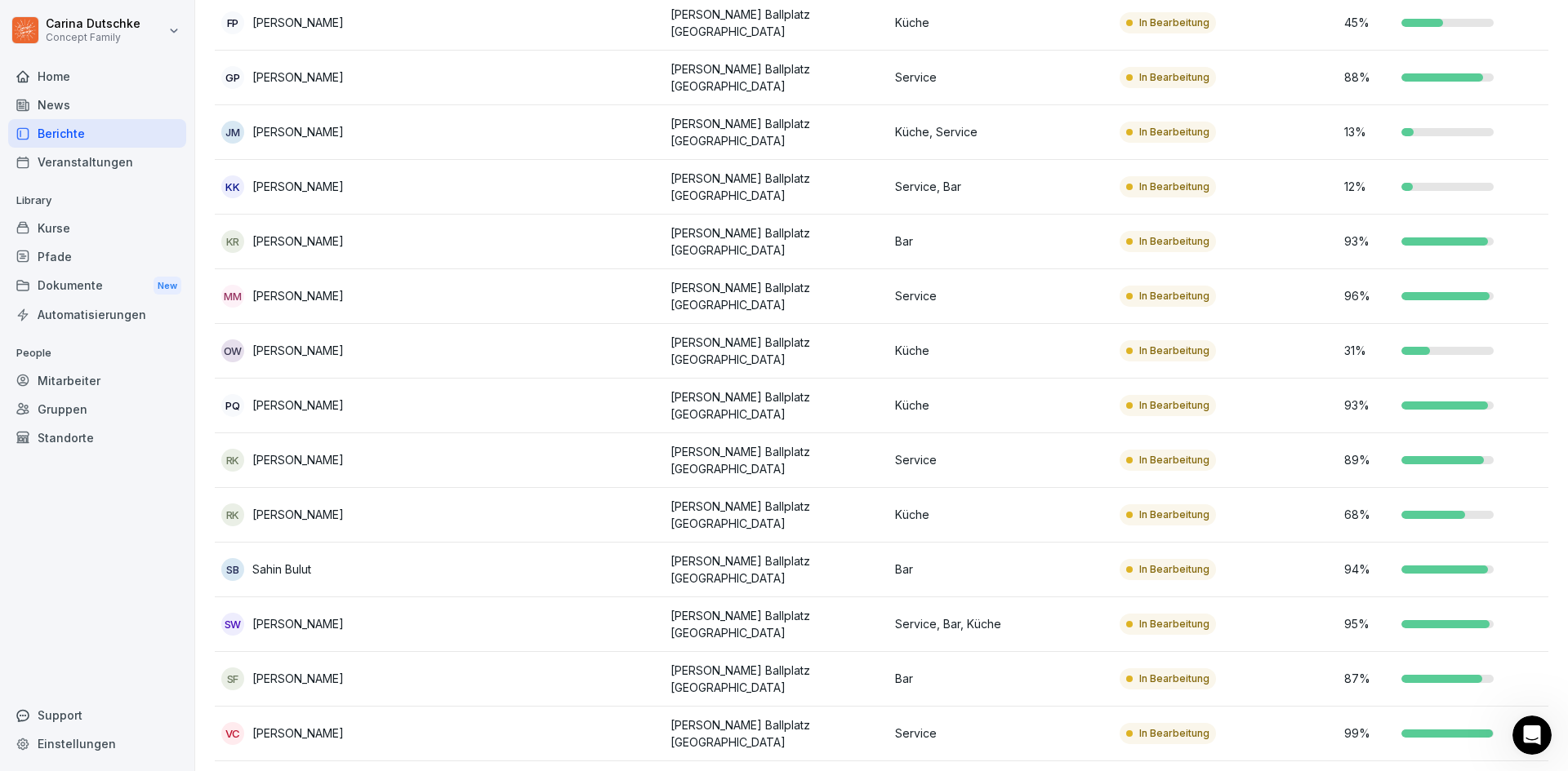
scroll to position [651, 0]
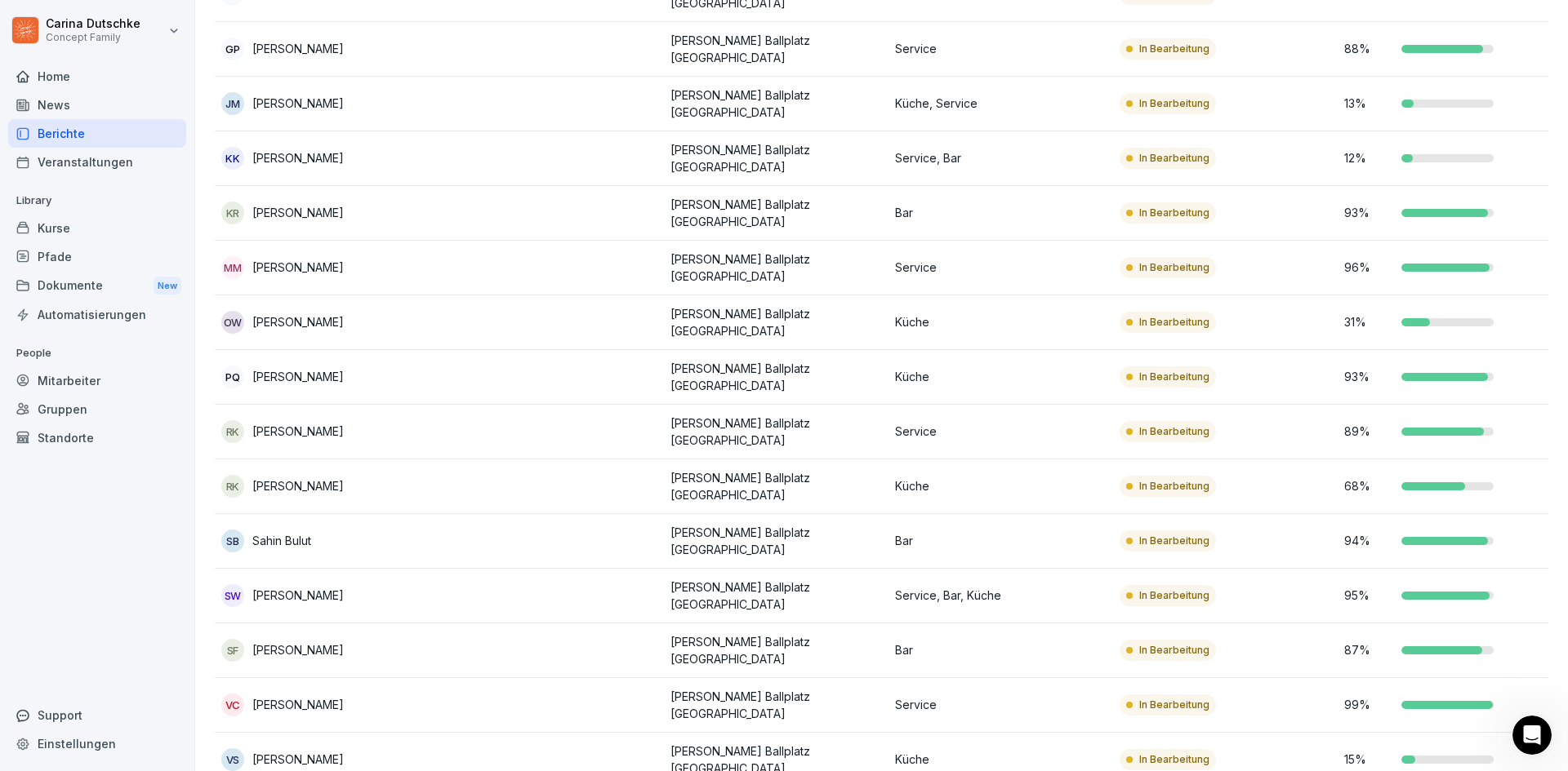
drag, startPoint x: 1194, startPoint y: 421, endPoint x: 1542, endPoint y: 220, distance: 401.9
click at [1542, 220] on div "Übersicht Kurse Mitarbeiter Standorte: Wilma Wunder Ballplatz Mainz Rollen Grup…" at bounding box center [882, 98] width 1373 height 1403
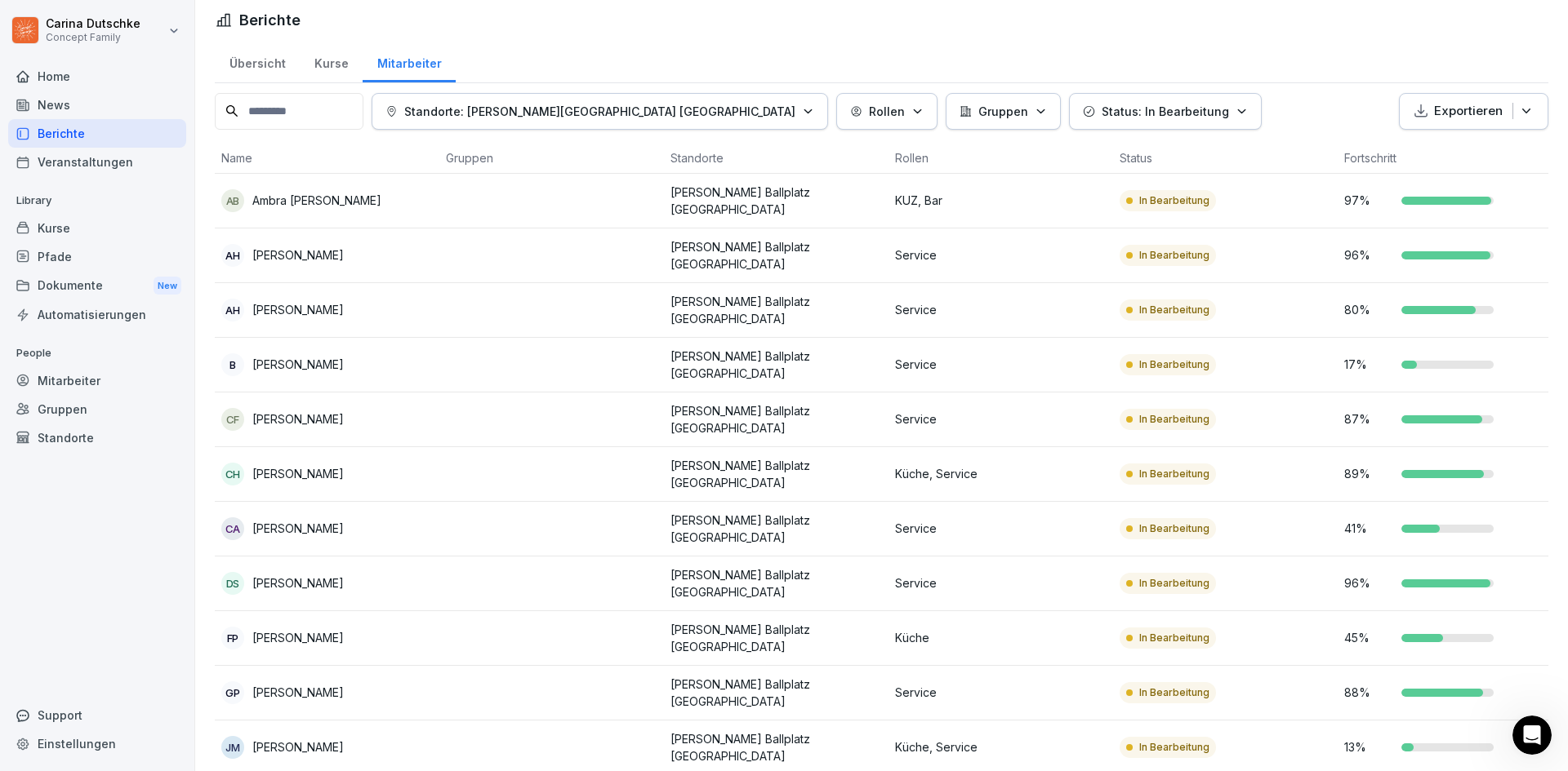
scroll to position [0, 0]
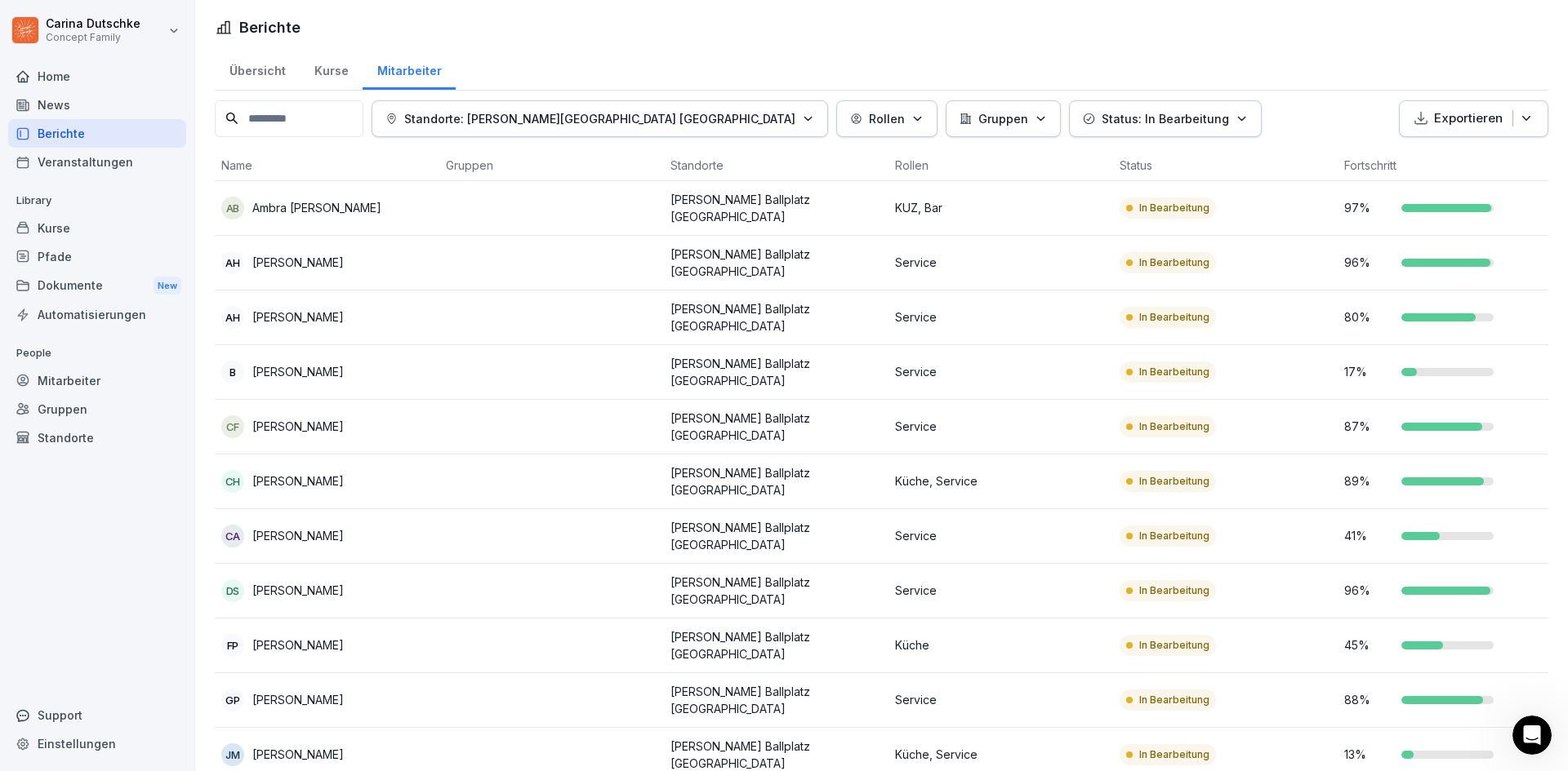
click at [637, 125] on p "Standorte: Wilma Wunder Ballplatz Mainz" at bounding box center [600, 119] width 391 height 17
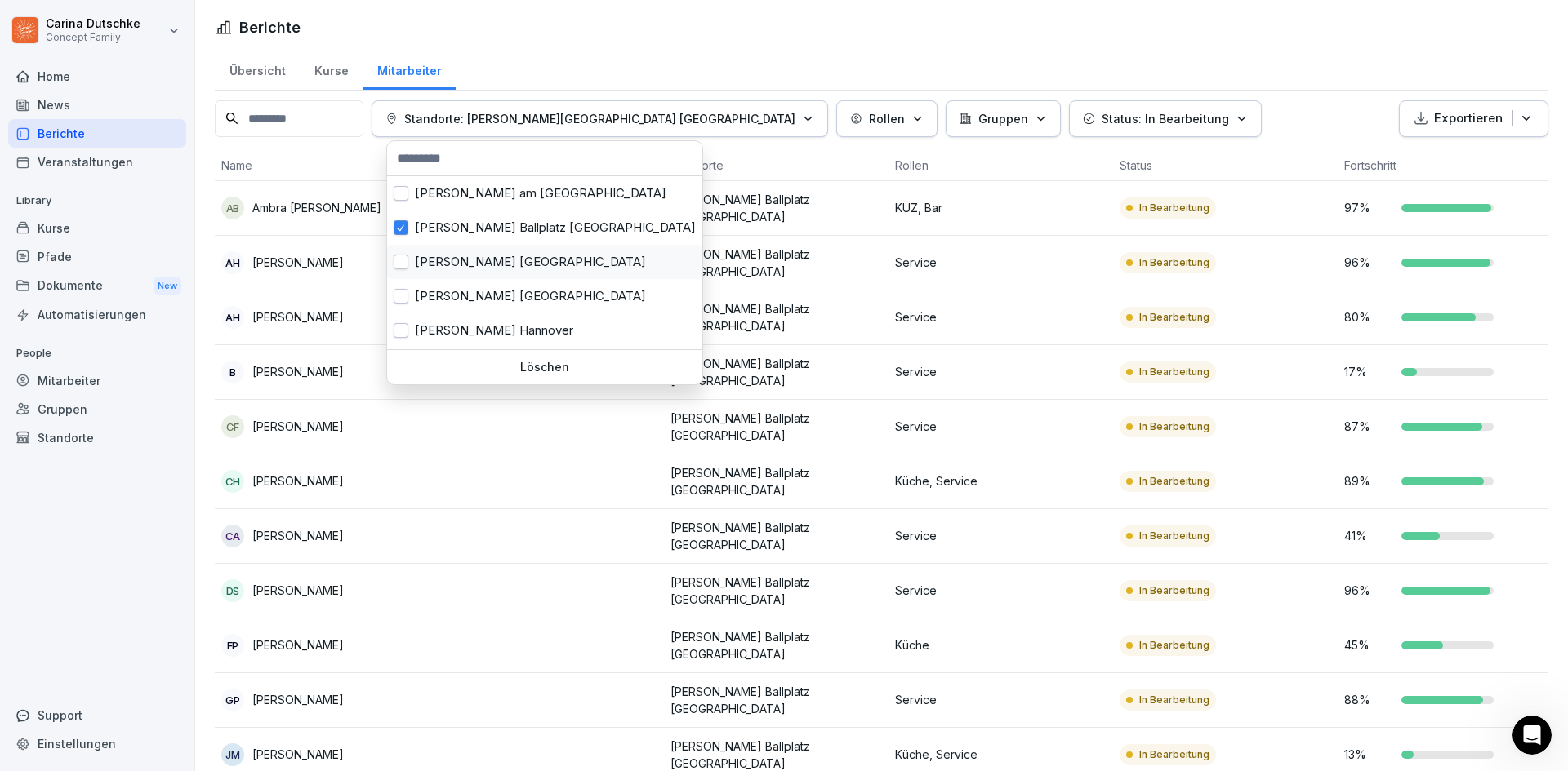
click at [483, 265] on div "Wilma Wunder Dresden" at bounding box center [545, 262] width 315 height 35
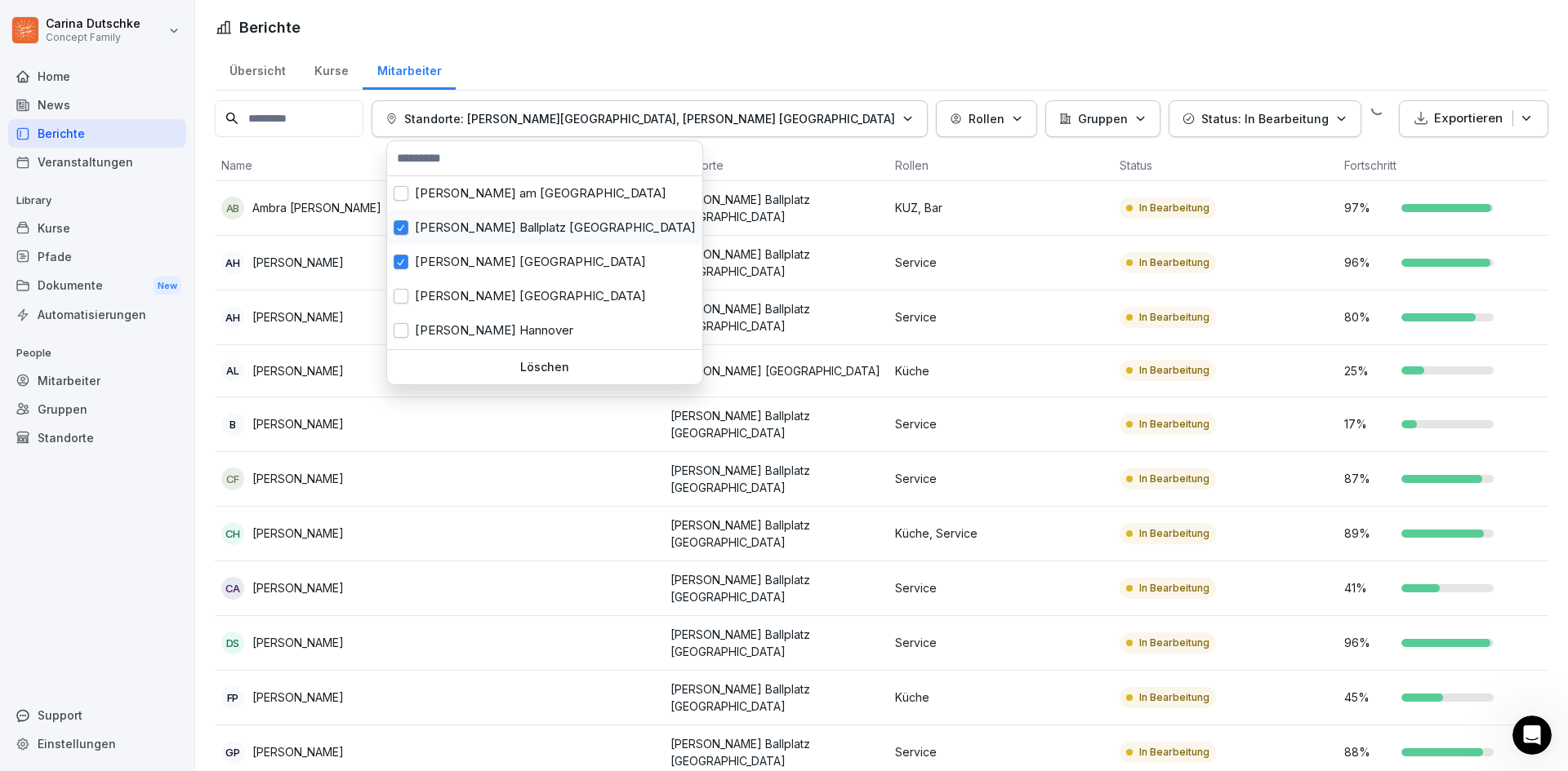
click at [493, 233] on div "Wilma Wunder Ballplatz Mainz" at bounding box center [545, 227] width 315 height 35
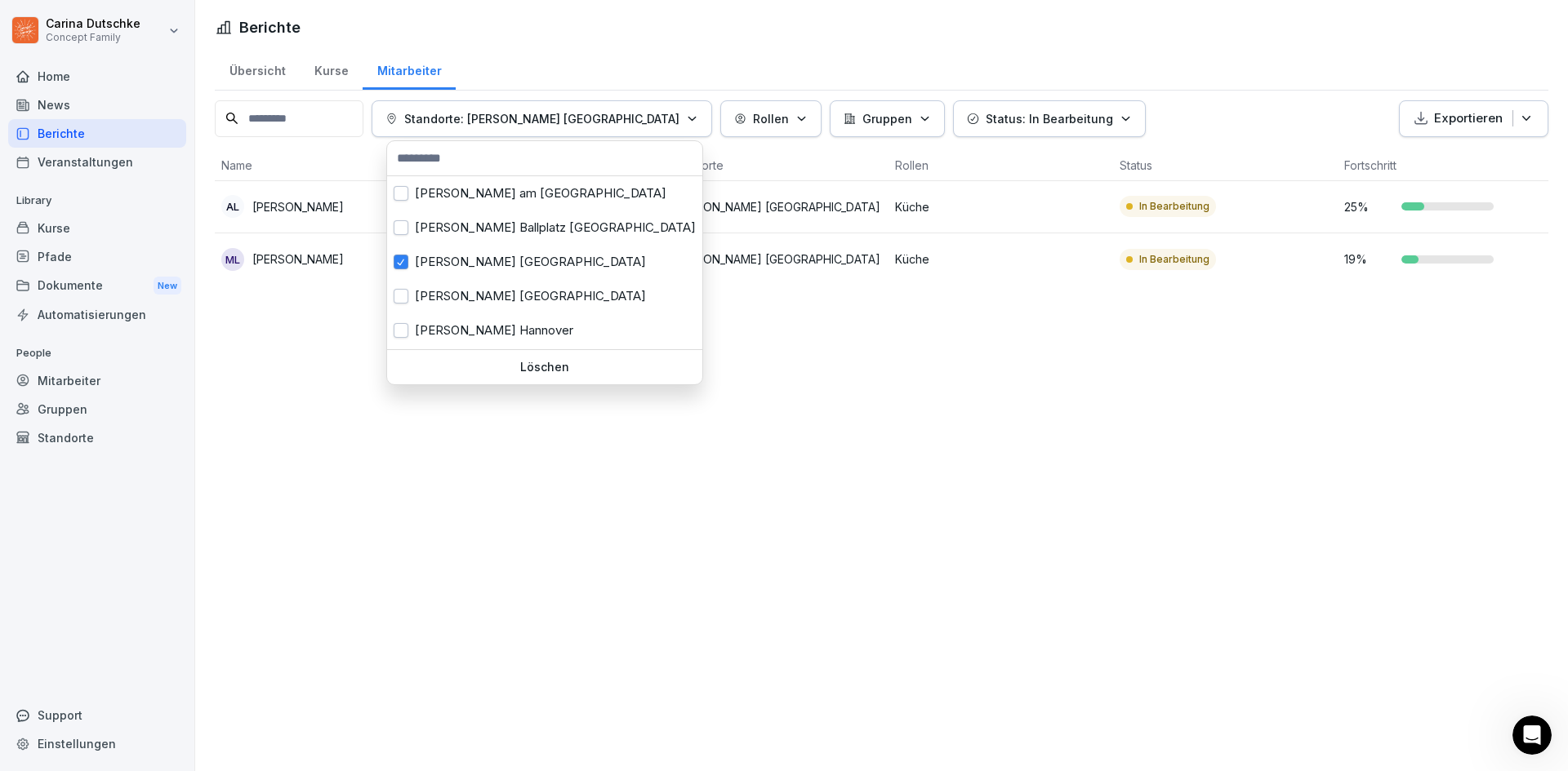
click at [740, 327] on html "Carina Dutschke Concept Family Home News Berichte Veranstaltungen Library Kurse…" at bounding box center [784, 386] width 1568 height 771
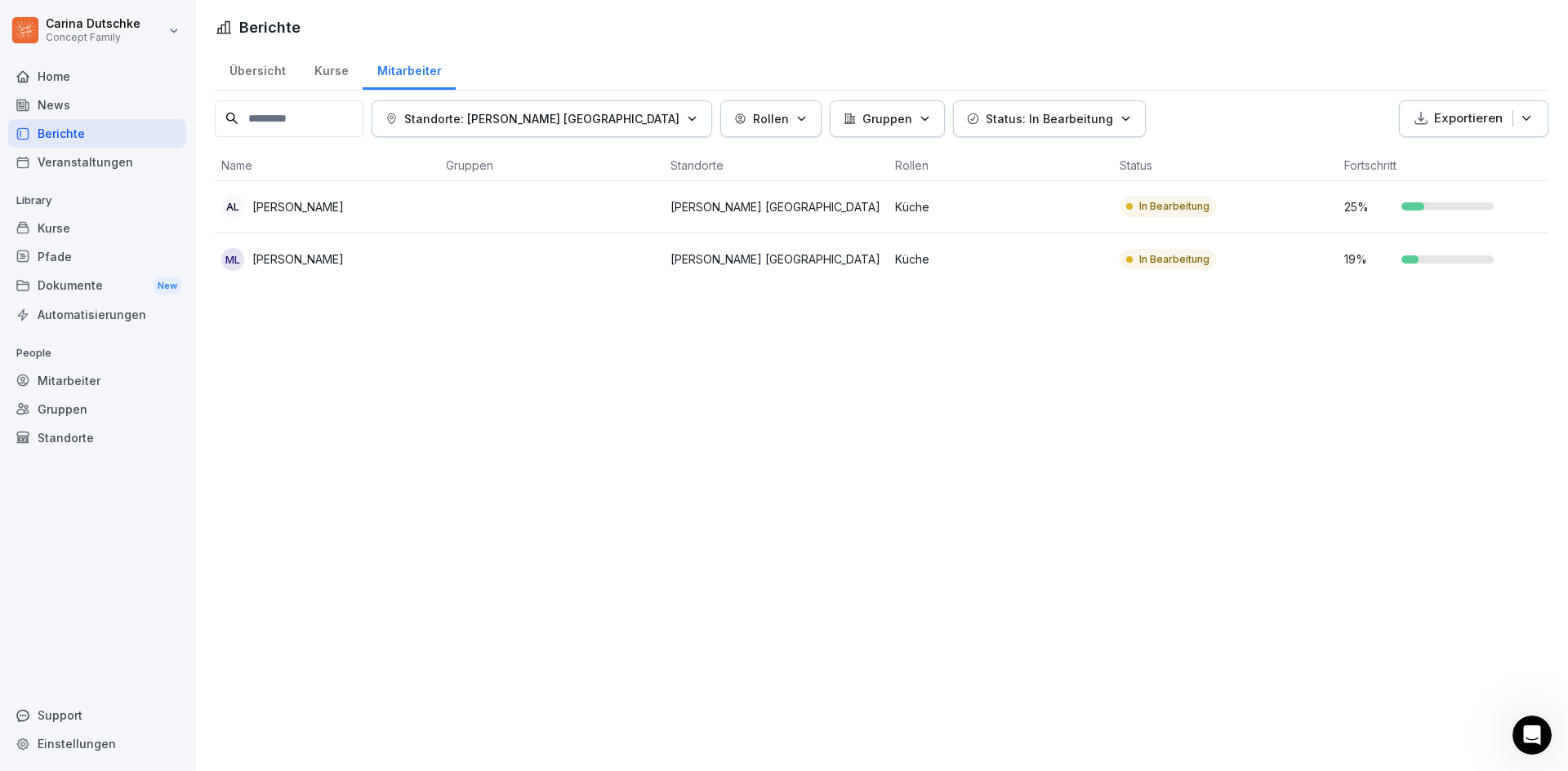
click at [600, 114] on p "Standorte: Wilma Wunder Dresden" at bounding box center [541, 119] width 275 height 17
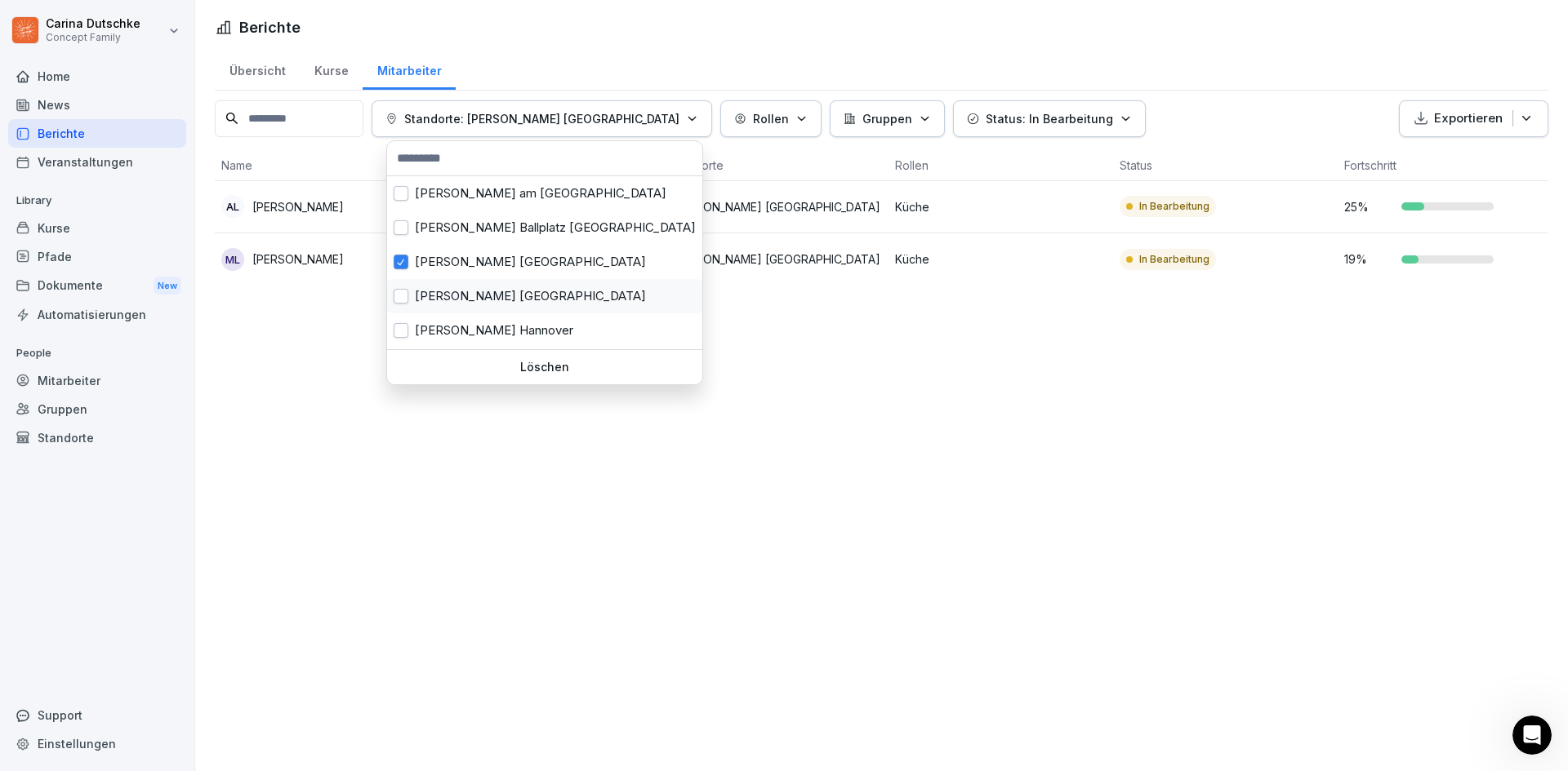
click at [521, 294] on div "Wilma Wunder Düsseldorf" at bounding box center [545, 296] width 315 height 35
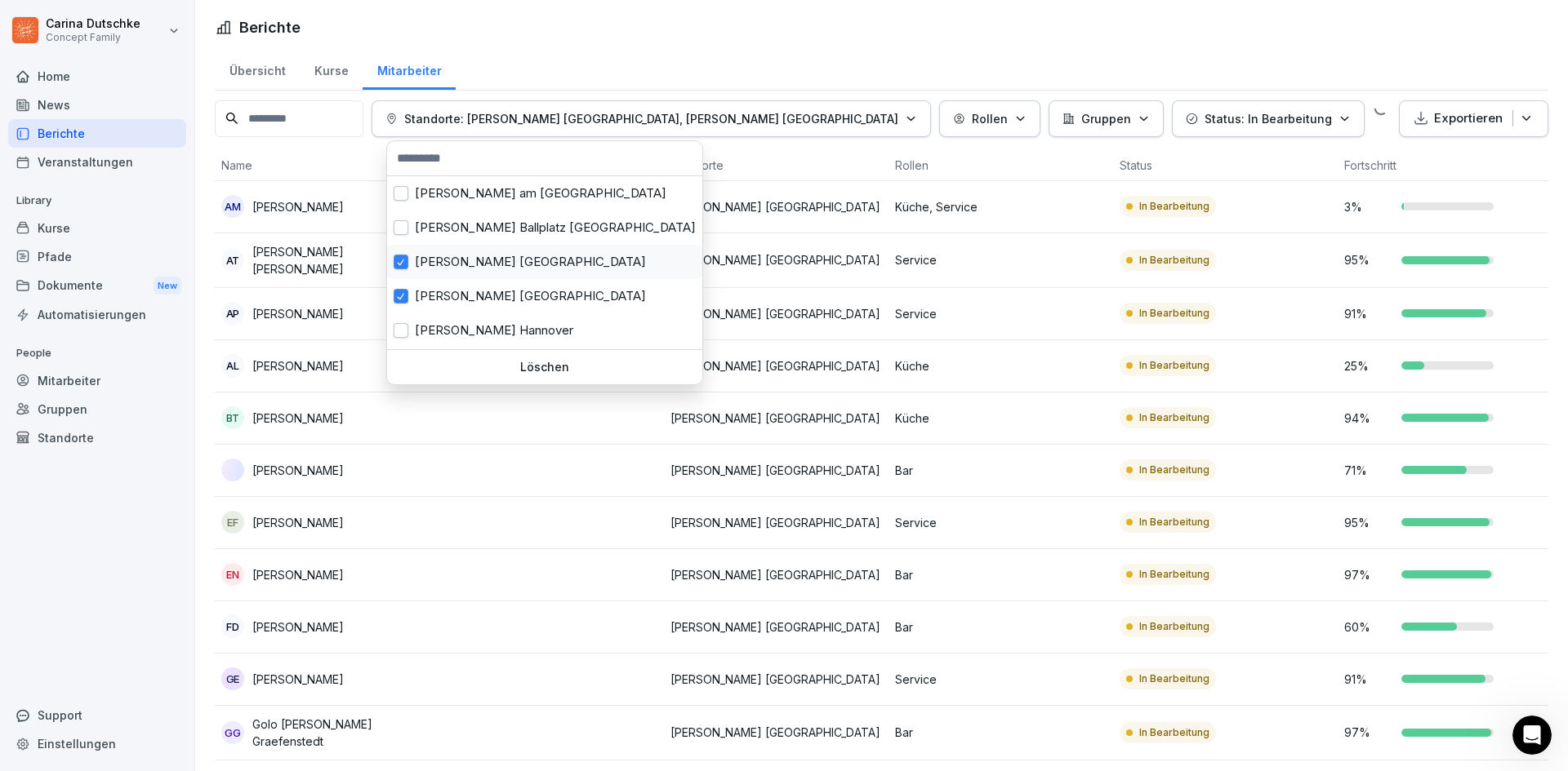
click at [517, 269] on div "Wilma Wunder Dresden" at bounding box center [545, 262] width 315 height 35
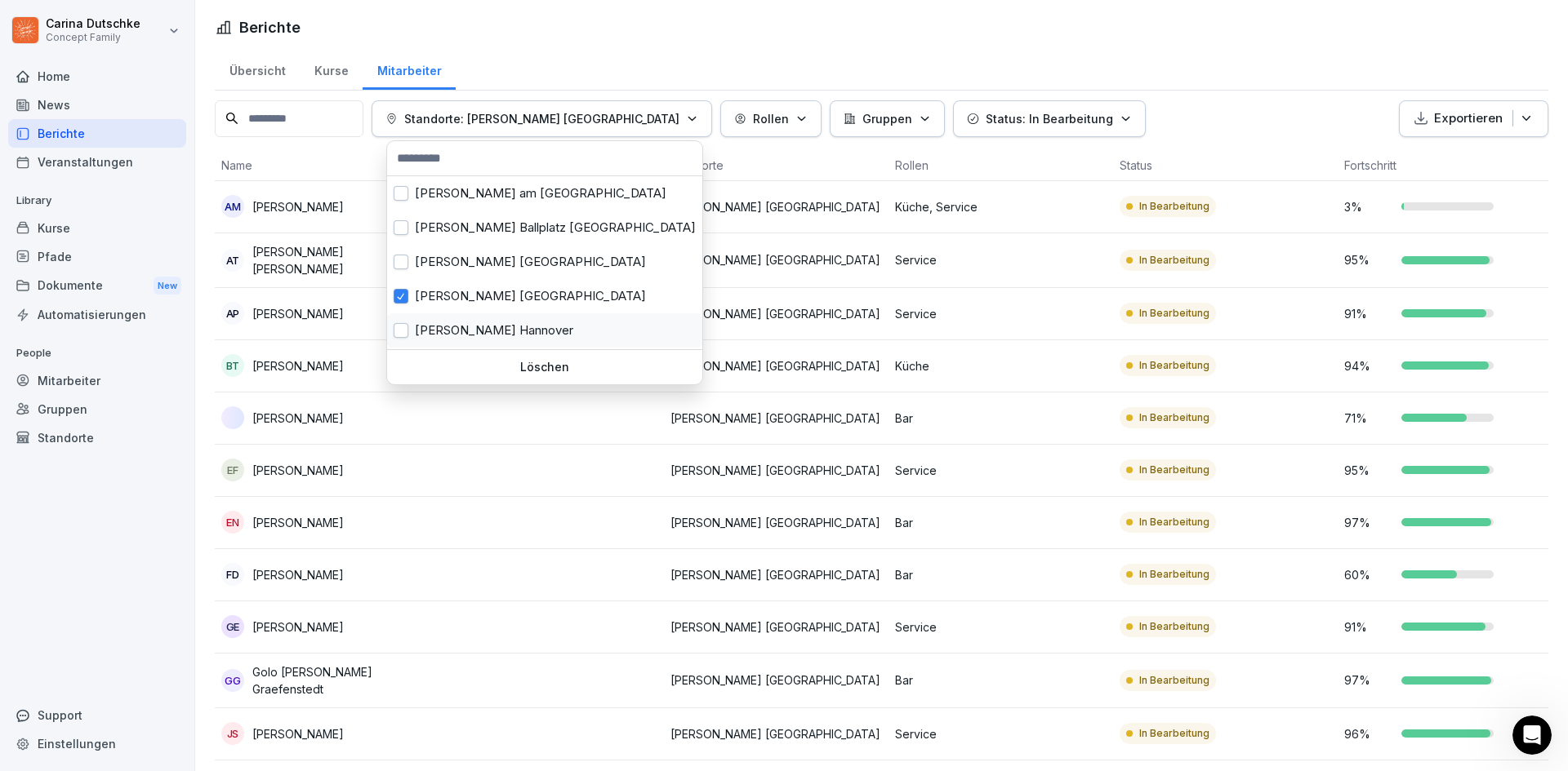
click at [527, 326] on div "Wilma Wunder Hannover" at bounding box center [545, 330] width 315 height 35
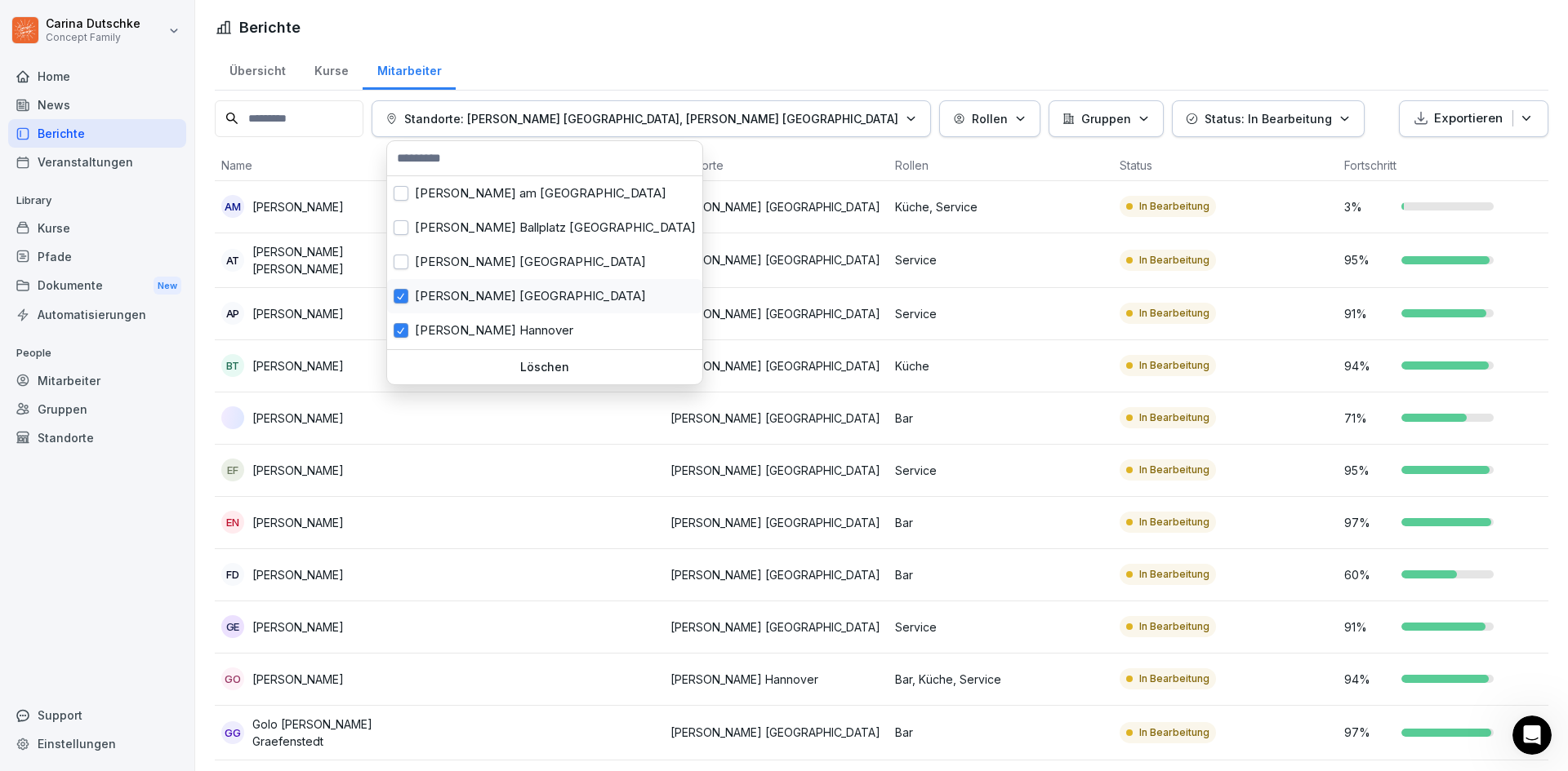
click at [526, 300] on div "Wilma Wunder Düsseldorf" at bounding box center [545, 296] width 315 height 35
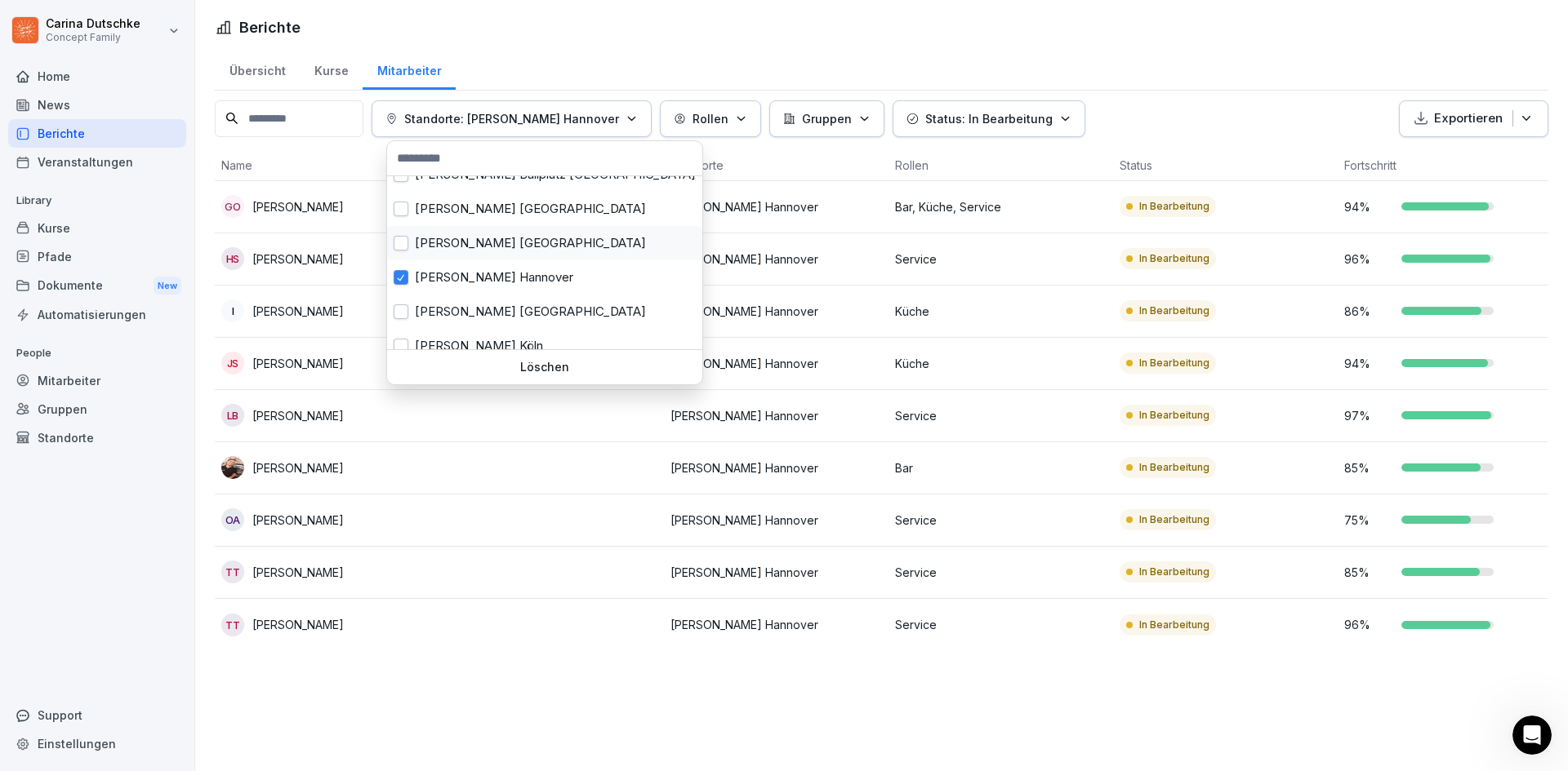
scroll to position [82, 0]
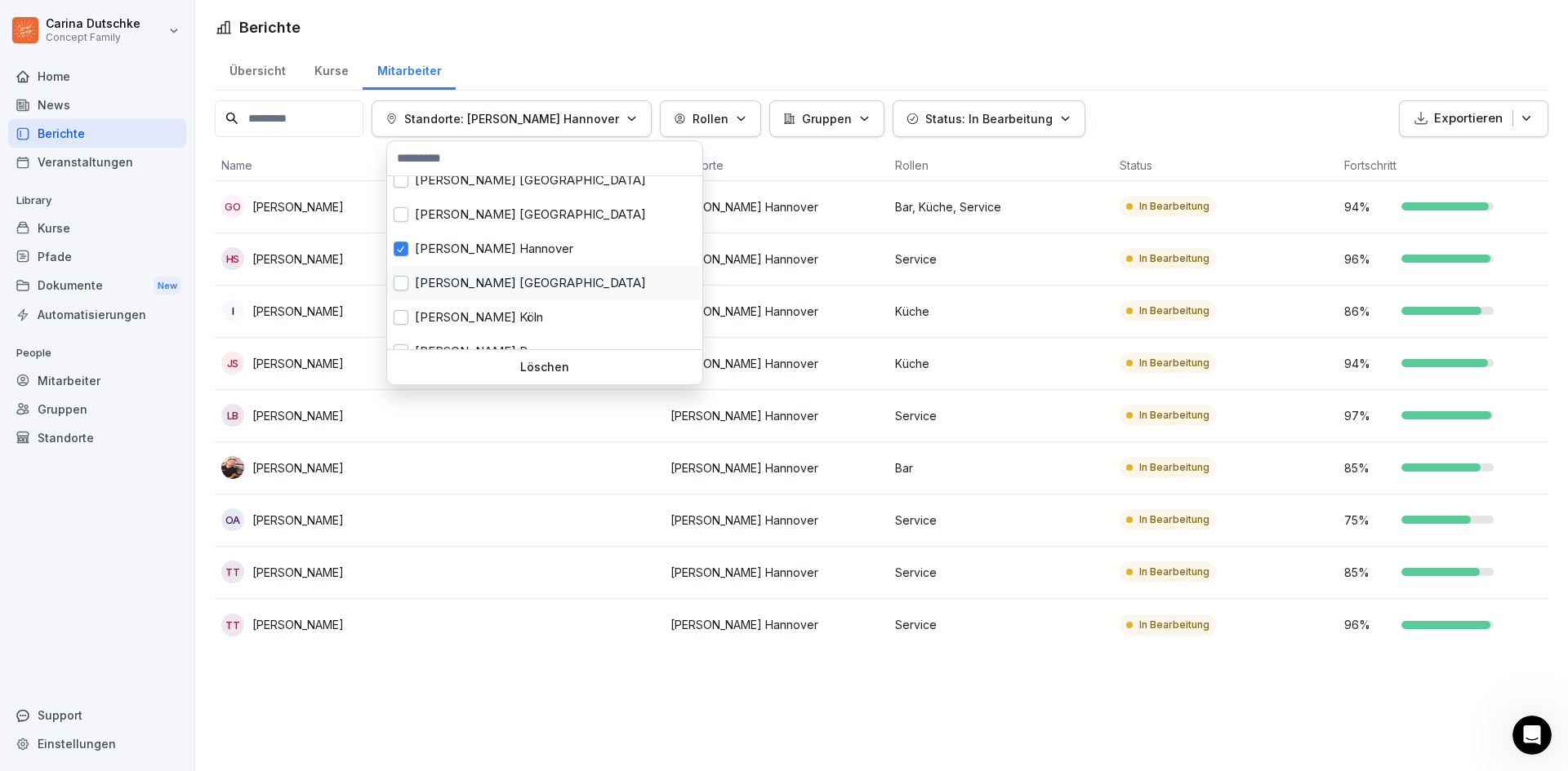
click at [506, 275] on div "Wilma Wunder Karlsruhe" at bounding box center [545, 283] width 315 height 35
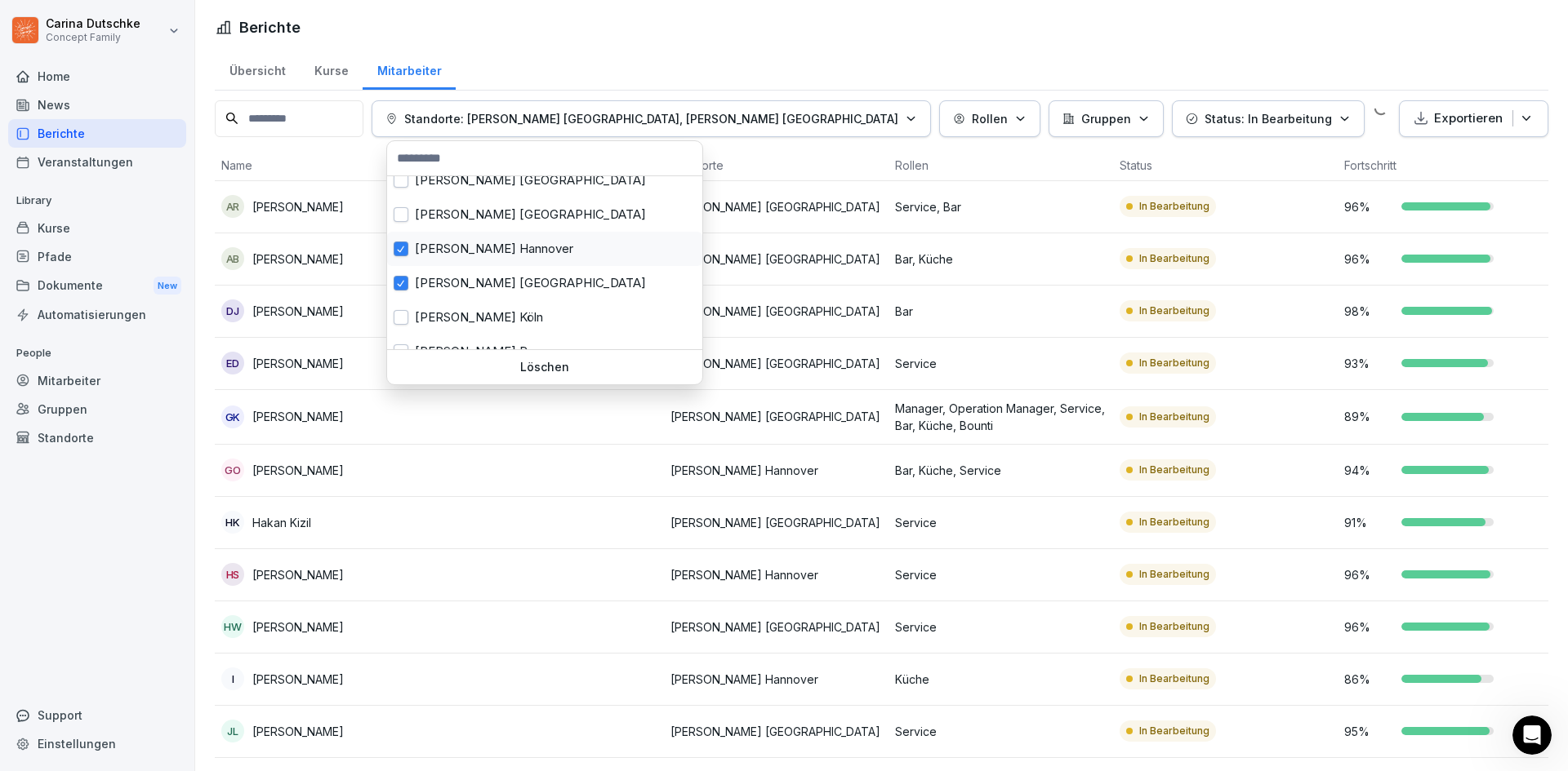
click at [509, 256] on div "Wilma Wunder Hannover" at bounding box center [545, 248] width 315 height 35
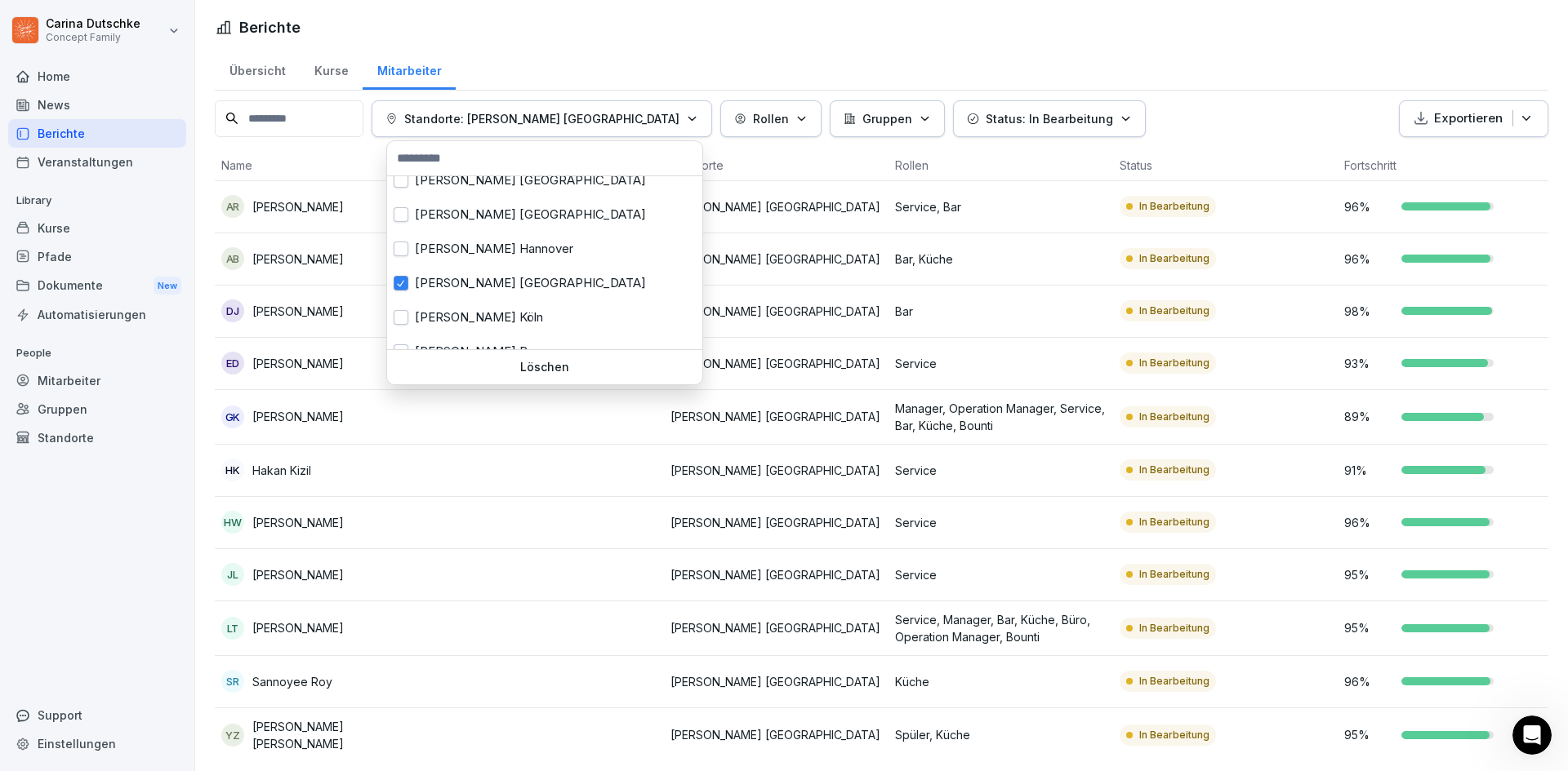
click at [1216, 148] on html "Carina Dutschke Concept Family Home News Berichte Veranstaltungen Library Kurse…" at bounding box center [784, 386] width 1568 height 771
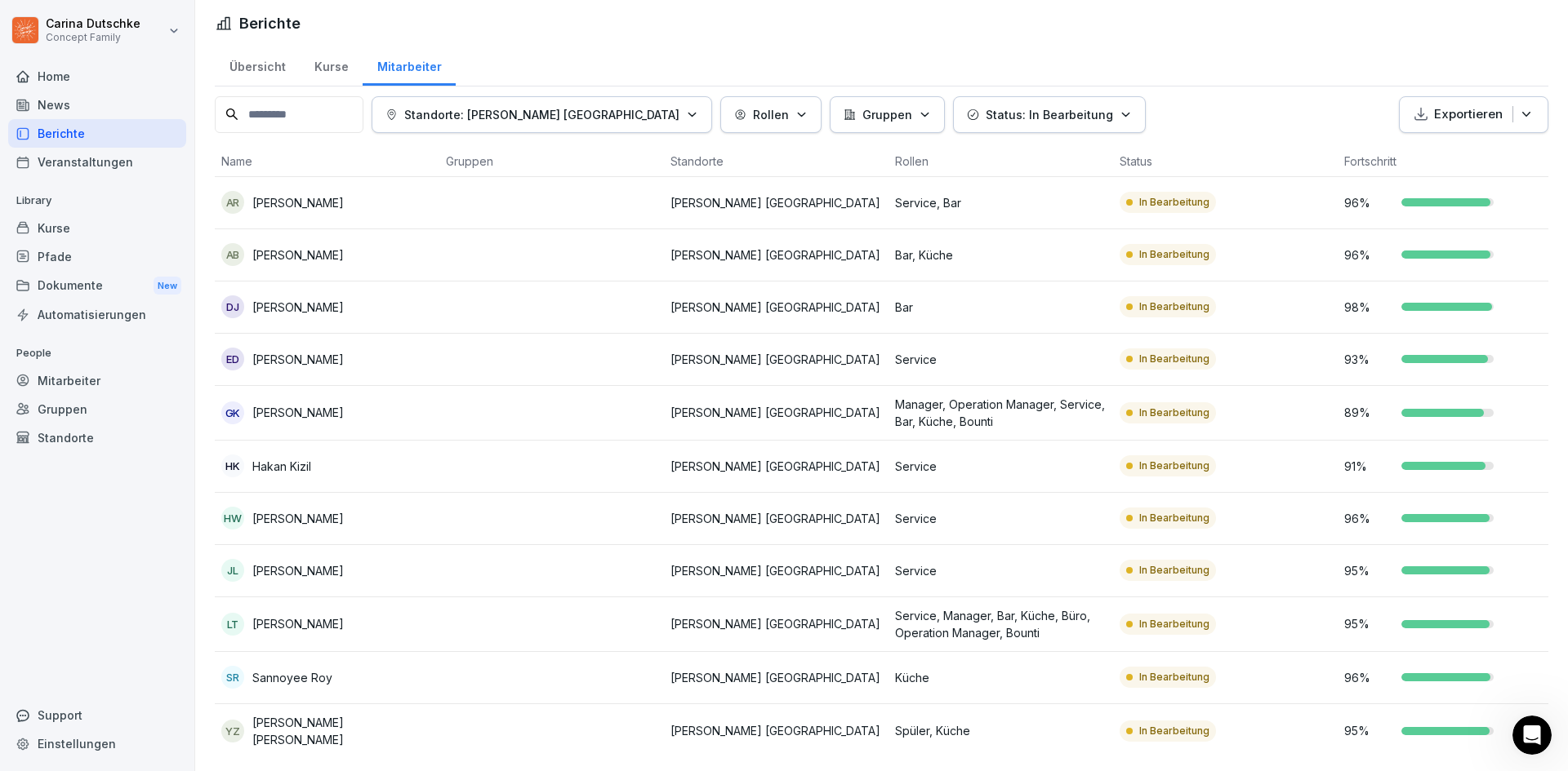
scroll to position [27, 0]
click at [510, 106] on p "Standorte: Wilma Wunder Karlsruhe" at bounding box center [541, 114] width 275 height 17
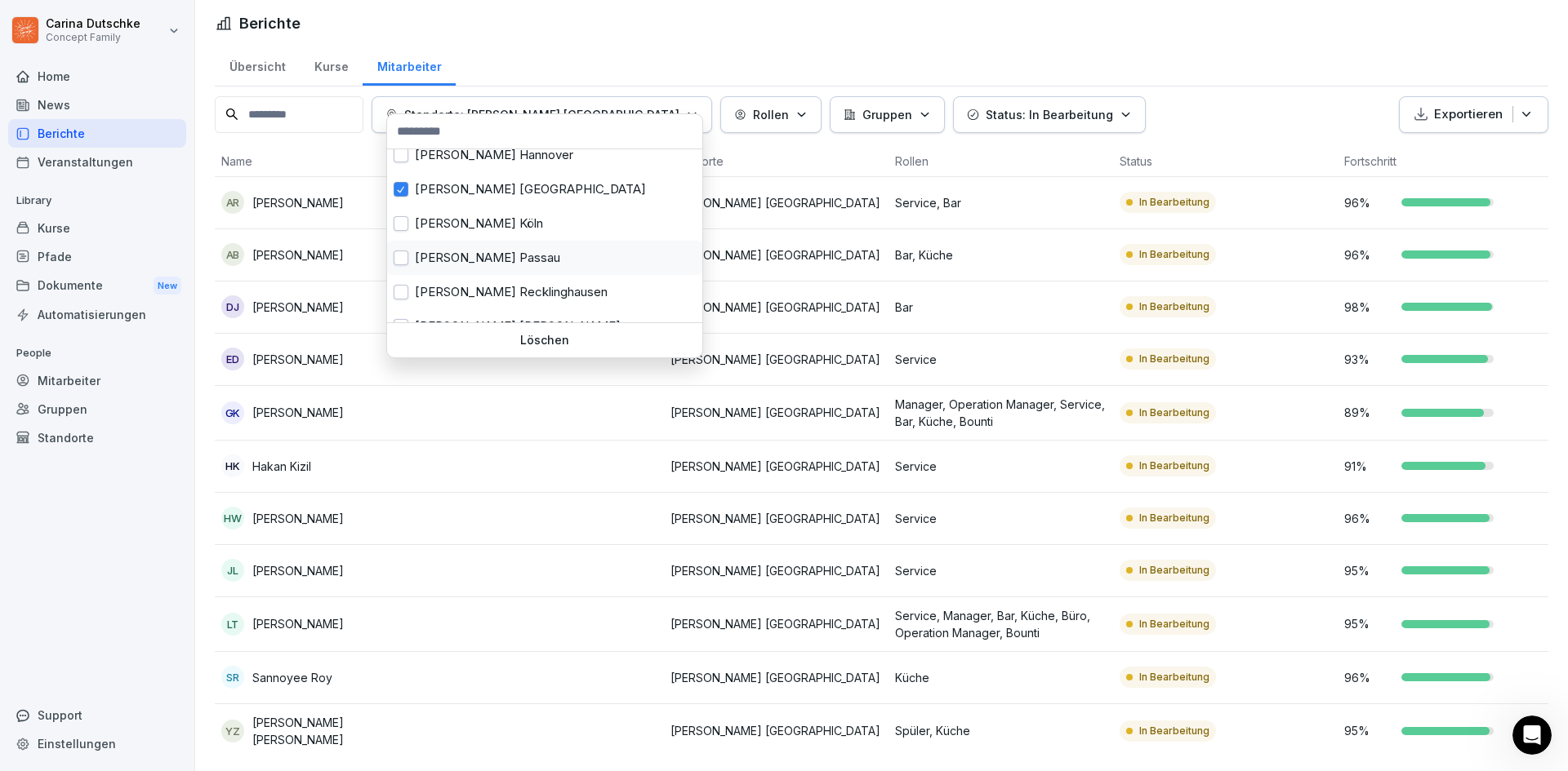
scroll to position [122, 0]
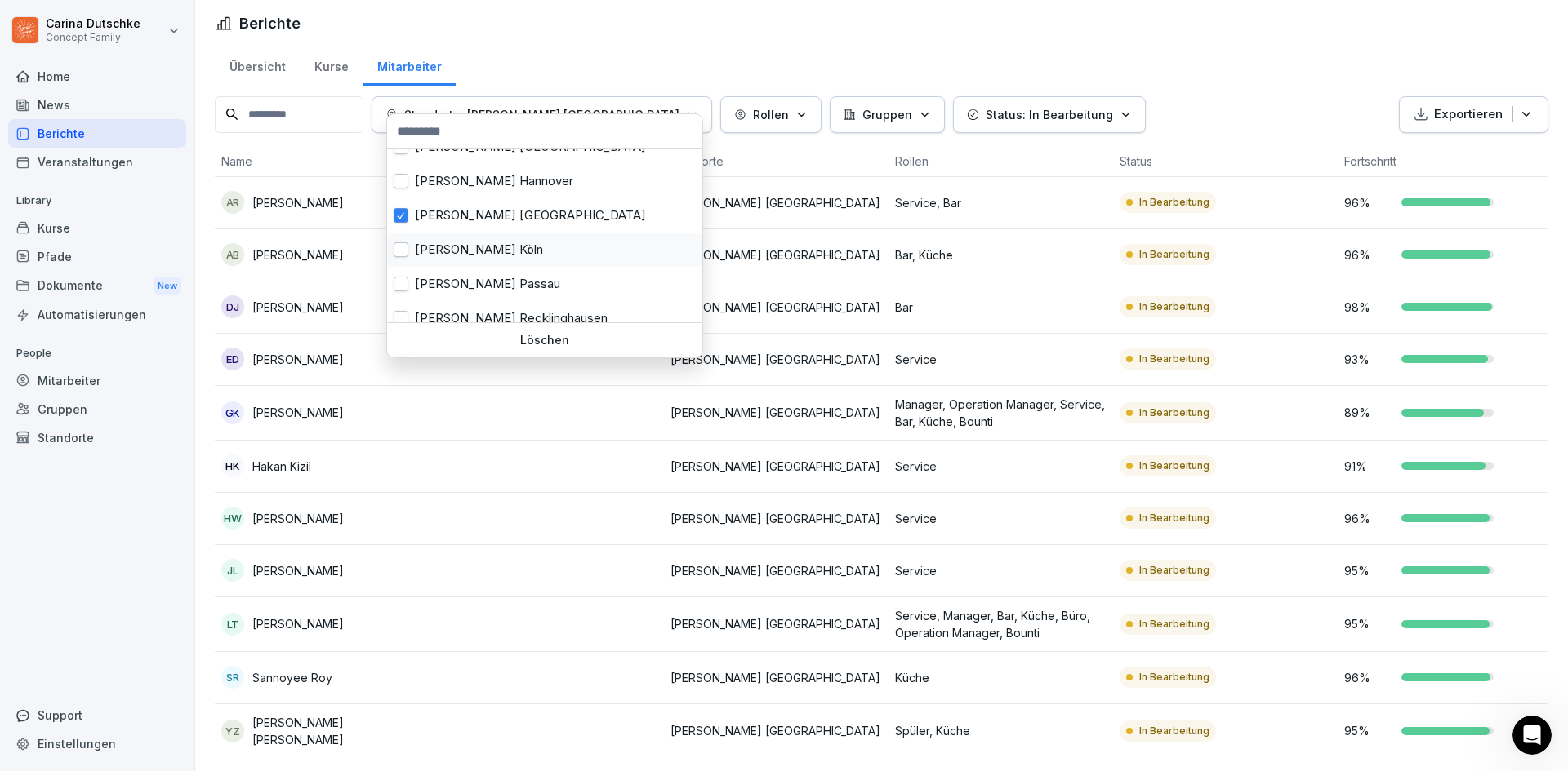
click at [465, 247] on div "Wilma Wunder Köln" at bounding box center [545, 249] width 315 height 35
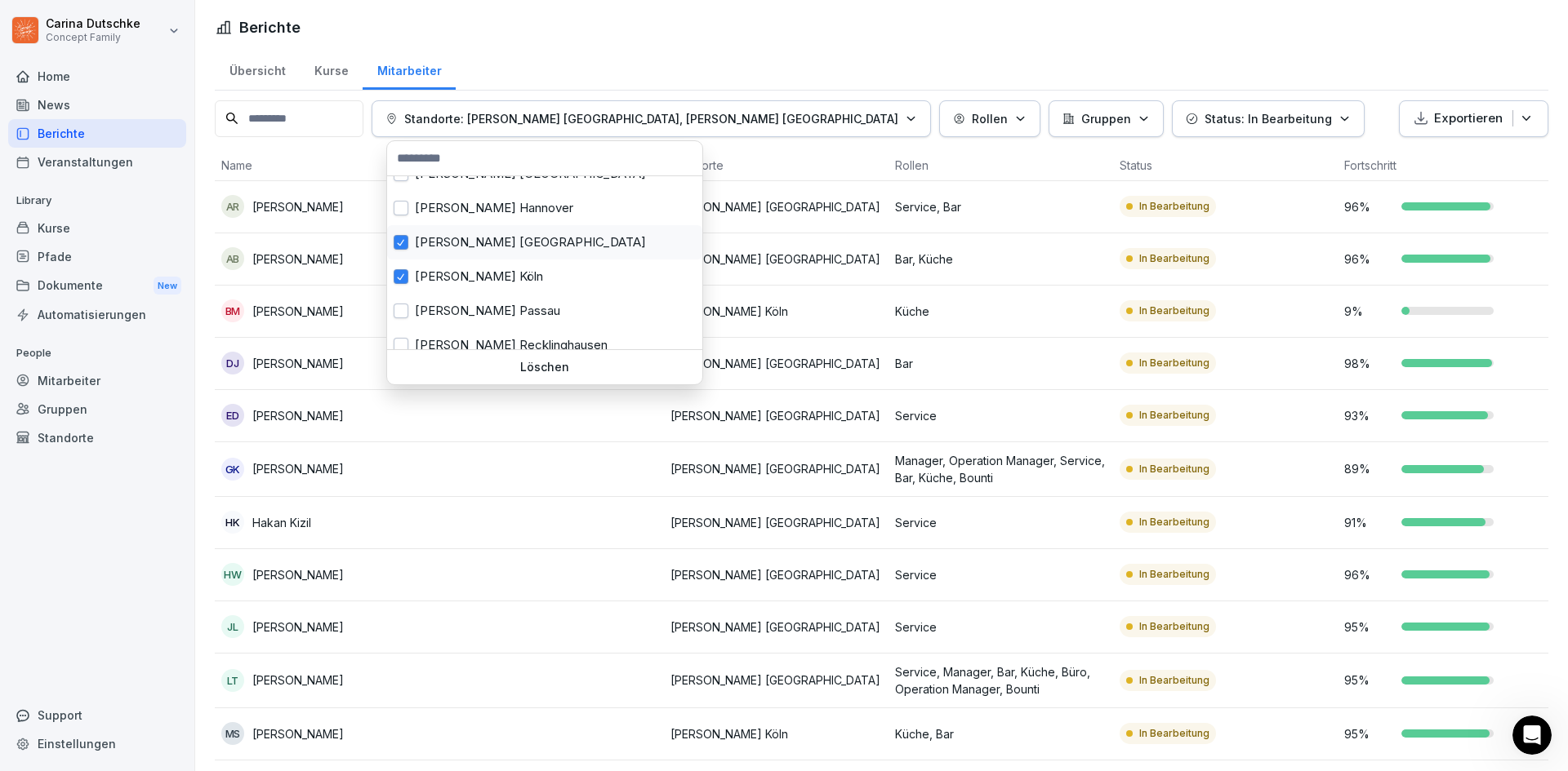
click at [458, 242] on div "Wilma Wunder Karlsruhe" at bounding box center [545, 242] width 315 height 35
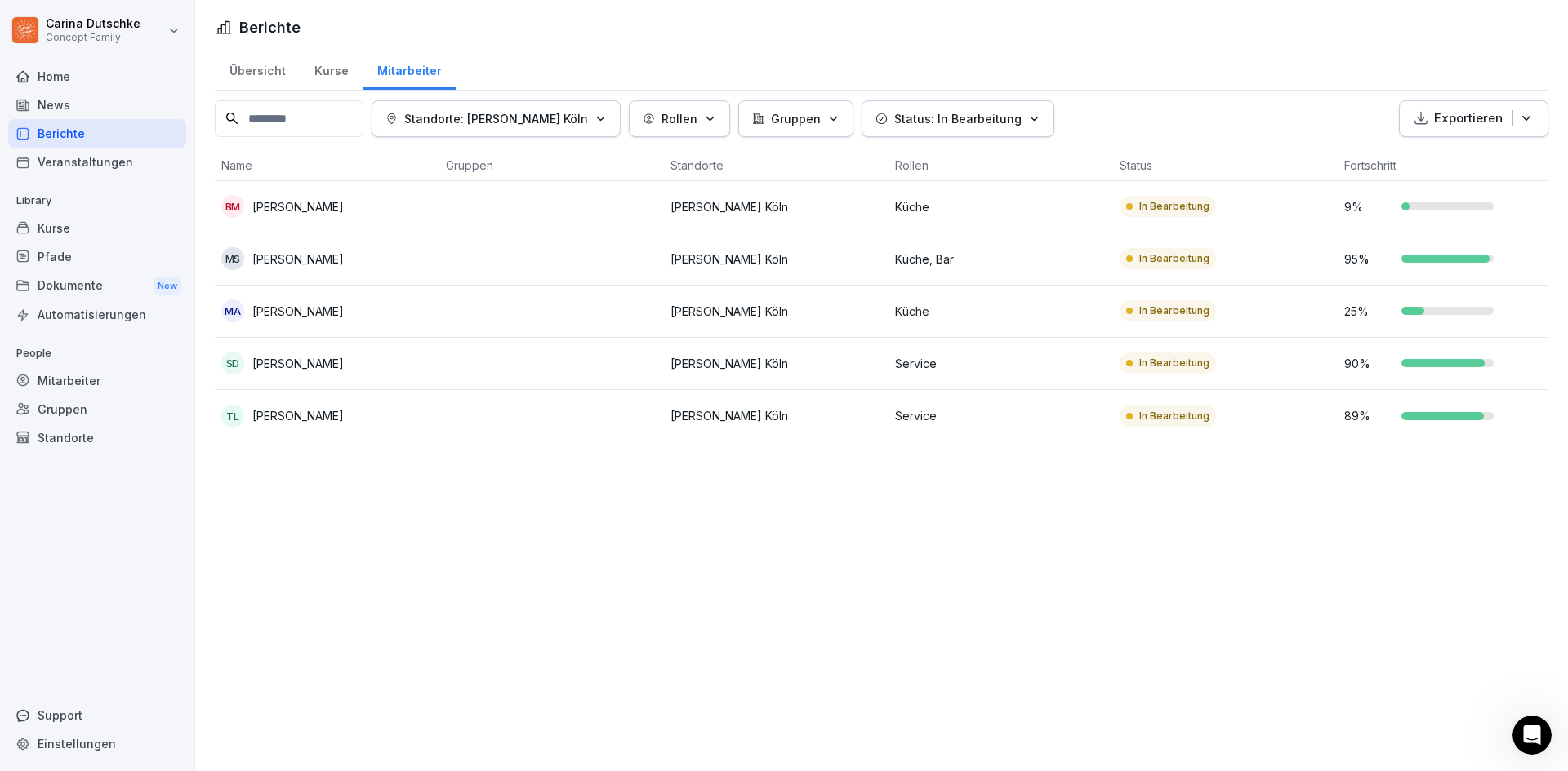
click at [617, 566] on html "Carina Dutschke Concept Family Home News Berichte Veranstaltungen Library Kurse…" at bounding box center [784, 386] width 1568 height 771
click at [573, 122] on p "Standorte: Wilma Wunder Köln" at bounding box center [496, 119] width 184 height 17
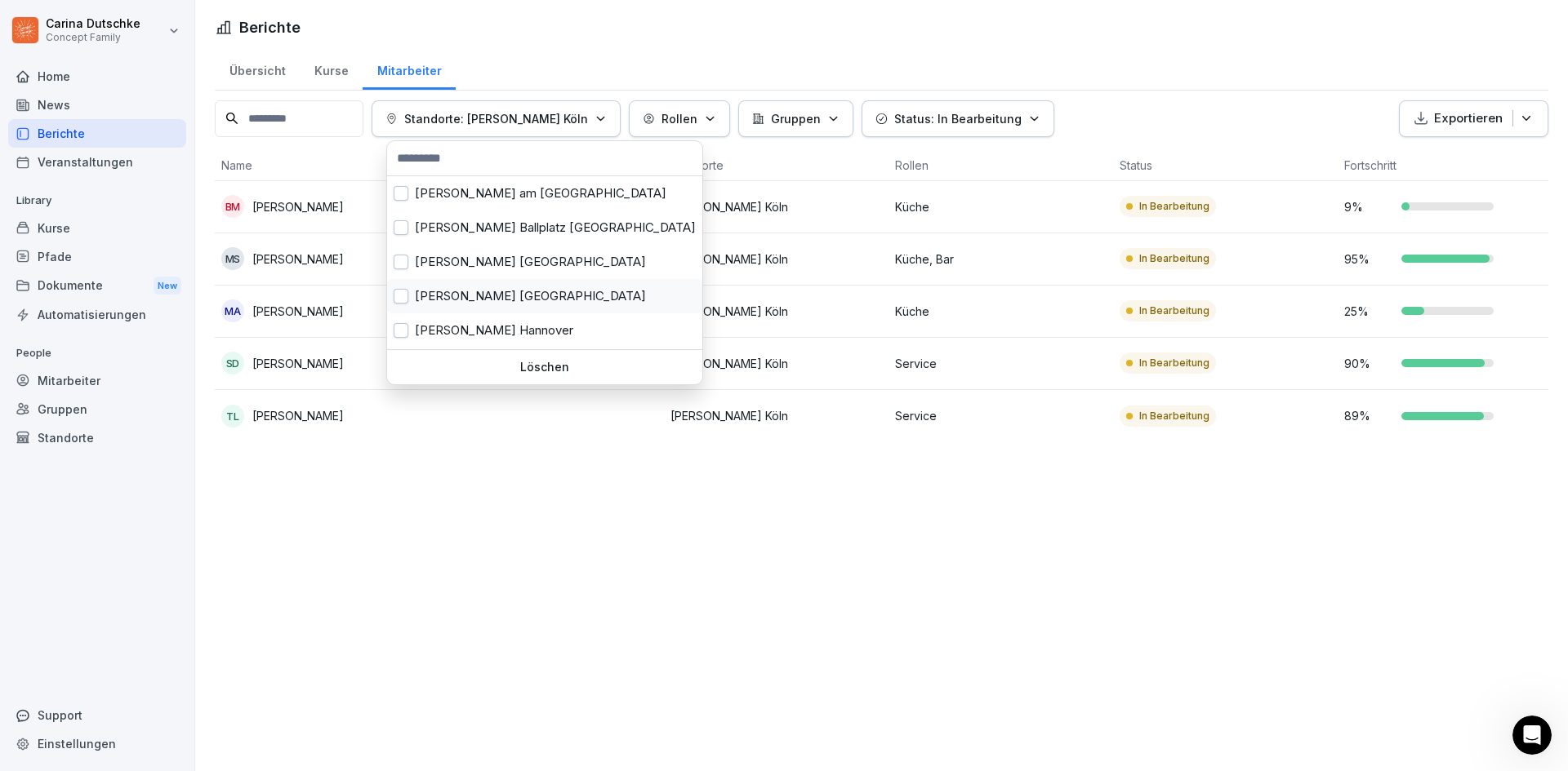
scroll to position [163, 0]
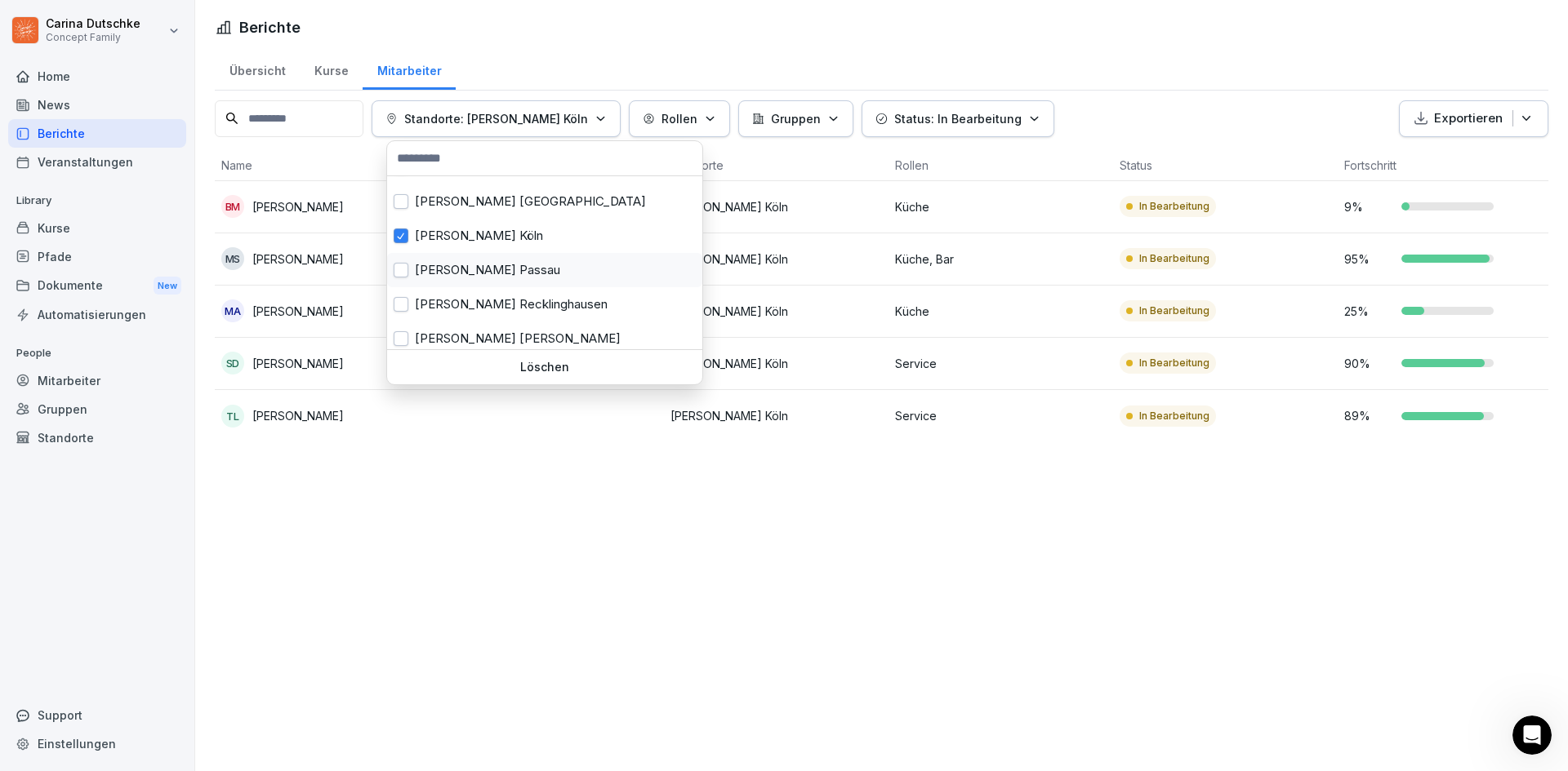
click at [518, 260] on div "Wilma Wunder Passau" at bounding box center [545, 270] width 315 height 35
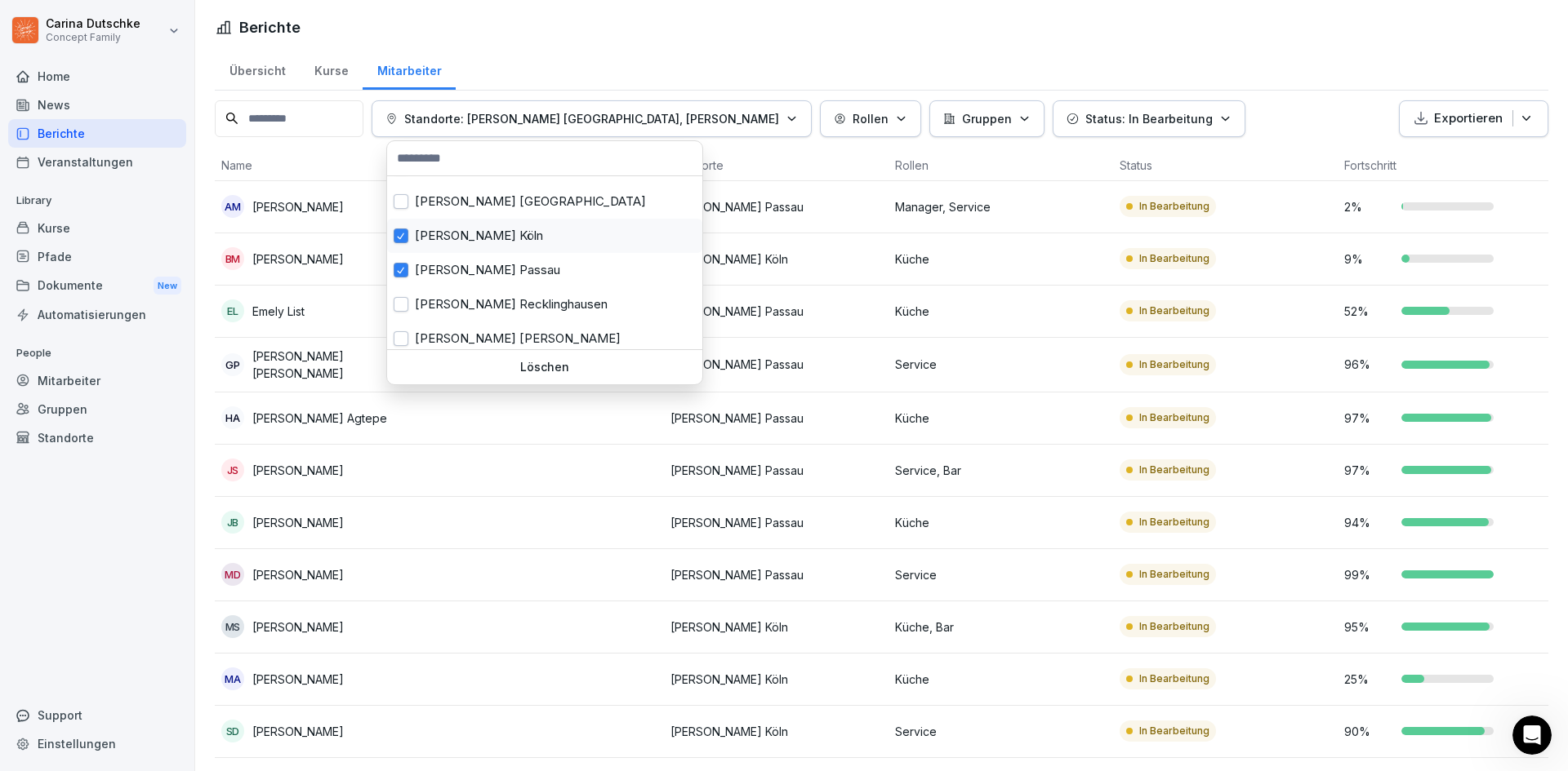
click at [513, 242] on div "Wilma Wunder Köln" at bounding box center [545, 236] width 315 height 35
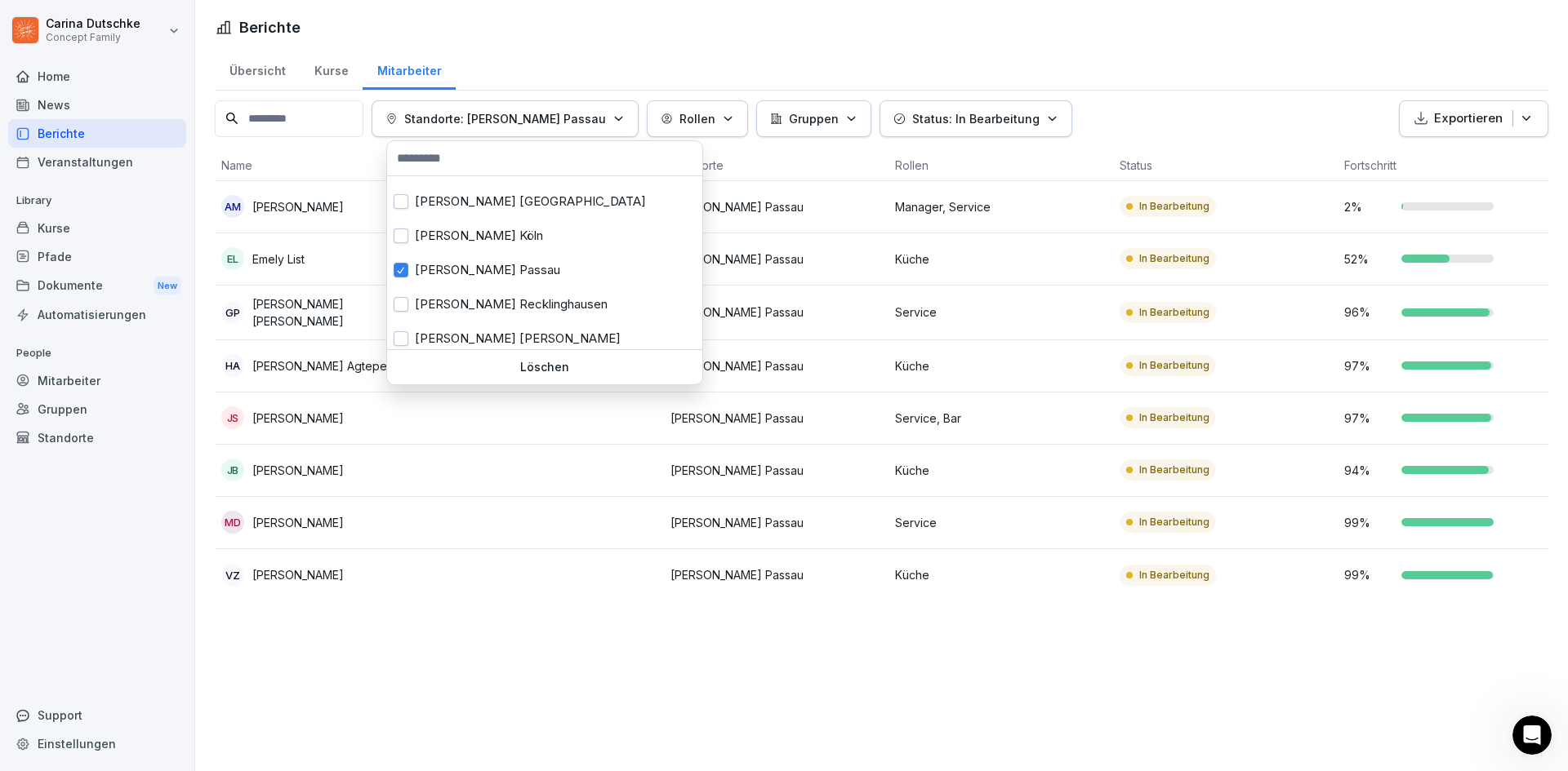
click at [660, 674] on html "Carina Dutschke Concept Family Home News Berichte Veranstaltungen Library Kurse…" at bounding box center [784, 386] width 1568 height 771
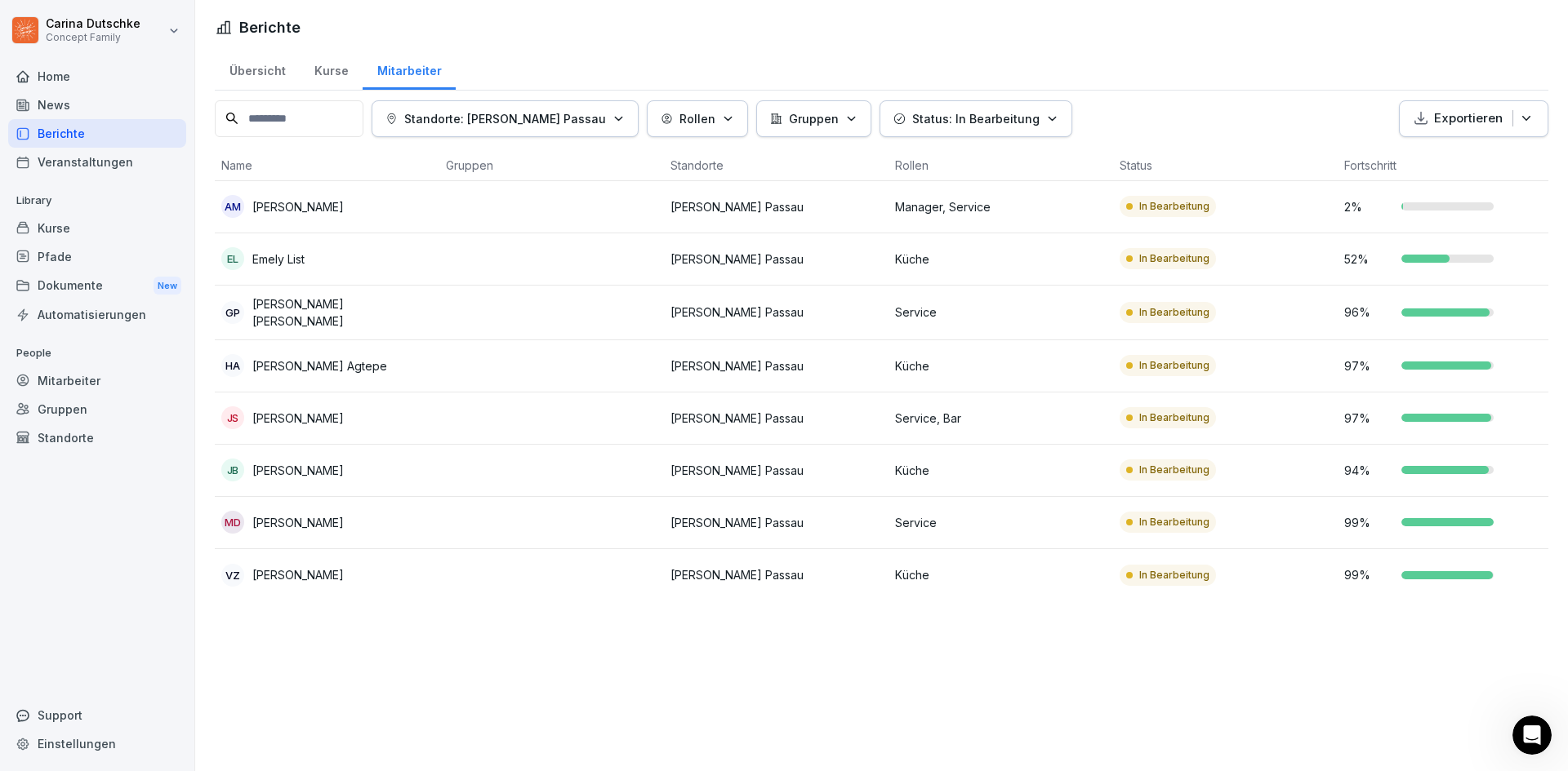
click at [548, 125] on p "Standorte: Wilma Wunder Passau" at bounding box center [504, 119] width 201 height 17
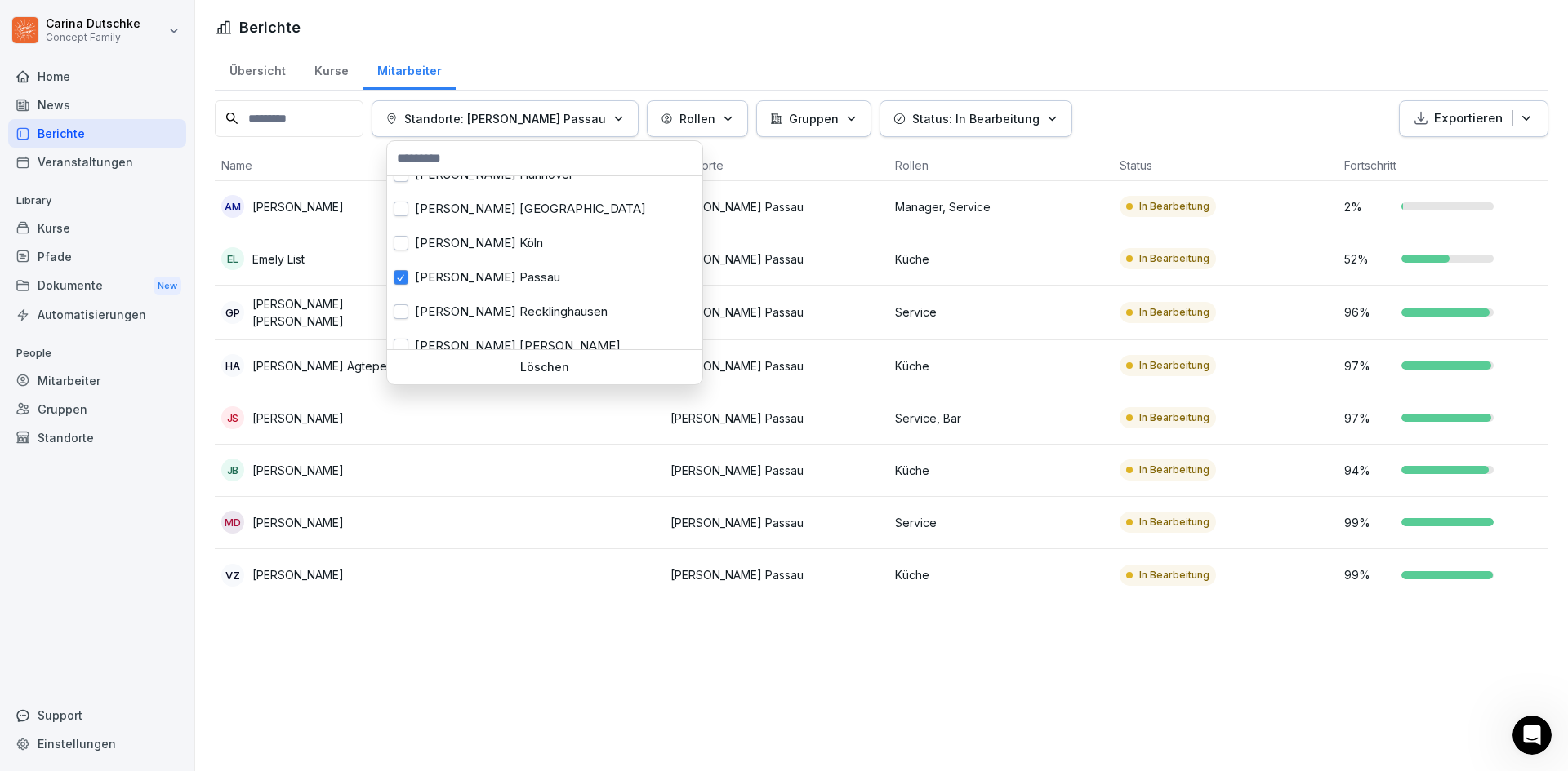
scroll to position [163, 0]
click at [530, 287] on div "Wilma Wunder Recklinghausen" at bounding box center [545, 304] width 315 height 35
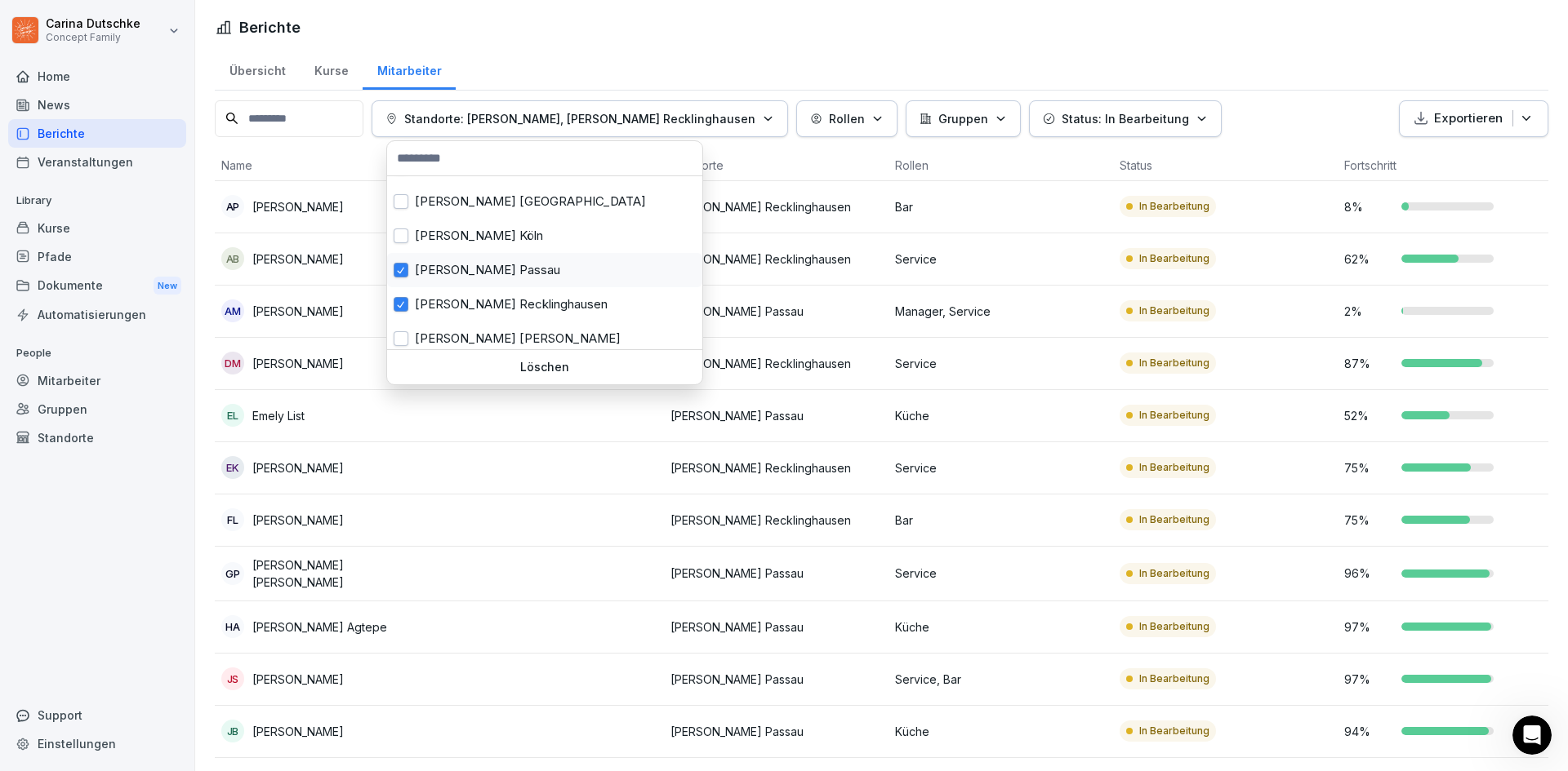
click at [525, 269] on div "Wilma Wunder Passau" at bounding box center [545, 270] width 315 height 35
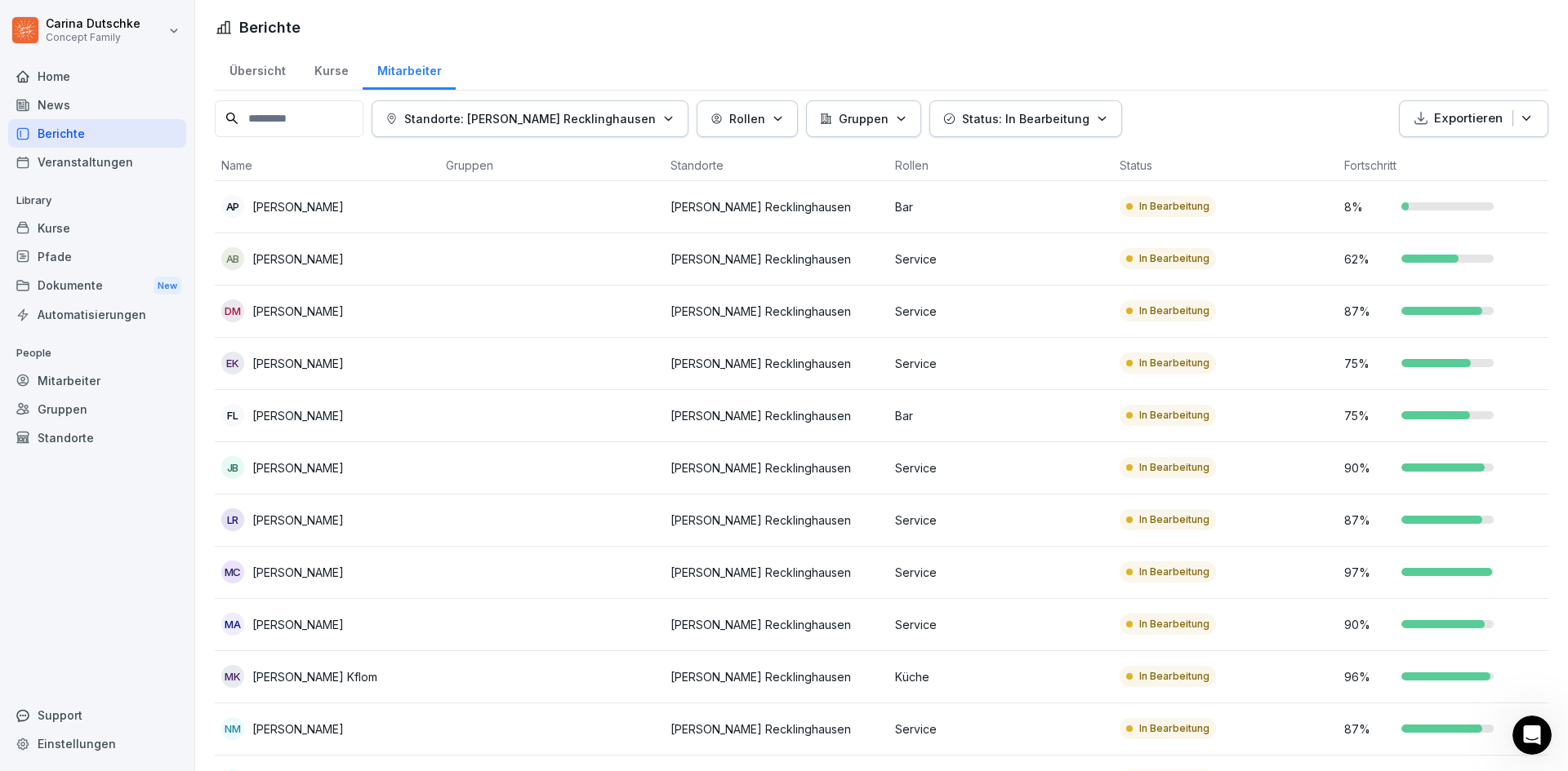
click at [1176, 124] on html "Carina Dutschke Concept Family Home News Berichte Veranstaltungen Library Kurse…" at bounding box center [784, 386] width 1568 height 771
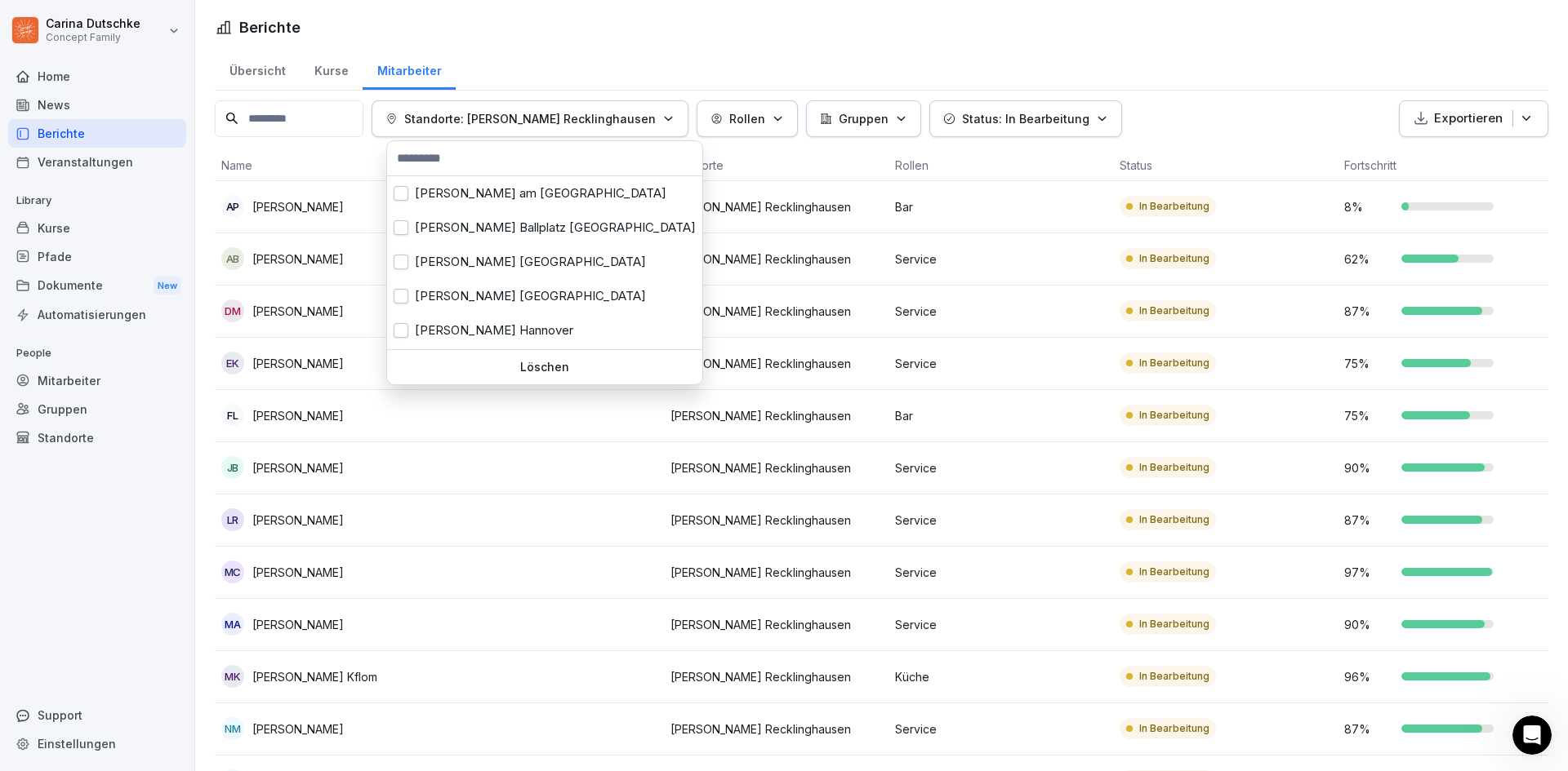
click at [479, 134] on button "Standorte: Wilma Wunder Recklinghausen" at bounding box center [530, 119] width 317 height 37
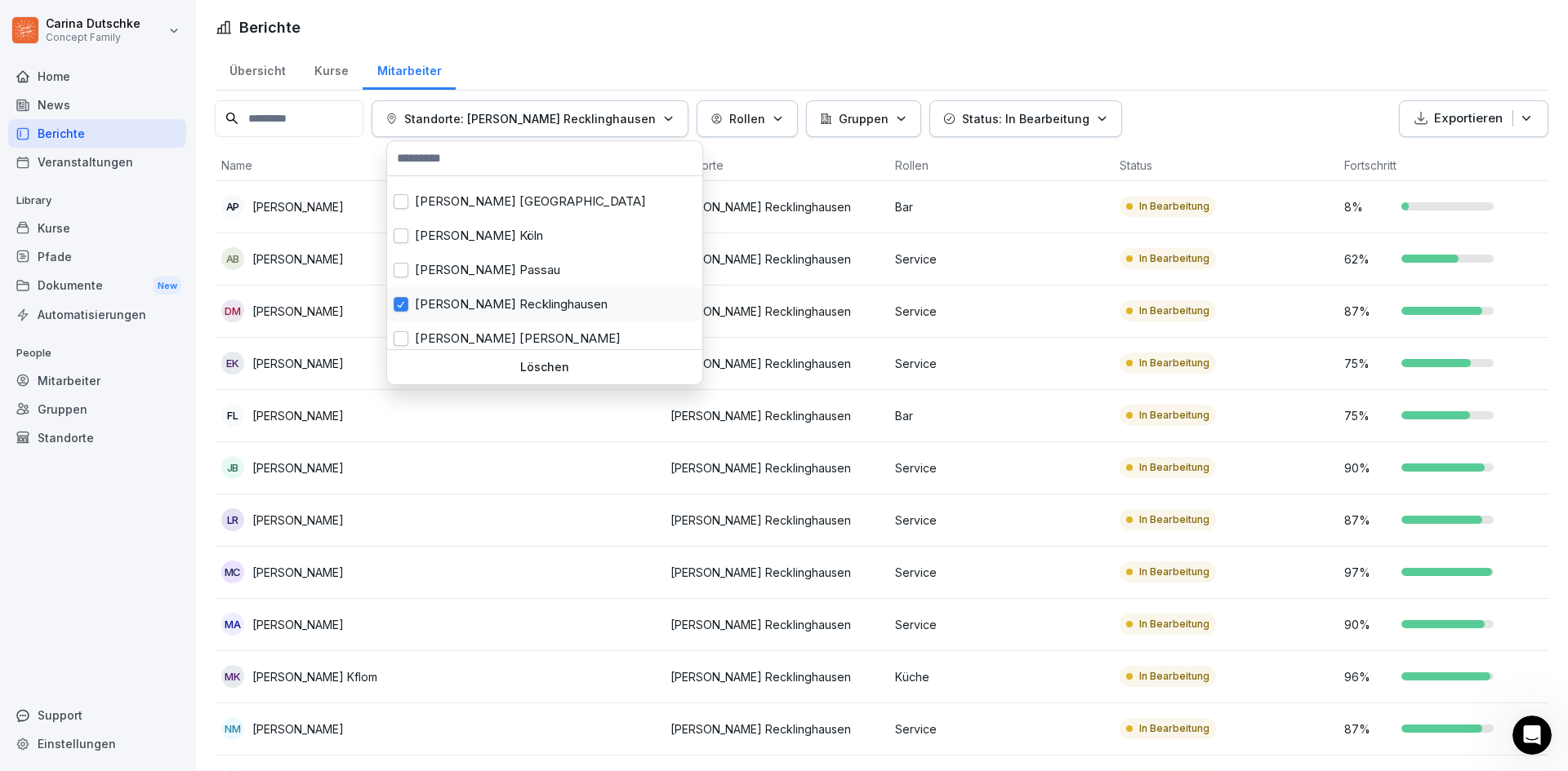
scroll to position [204, 0]
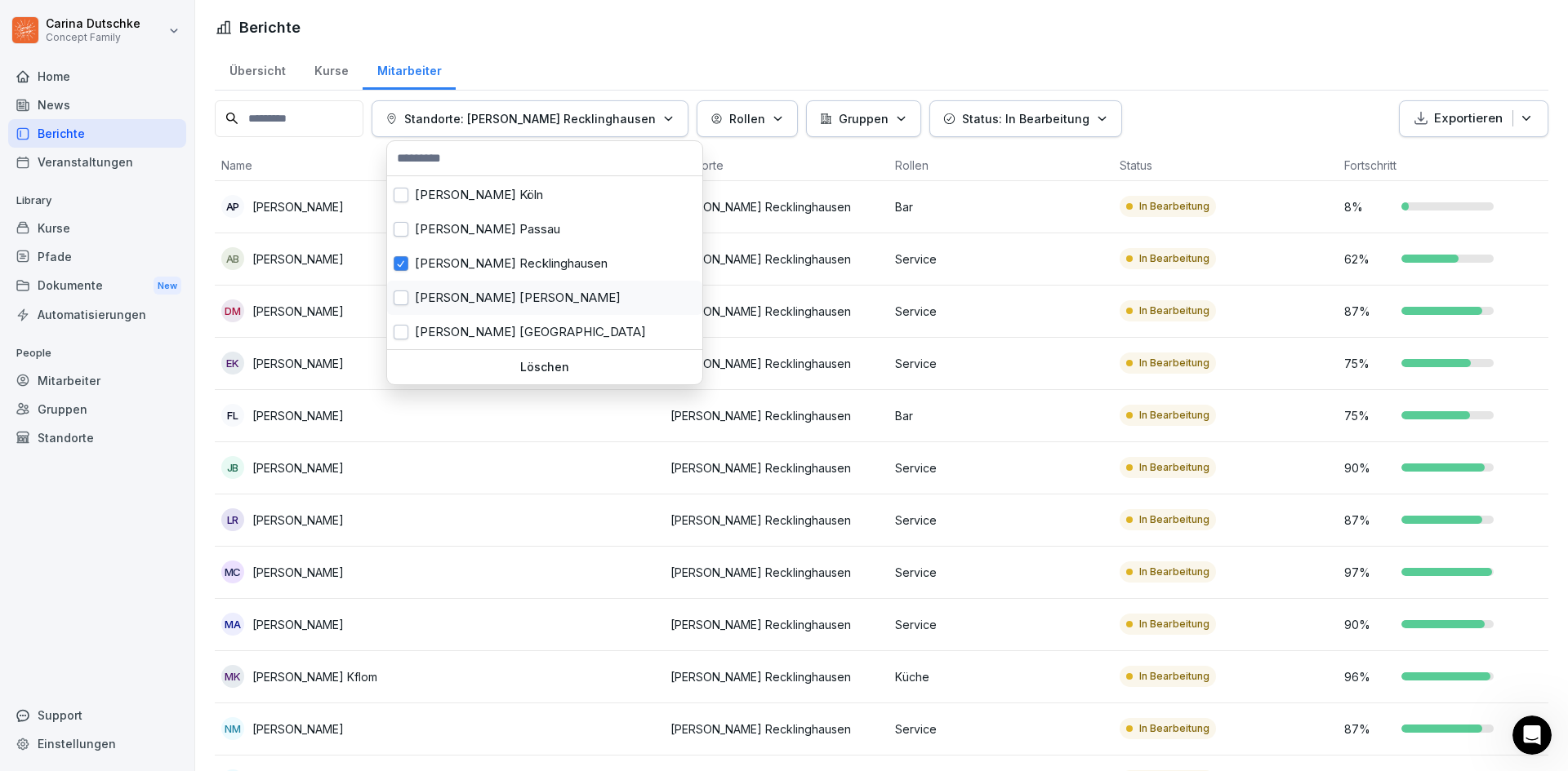
click at [474, 297] on div "Wilma Wunder Speyer" at bounding box center [545, 298] width 315 height 35
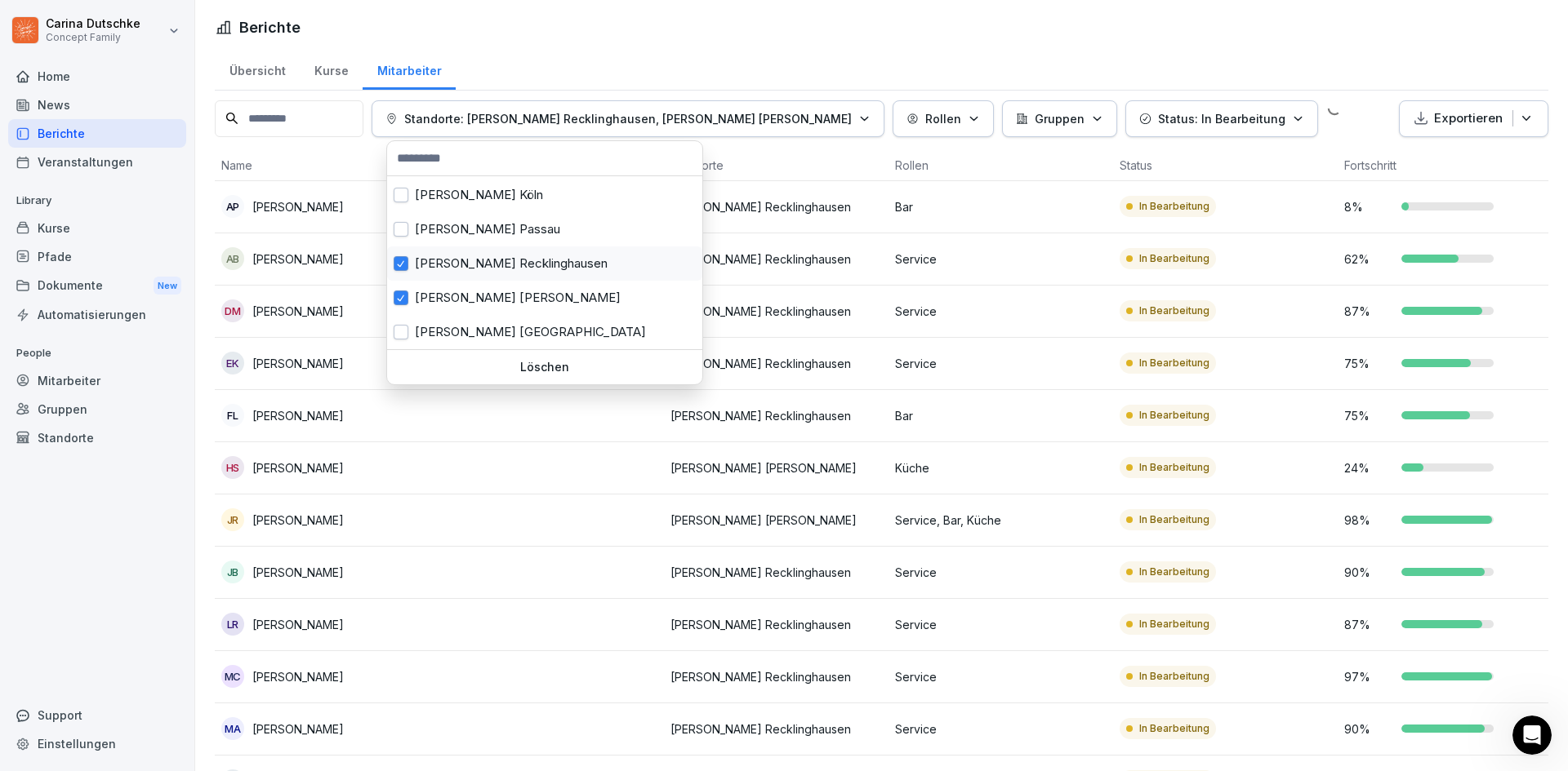
click at [477, 261] on div "Wilma Wunder Recklinghausen" at bounding box center [545, 263] width 315 height 35
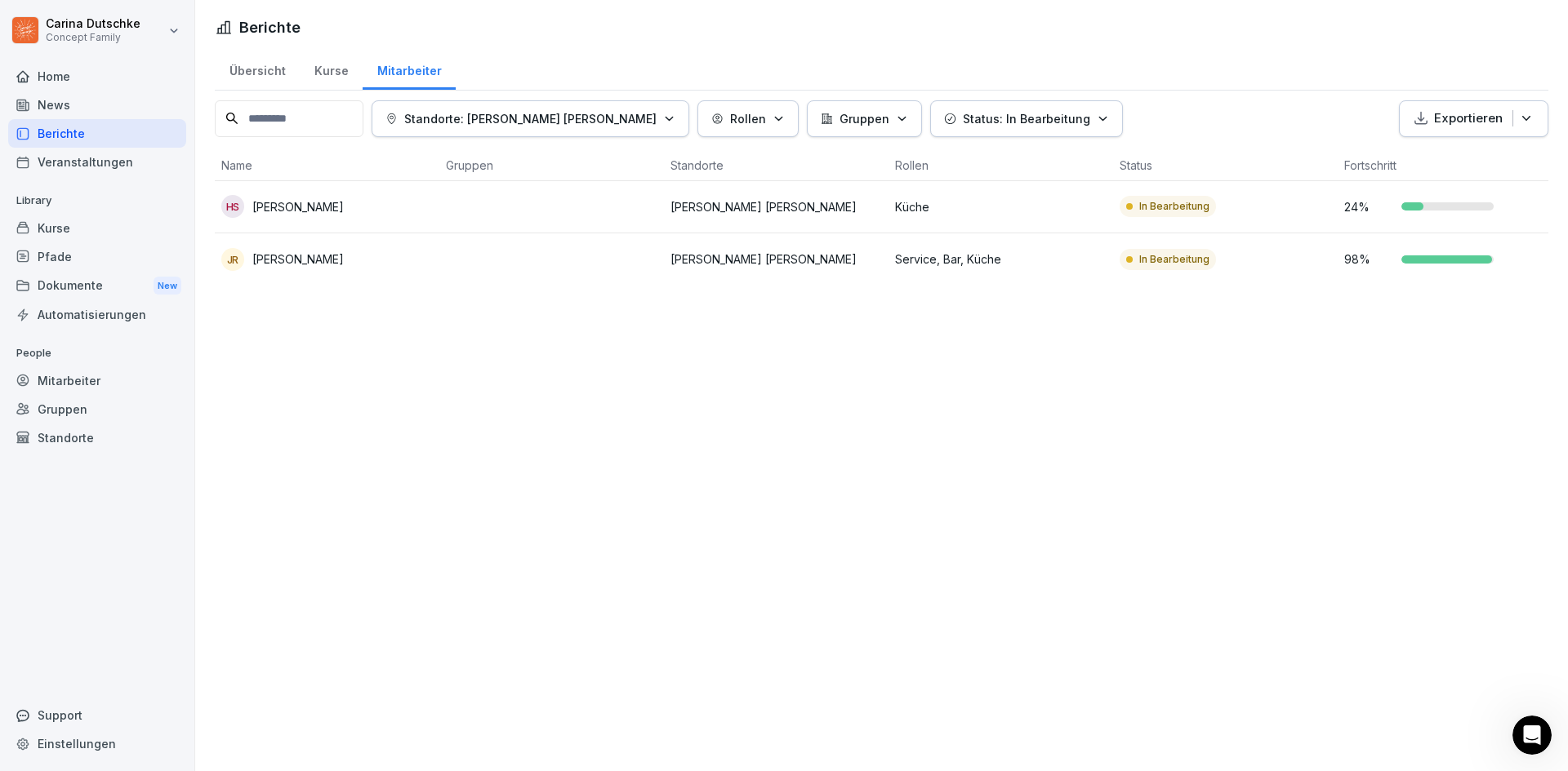
click at [523, 445] on html "Carina Dutschke Concept Family Home News Berichte Veranstaltungen Library Kurse…" at bounding box center [784, 386] width 1568 height 771
click at [541, 103] on button "Standorte: Wilma Wunder Speyer" at bounding box center [530, 119] width 317 height 37
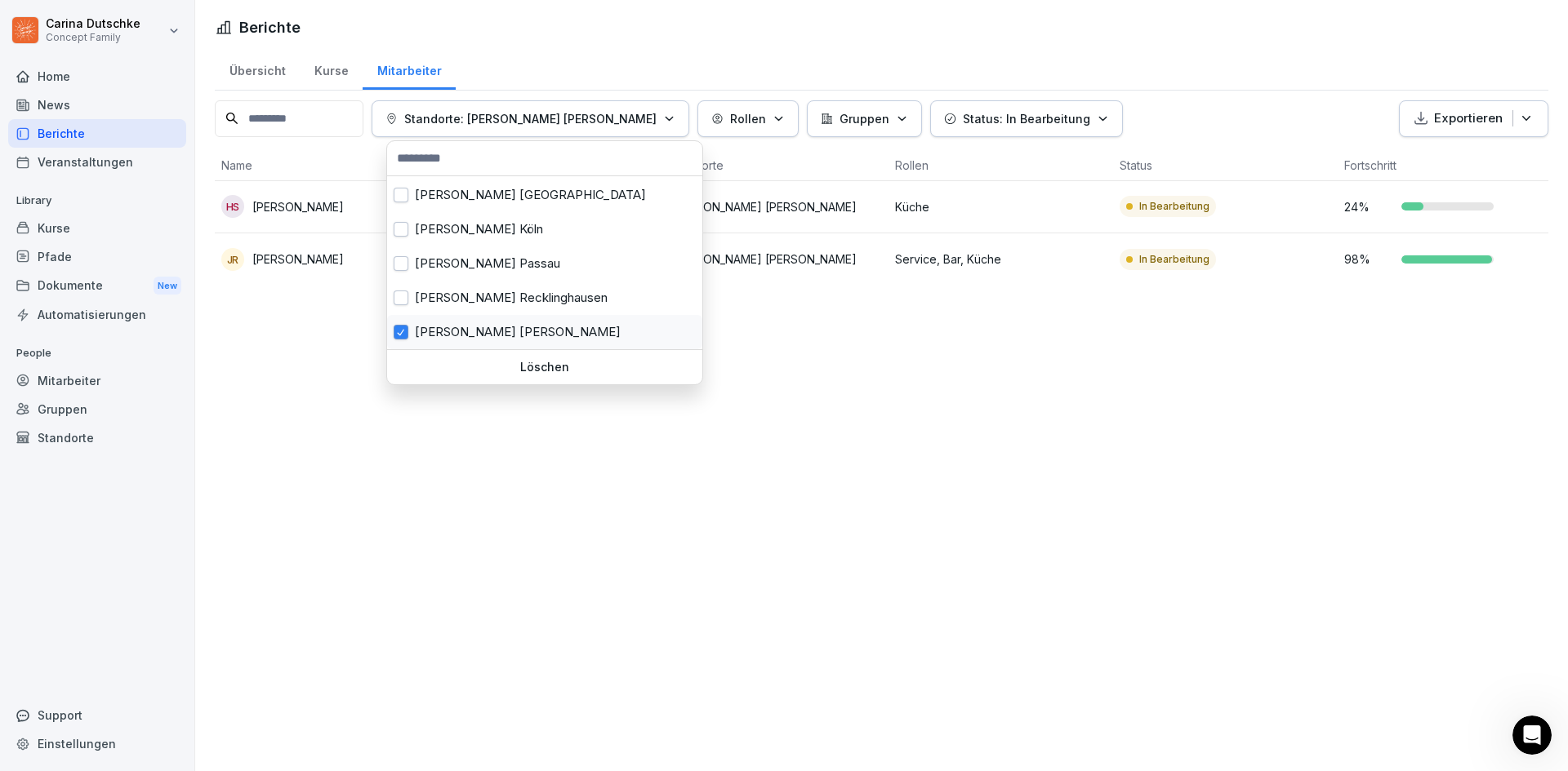
scroll to position [204, 0]
click at [537, 335] on div "Wilma Wunder Stuttgart" at bounding box center [545, 332] width 315 height 35
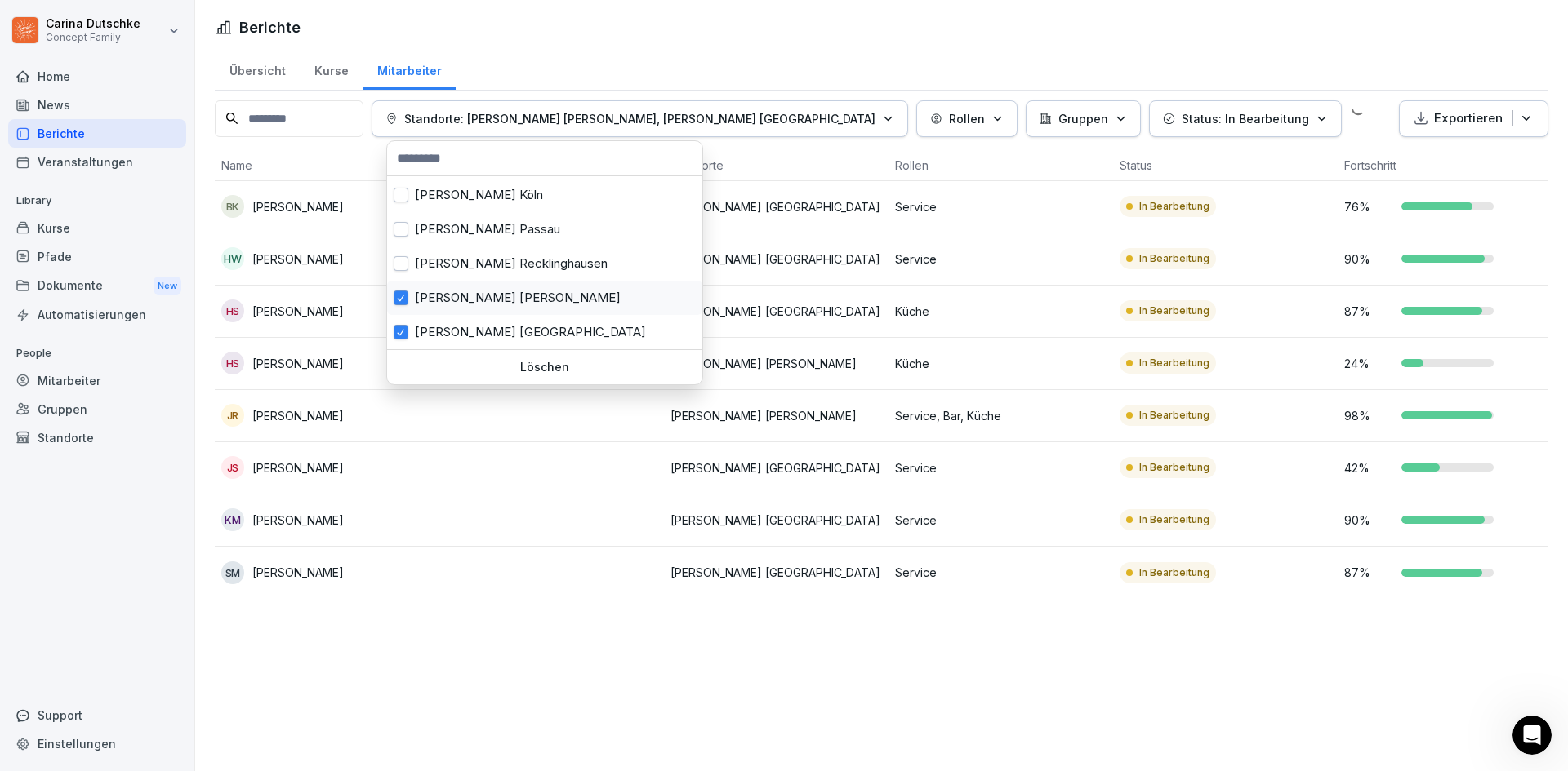
click at [533, 306] on div "Wilma Wunder Speyer" at bounding box center [545, 298] width 315 height 35
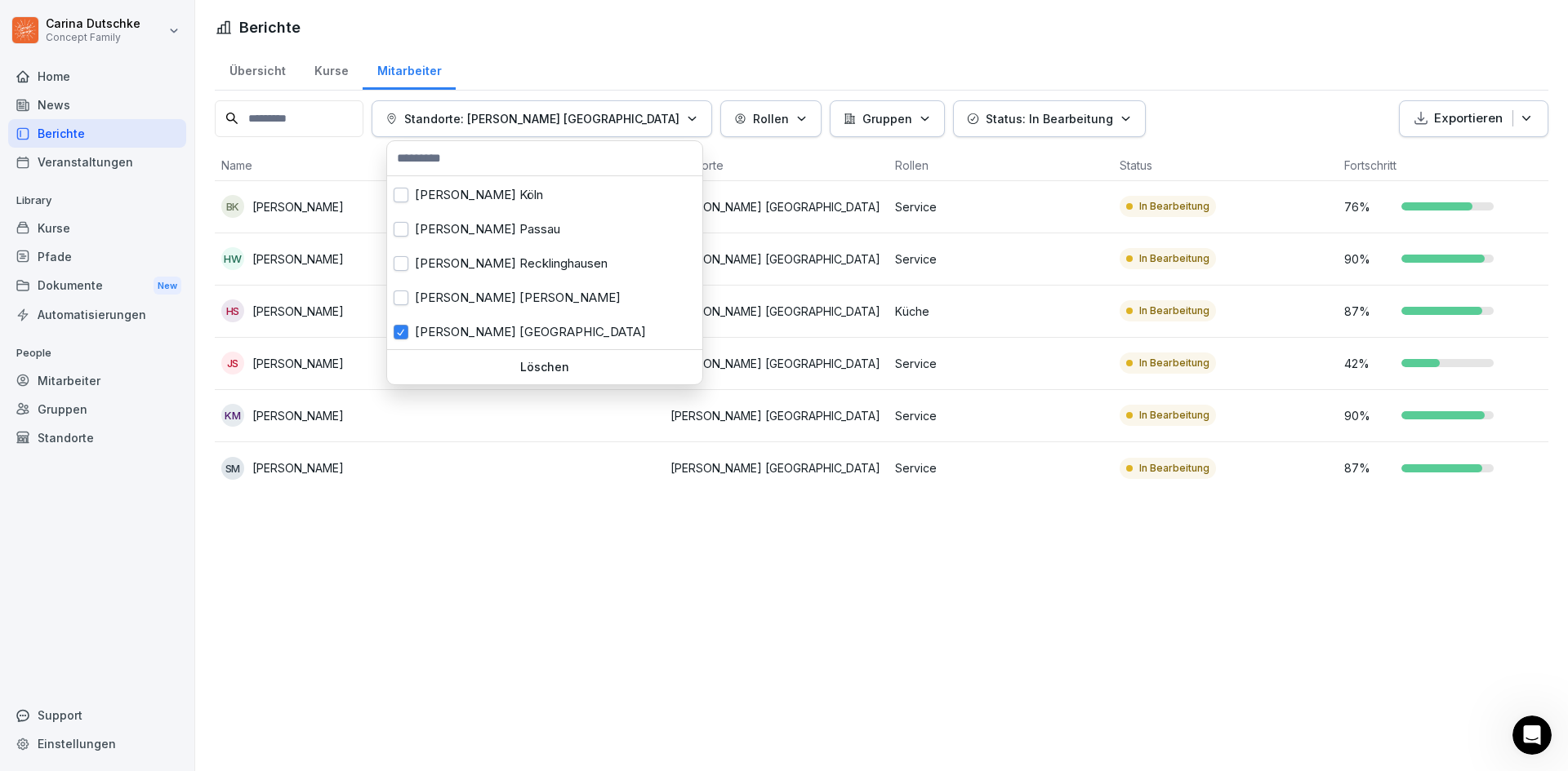
click at [723, 619] on html "Carina Dutschke Concept Family Home News Berichte Veranstaltungen Library Kurse…" at bounding box center [784, 386] width 1568 height 771
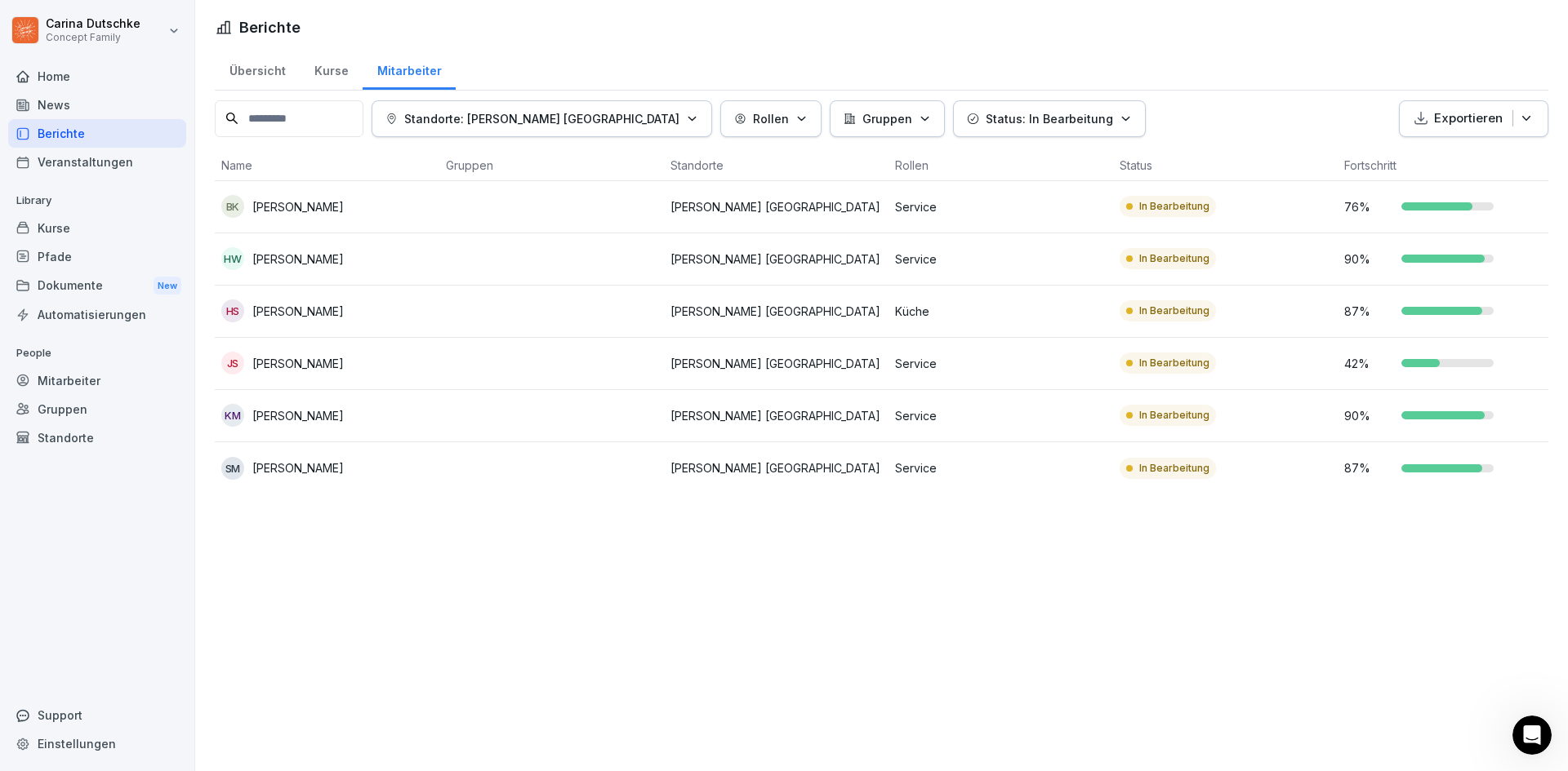
click at [985, 115] on p "Status: In Bearbeitung" at bounding box center [1048, 119] width 127 height 17
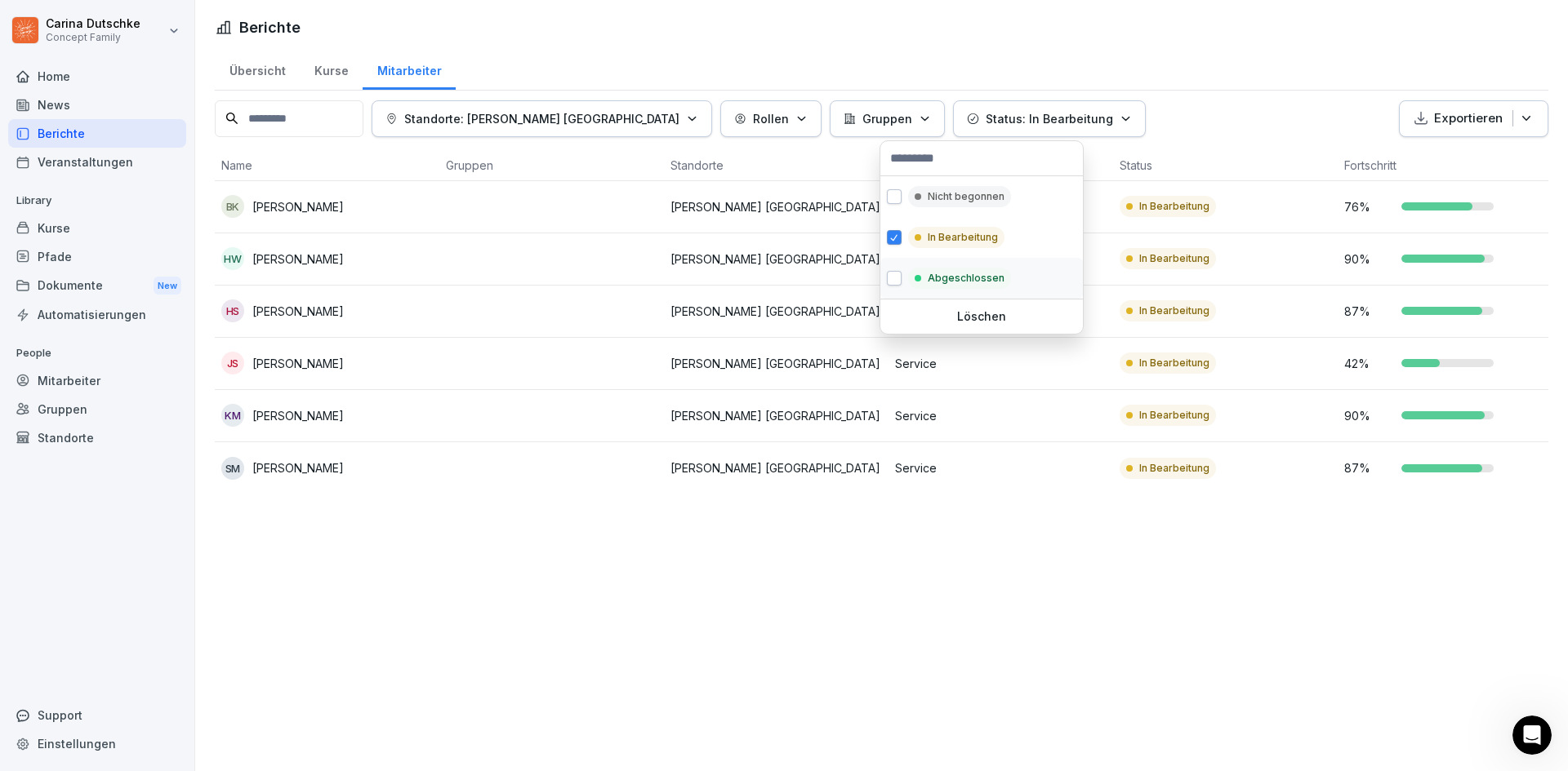
click at [920, 278] on div at bounding box center [918, 279] width 7 height 7
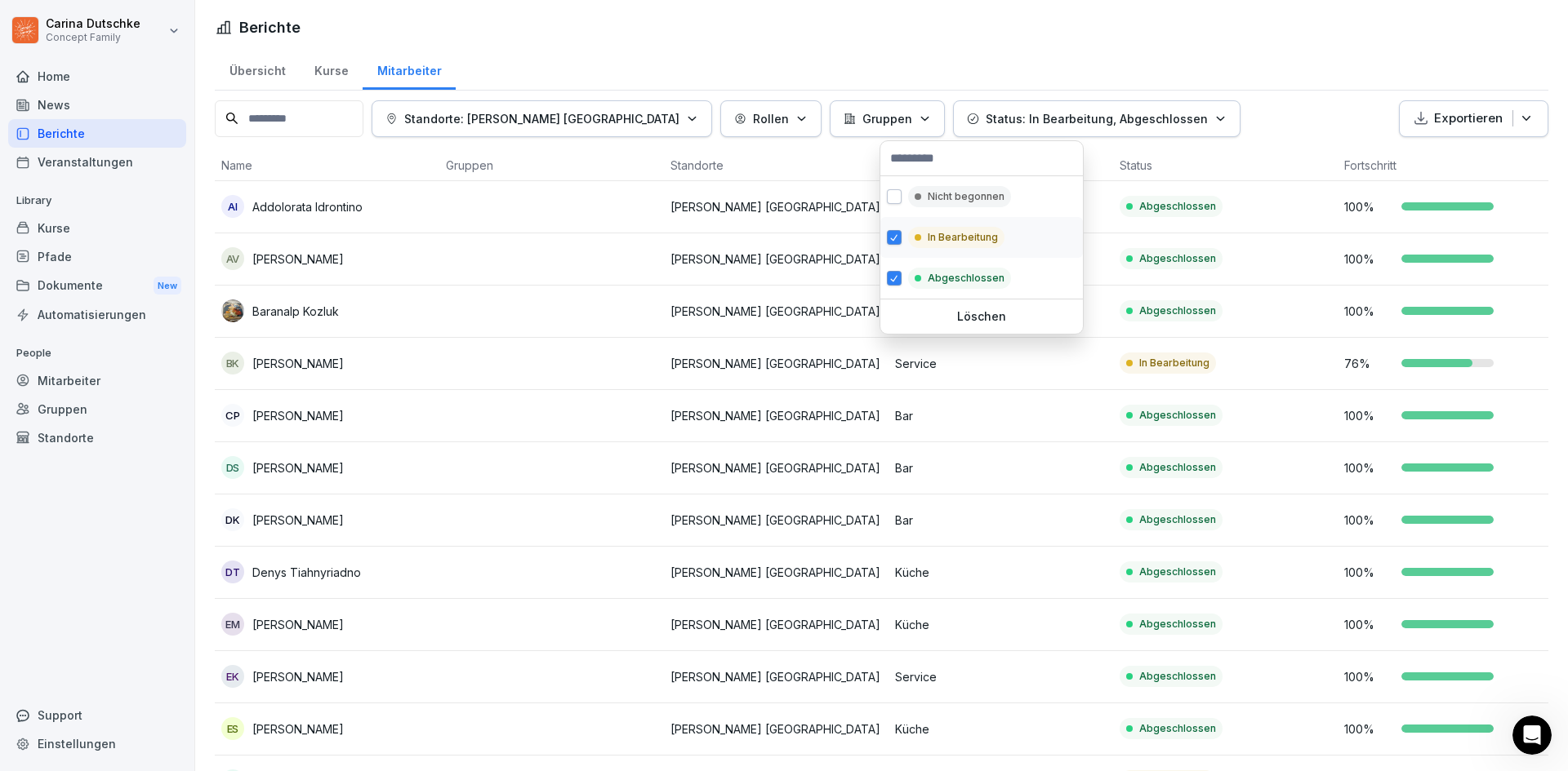
click at [904, 238] on div "In Bearbeitung" at bounding box center [981, 237] width 202 height 40
click at [900, 236] on button "button" at bounding box center [893, 237] width 14 height 14
click at [685, 114] on icon "button" at bounding box center [691, 119] width 13 height 13
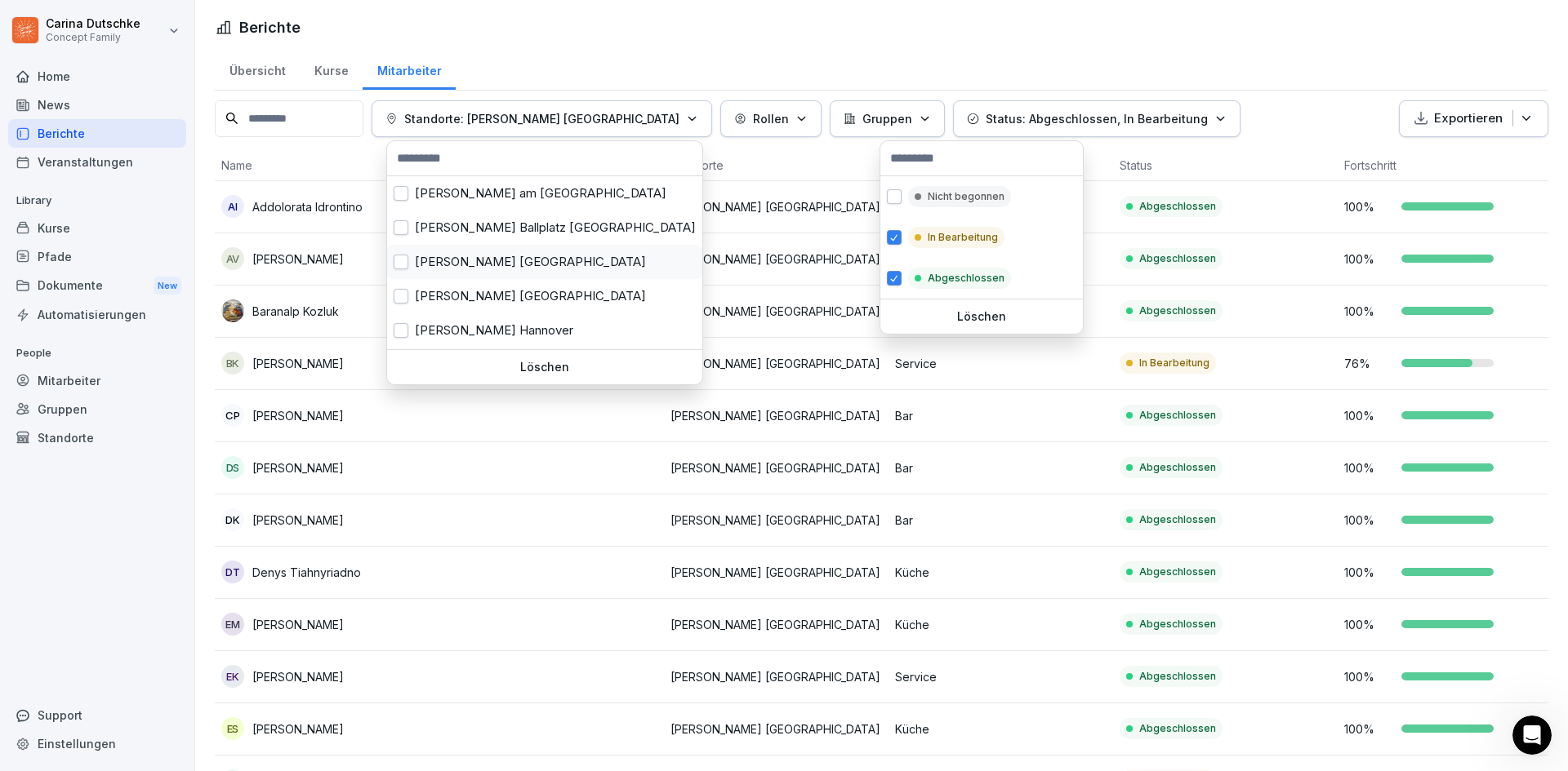
click at [543, 270] on div "Wilma Wunder Dresden" at bounding box center [545, 262] width 315 height 35
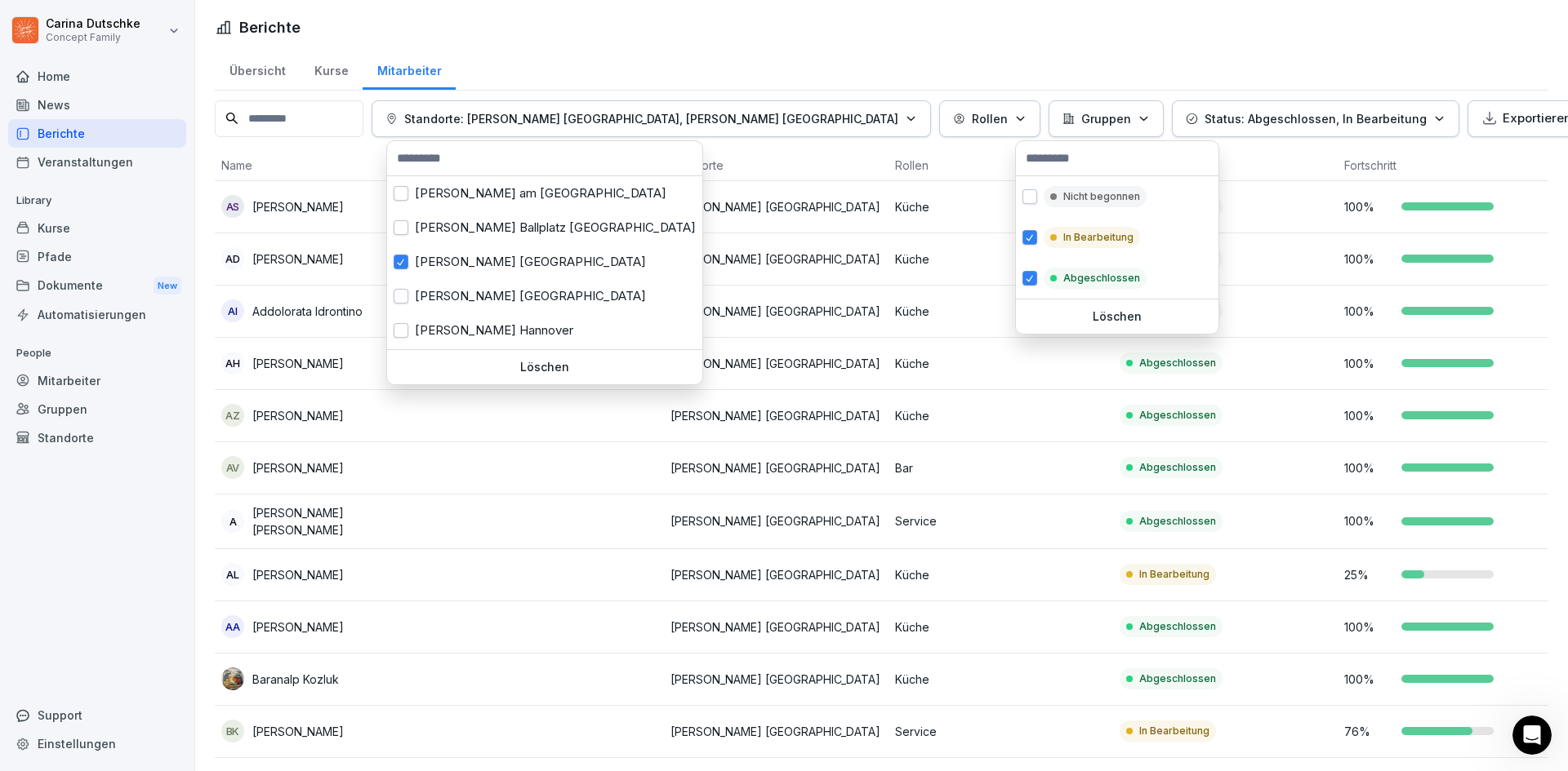
click at [1213, 61] on html "Carina Dutschke Concept Family Home News Berichte Veranstaltungen Library Kurse…" at bounding box center [784, 386] width 1568 height 771
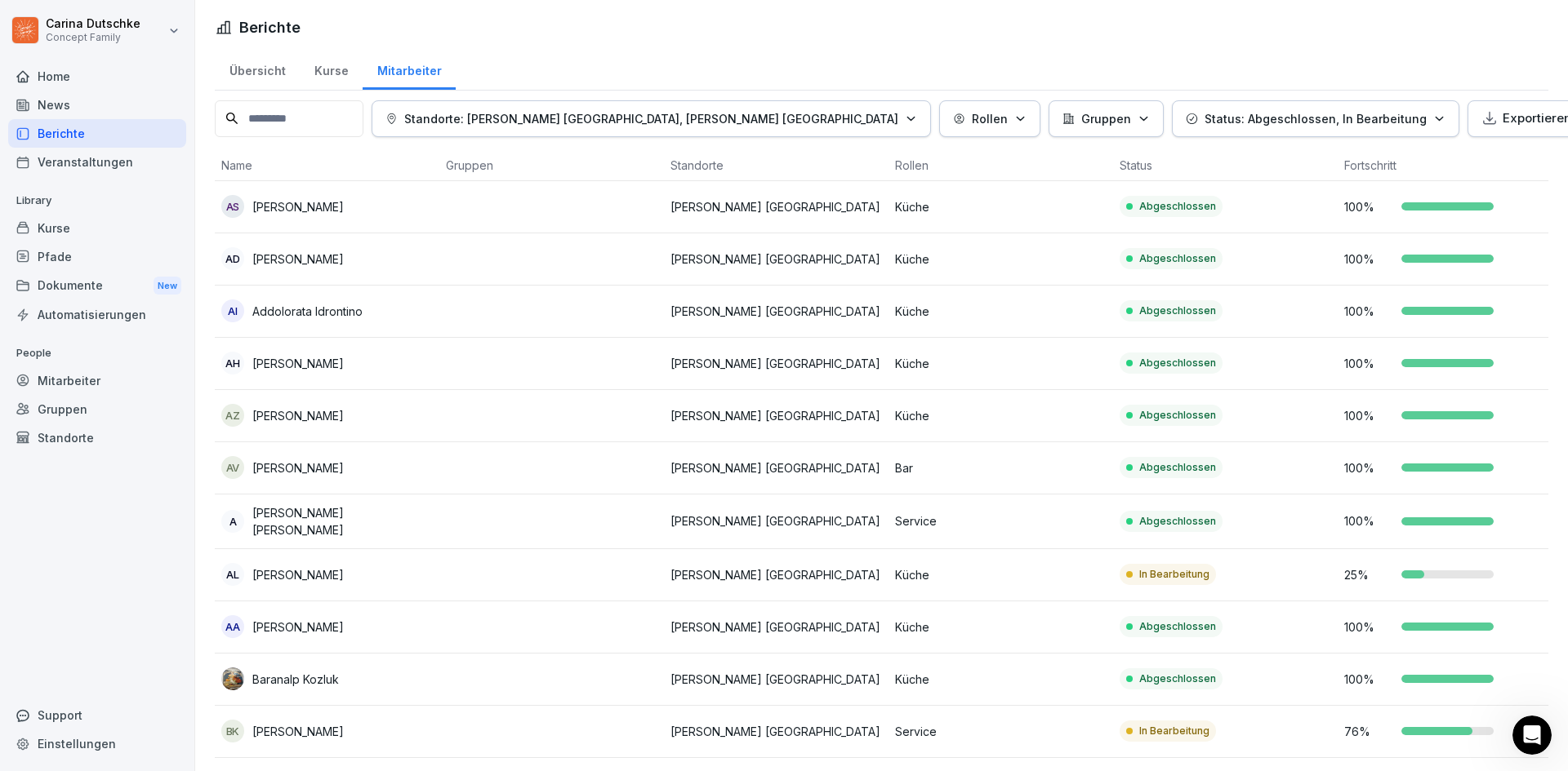
click at [1328, 130] on html "Carina Dutschke Concept Family Home News Berichte Veranstaltungen Library Kurse…" at bounding box center [784, 386] width 1568 height 771
click at [1204, 126] on p "Status: Abgeschlossen, In Bearbeitung" at bounding box center [1315, 119] width 222 height 17
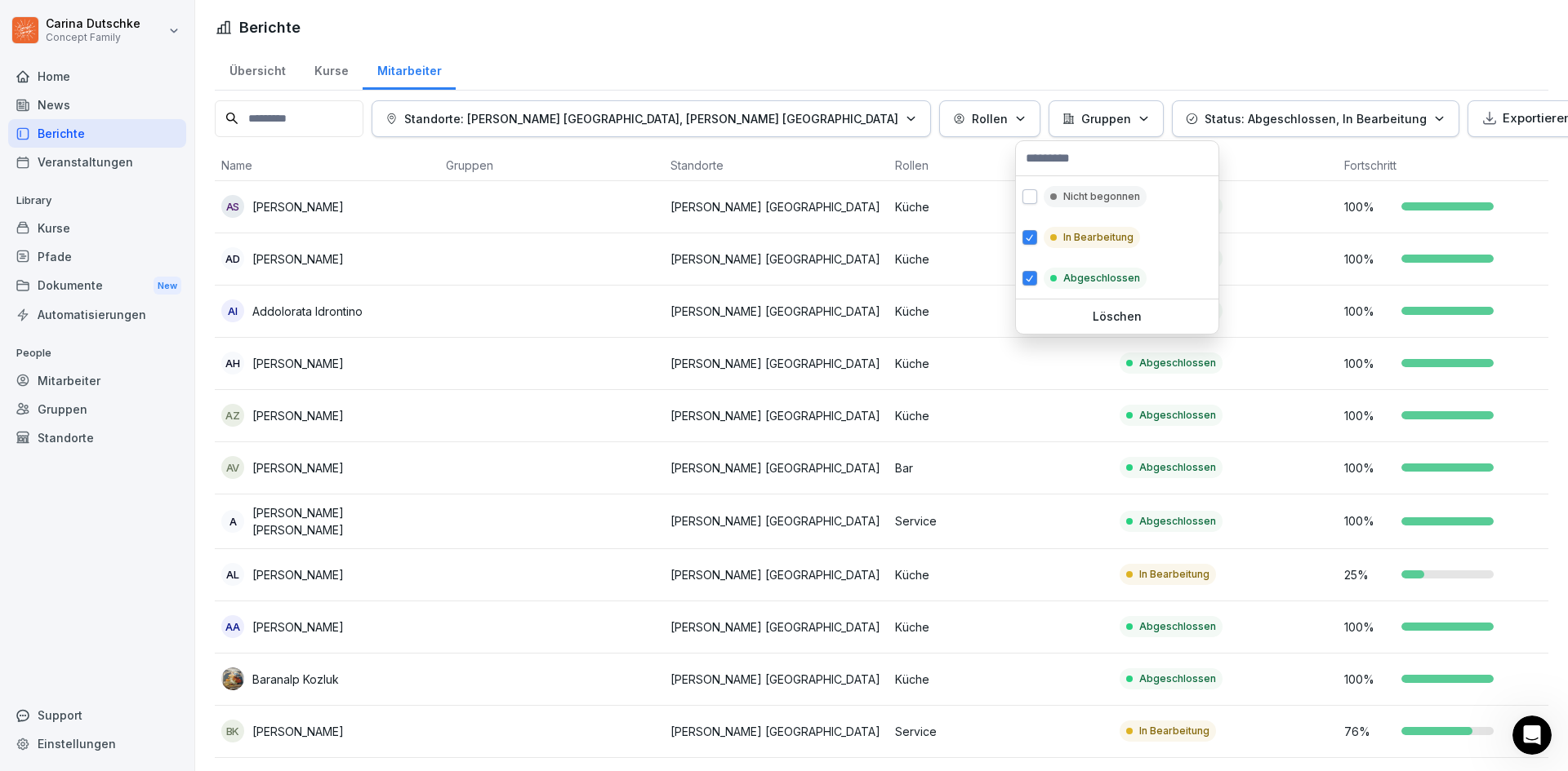
click at [637, 104] on button "Standorte: Wilma Wunder Stuttgart, Wilma Wunder Dresden" at bounding box center [651, 119] width 559 height 37
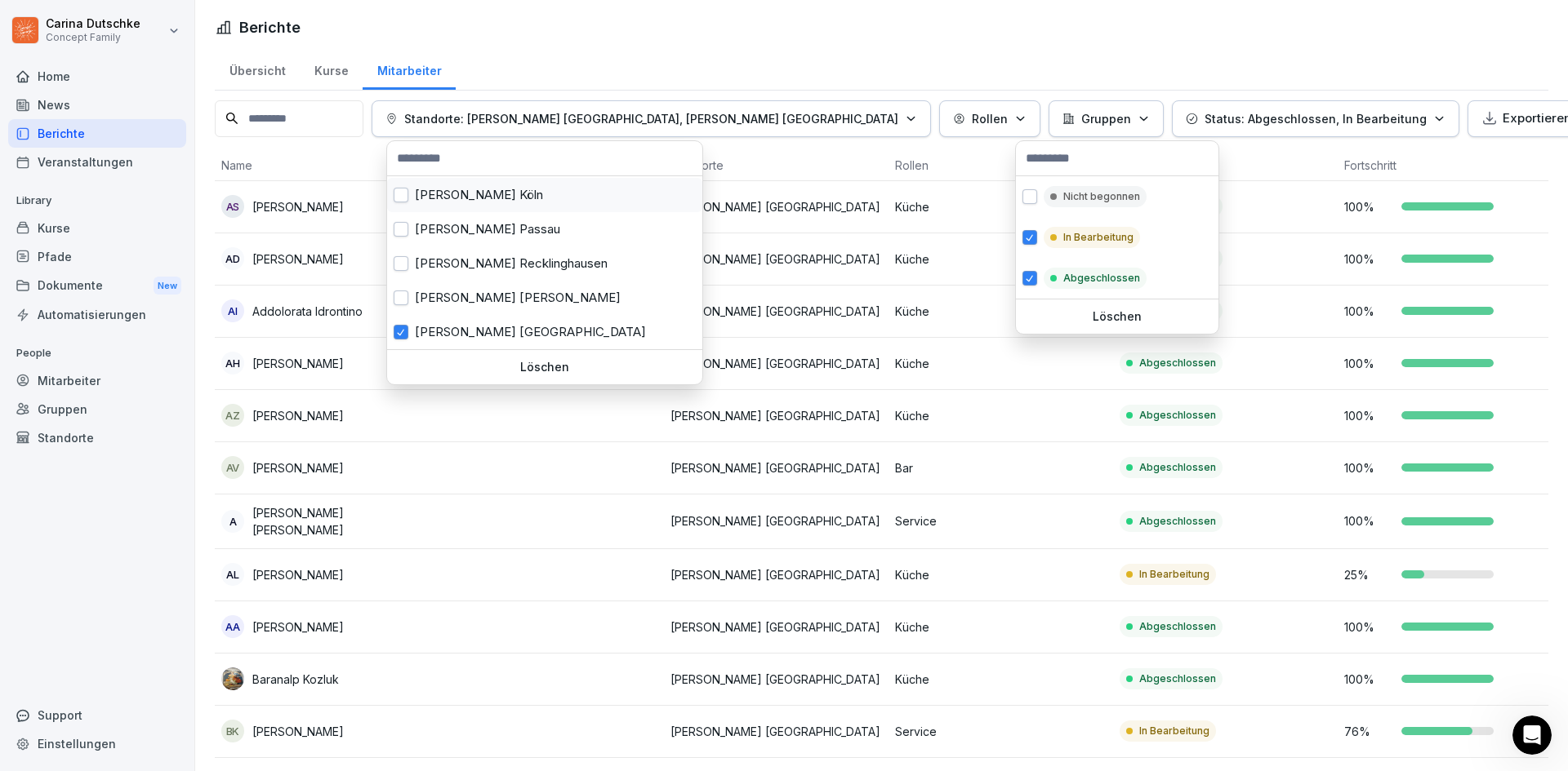
click at [504, 195] on div "Wilma Wunder Köln" at bounding box center [545, 194] width 315 height 35
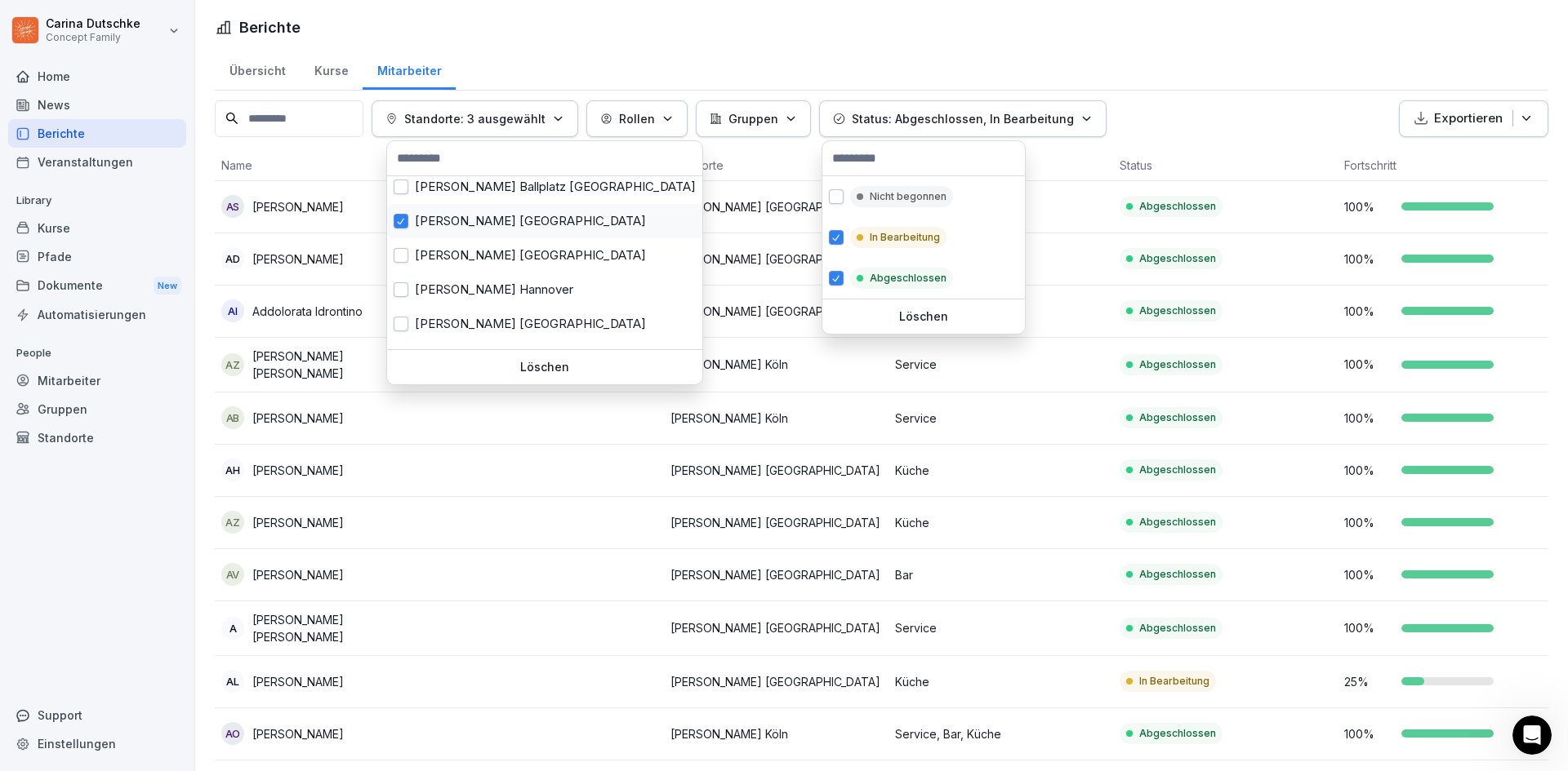
click at [507, 220] on div "Wilma Wunder Dresden" at bounding box center [545, 221] width 315 height 35
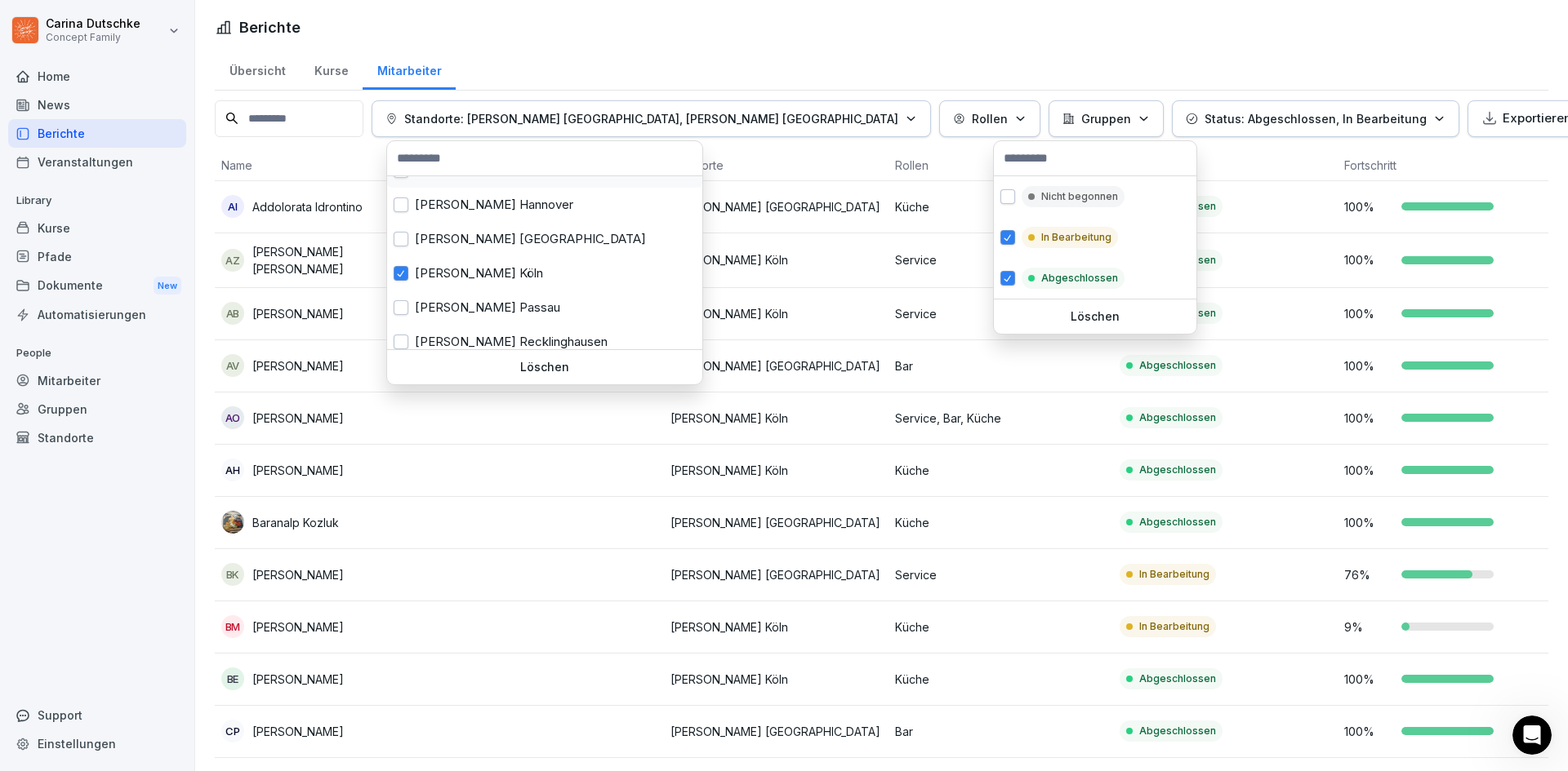
scroll to position [204, 0]
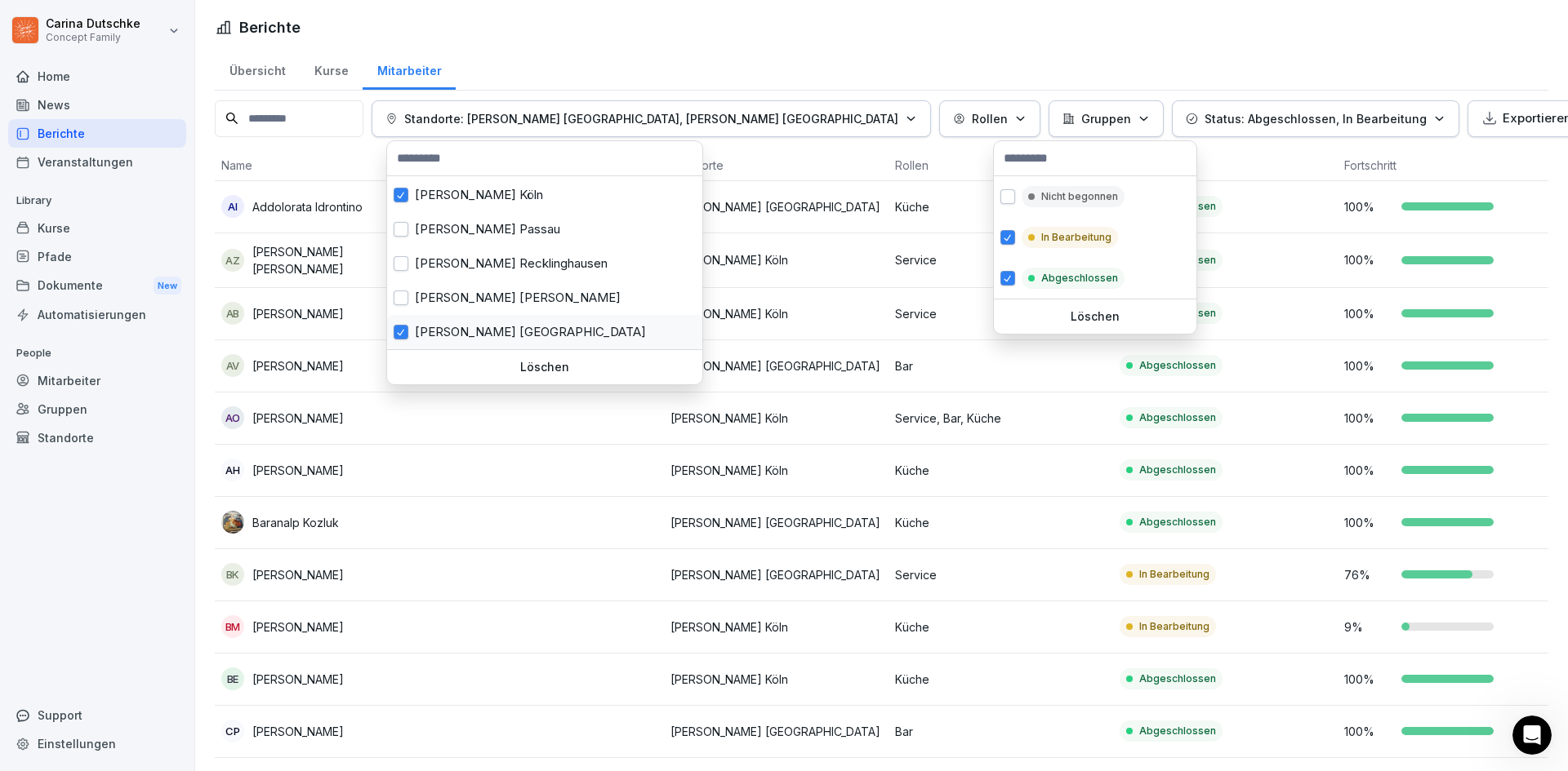
click at [472, 317] on div "Wilma Wunder Stuttgart" at bounding box center [545, 332] width 315 height 35
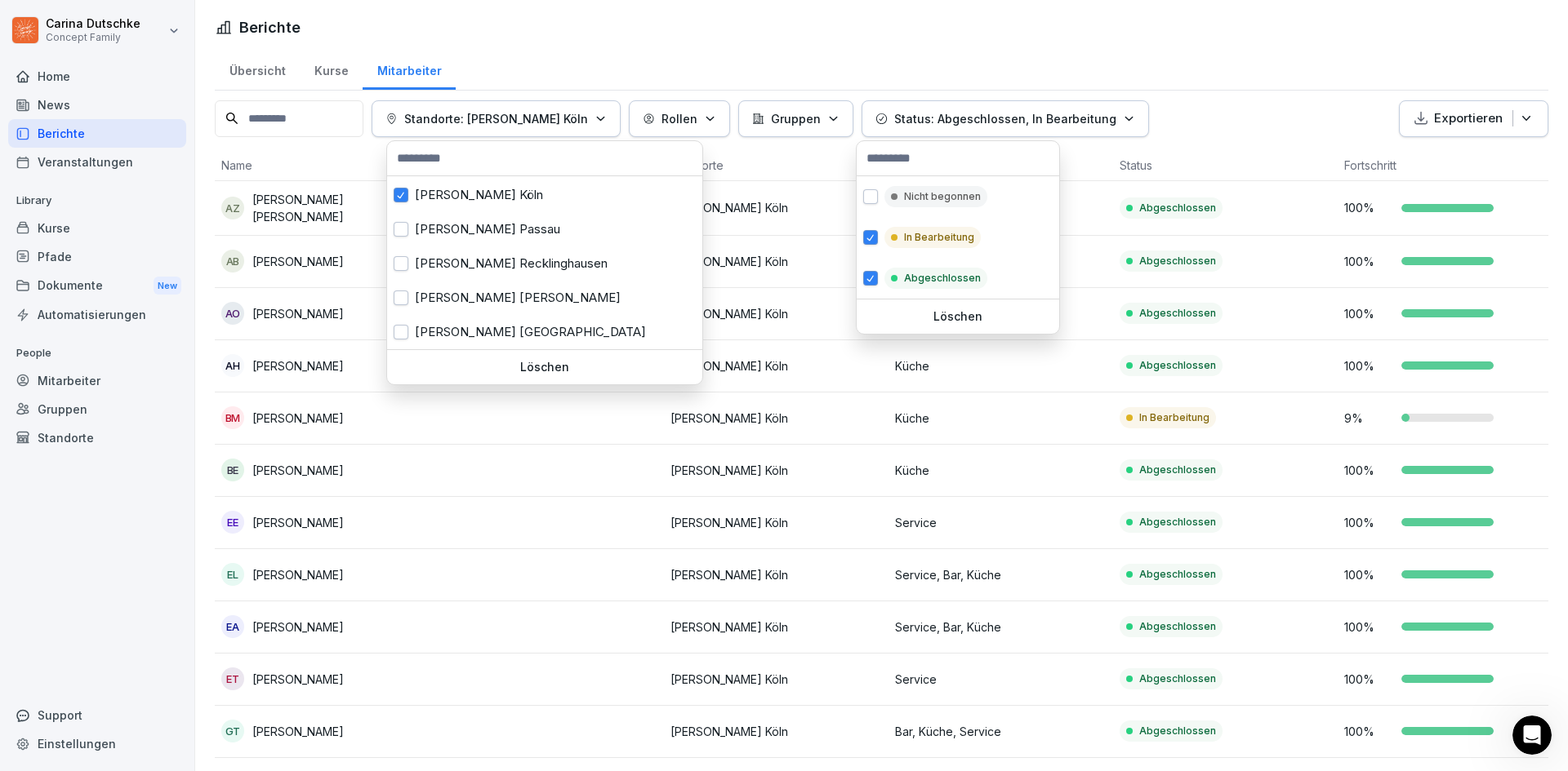
click at [1309, 129] on html "Carina Dutschke Concept Family Home News Berichte Veranstaltungen Library Kurse…" at bounding box center [784, 386] width 1568 height 771
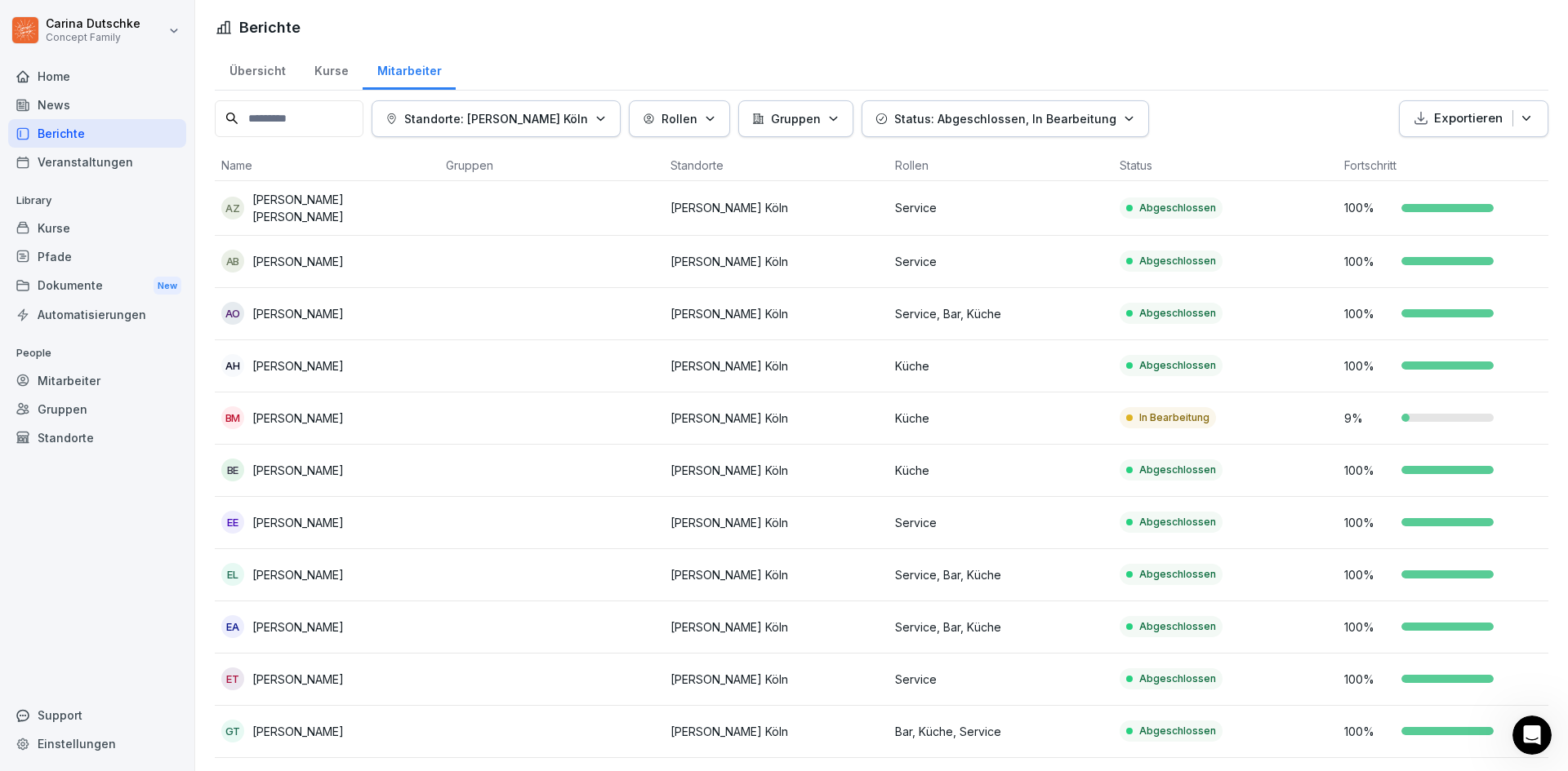
click at [1280, 82] on html "Carina Dutschke Concept Family Home News Berichte Veranstaltungen Library Kurse…" at bounding box center [784, 386] width 1568 height 771
click at [333, 71] on div "Kurse" at bounding box center [331, 68] width 63 height 41
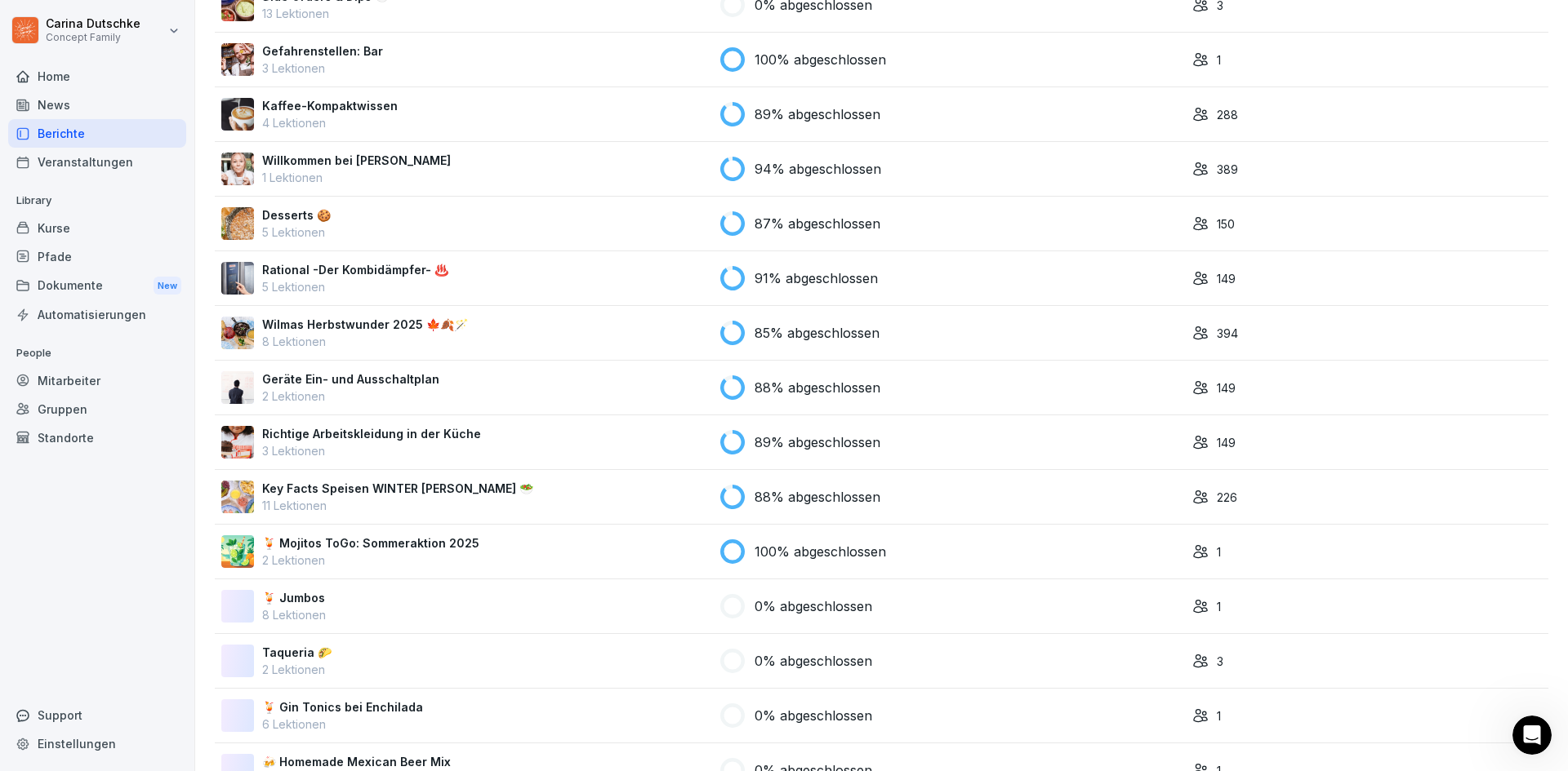
scroll to position [3672, 0]
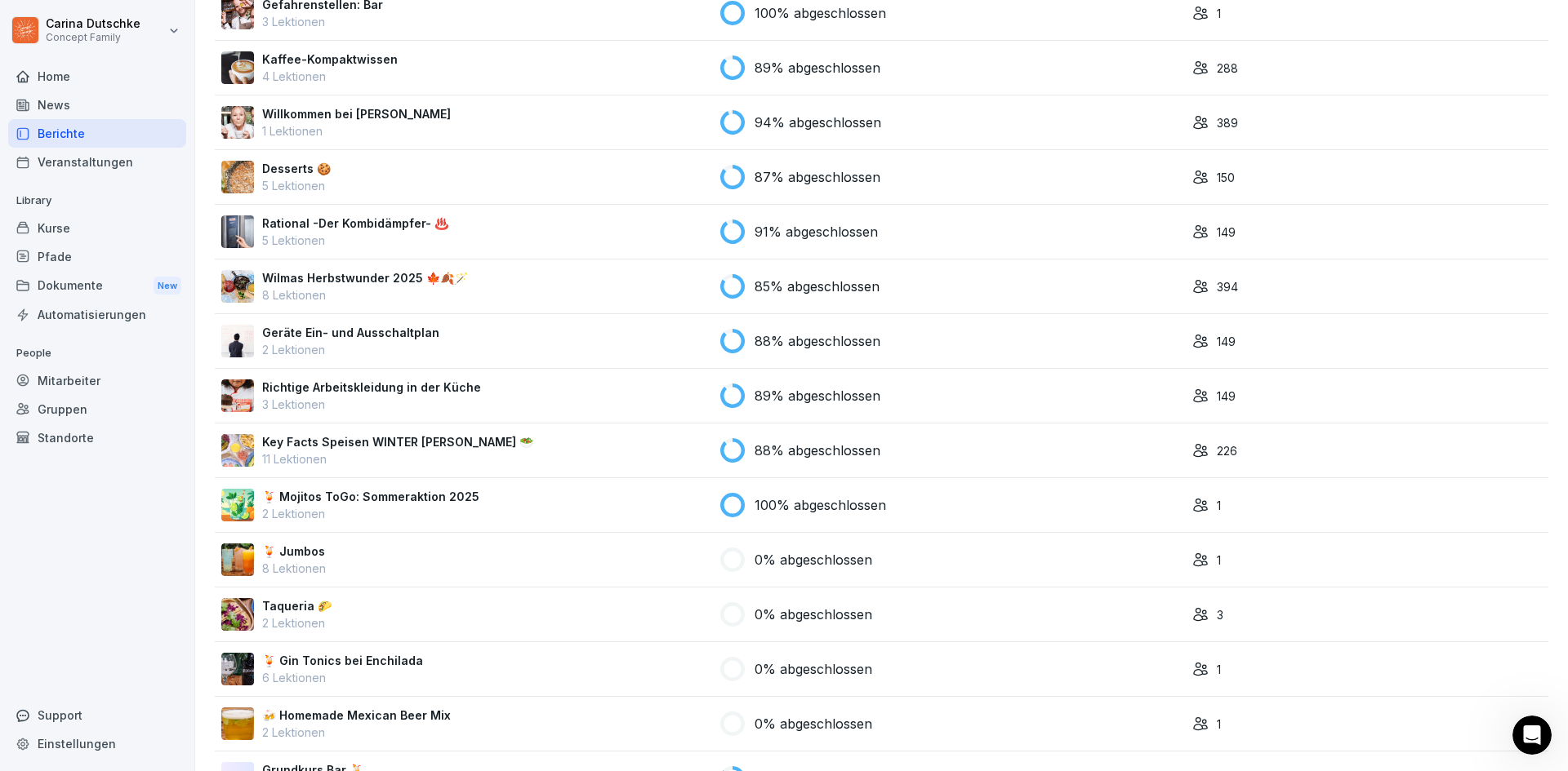
click at [446, 290] on p "8 Lektionen" at bounding box center [365, 295] width 205 height 17
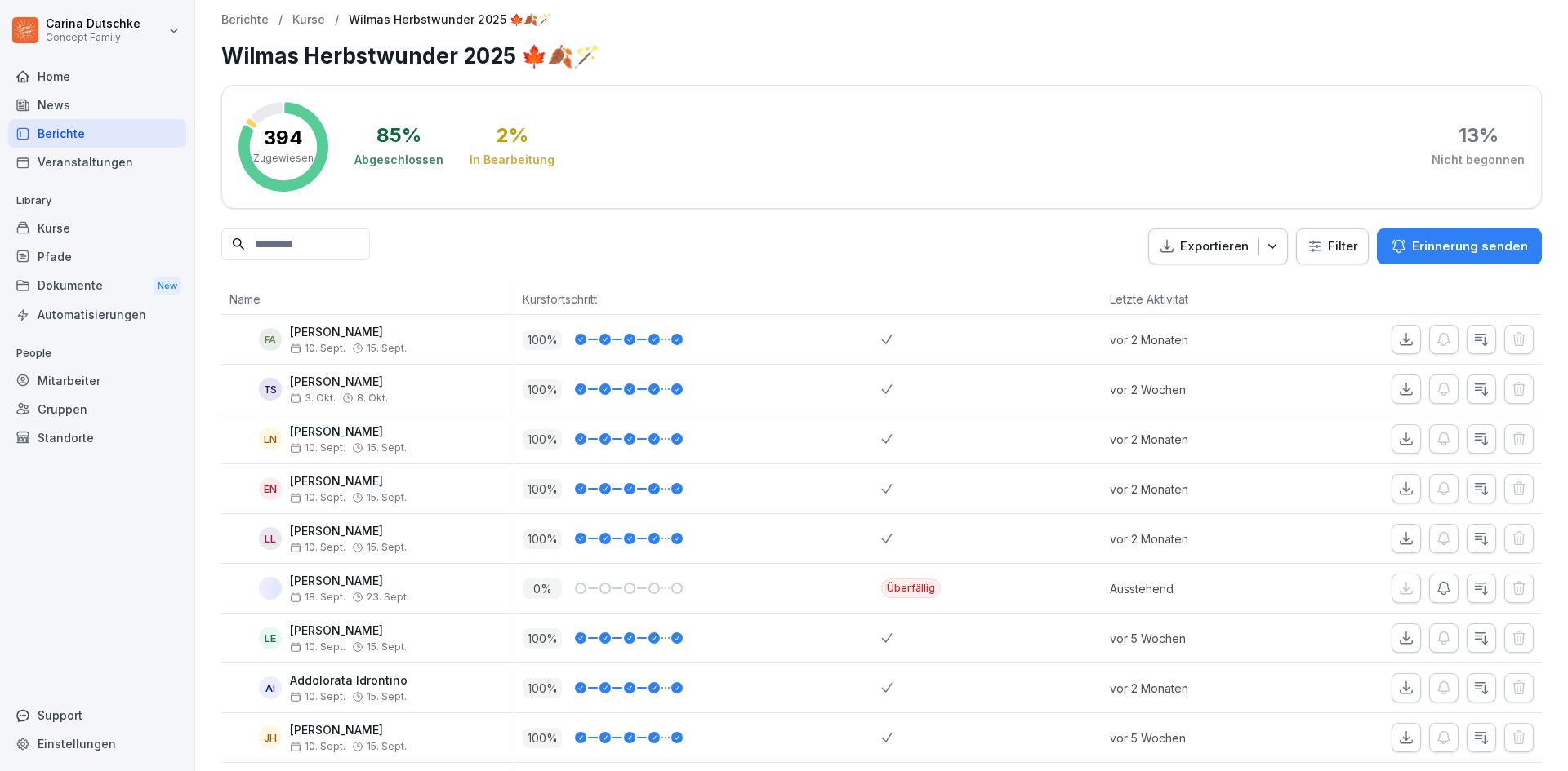
click at [750, 247] on div "Exportieren Filter Erinnerung senden" at bounding box center [882, 247] width 1320 height 37
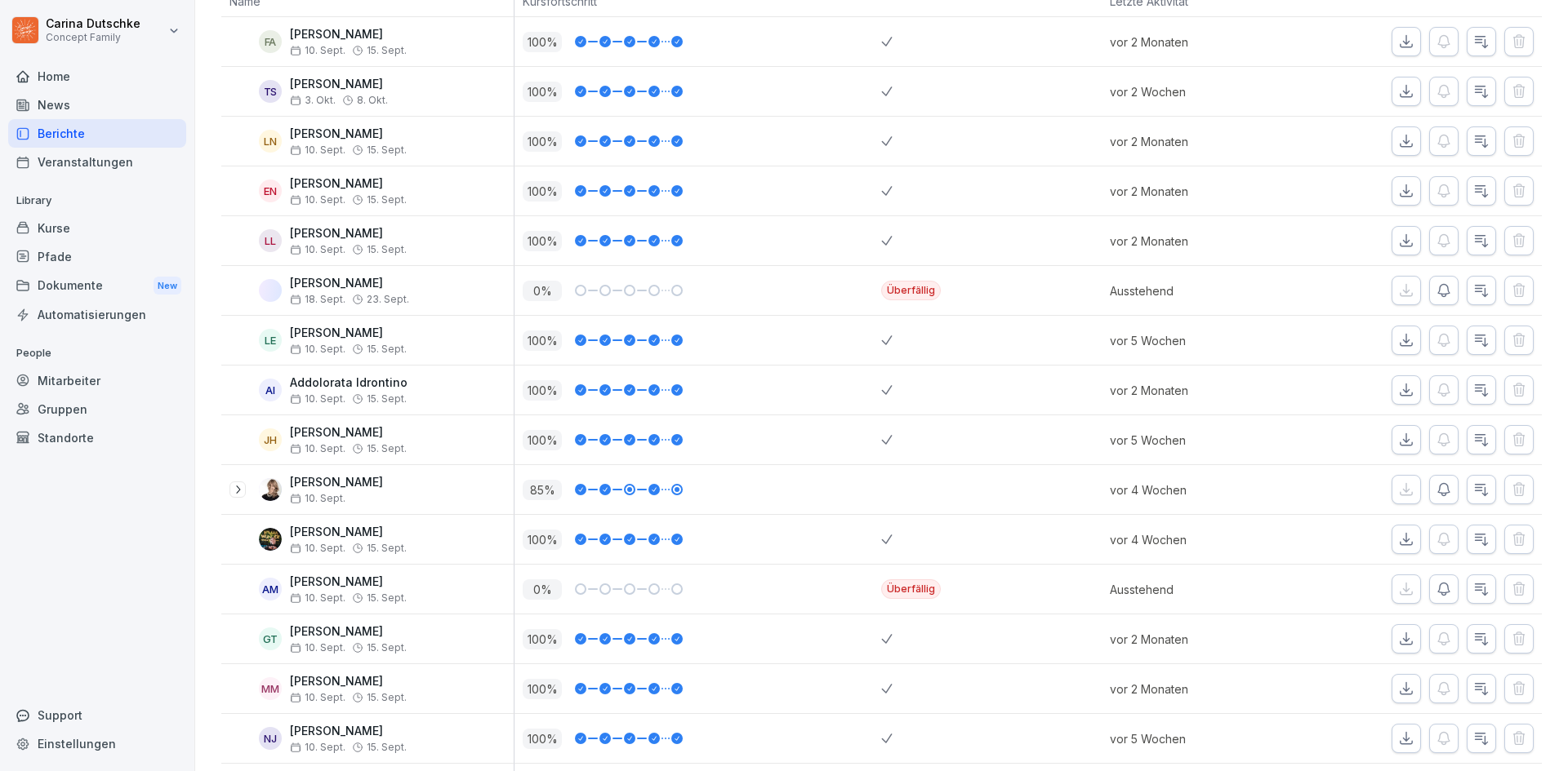
scroll to position [327, 0]
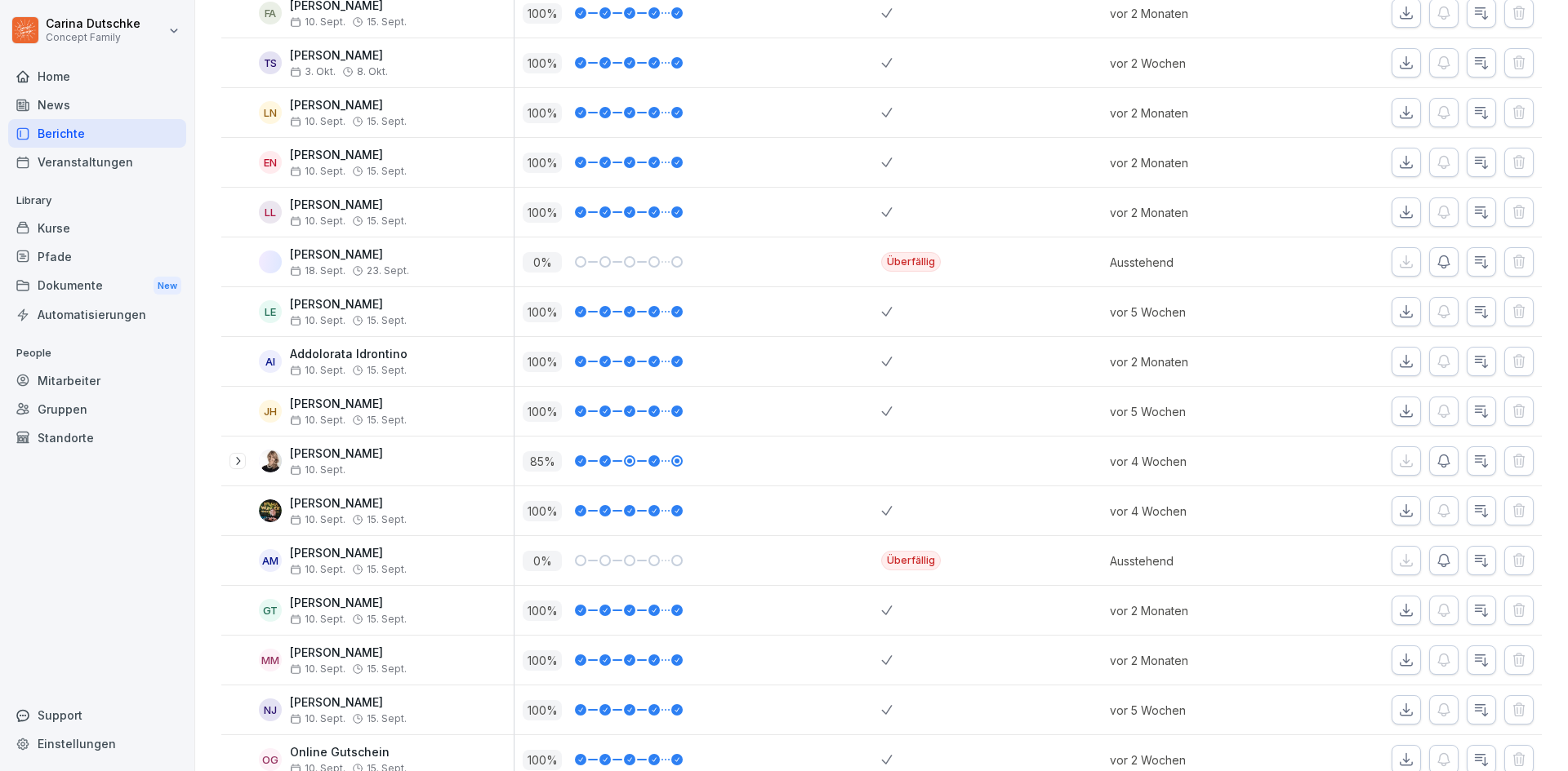
click at [270, 563] on div "AM" at bounding box center [269, 561] width 23 height 23
click at [333, 551] on p "[PERSON_NAME]" at bounding box center [348, 554] width 117 height 13
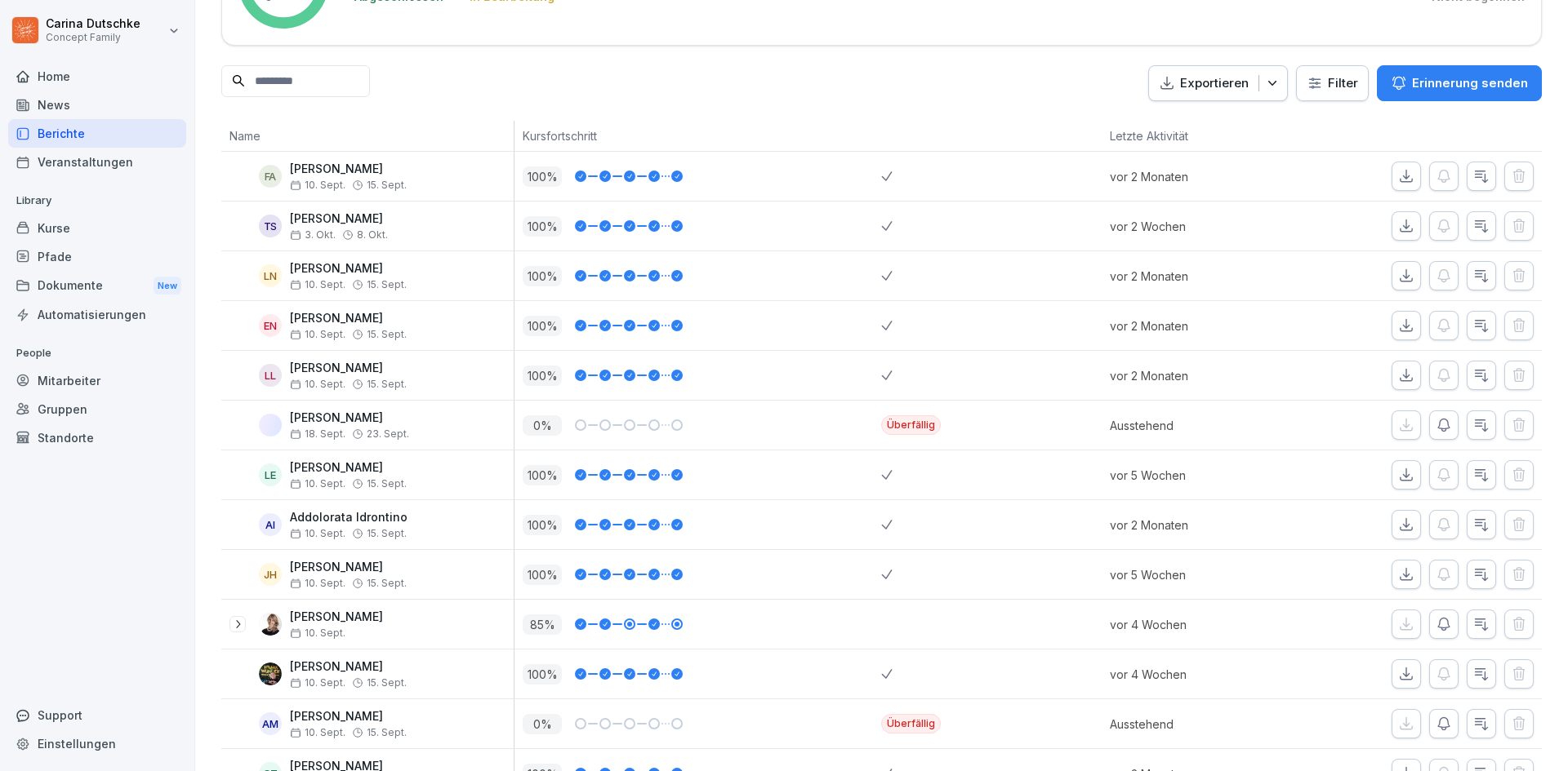
scroll to position [0, 0]
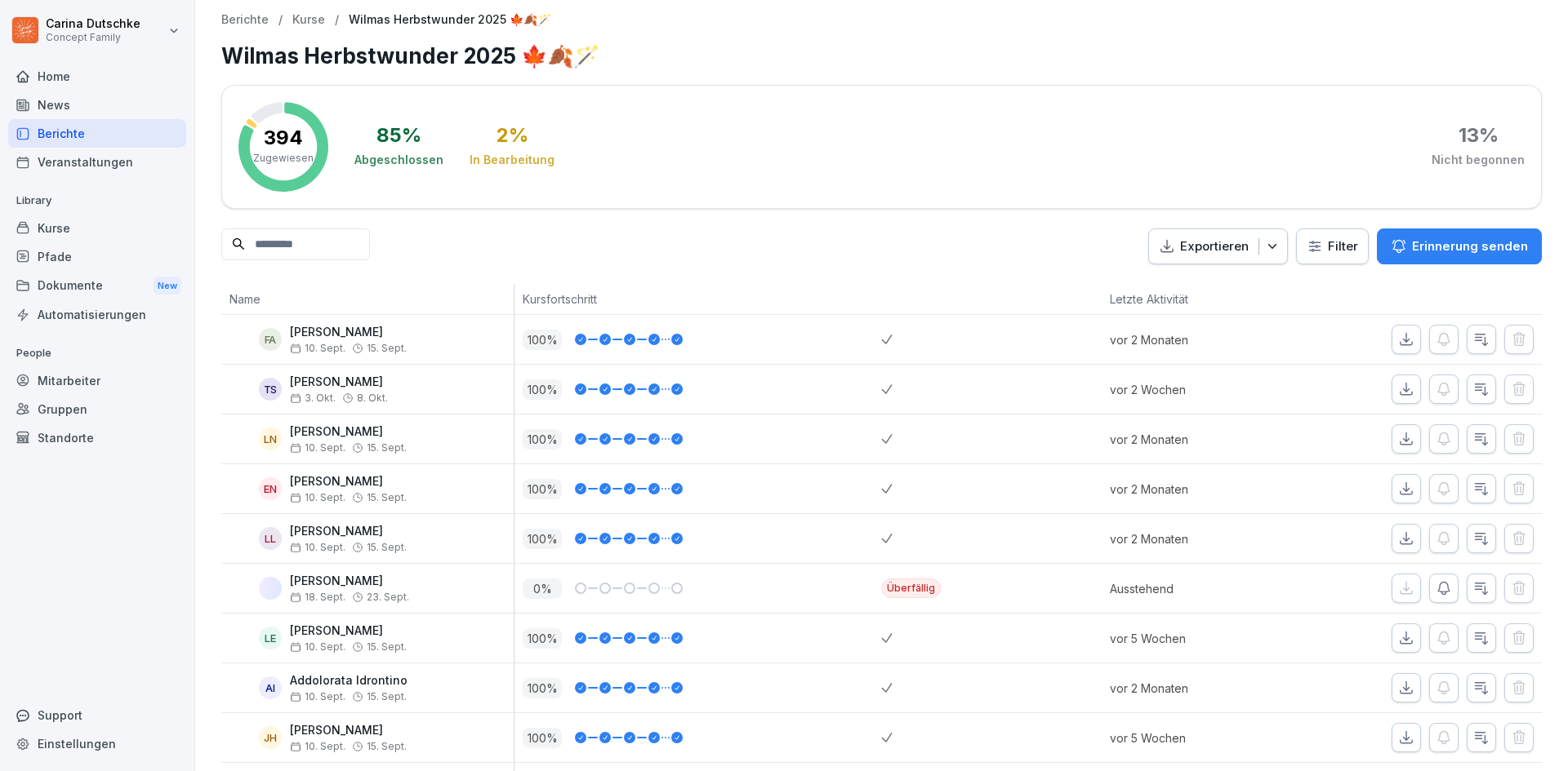
click at [1347, 244] on html "Carina Dutschke Concept Family Home News Berichte Veranstaltungen Library Kurse…" at bounding box center [784, 386] width 1568 height 771
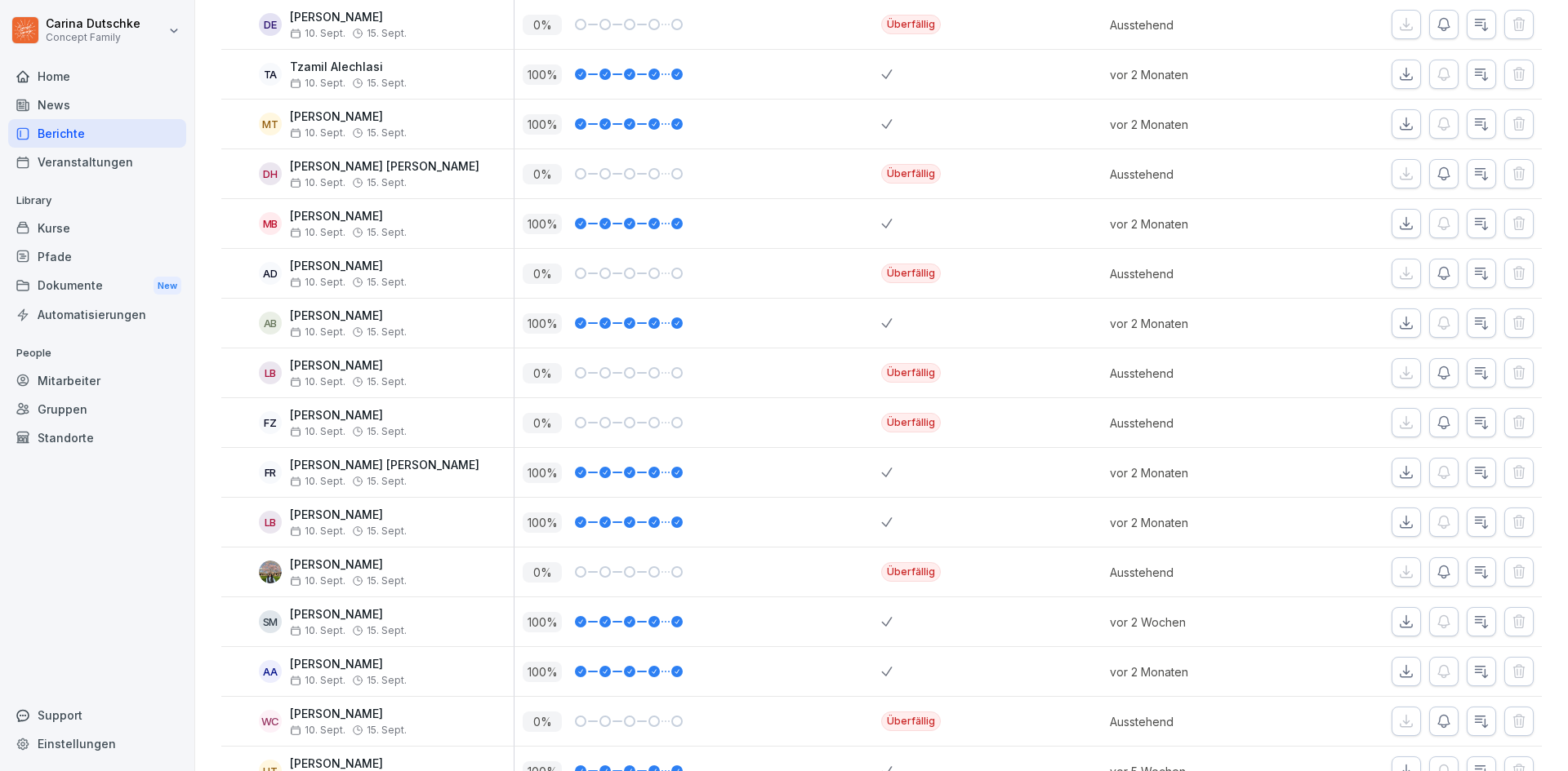
scroll to position [414, 0]
